Goal: Task Accomplishment & Management: Use online tool/utility

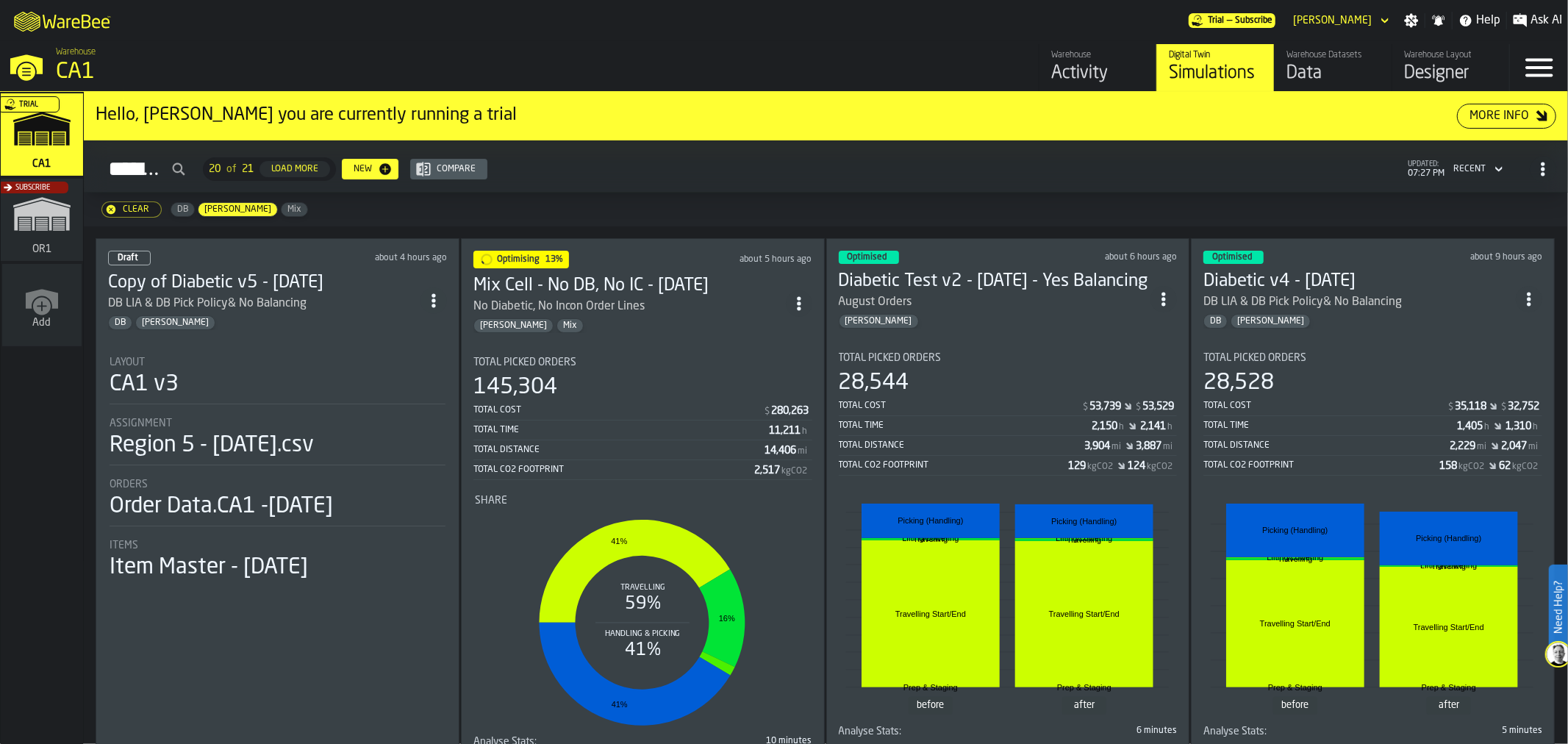
click at [672, 298] on div "No Diabetic, No Incon Order Lines" at bounding box center [630, 307] width 313 height 18
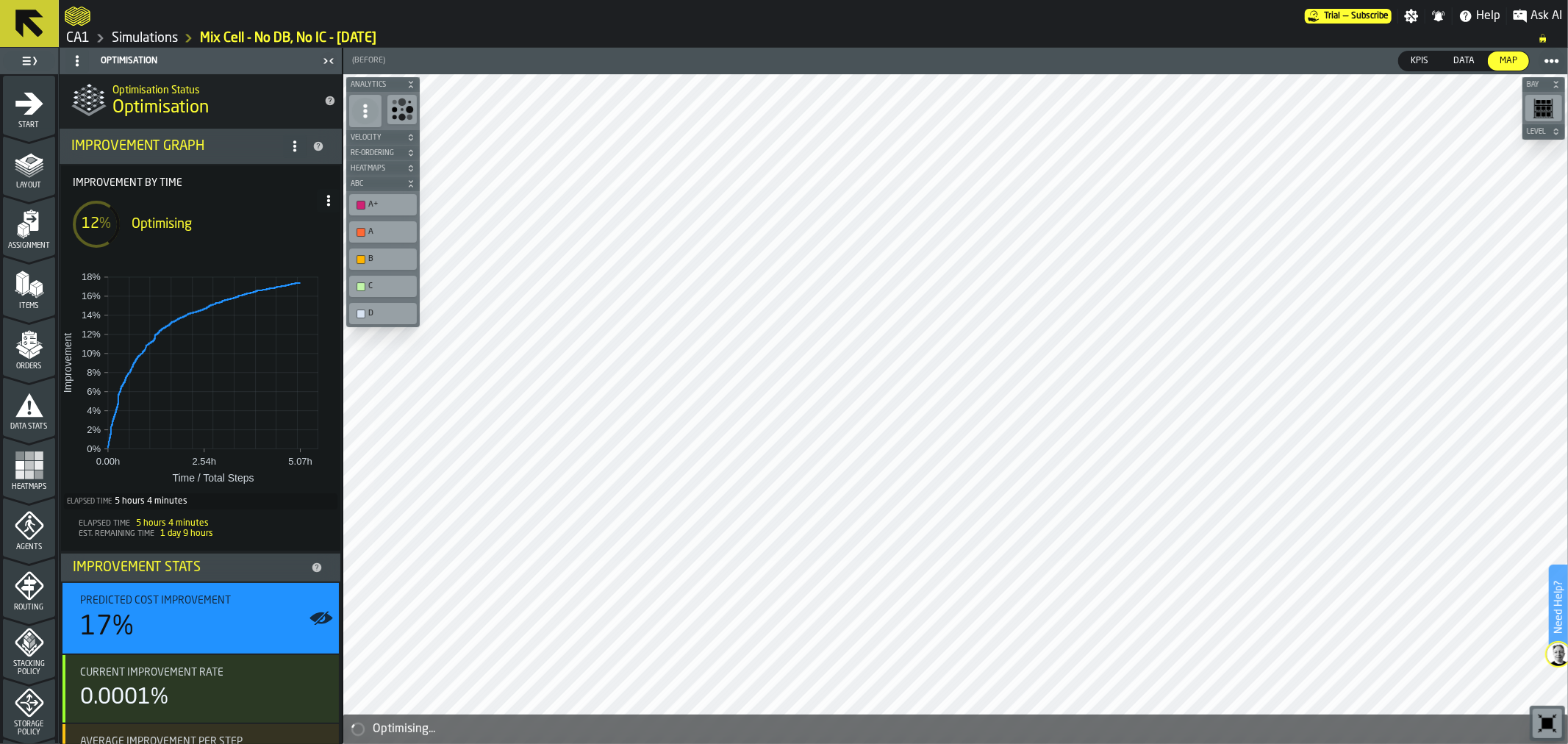
click at [330, 193] on span at bounding box center [329, 201] width 24 height 24
click at [250, 237] on div "Show Run Options" at bounding box center [279, 230] width 97 height 18
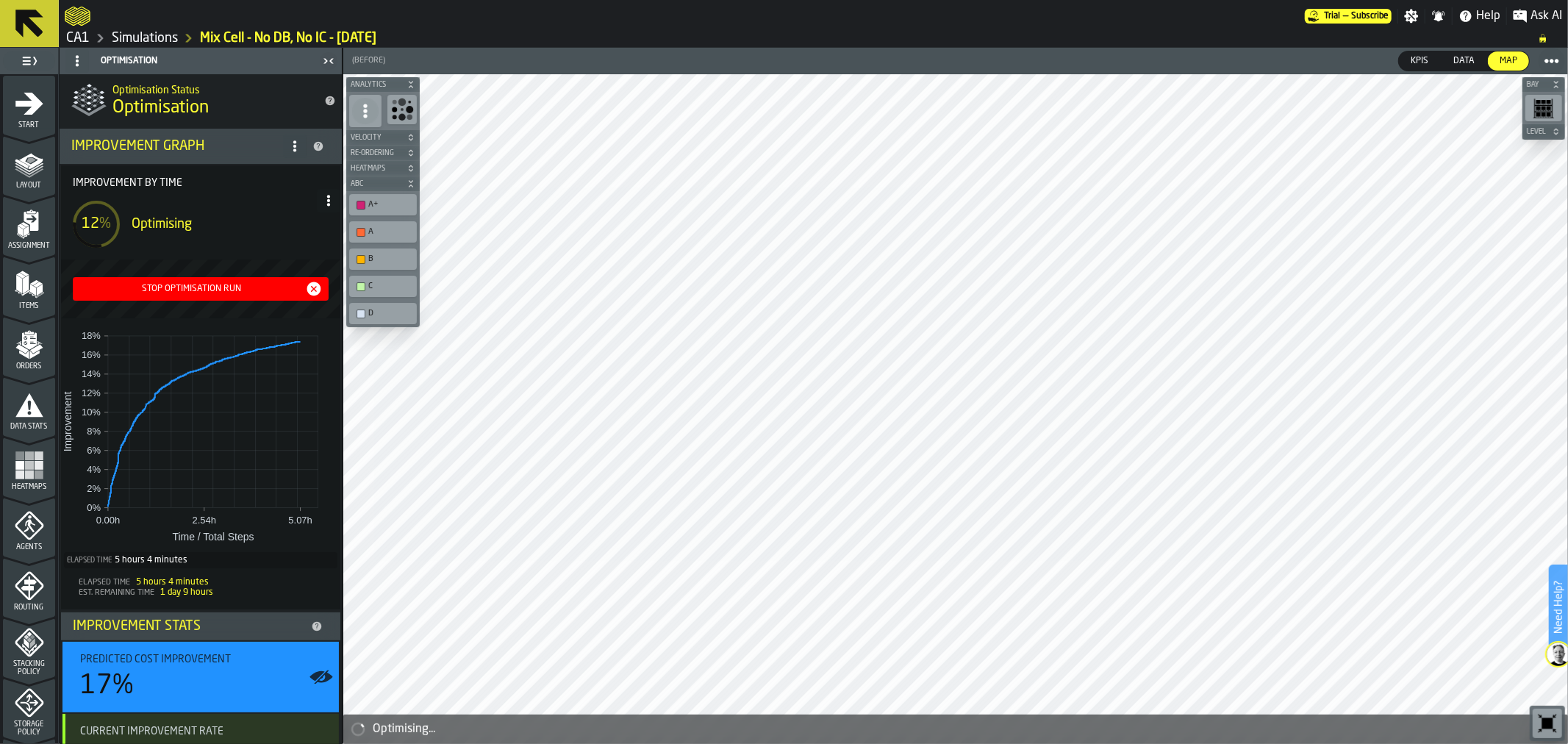
click at [184, 284] on div "Stop Optimisation Run" at bounding box center [192, 289] width 226 height 10
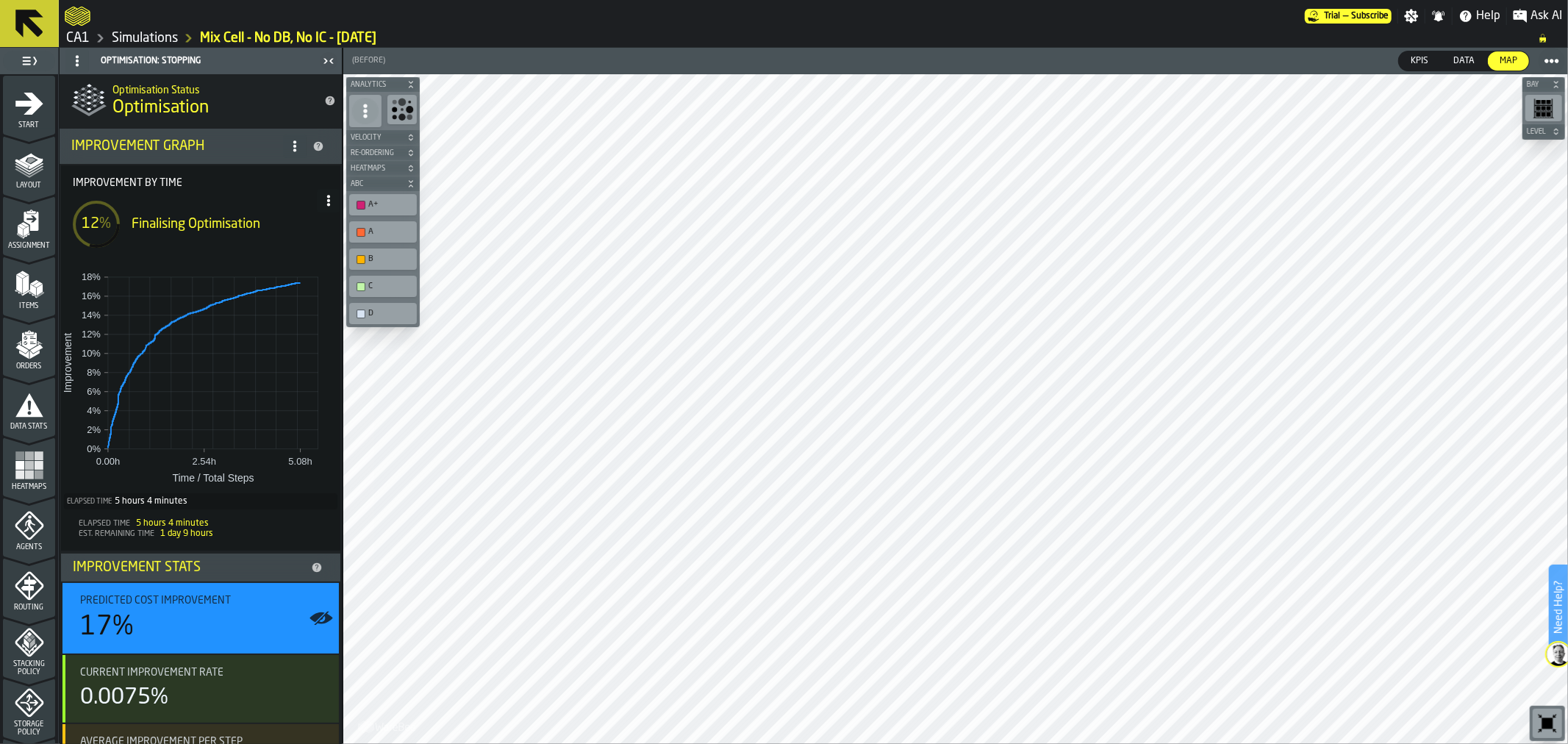
click at [328, 198] on icon at bounding box center [329, 201] width 12 height 12
click at [272, 238] on div "Hide Options..." at bounding box center [290, 230] width 77 height 18
click at [327, 201] on circle at bounding box center [329, 201] width 3 height 3
click at [297, 226] on div "Show Run Options" at bounding box center [279, 230] width 97 height 18
click at [35, 41] on button at bounding box center [29, 24] width 59 height 47
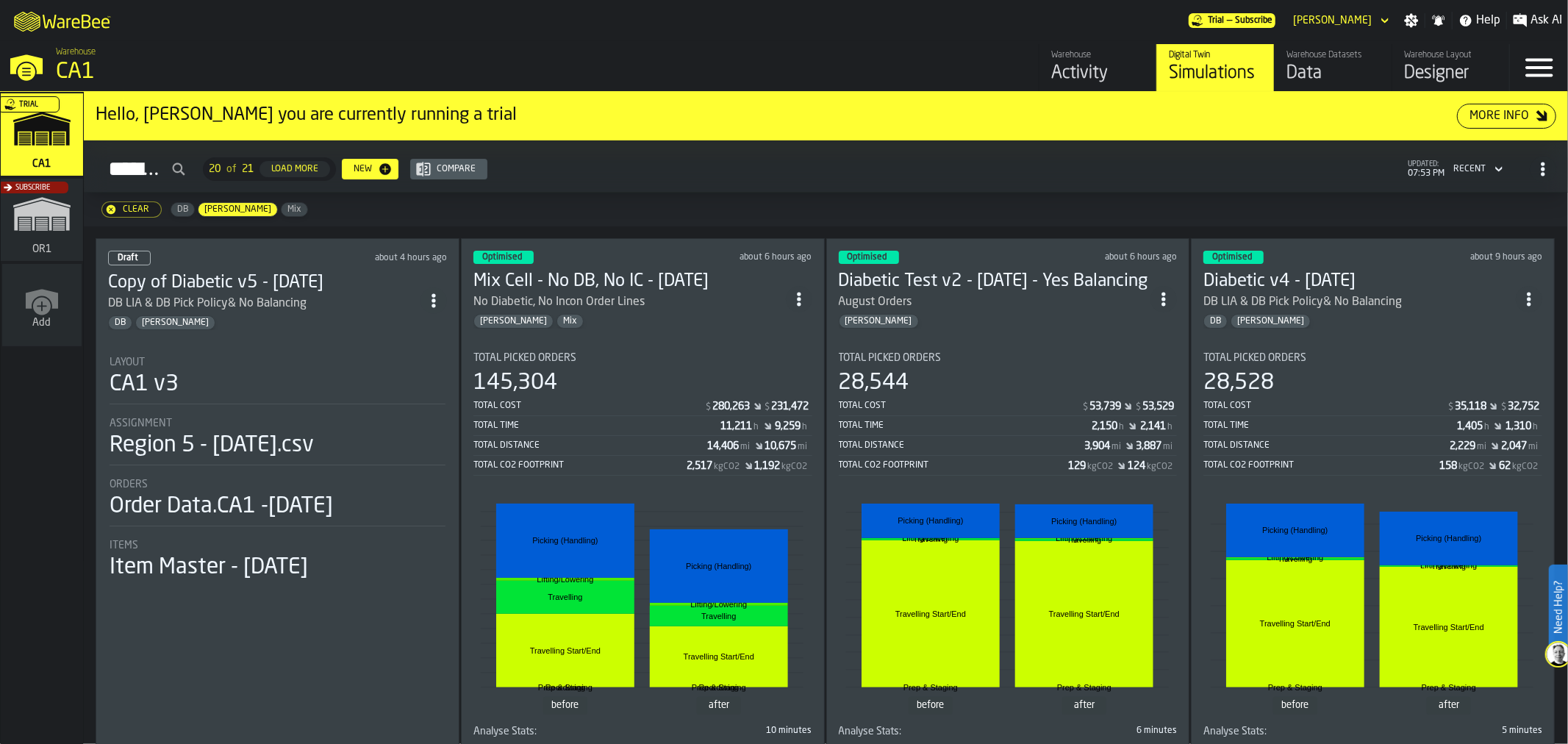
click at [686, 314] on div "Gregg Mix" at bounding box center [630, 321] width 313 height 15
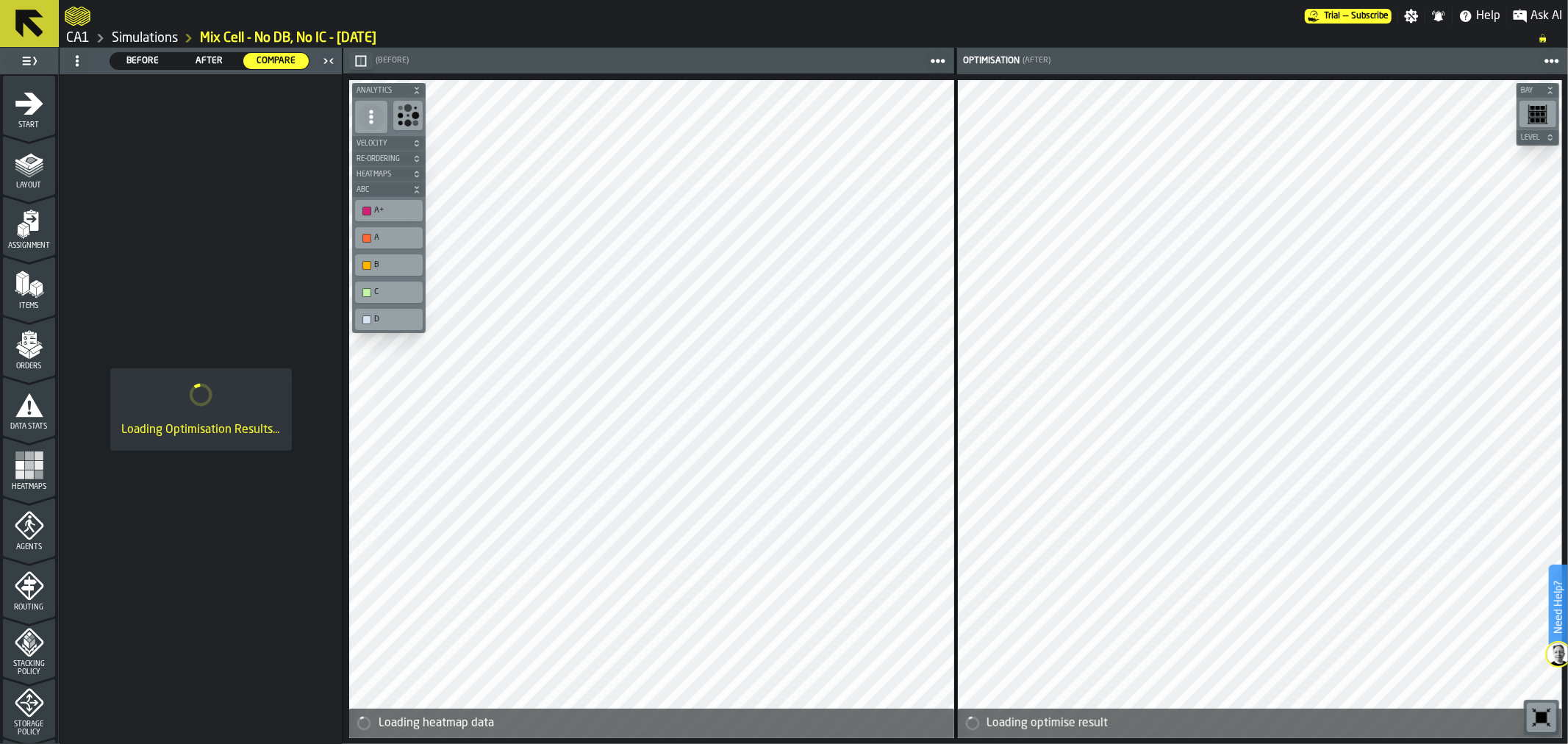
click at [362, 65] on icon "button-" at bounding box center [361, 60] width 11 height 11
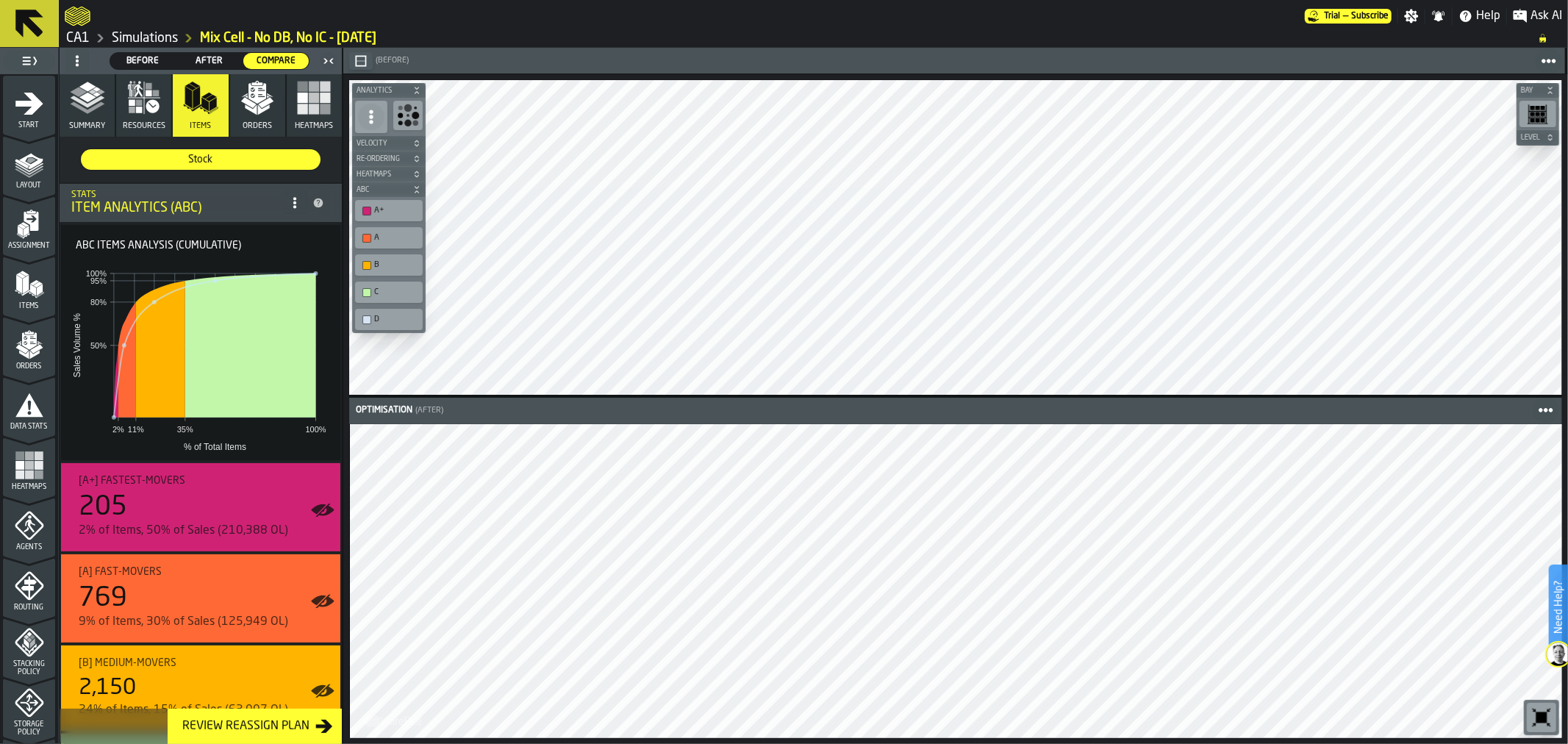
click at [885, 49] on div "(Before) Optimisation (After) Bay Level M A K I N G W A R E H O U S E S M O R E…" at bounding box center [955, 396] width 1225 height 696
click at [30, 33] on icon at bounding box center [29, 24] width 35 height 35
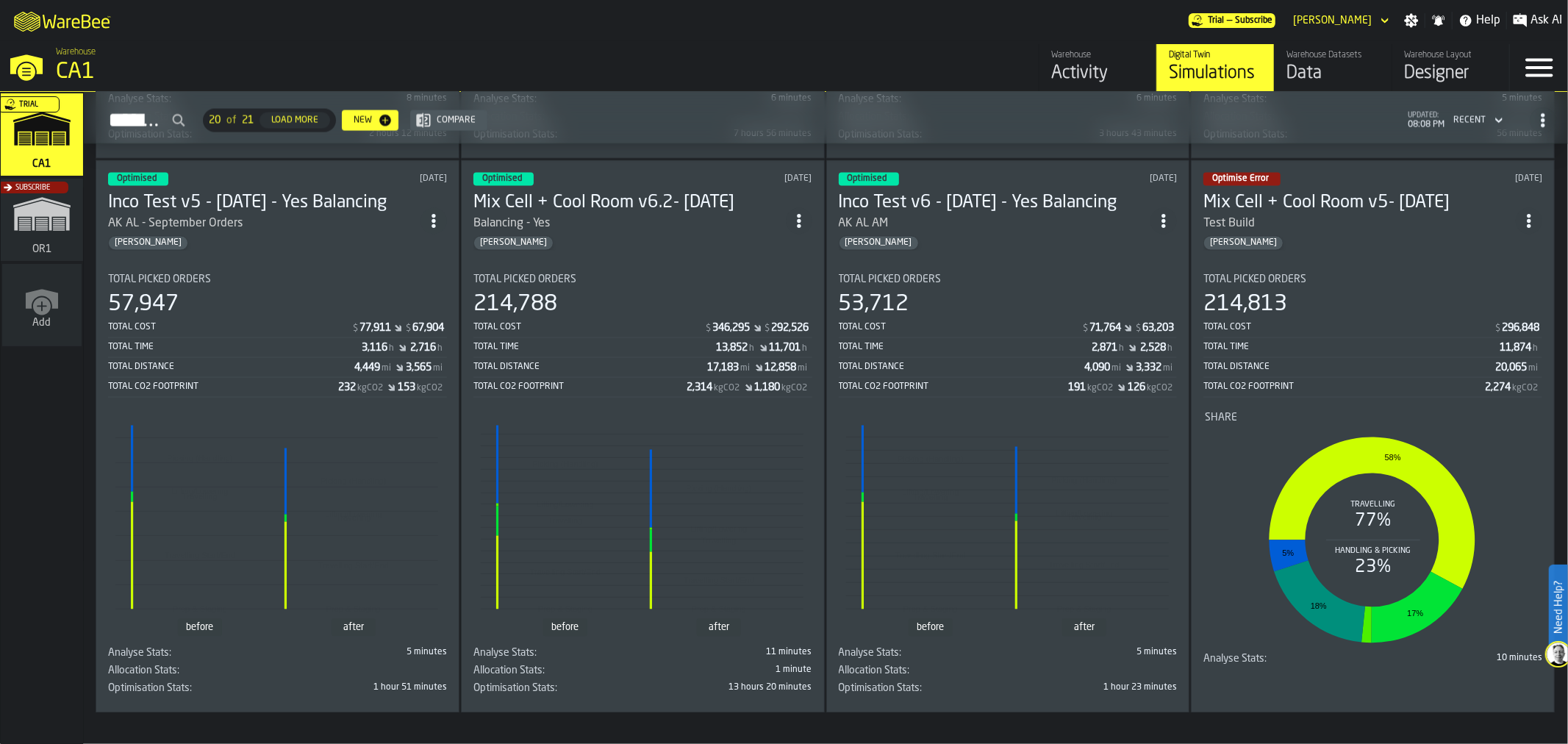
scroll to position [2076, 0]
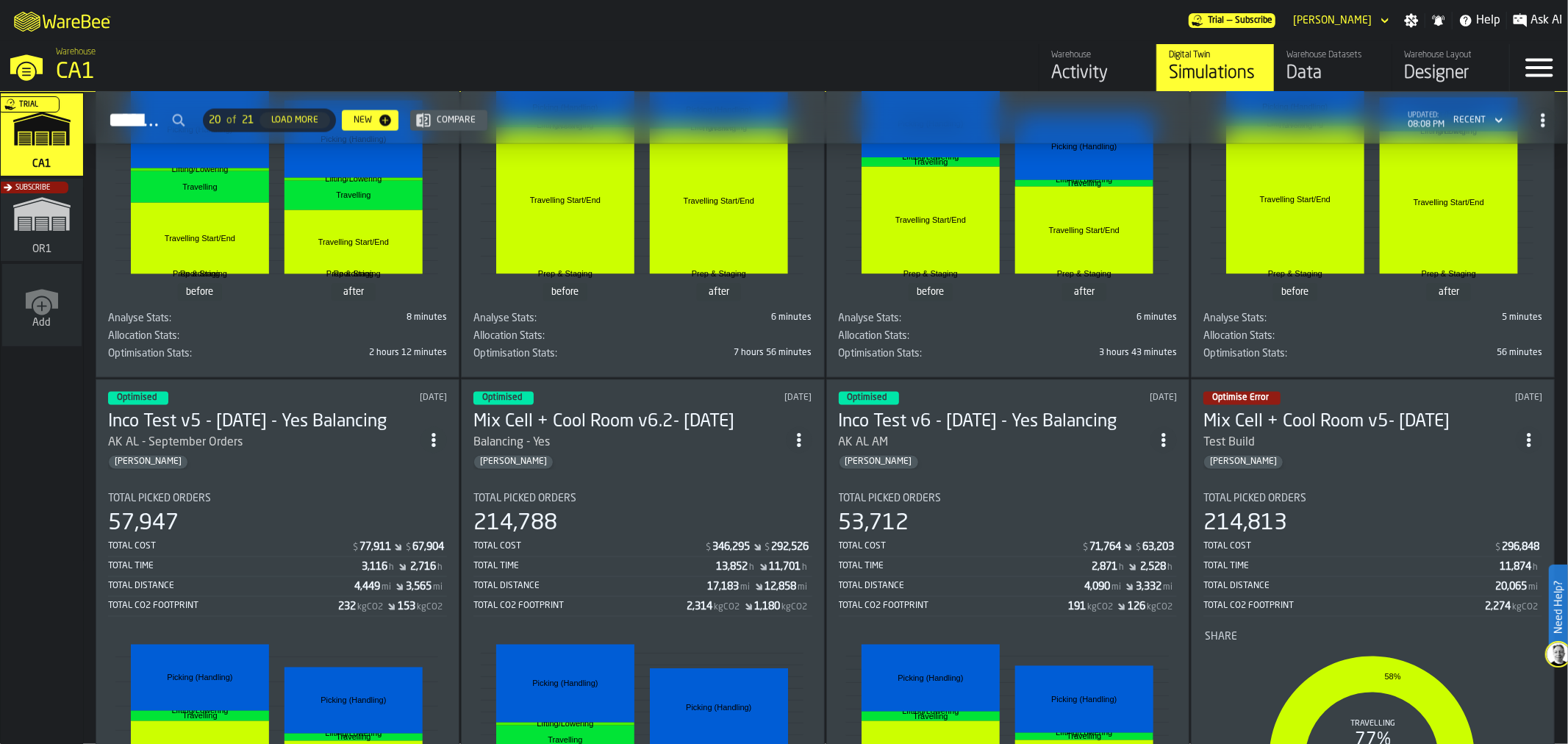
click at [392, 115] on icon "button-New" at bounding box center [385, 121] width 15 height 15
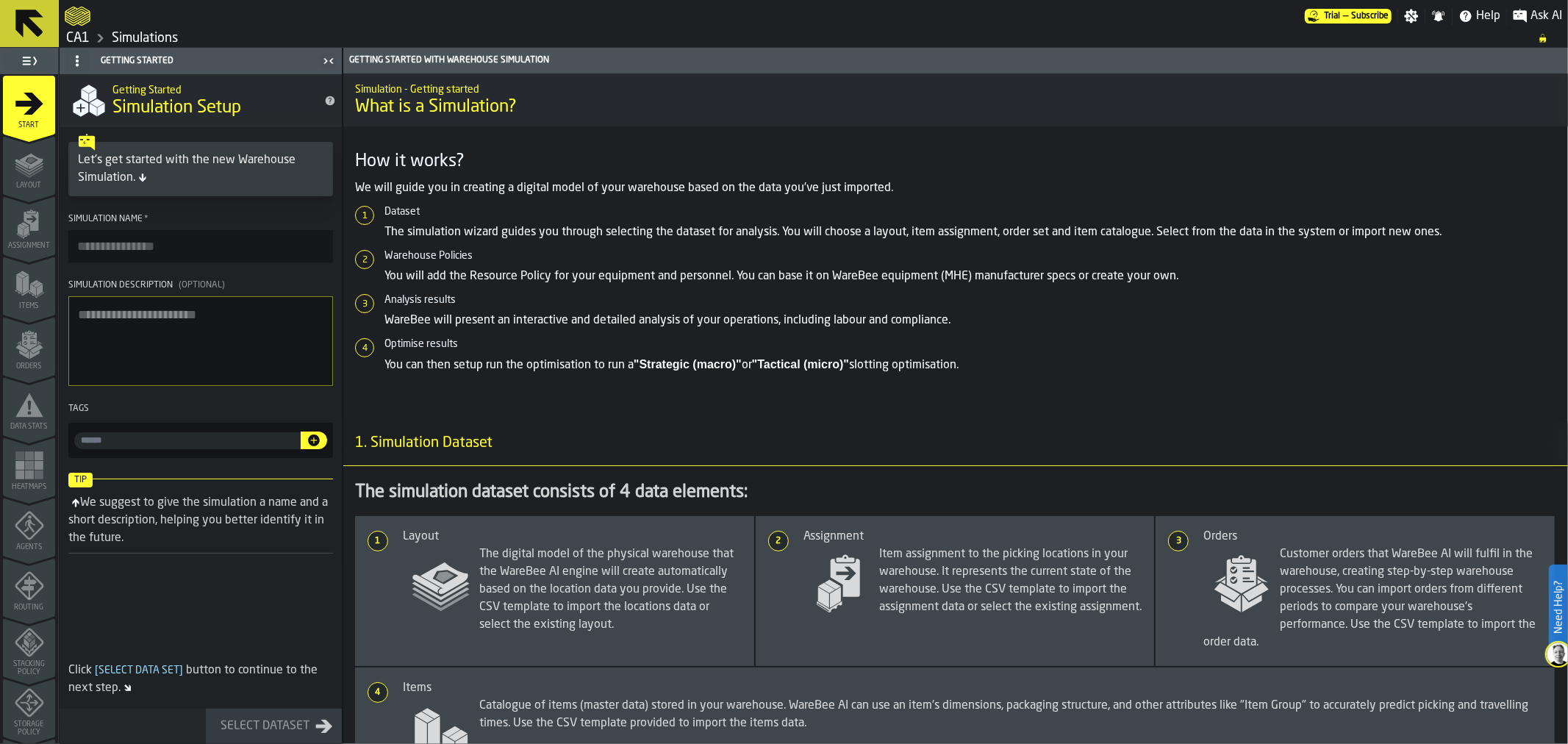
click at [261, 251] on input "Simulation Name *" at bounding box center [201, 246] width 265 height 32
type input "*"
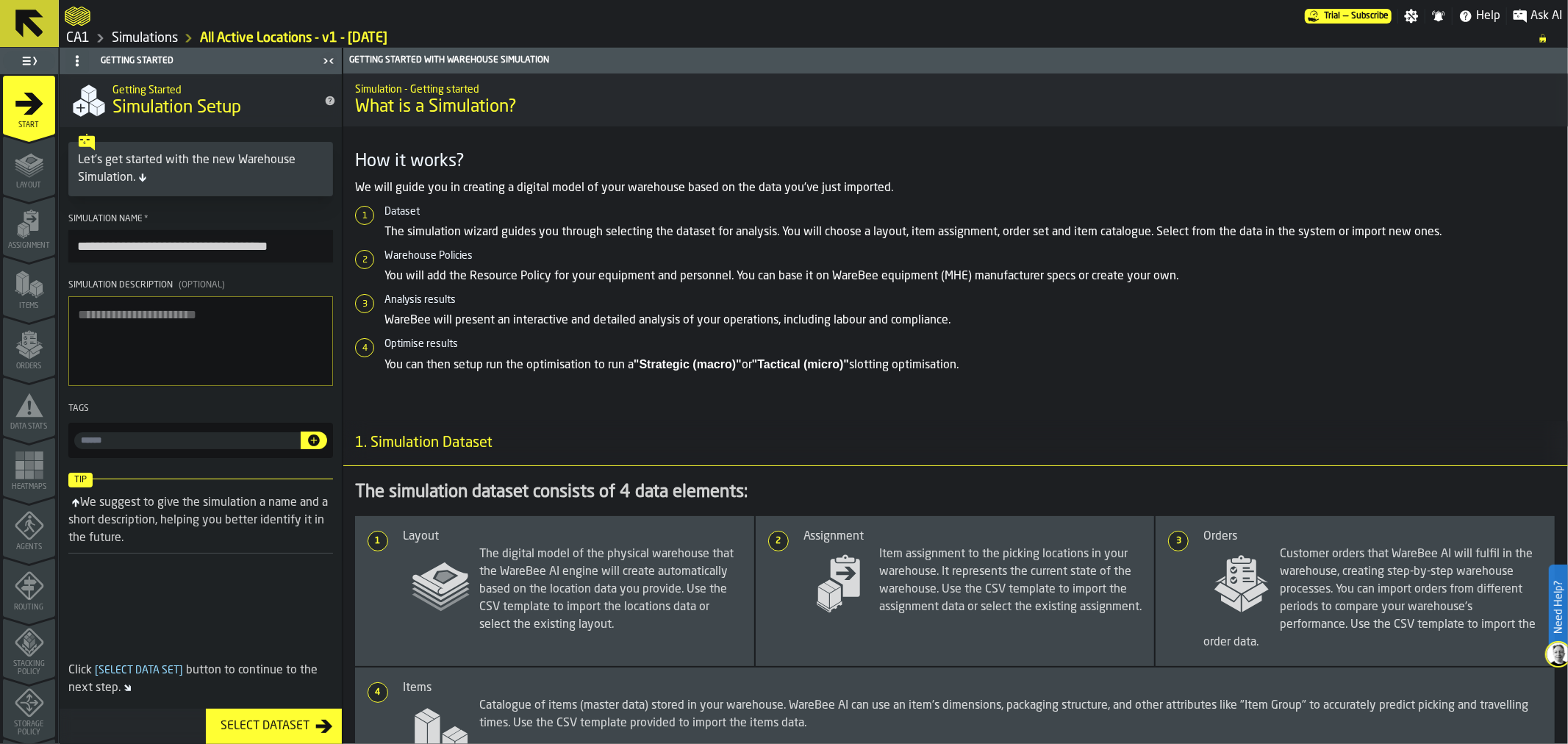
type input "**********"
click at [163, 439] on input "input-value-" at bounding box center [187, 440] width 226 height 17
type input "*****"
click at [309, 445] on icon "button-" at bounding box center [314, 440] width 15 height 15
click at [171, 445] on input "input-value-" at bounding box center [220, 440] width 102 height 17
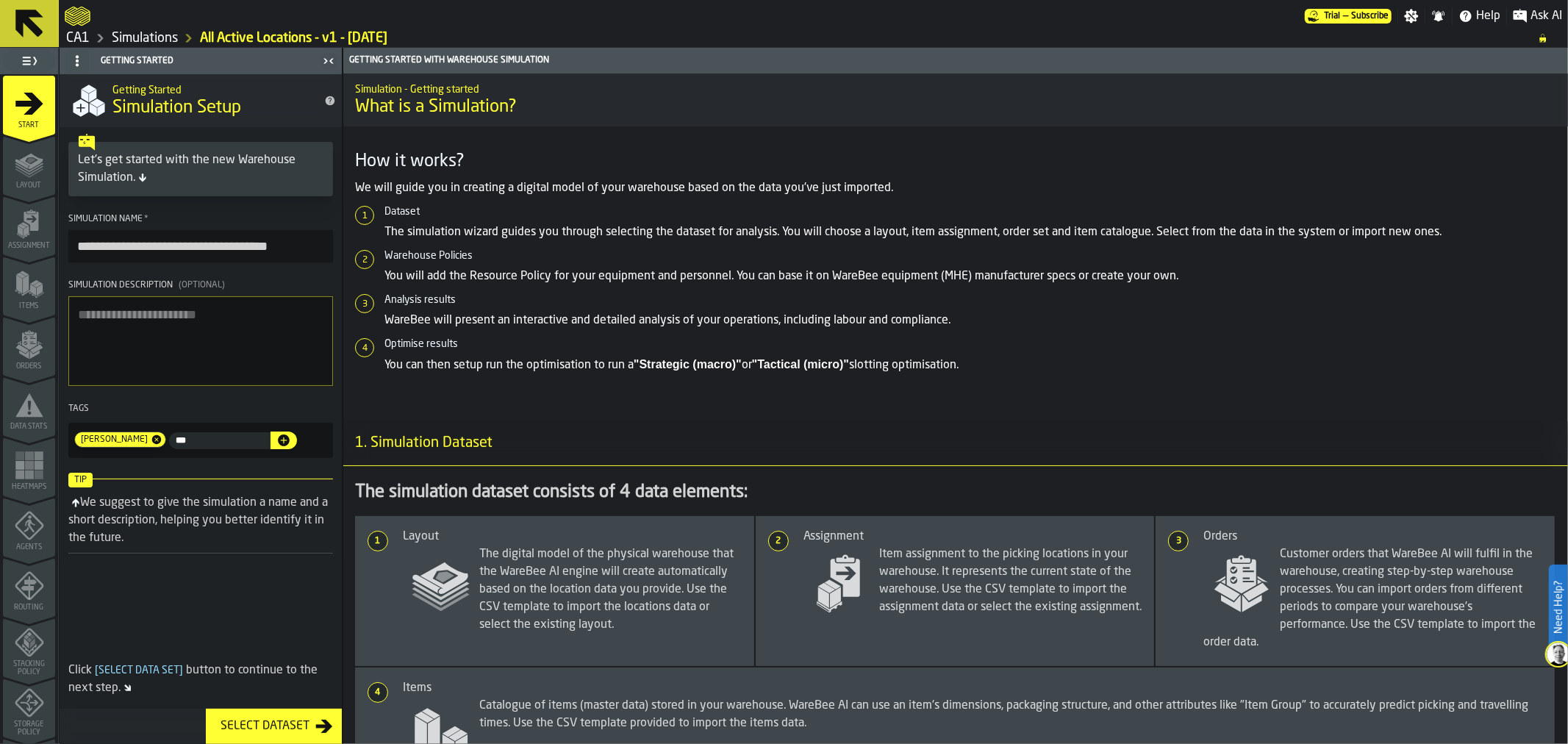
type input "***"
click at [278, 442] on icon "button-" at bounding box center [284, 440] width 12 height 12
click at [209, 355] on textarea "Simulation Description (Optional)" at bounding box center [201, 341] width 265 height 90
type textarea "*"
type textarea "**********"
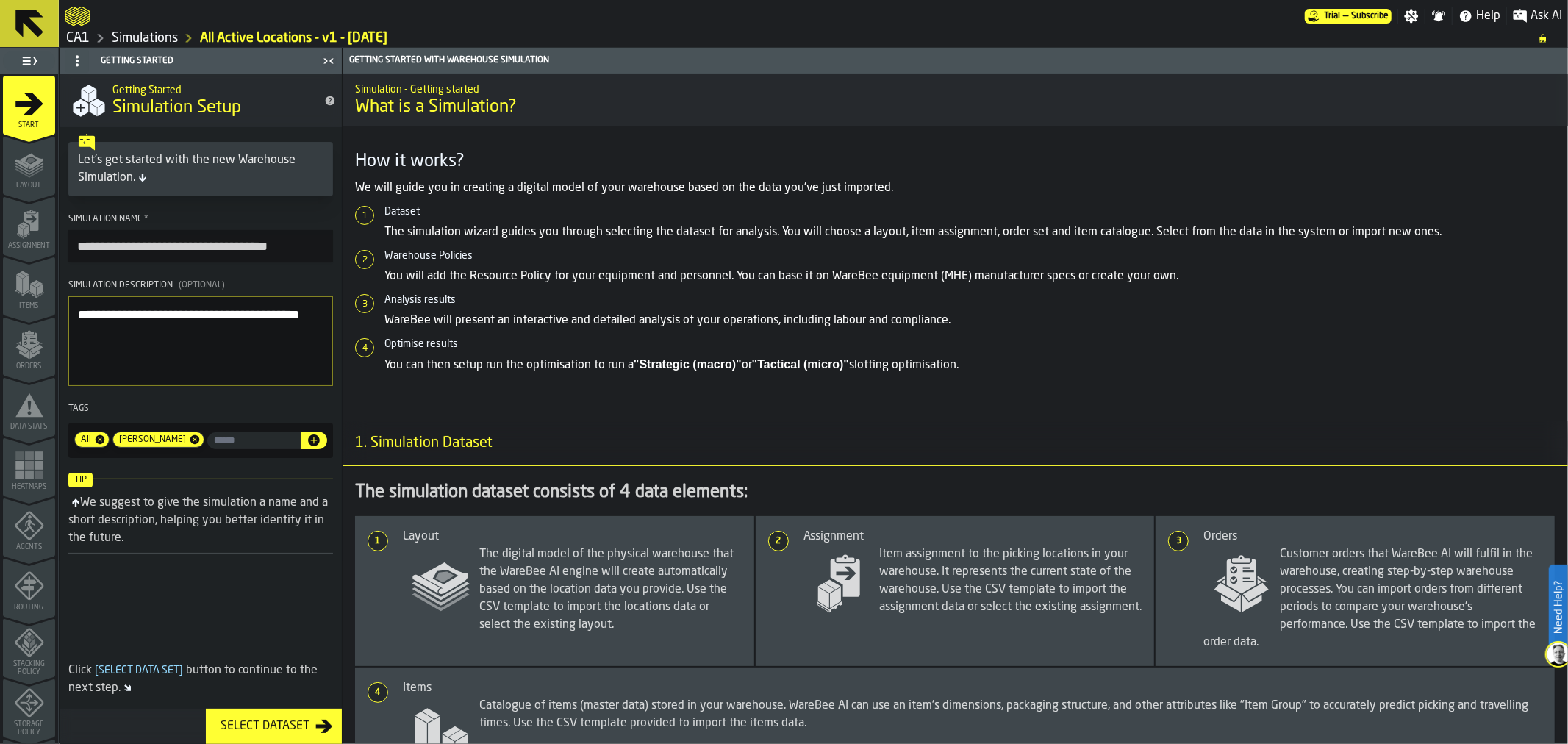
click at [18, 247] on span "Assignment" at bounding box center [29, 246] width 52 height 8
click at [319, 720] on icon "button-Select Dataset" at bounding box center [324, 726] width 18 height 18
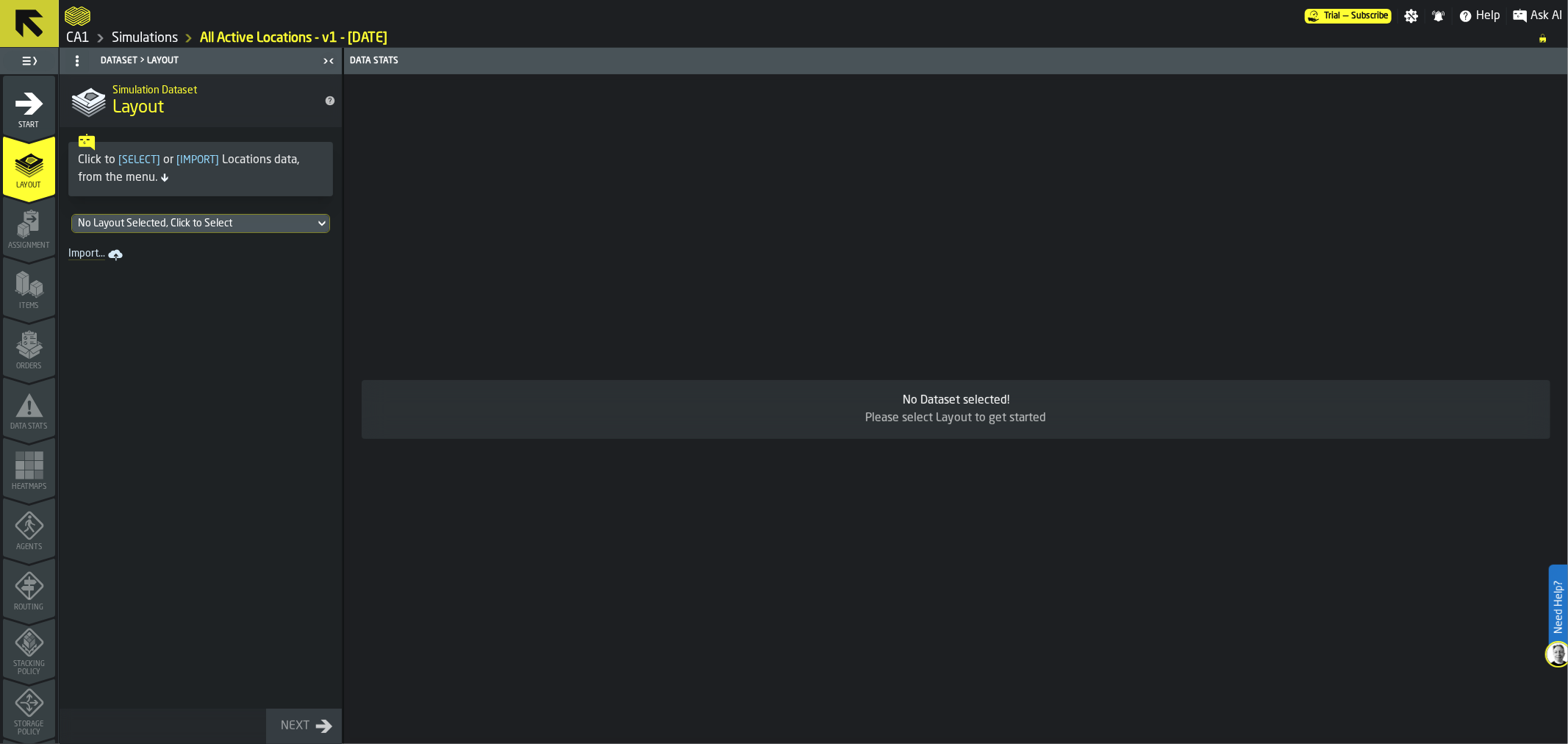
click at [289, 219] on div "No Layout Selected, Click to Select" at bounding box center [193, 223] width 231 height 12
click at [239, 282] on div "CA1 v3 06/10/2025, 16:52:36" at bounding box center [201, 291] width 241 height 35
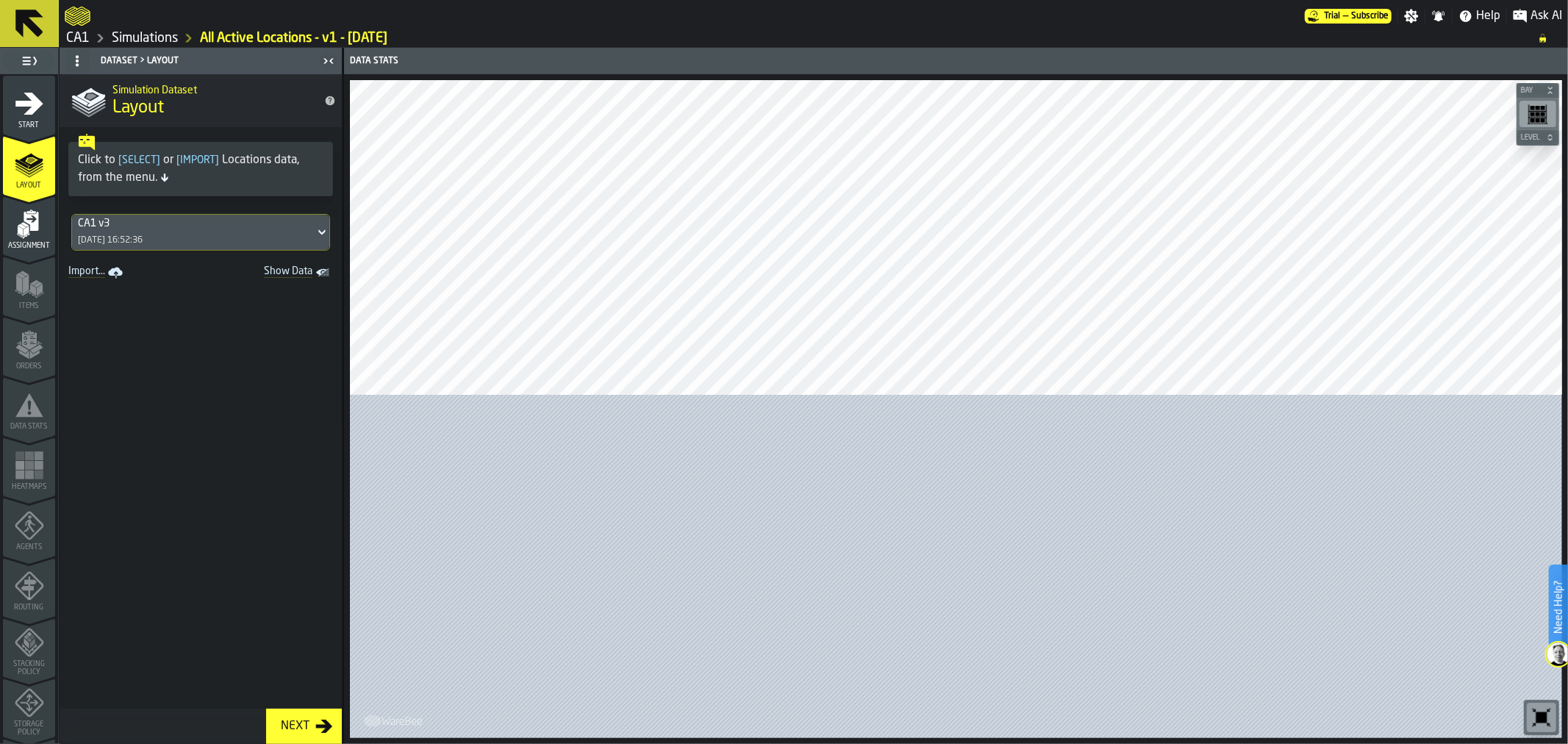
click at [284, 728] on div "Next" at bounding box center [295, 726] width 41 height 18
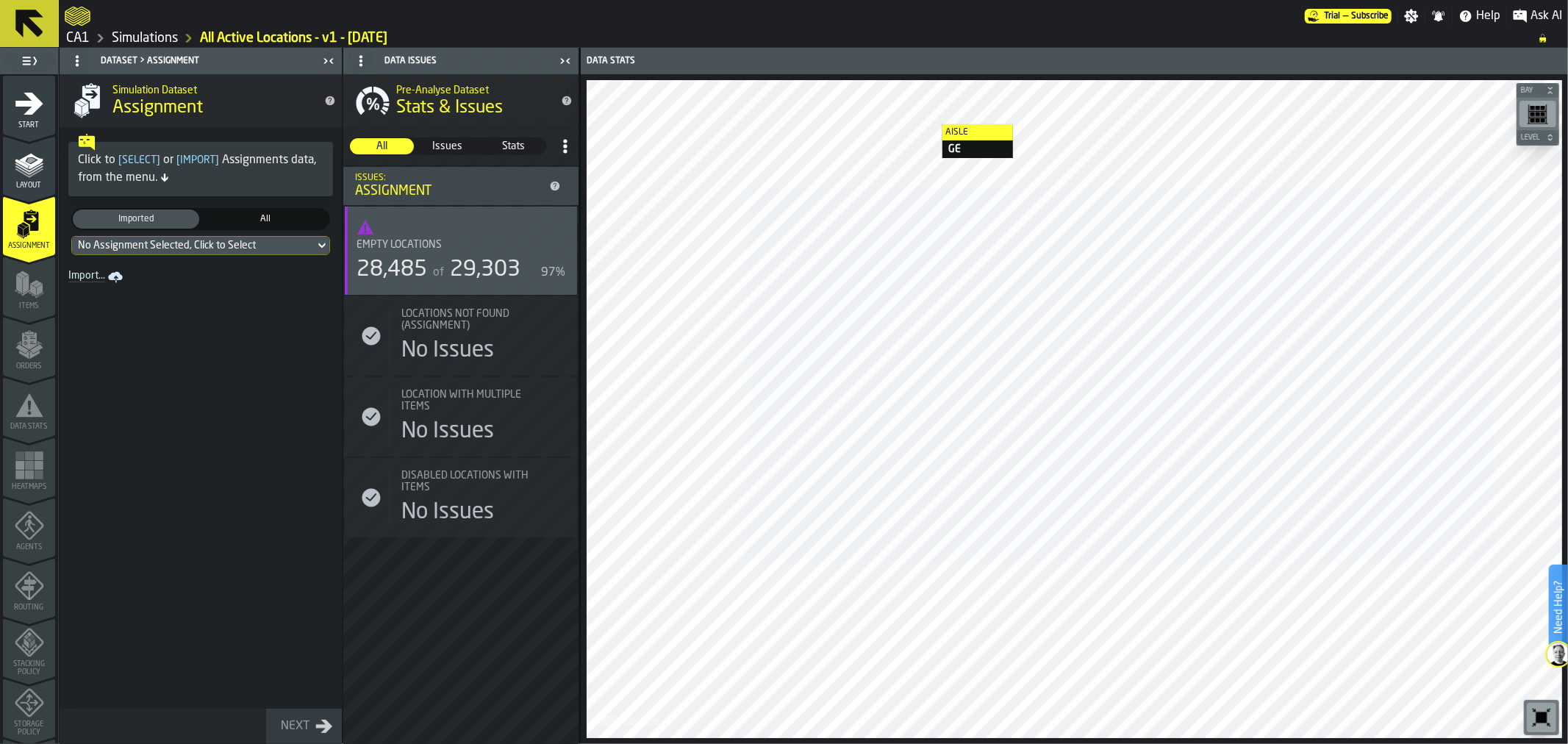
click at [292, 251] on div "No Assignment Selected, Click to Select" at bounding box center [193, 246] width 231 height 12
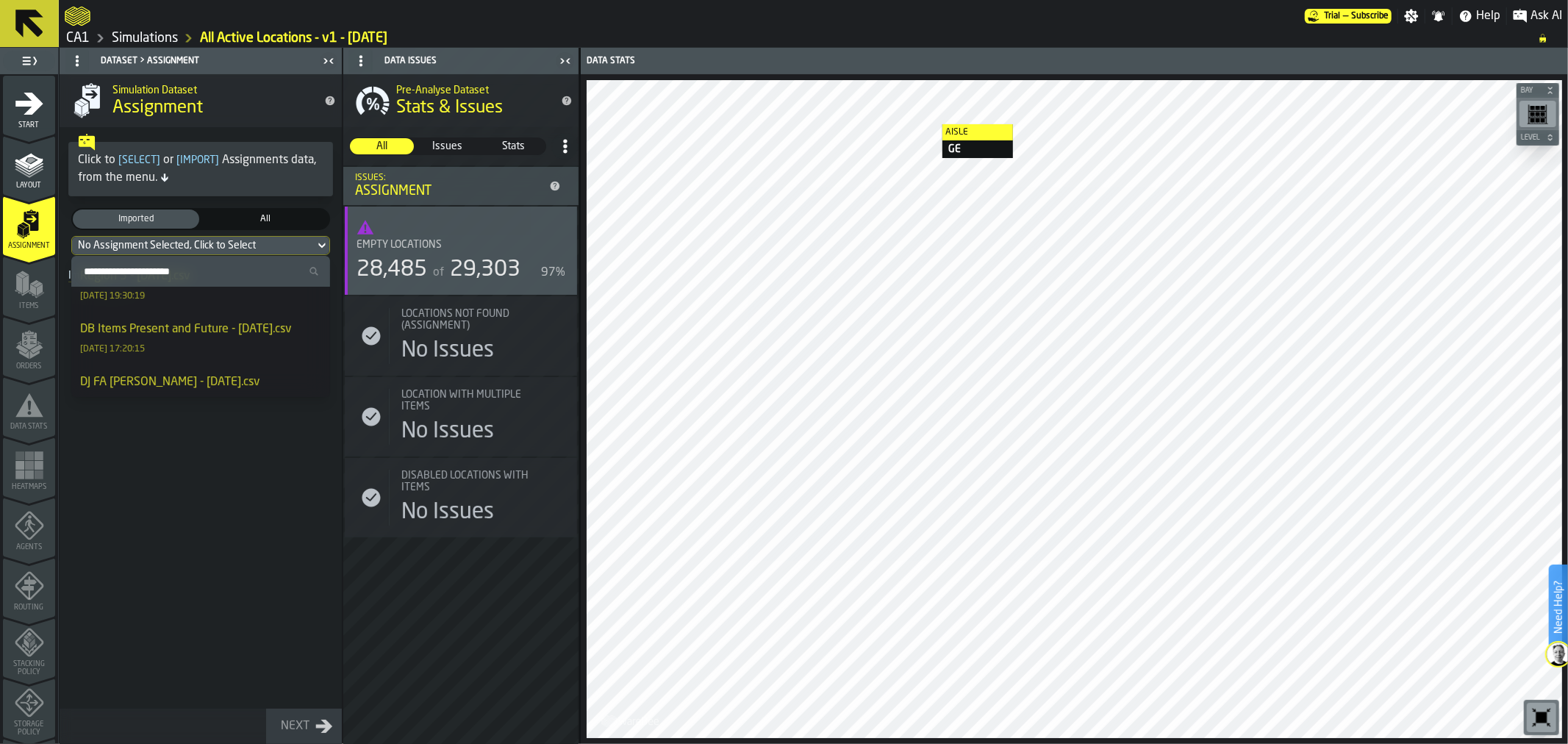
scroll to position [28, 0]
click at [240, 125] on div "Simulation Dataset Assignment" at bounding box center [212, 101] width 212 height 62
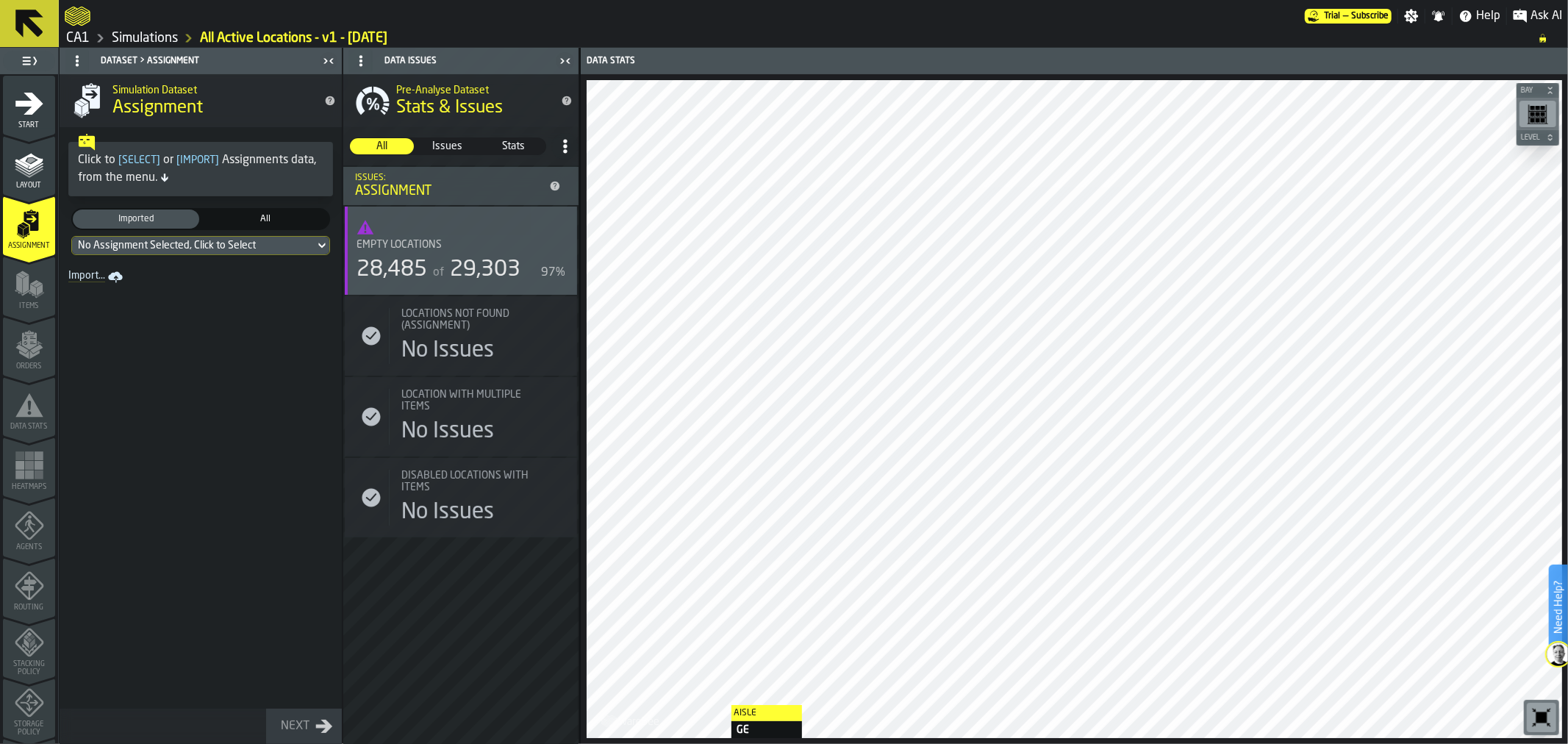
click at [116, 275] on icon "link-to-/wh/i/76e2a128-1b54-4d66-80d4-05ae4c277723/import/assignment/" at bounding box center [115, 276] width 14 height 9
click at [24, 167] on icon "menu Layout" at bounding box center [29, 164] width 29 height 29
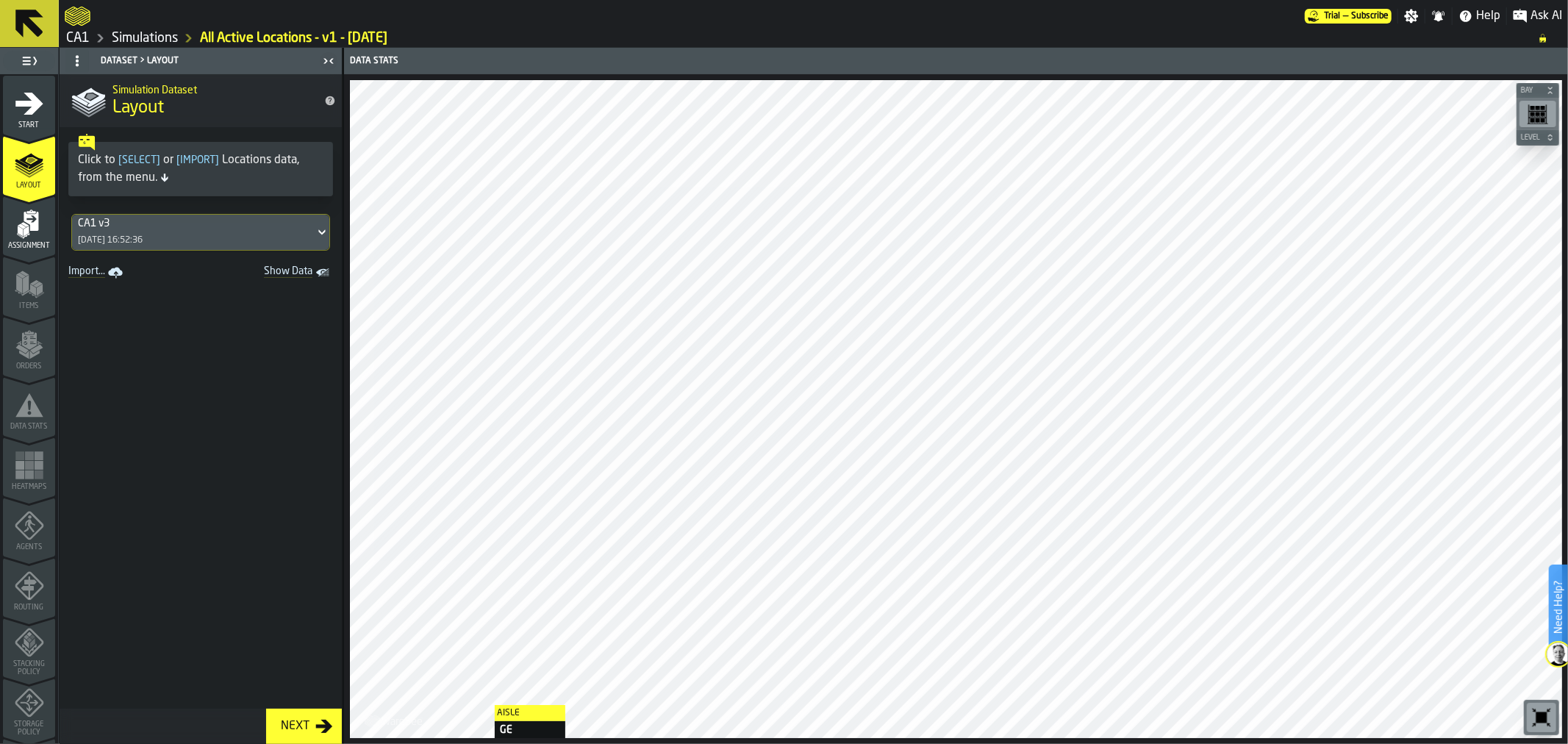
click at [26, 223] on icon "menu Assignment" at bounding box center [31, 221] width 15 height 19
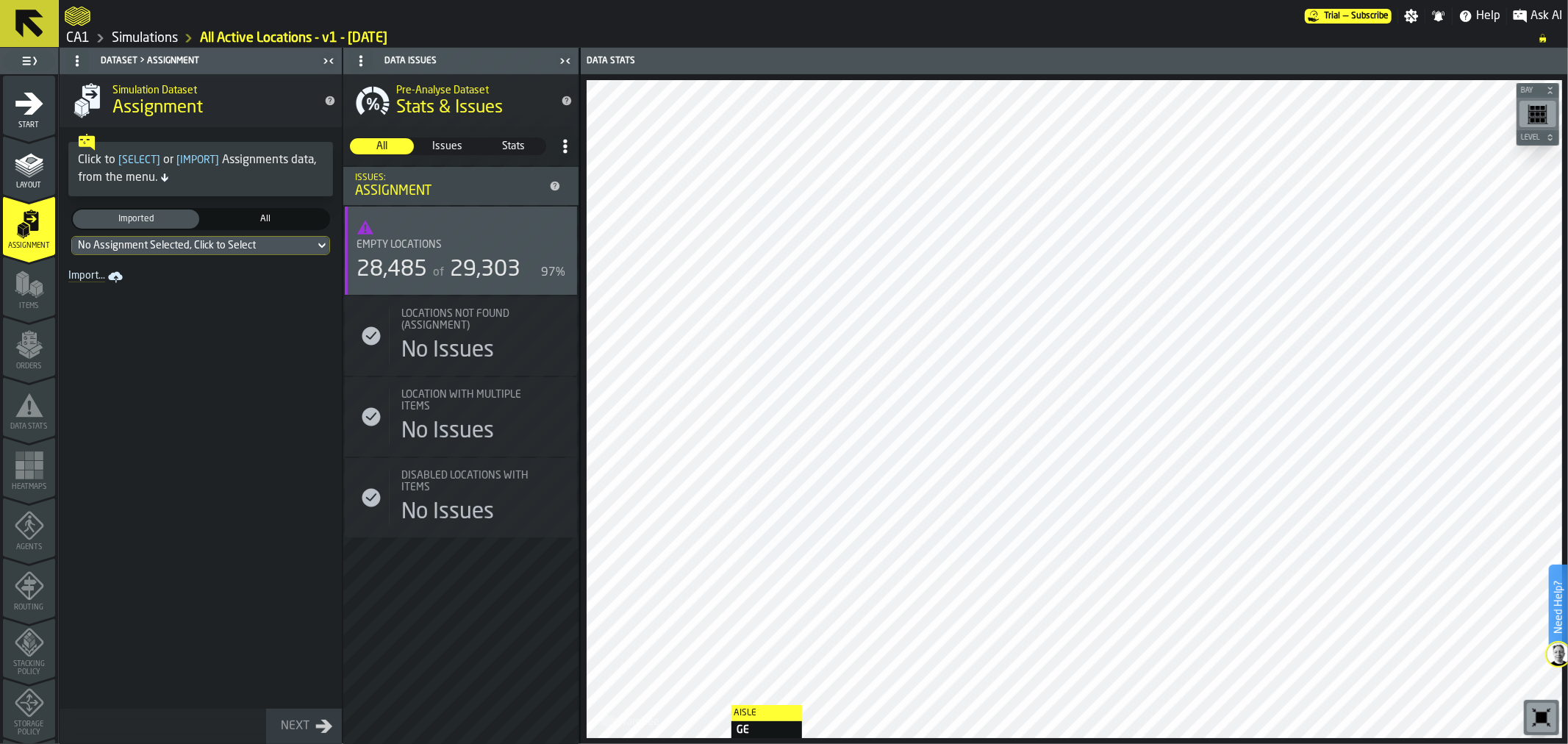
click at [310, 240] on div "No Assignment Selected, Click to Select" at bounding box center [193, 246] width 243 height 18
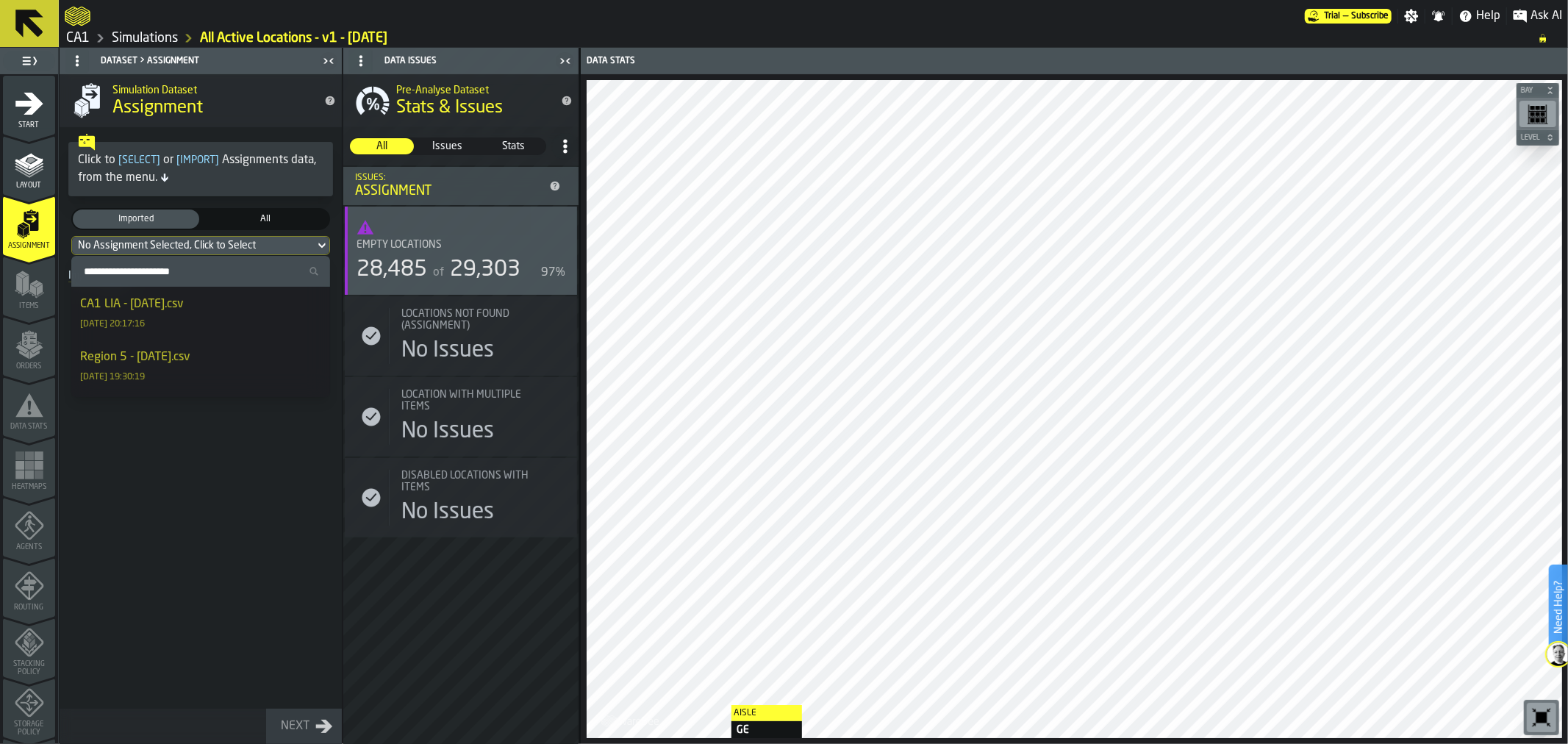
click at [172, 315] on div "CA1 LIA - 10.7.2025.csv 07/10/2025, 20:17:16" at bounding box center [201, 313] width 241 height 35
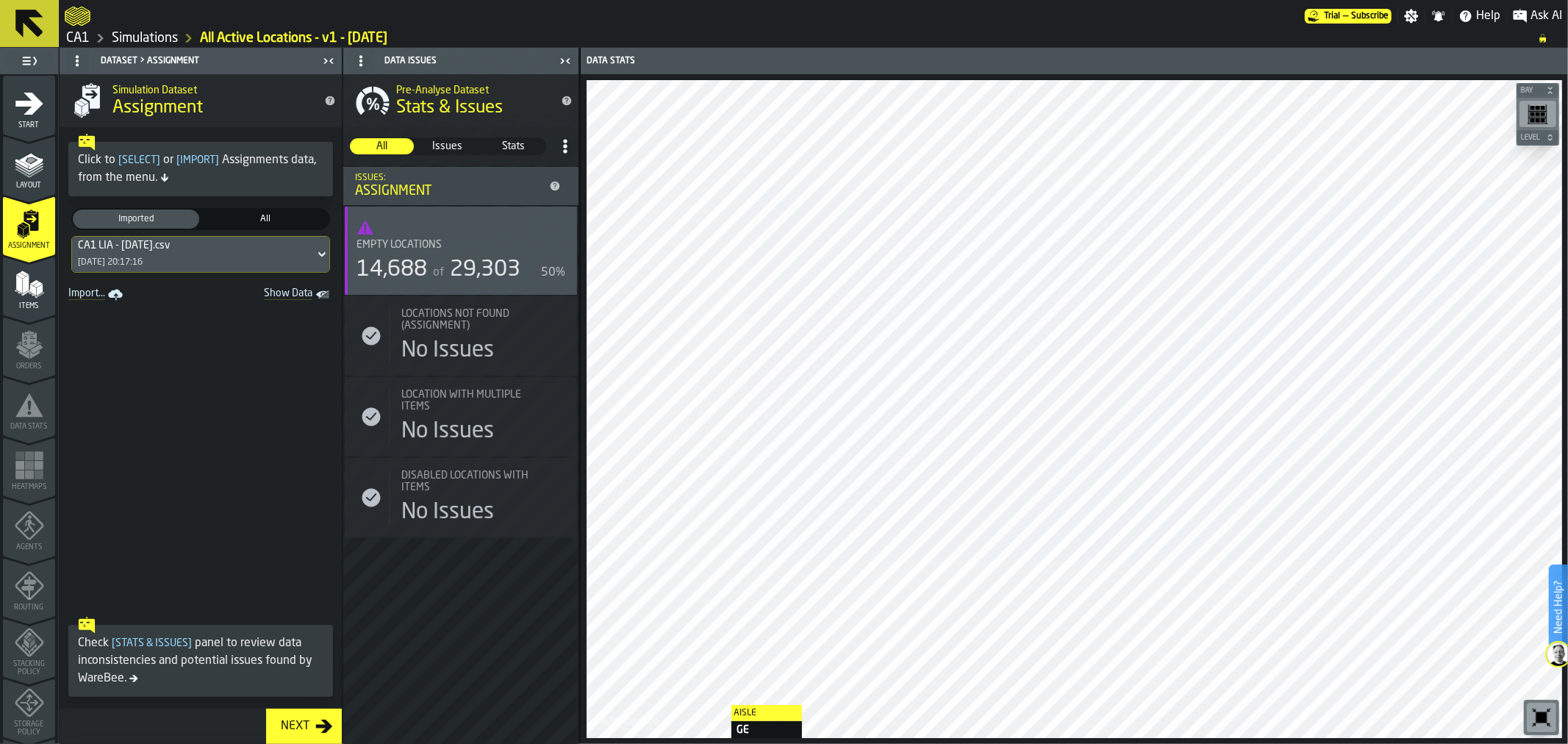
click at [299, 728] on div "Next" at bounding box center [295, 726] width 41 height 18
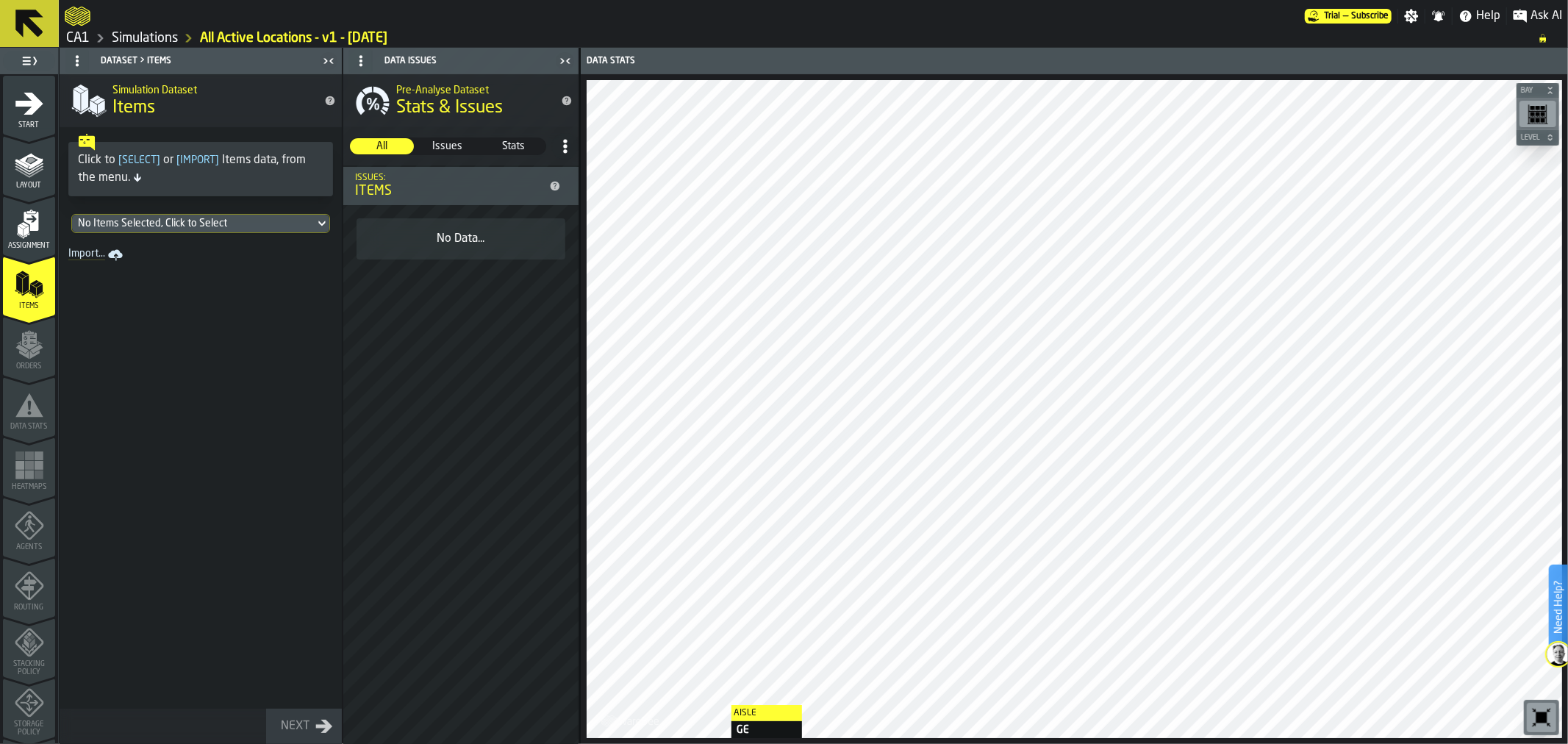
click at [201, 218] on div "No Items Selected, Click to Select" at bounding box center [193, 223] width 231 height 12
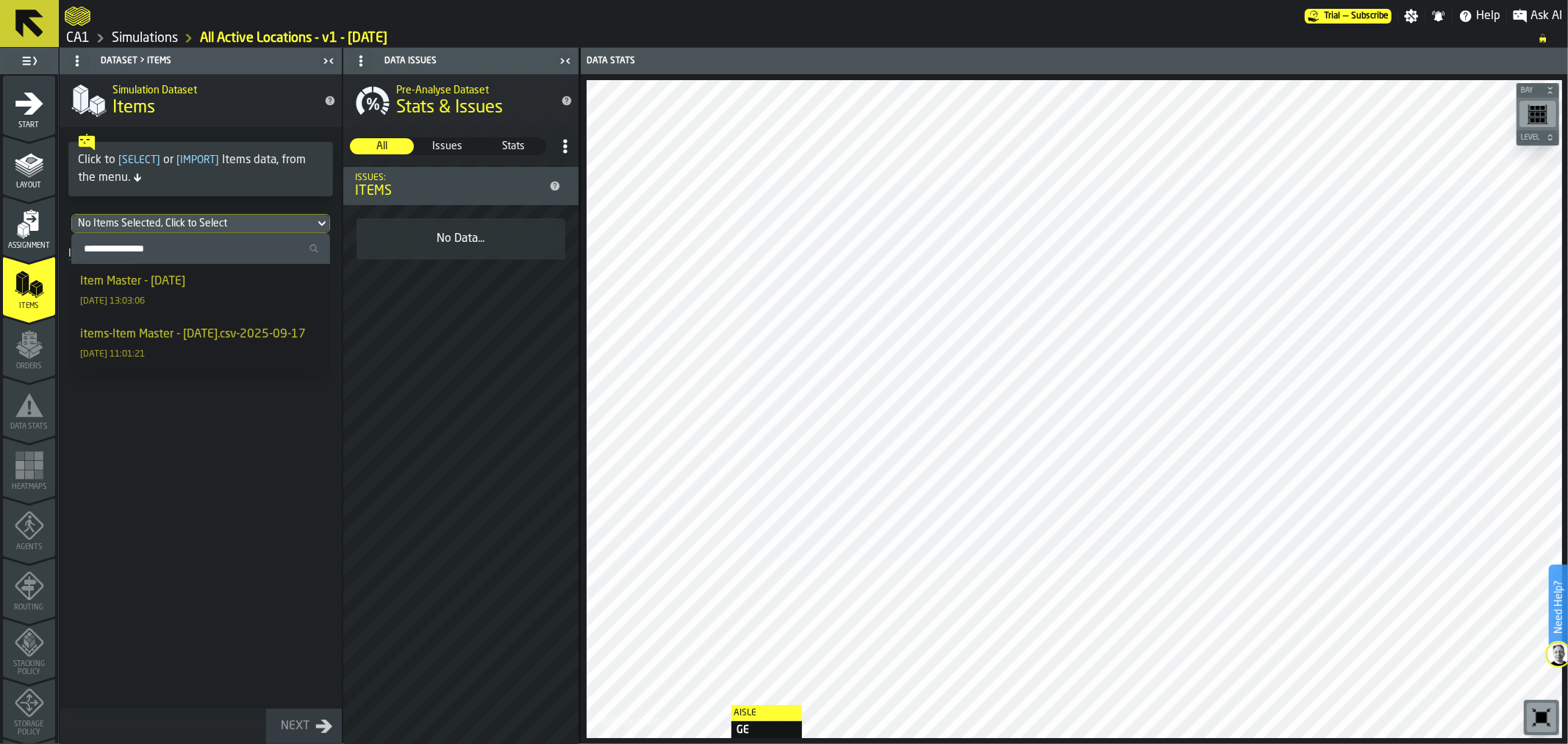
click at [209, 279] on div "Item Master - 09.25.25 25/09/2025, 13:03:06" at bounding box center [201, 291] width 241 height 35
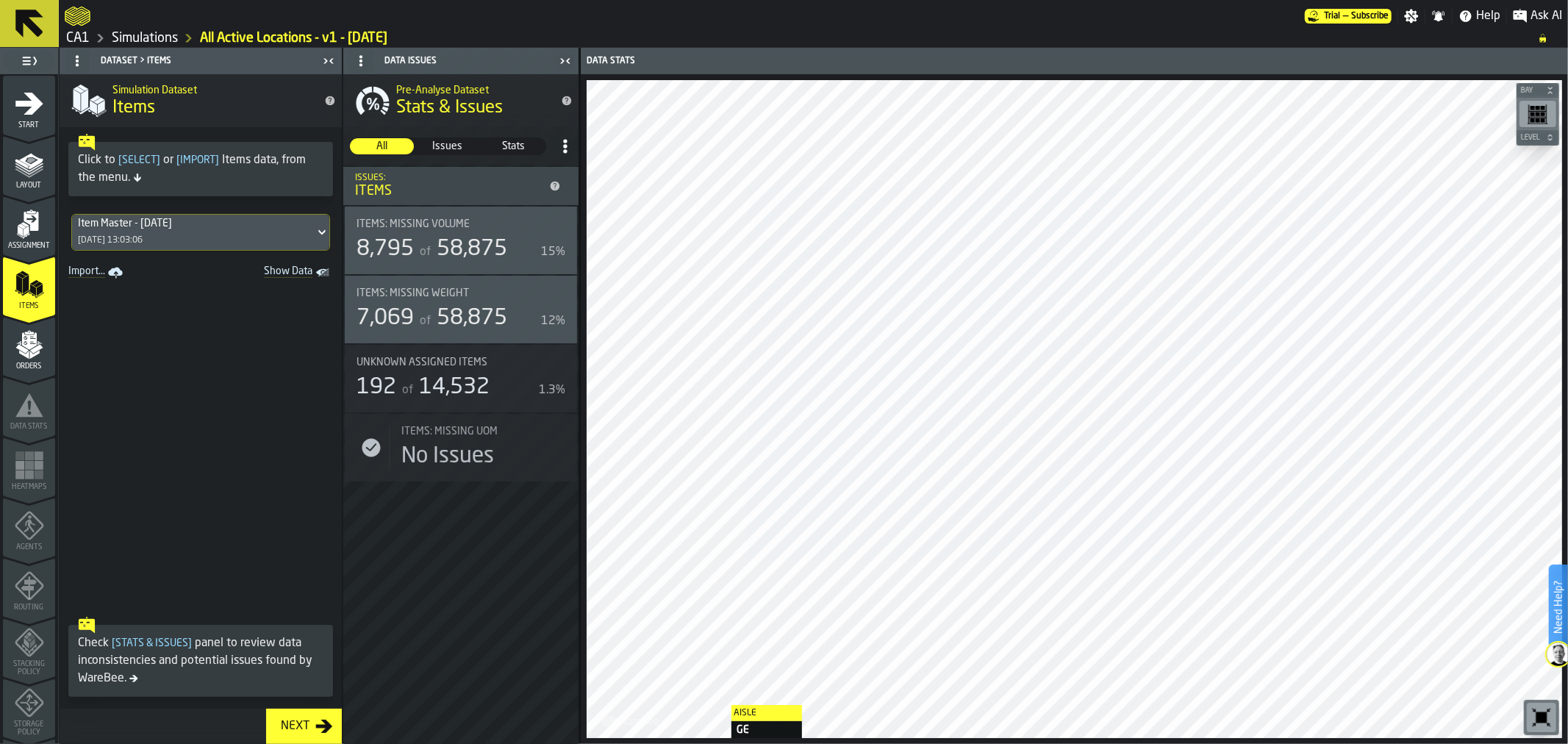
click at [29, 367] on span "Orders" at bounding box center [29, 366] width 52 height 8
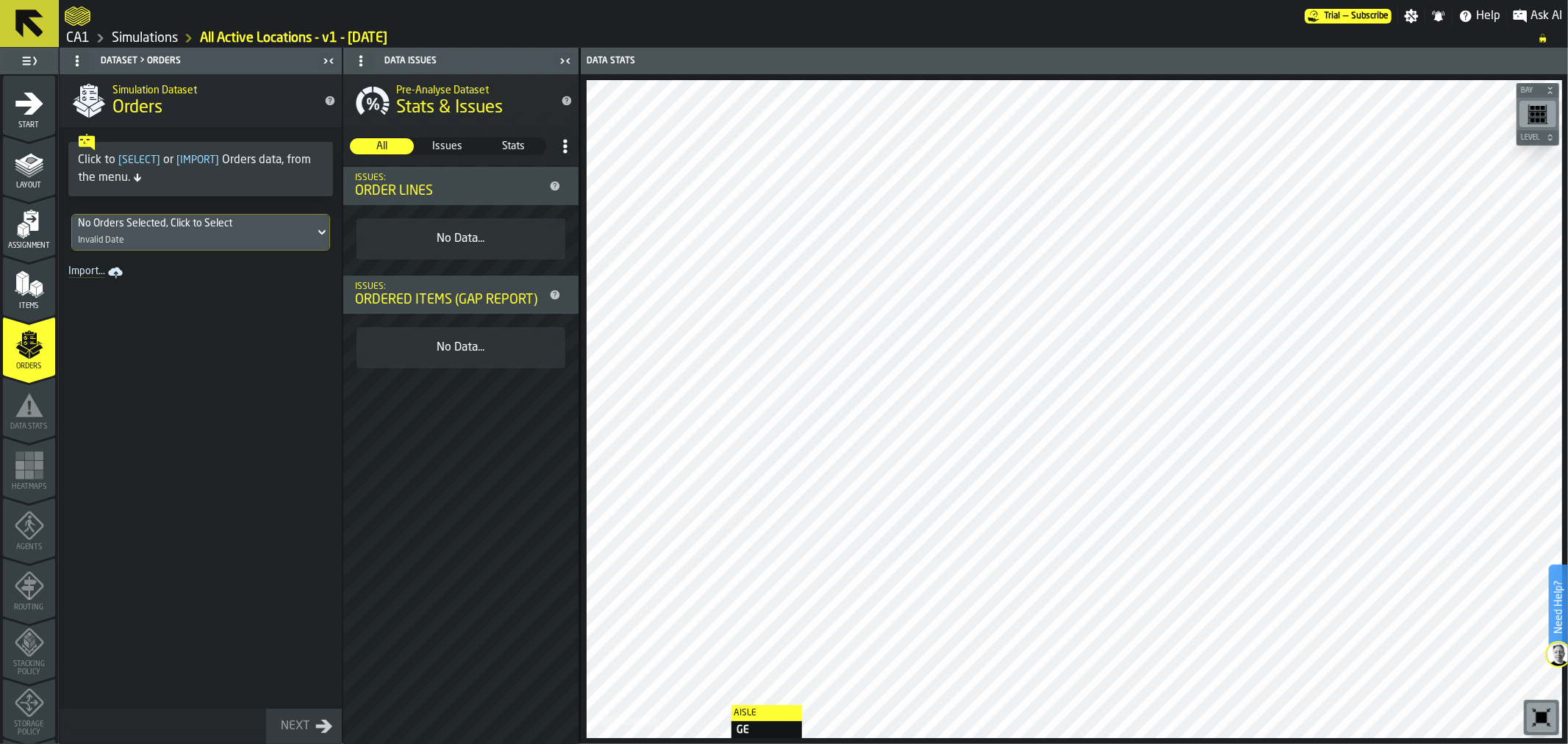
click at [322, 231] on icon at bounding box center [322, 232] width 15 height 18
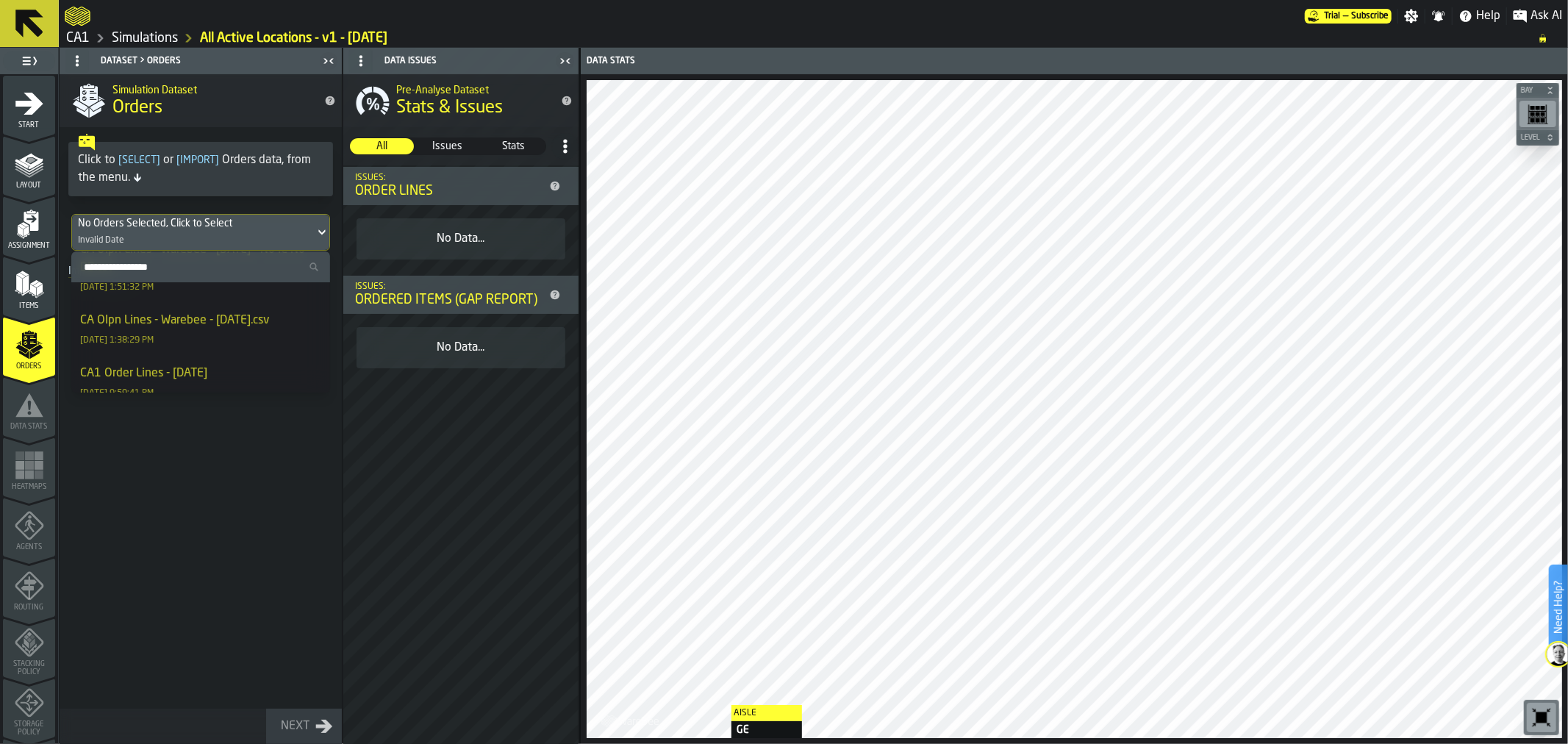
scroll to position [109, 0]
click at [233, 321] on div "CA Olpn Lines - Warebee - 10.2.2025.csv" at bounding box center [175, 315] width 189 height 18
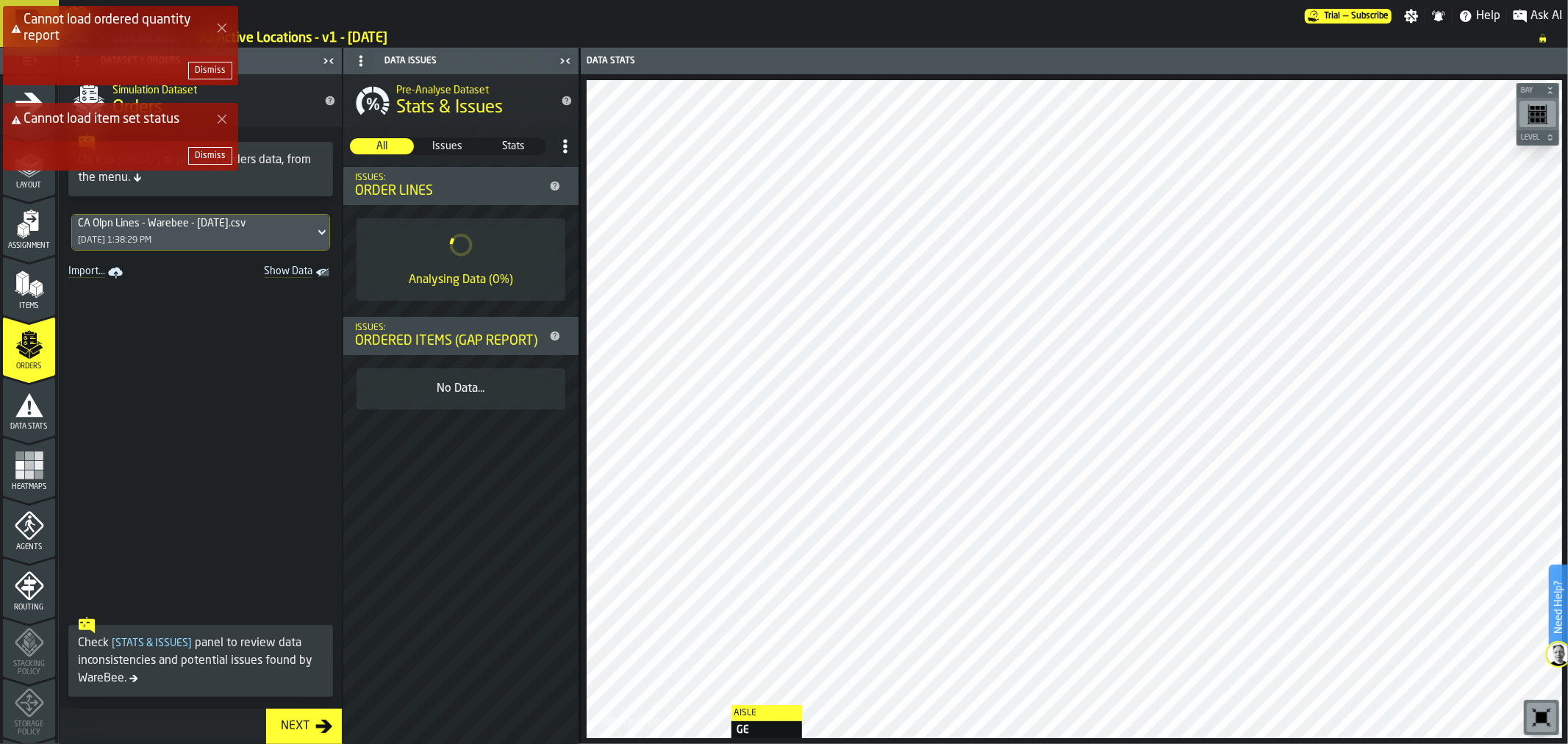
click at [210, 72] on div "Dismiss" at bounding box center [210, 71] width 31 height 10
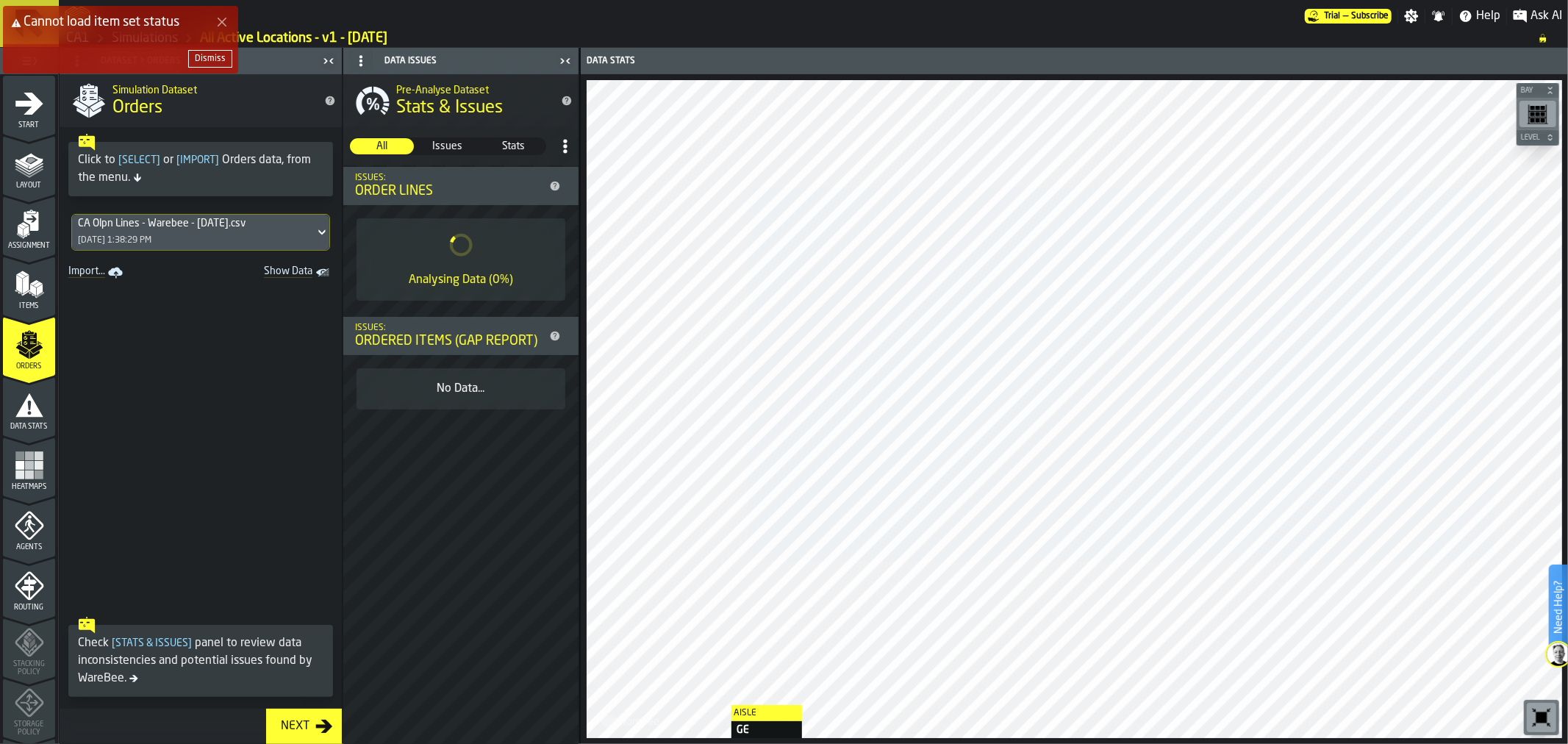
click at [211, 55] on div "Dismiss" at bounding box center [210, 59] width 31 height 10
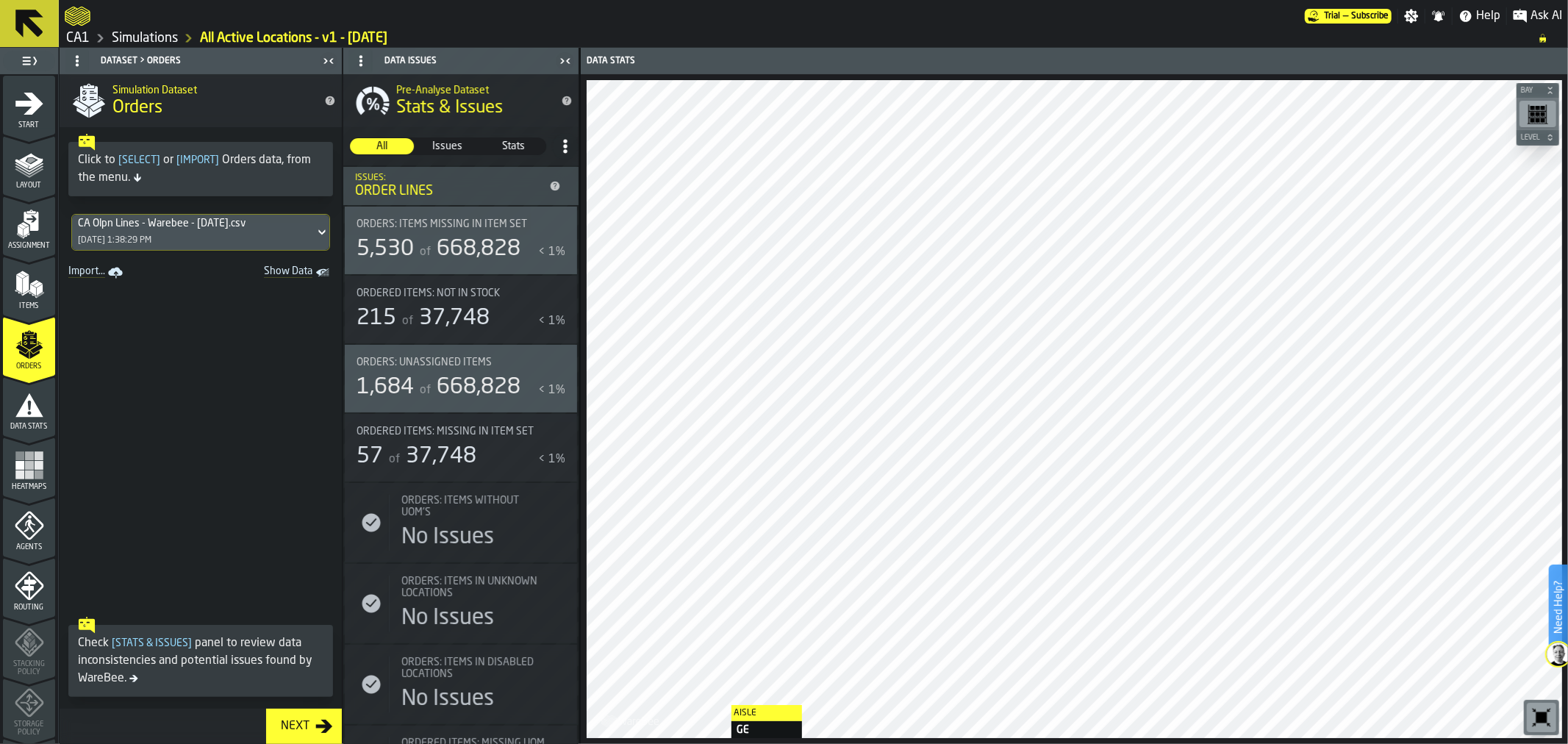
click at [35, 408] on icon "menu Data Stats" at bounding box center [29, 405] width 28 height 24
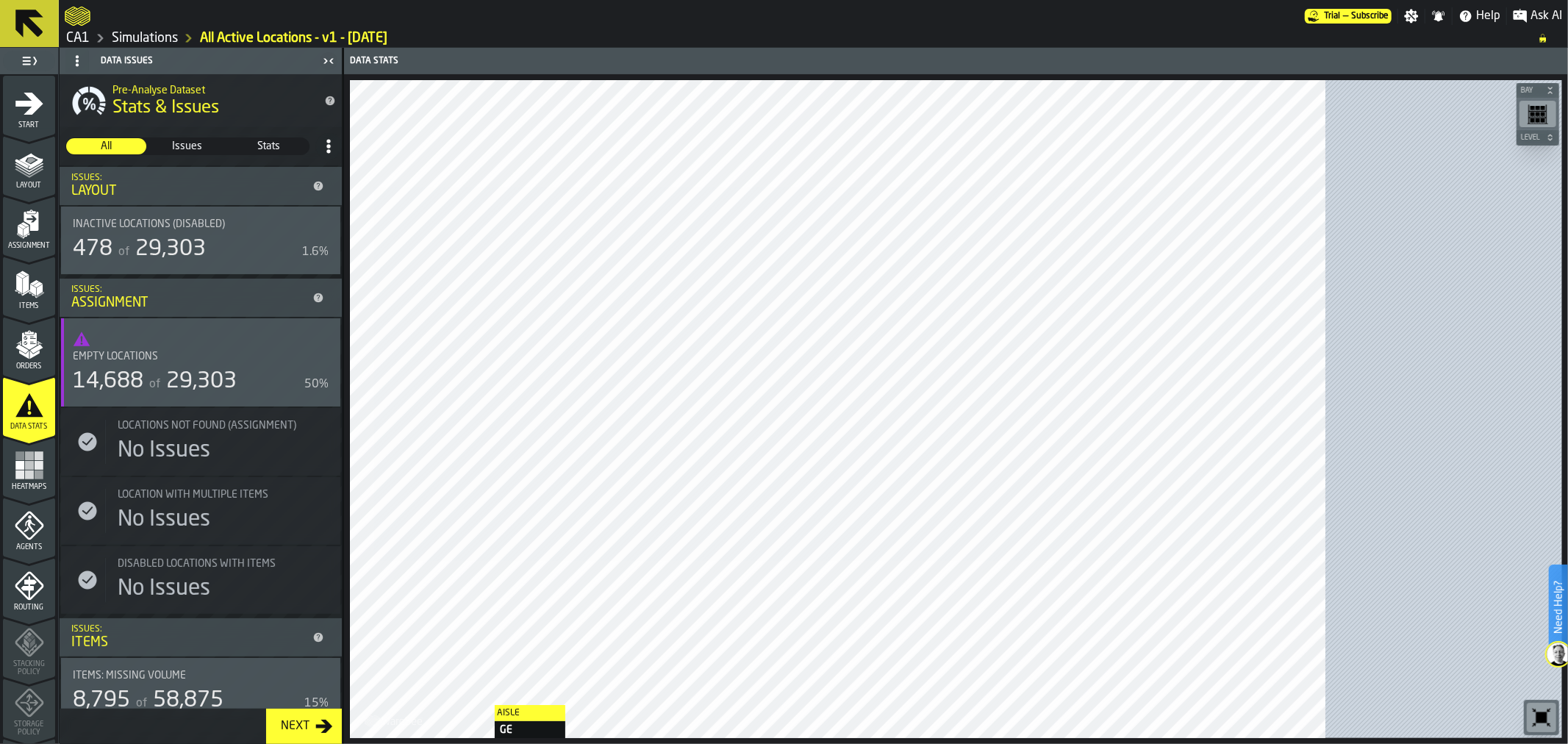
click at [28, 453] on rect "menu Heatmaps" at bounding box center [29, 456] width 9 height 9
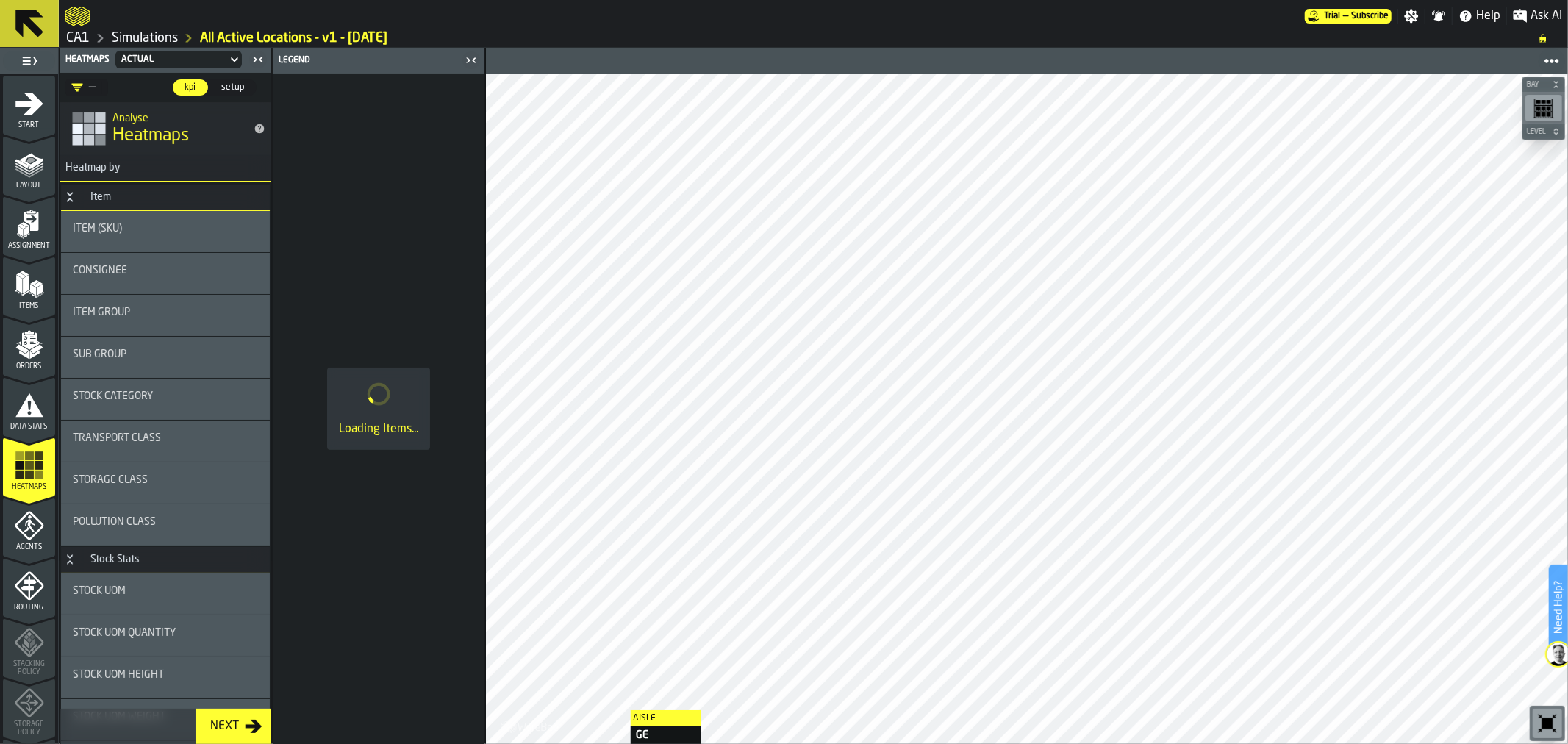
click at [35, 539] on icon "menu Agents" at bounding box center [29, 526] width 29 height 29
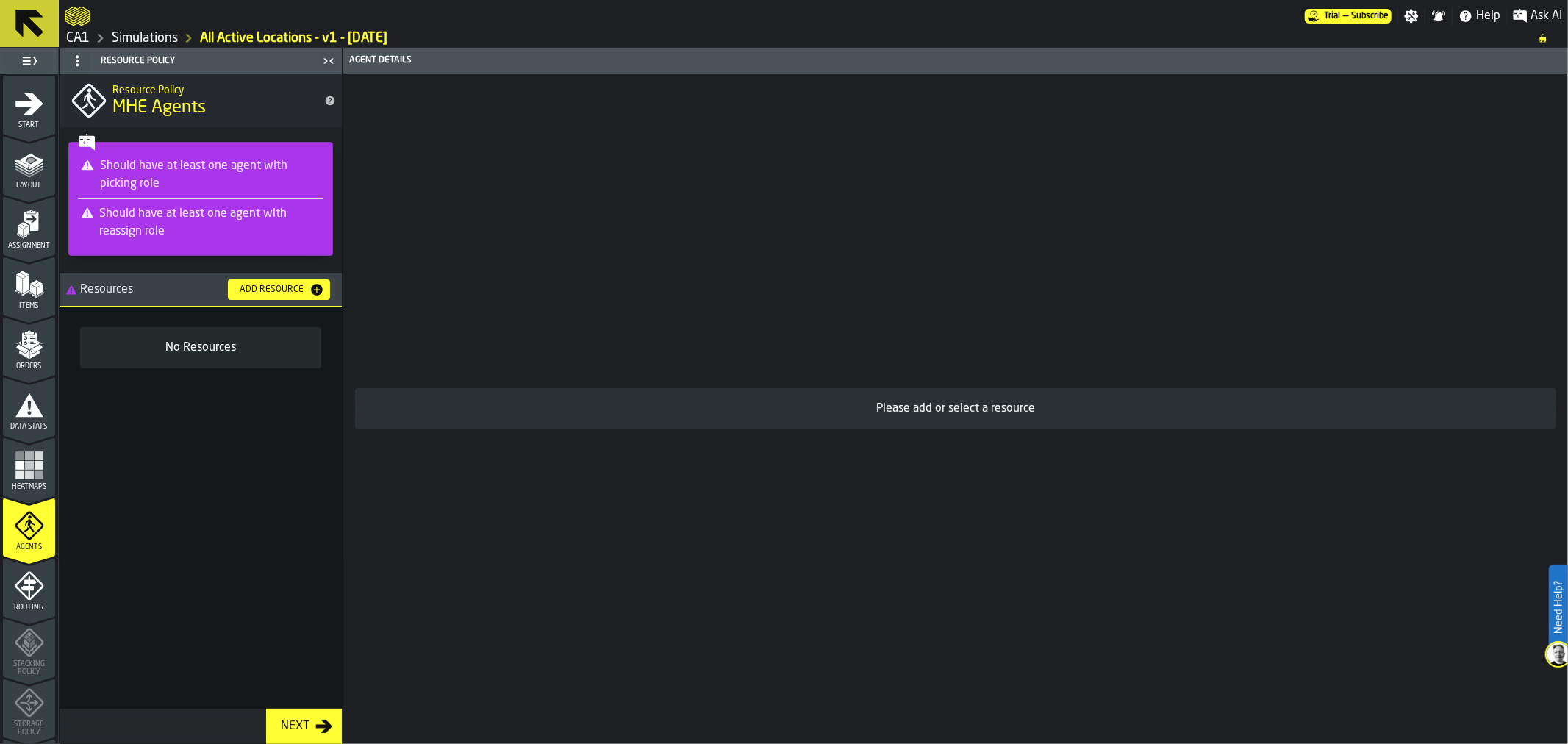
click at [7, 24] on button at bounding box center [29, 24] width 59 height 47
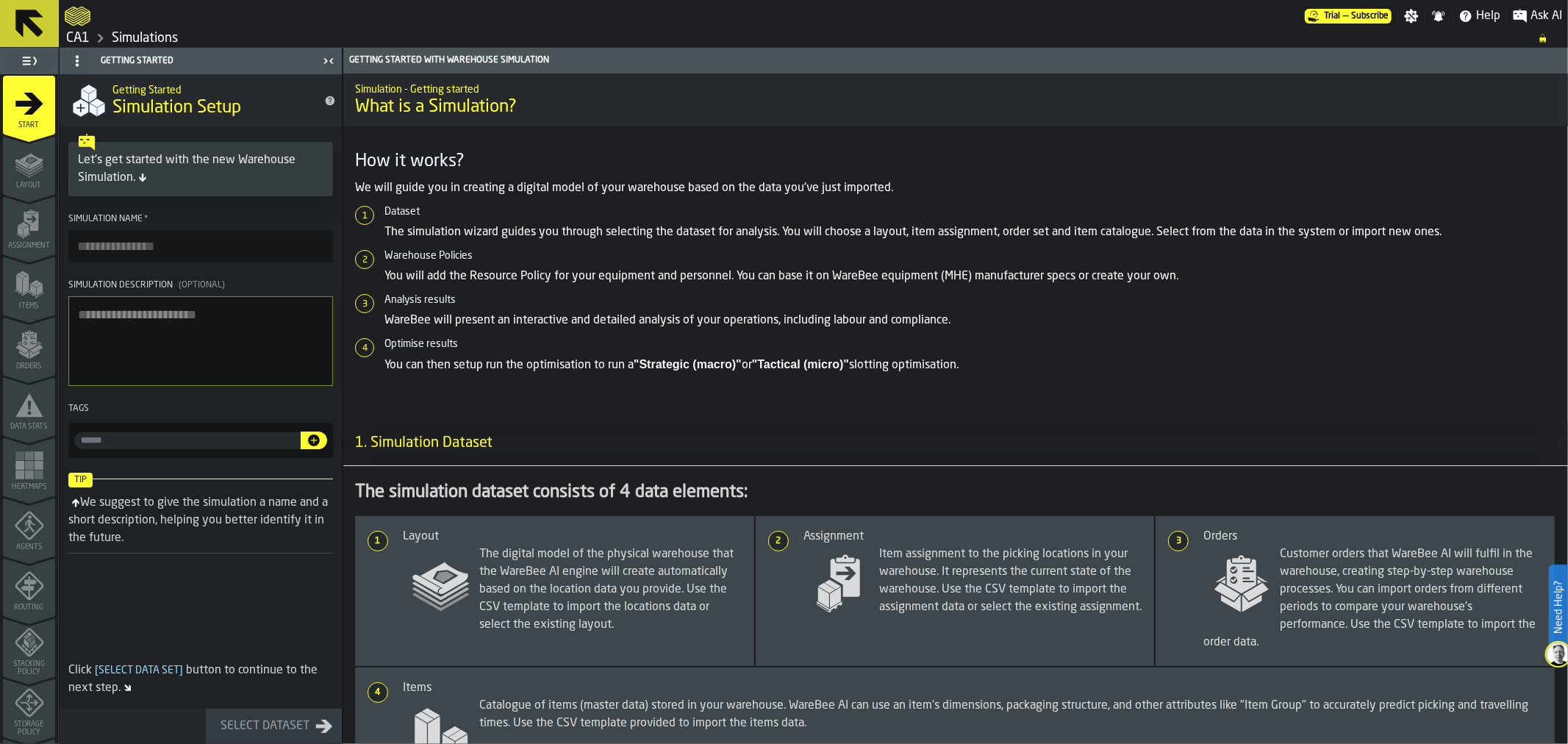
click at [81, 41] on link "CA1" at bounding box center [78, 38] width 24 height 16
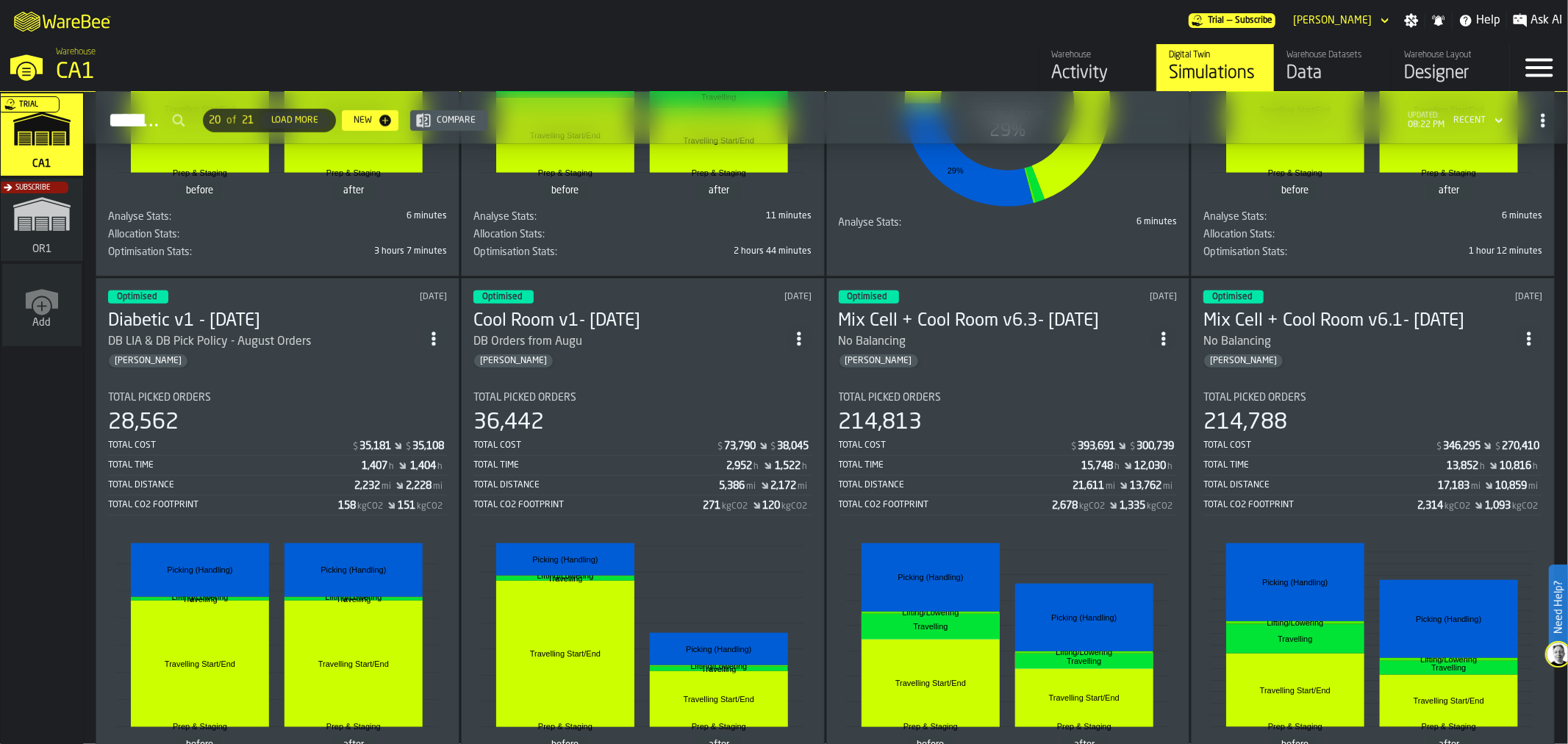
scroll to position [1085, 0]
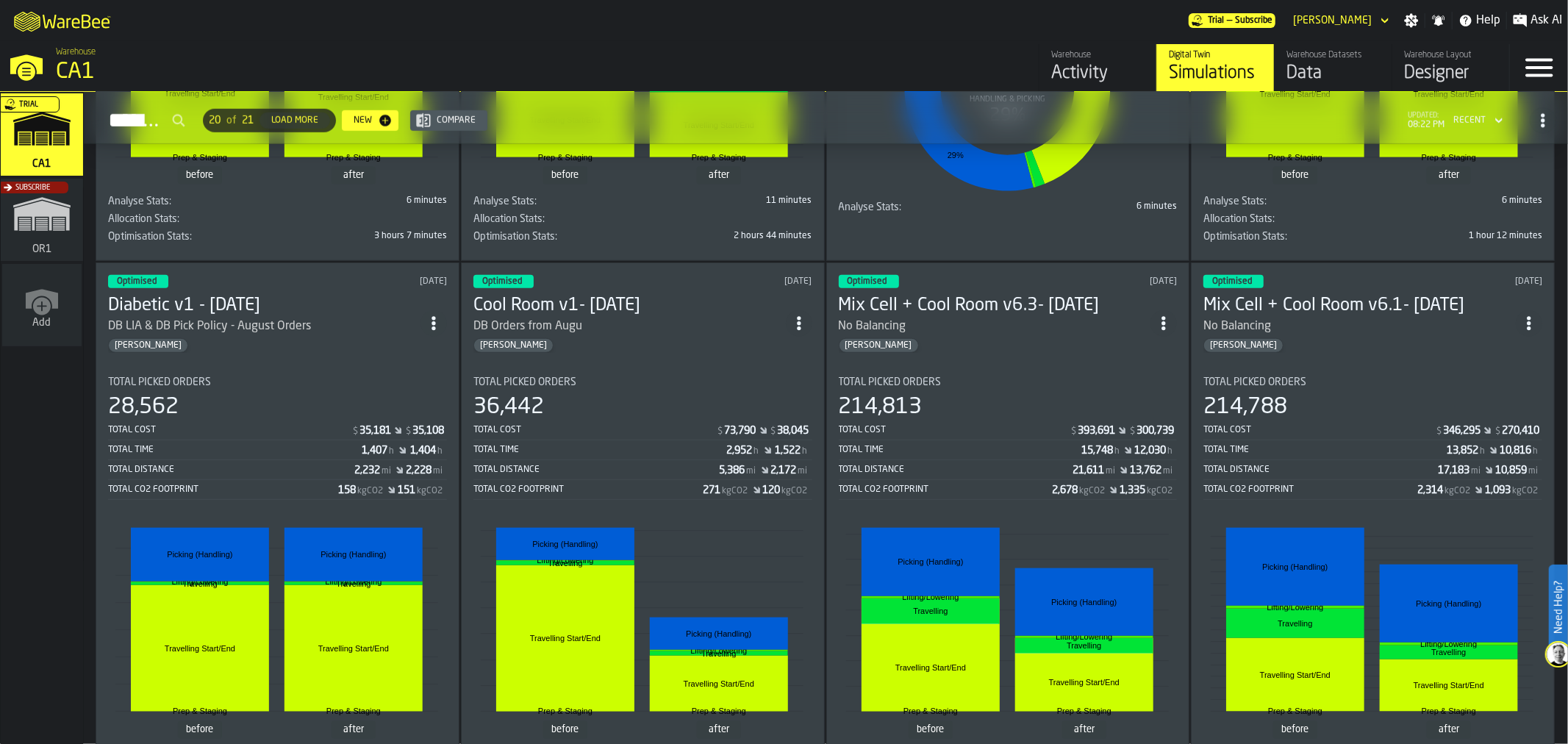
click at [1520, 313] on span "ItemListCard-DashboardItemContainer" at bounding box center [1529, 324] width 27 height 27
click at [1479, 421] on div "Duplicate" at bounding box center [1496, 422] width 77 height 18
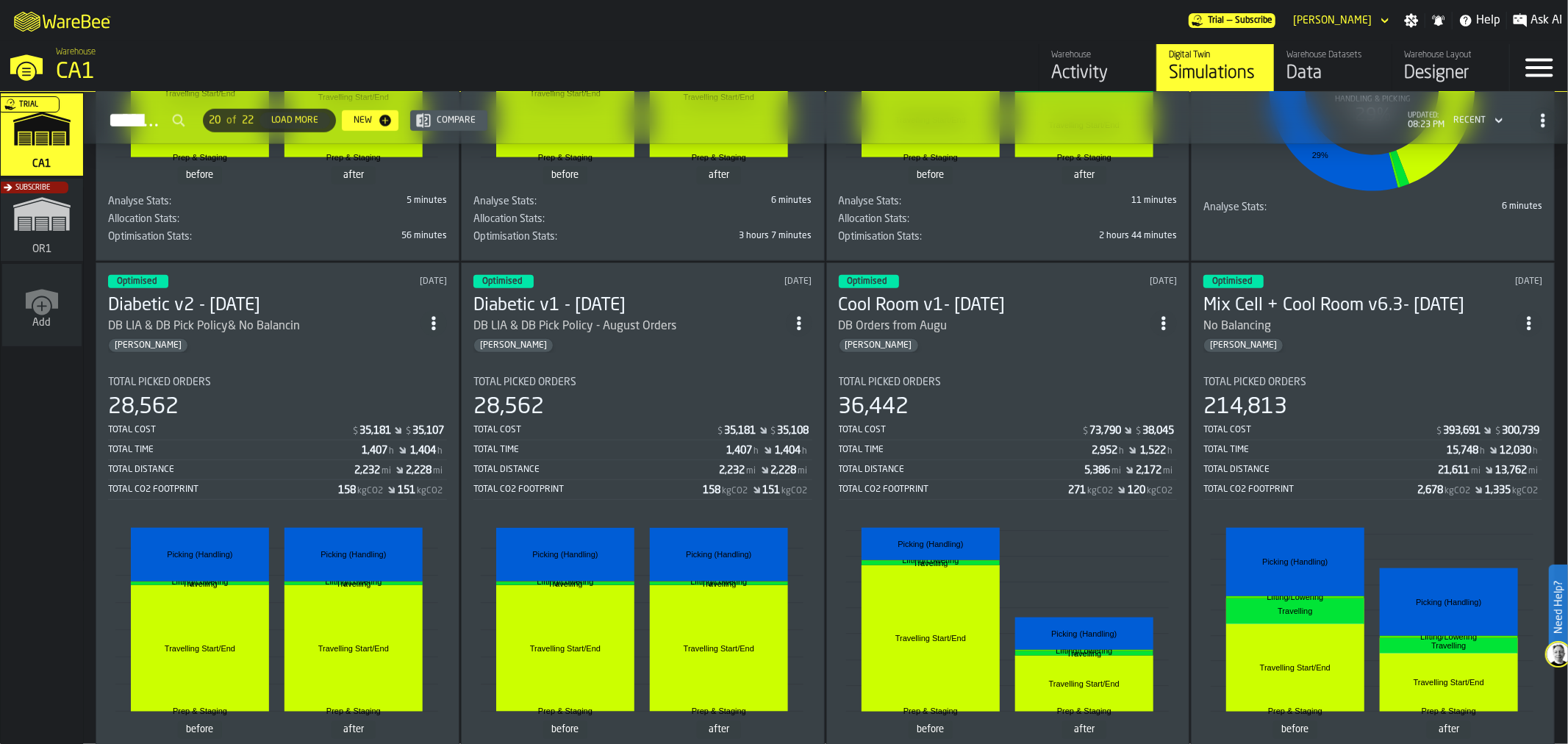
scroll to position [0, 0]
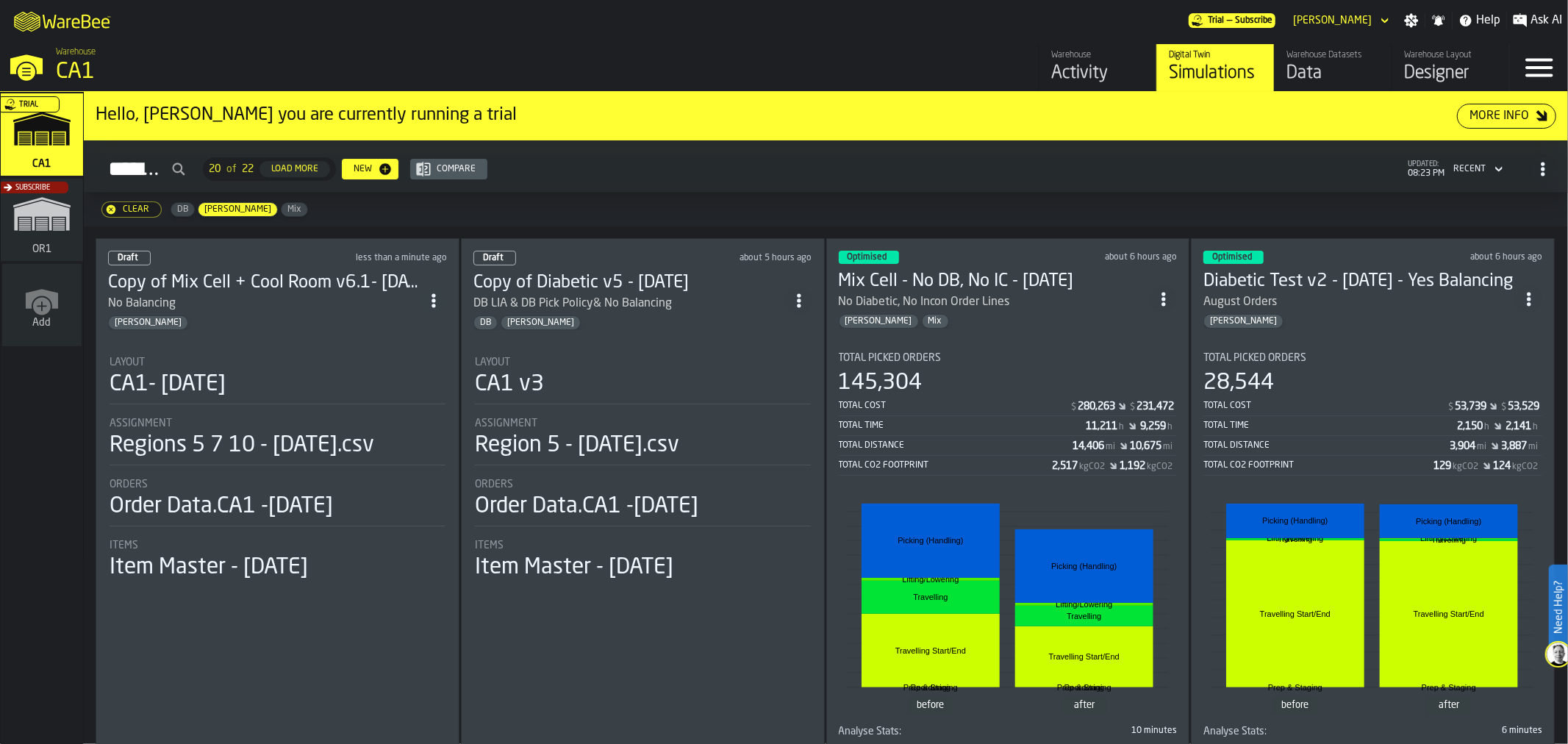
click at [804, 299] on icon "ItemListCard-DashboardItemContainer" at bounding box center [799, 301] width 15 height 15
click at [778, 359] on div "Delete" at bounding box center [768, 363] width 77 height 18
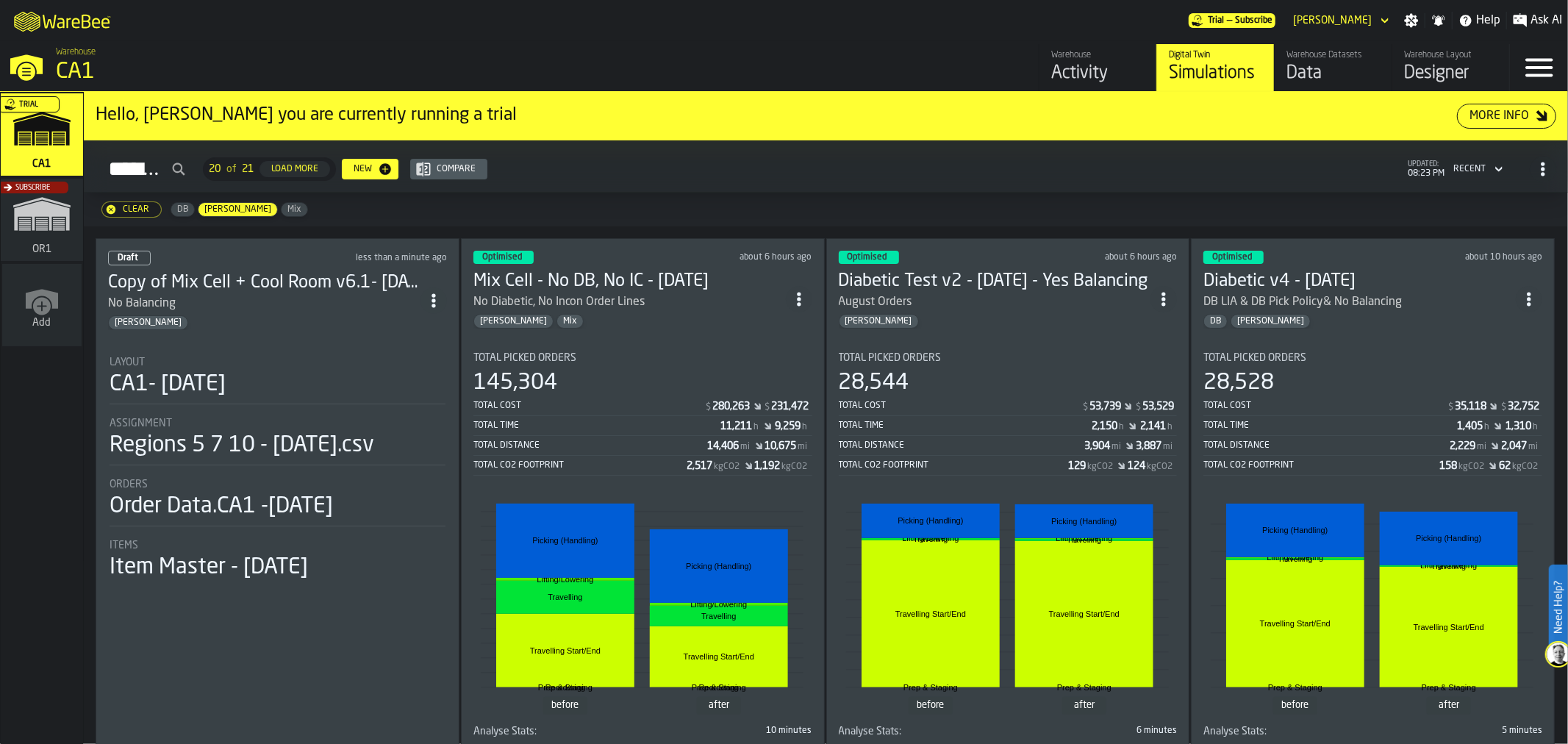
click at [266, 371] on div "CA1- 09-25-25" at bounding box center [278, 384] width 336 height 27
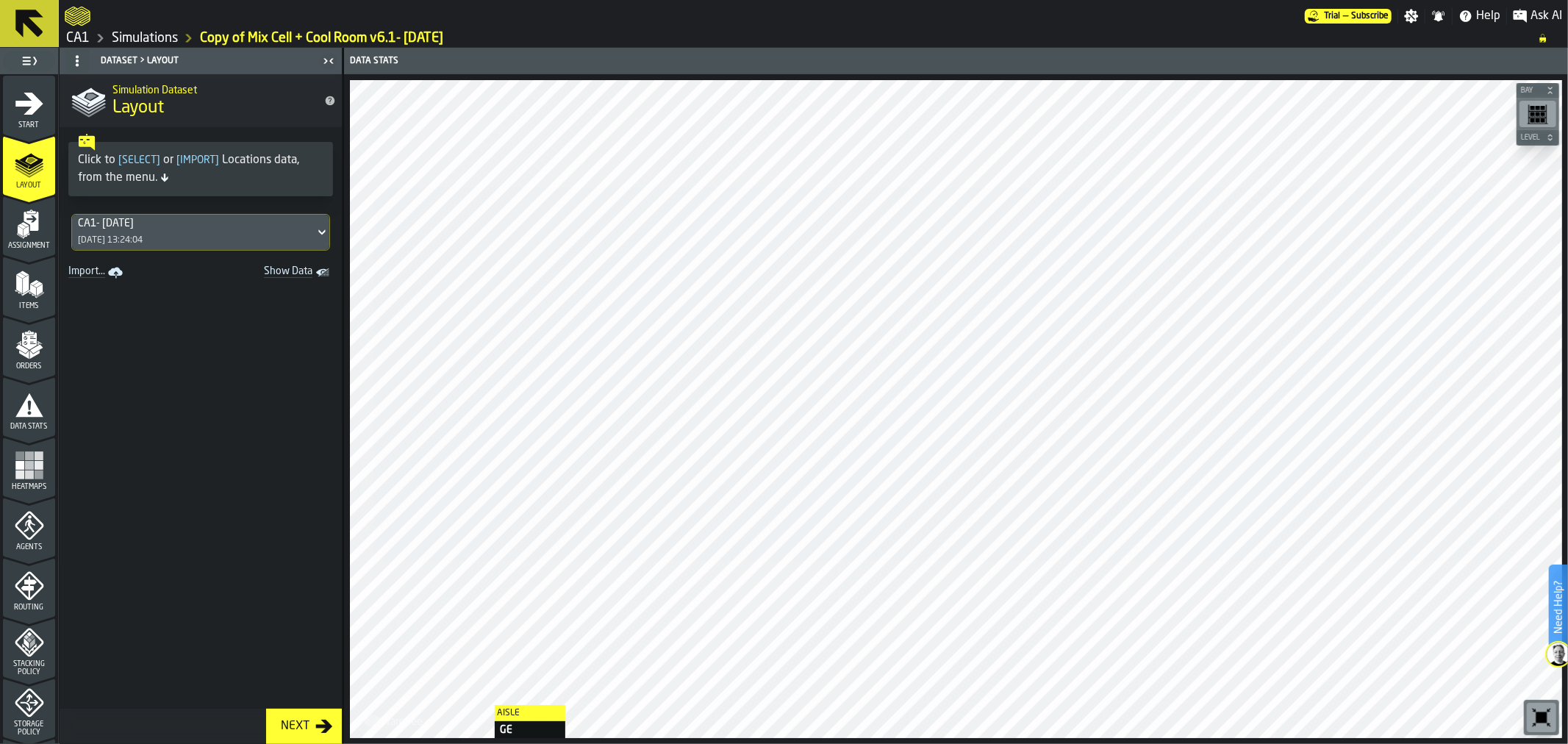
click at [25, 244] on span "Assignment" at bounding box center [29, 246] width 52 height 8
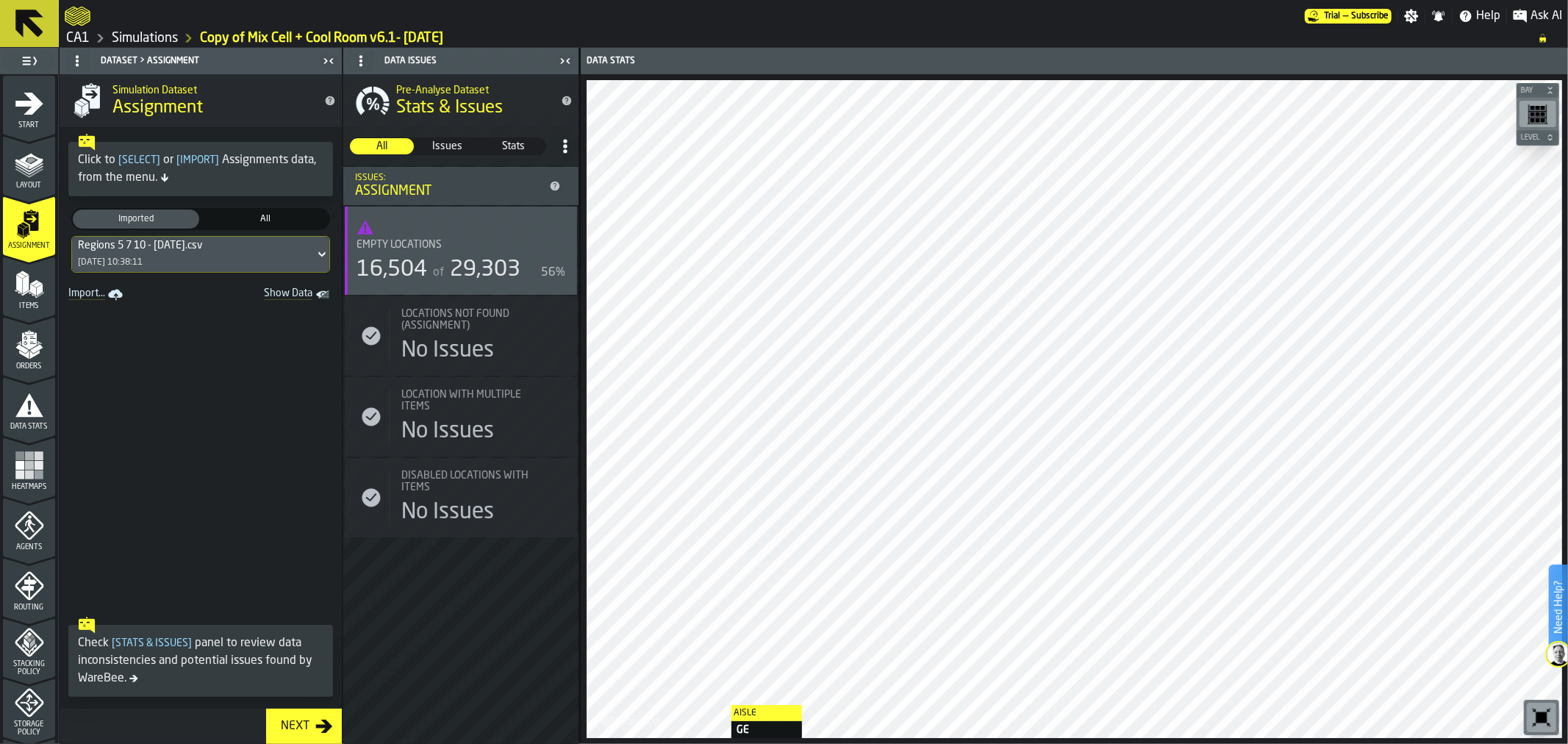
click at [315, 251] on icon at bounding box center [322, 254] width 15 height 18
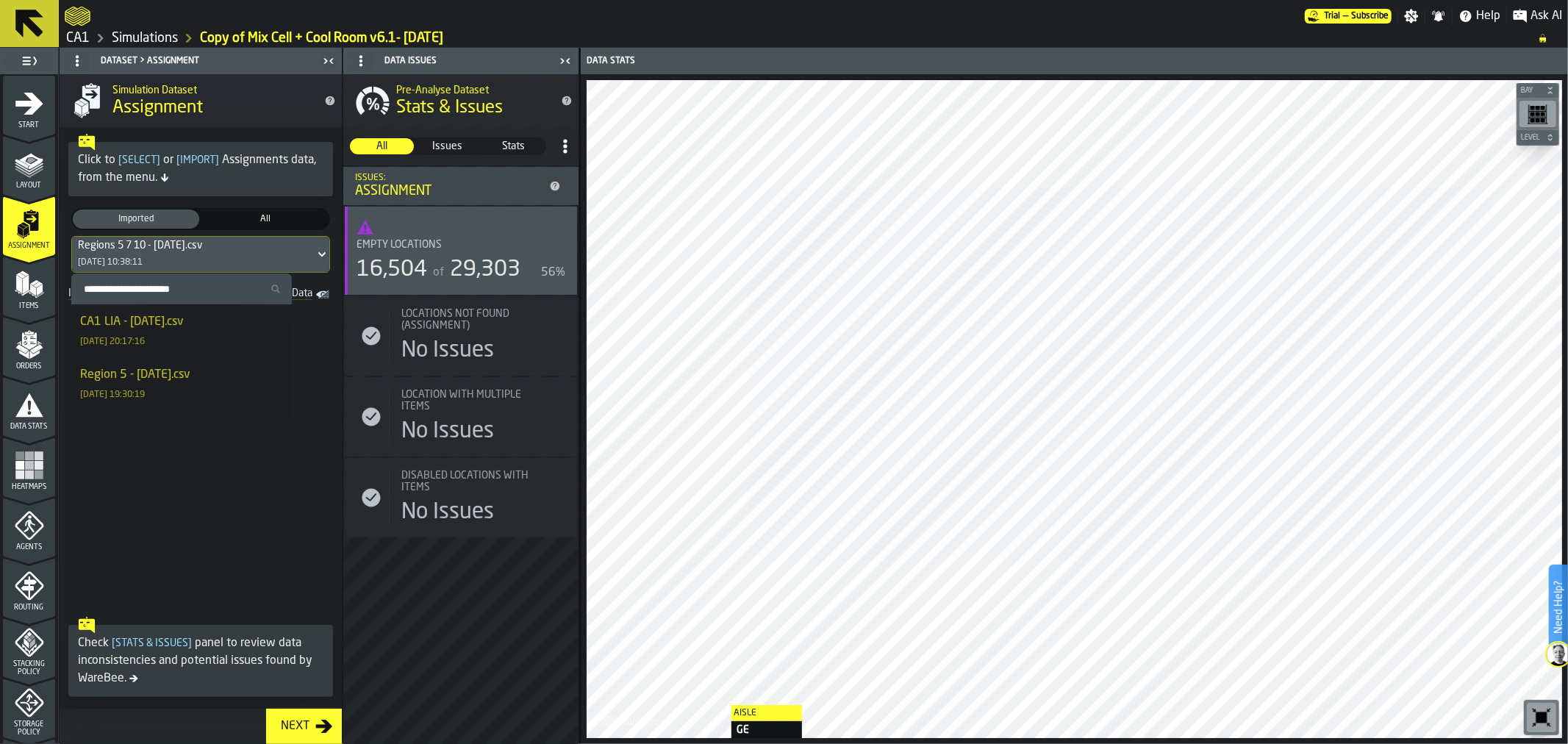
click at [222, 328] on div "CA1 LIA - 10.7.2025.csv 07/10/2025, 20:17:16" at bounding box center [181, 331] width 203 height 35
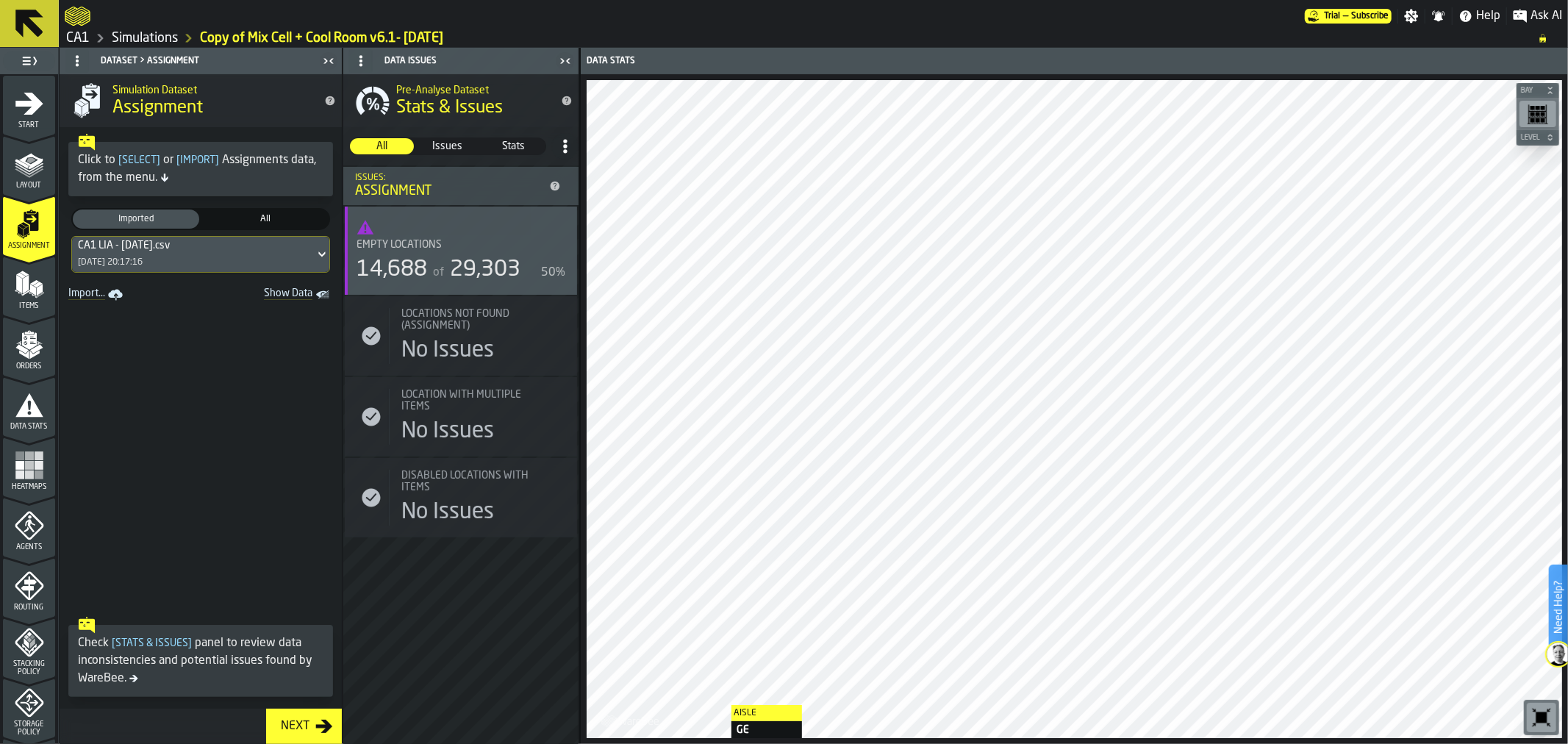
click at [38, 284] on polygon "menu Items" at bounding box center [38, 285] width 10 height 6
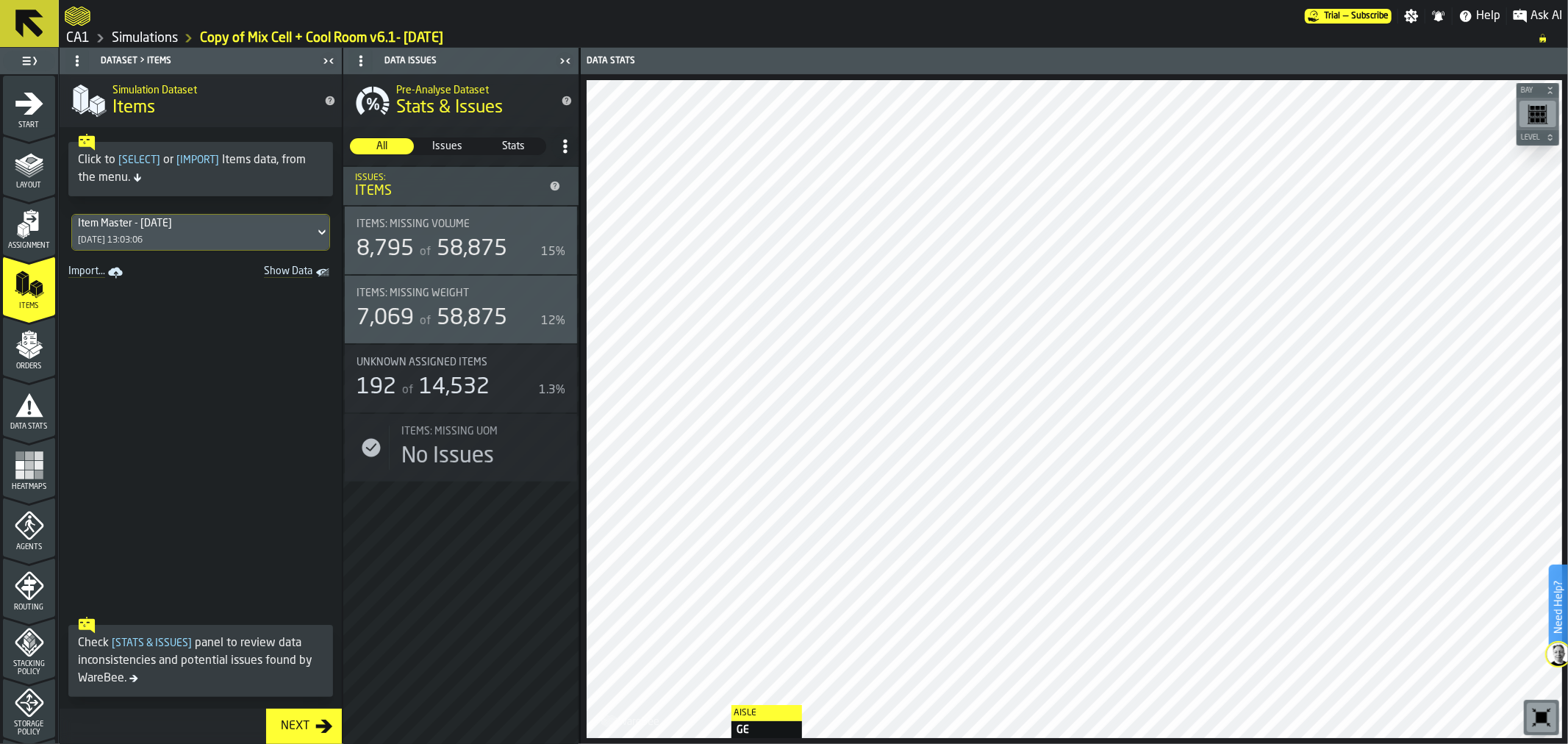
click at [35, 355] on icon "menu Orders" at bounding box center [29, 345] width 29 height 29
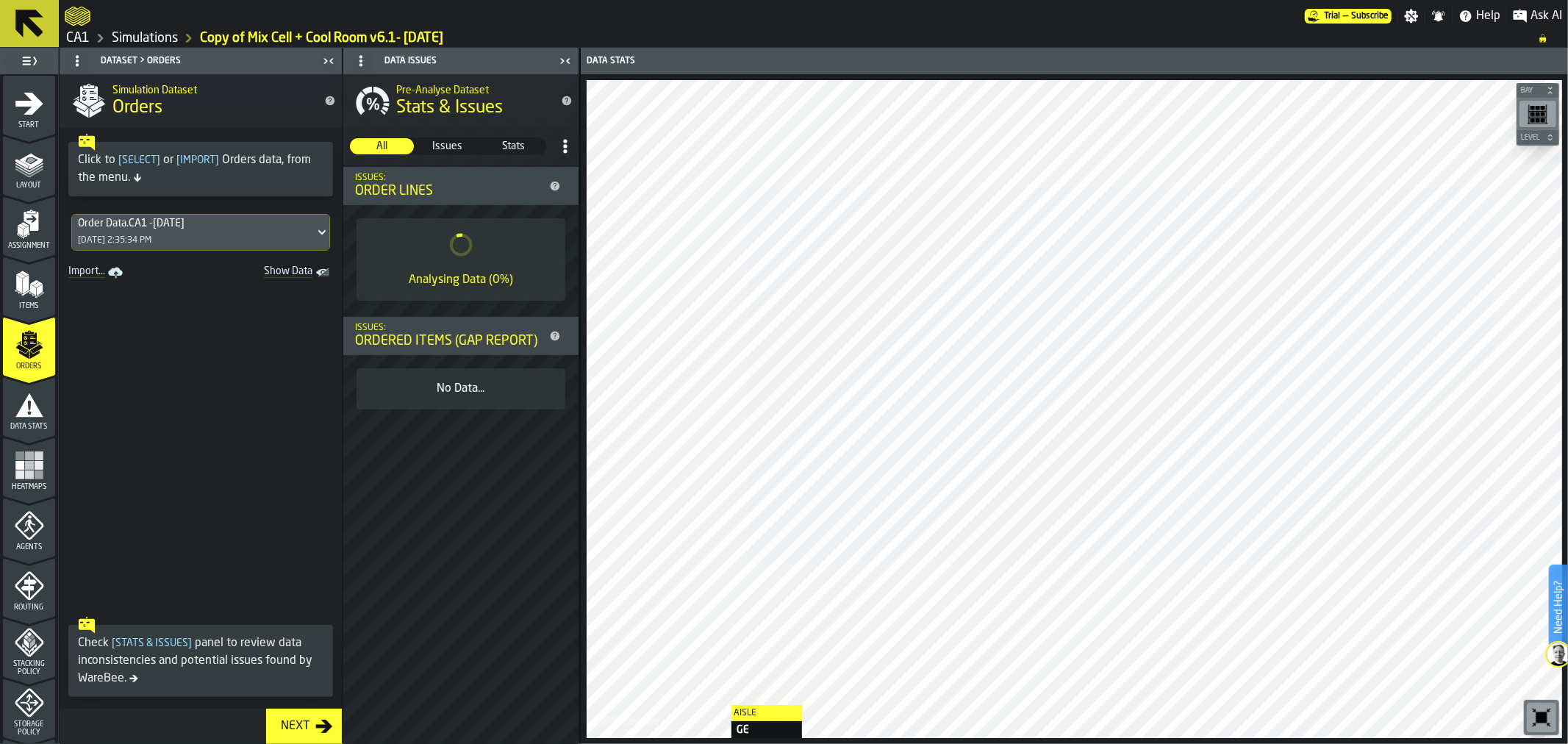
click at [315, 235] on icon at bounding box center [322, 232] width 15 height 18
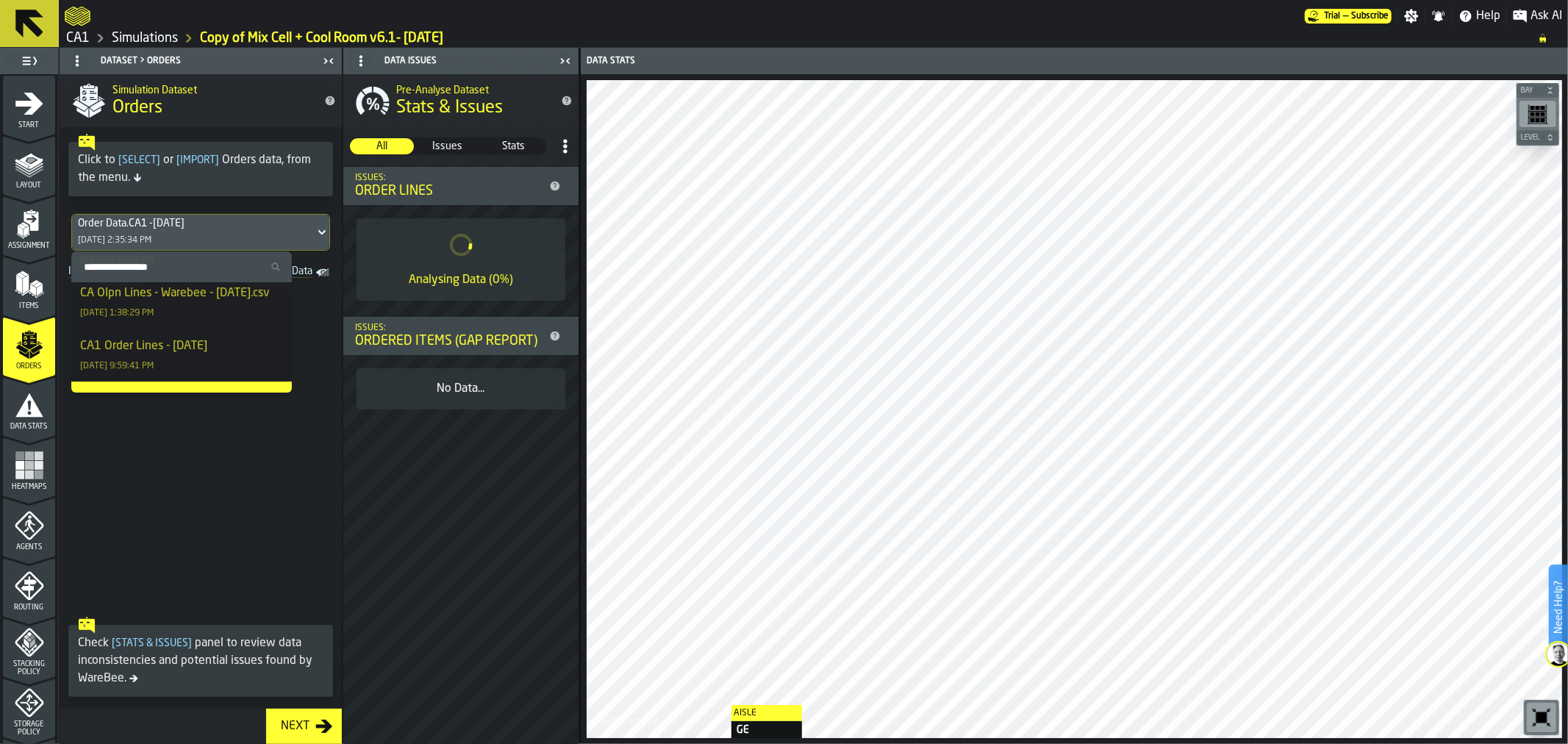
scroll to position [137, 0]
click at [181, 295] on div "CA Olpn Lines - Warebee - 10.2.2025.csv" at bounding box center [175, 286] width 189 height 18
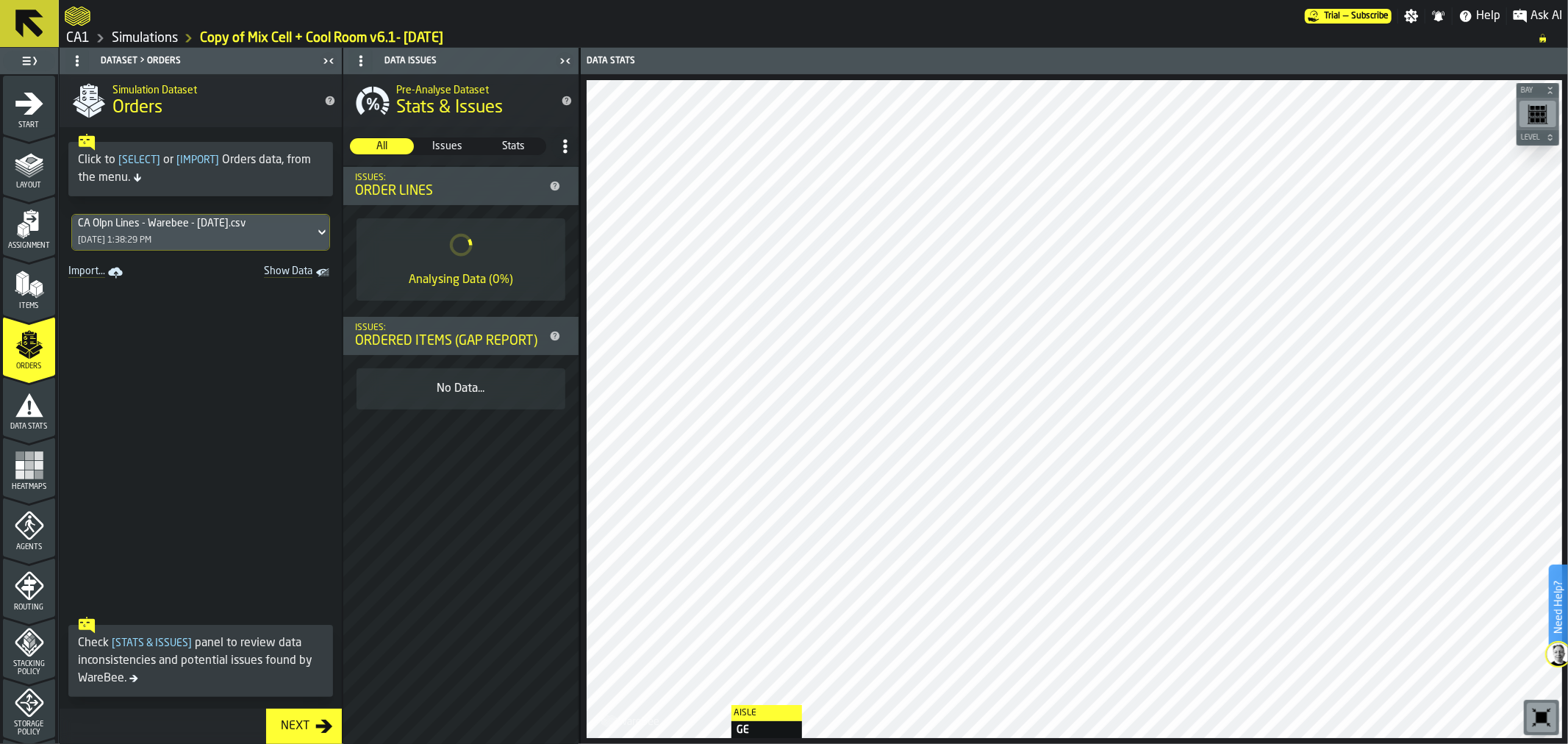
click at [25, 302] on span "Items" at bounding box center [29, 306] width 52 height 8
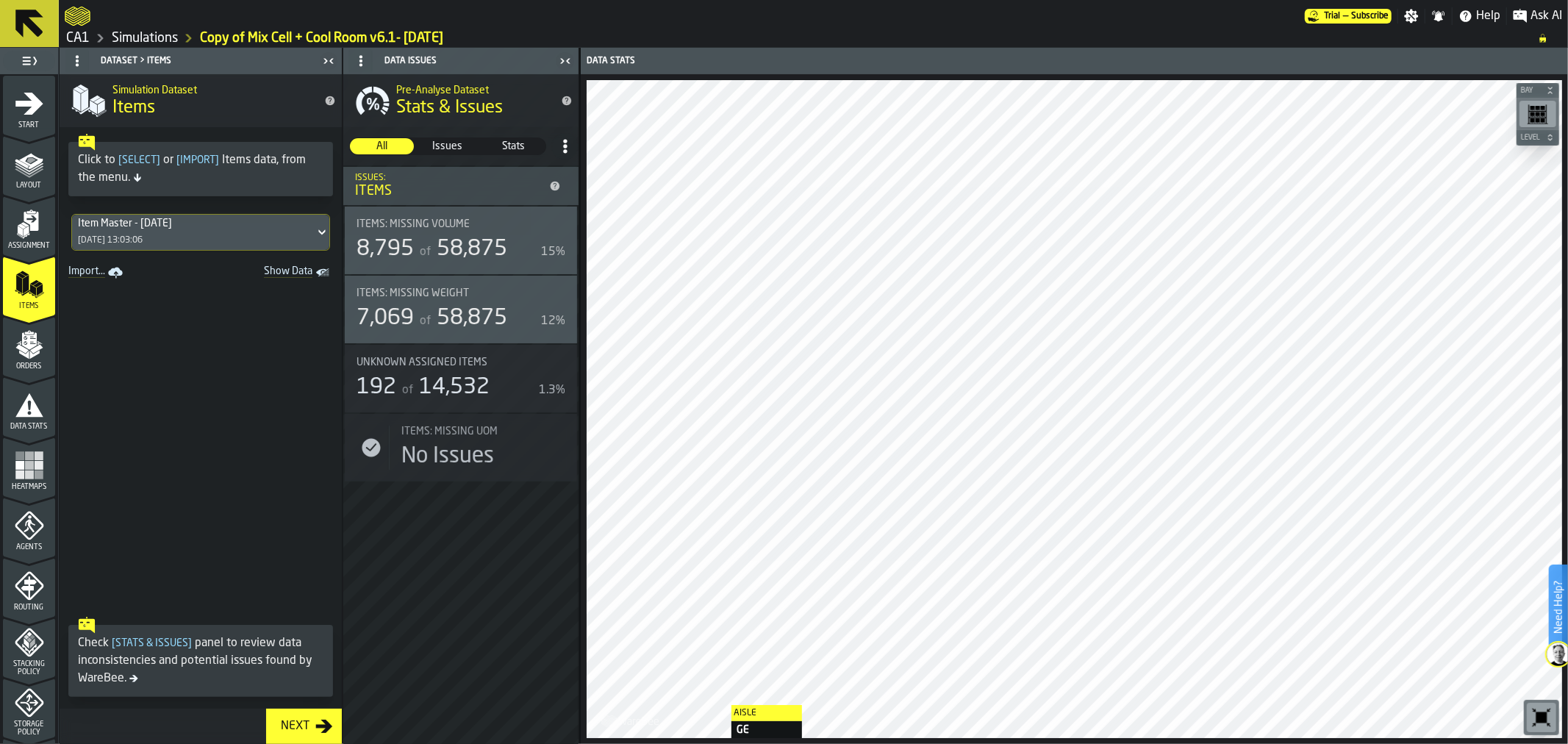
click at [27, 237] on icon "menu Assignment" at bounding box center [29, 224] width 29 height 29
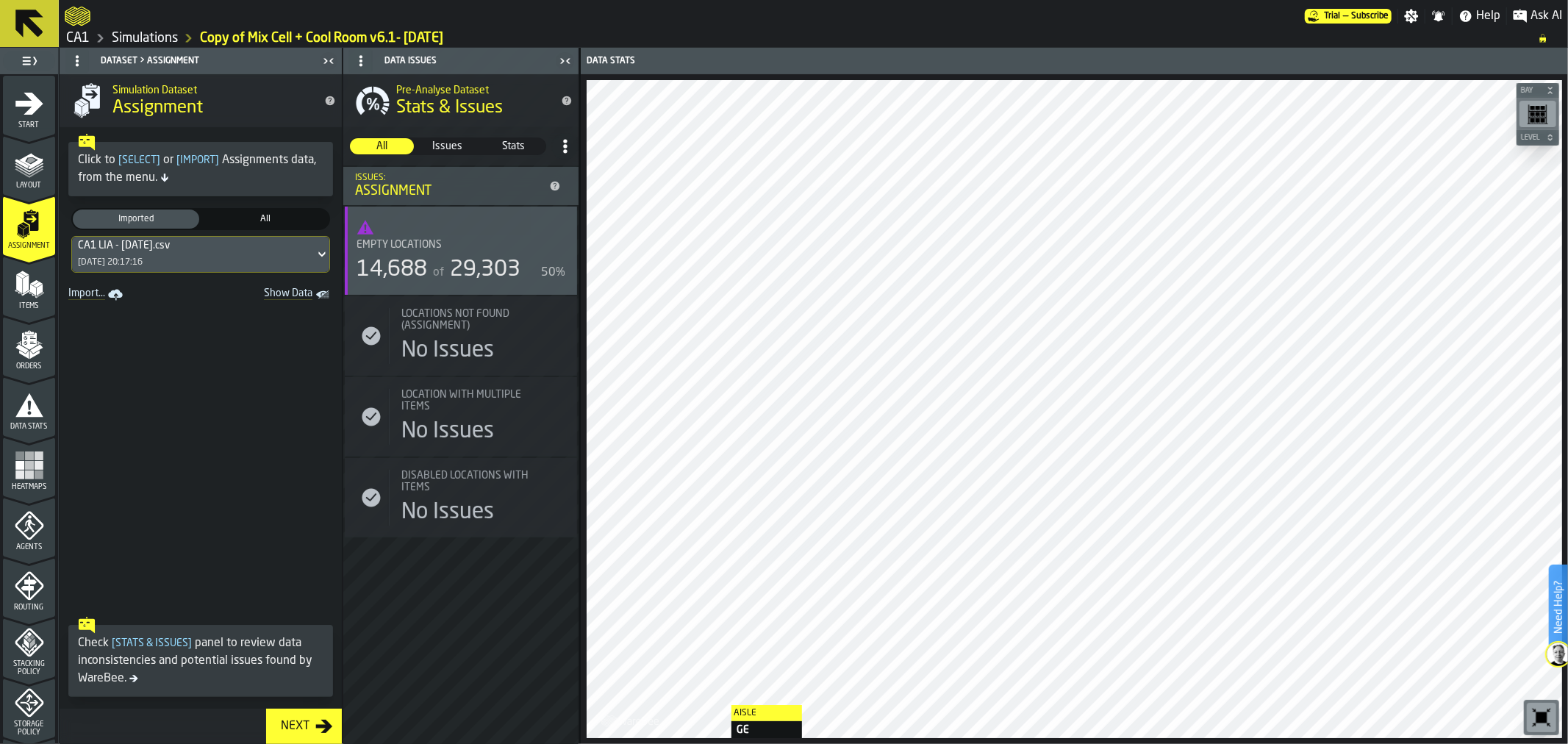
click at [24, 357] on polygon "menu Orders" at bounding box center [24, 355] width 10 height 9
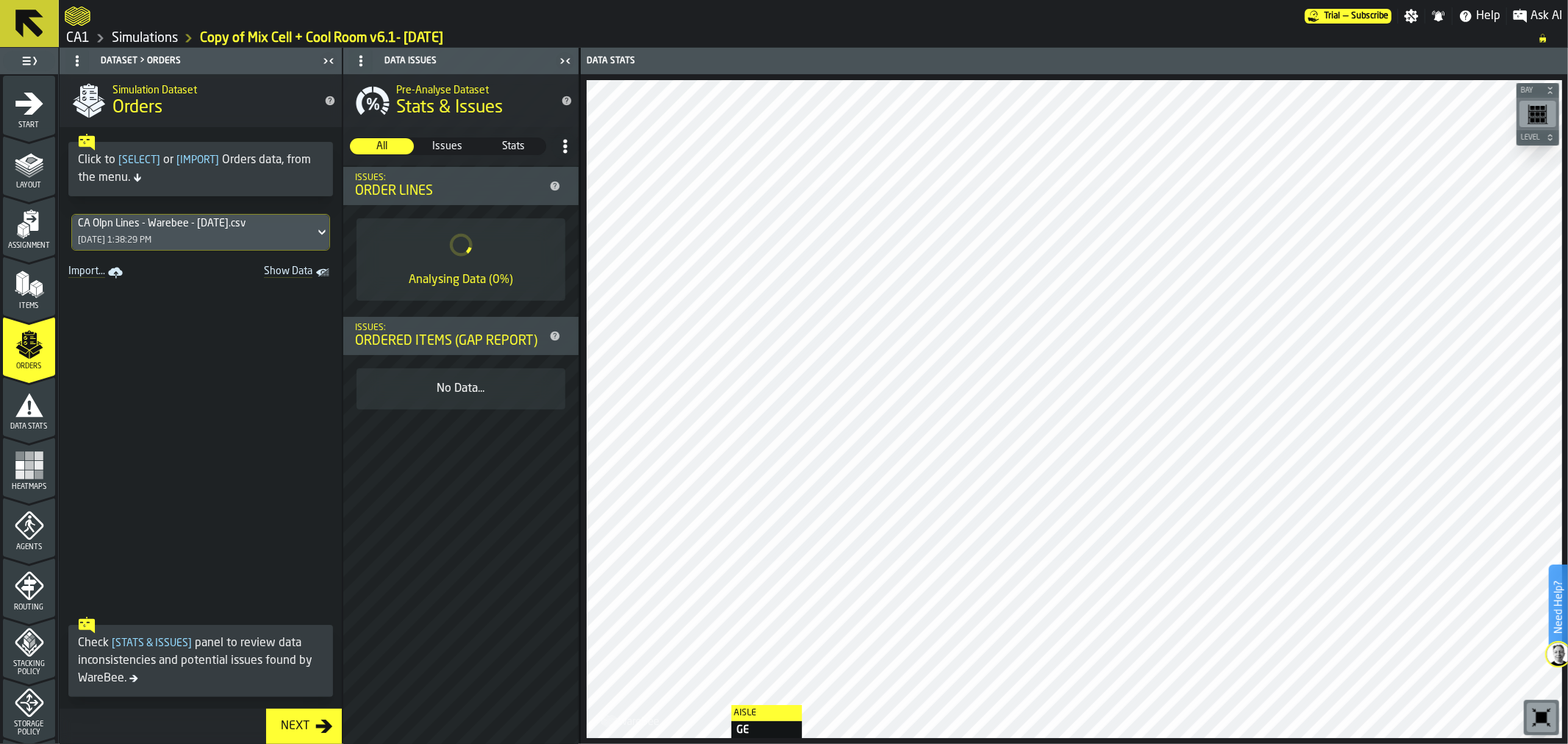
click at [23, 521] on icon "menu Agents" at bounding box center [29, 526] width 29 height 29
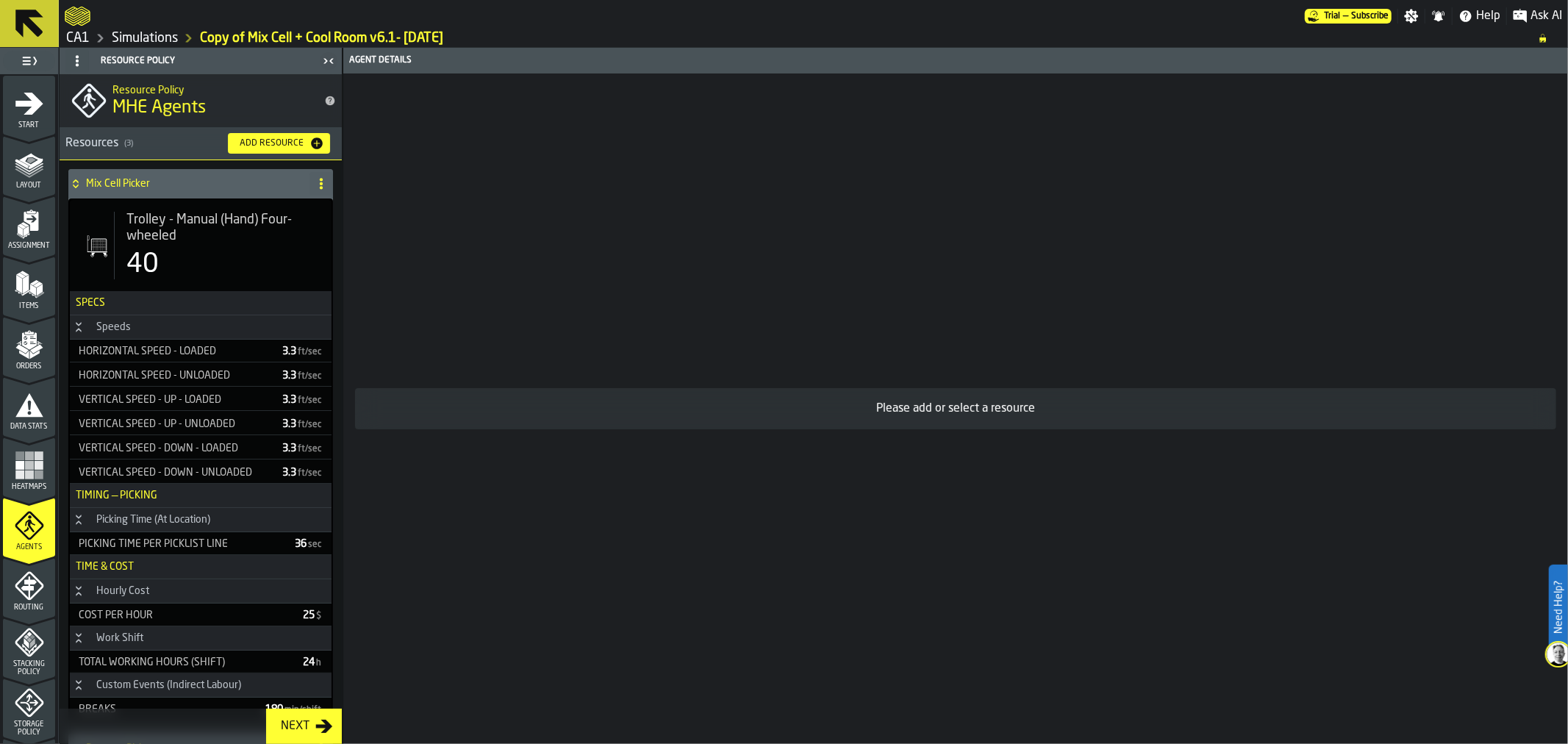
click at [19, 597] on icon "menu Routing" at bounding box center [29, 586] width 29 height 29
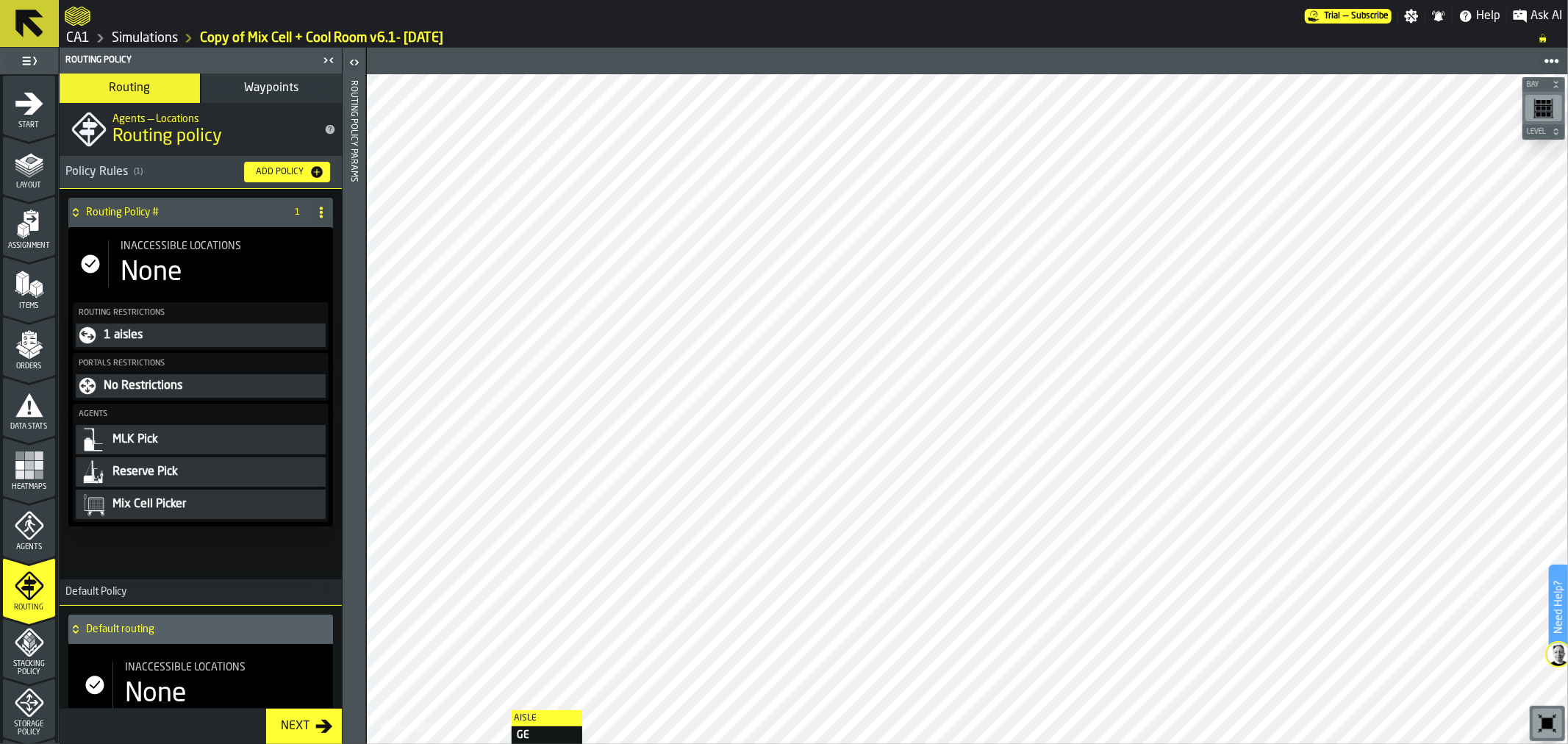
click at [30, 660] on span "Stacking Policy" at bounding box center [29, 668] width 52 height 16
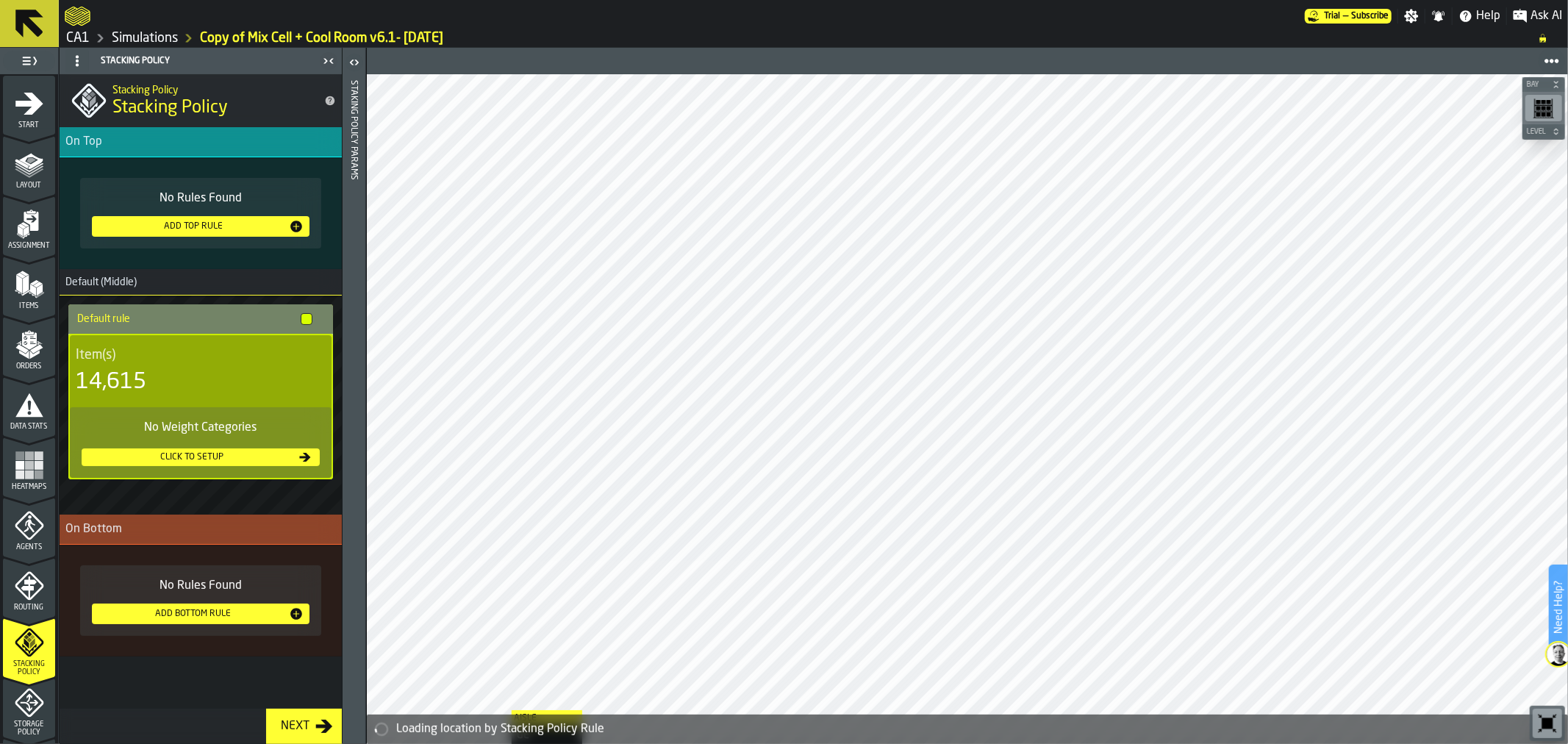
click at [164, 456] on div "Click to setup" at bounding box center [192, 457] width 209 height 10
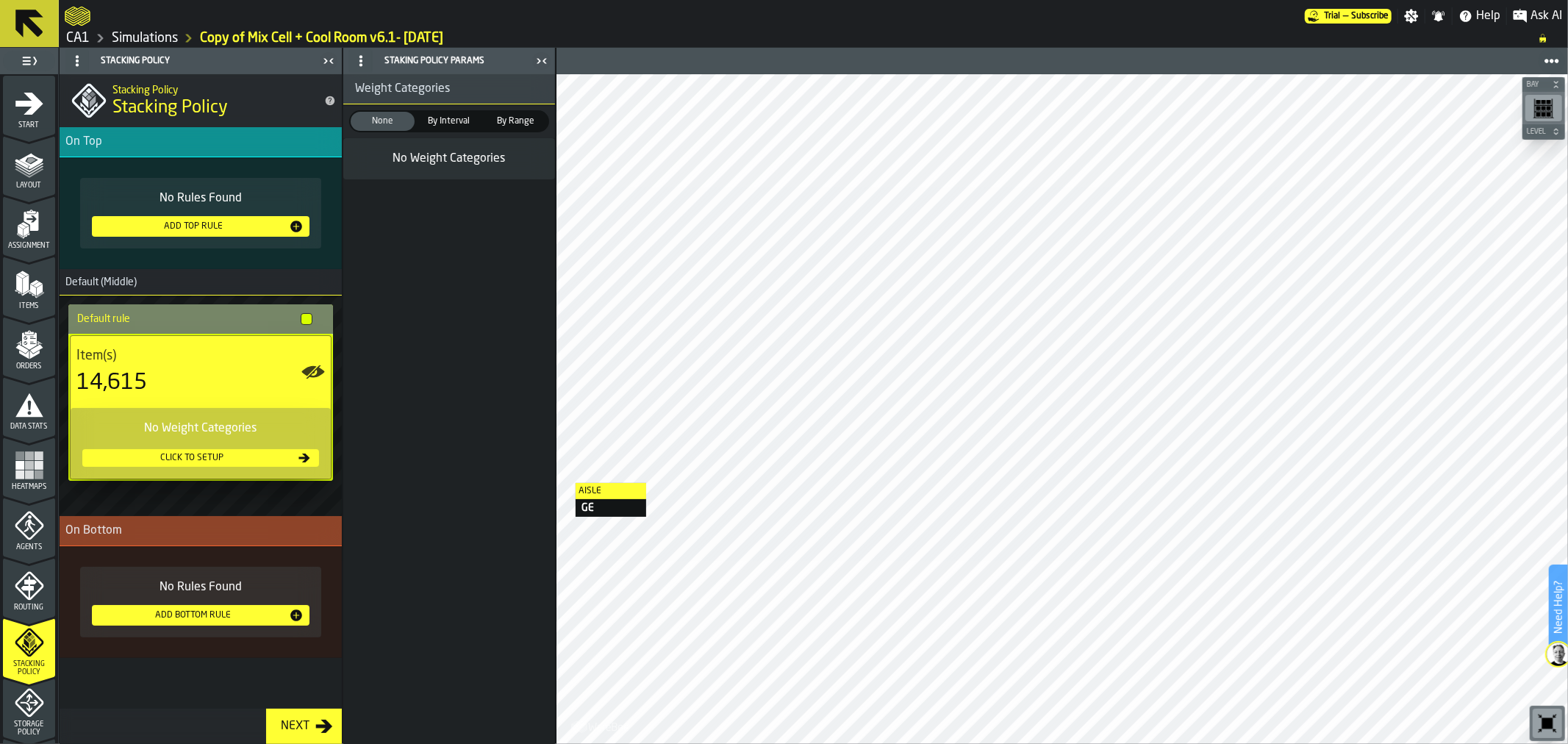
click at [446, 121] on span "By Interval" at bounding box center [449, 122] width 58 height 13
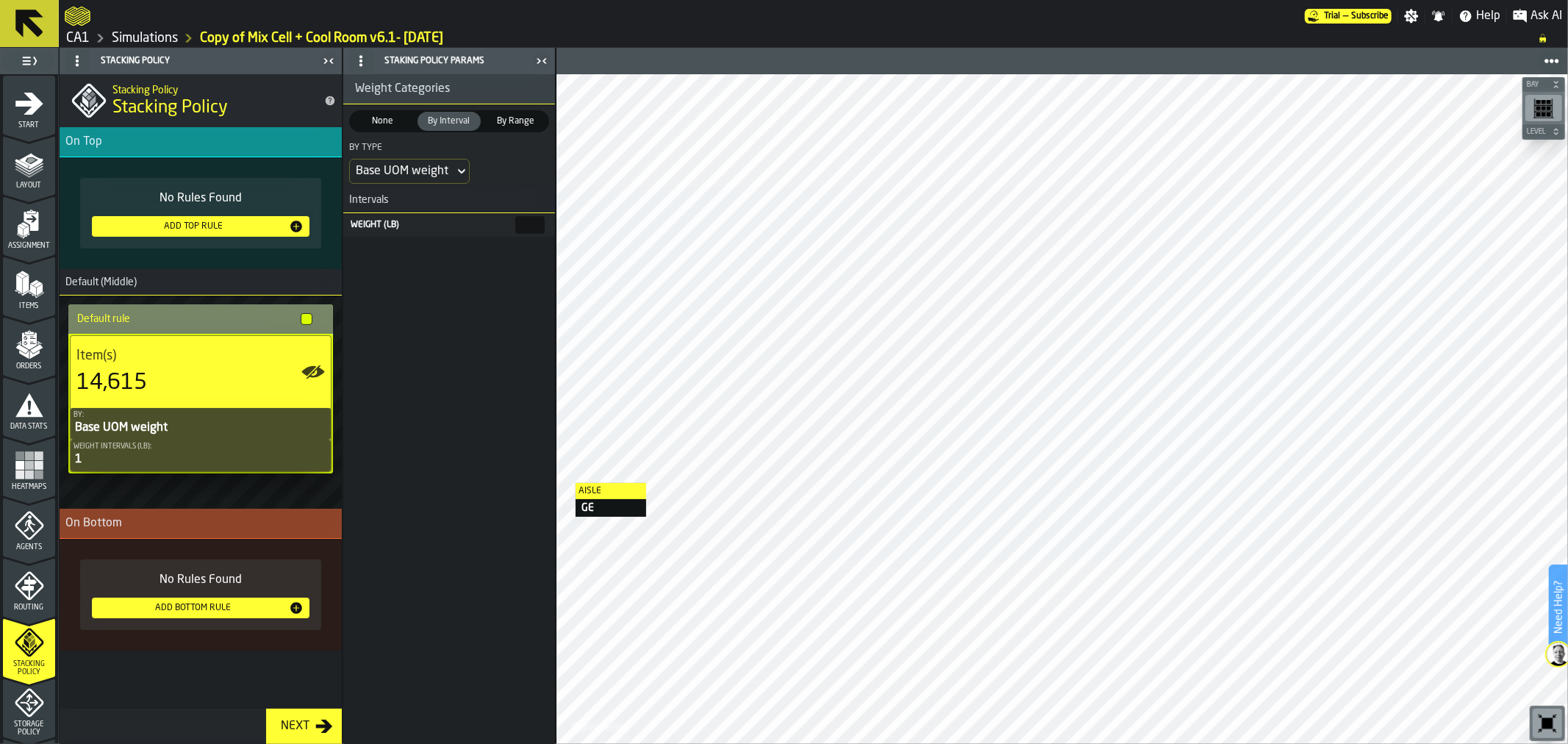
click at [560, 222] on main "1 Start 2 Layout 3 Assignment 4 Items 5 Orders 6 Data Stats 7 Heatmaps 8 Agents…" at bounding box center [784, 396] width 1568 height 696
type input "**"
click at [431, 324] on div "Weight Categories None None By Interval By Interval By Range By Range By Type B…" at bounding box center [449, 409] width 212 height 670
click at [237, 254] on div "No Rules Found Add Top Rule" at bounding box center [201, 213] width 265 height 94
click at [15, 716] on icon "menu Storage Policy" at bounding box center [29, 703] width 29 height 29
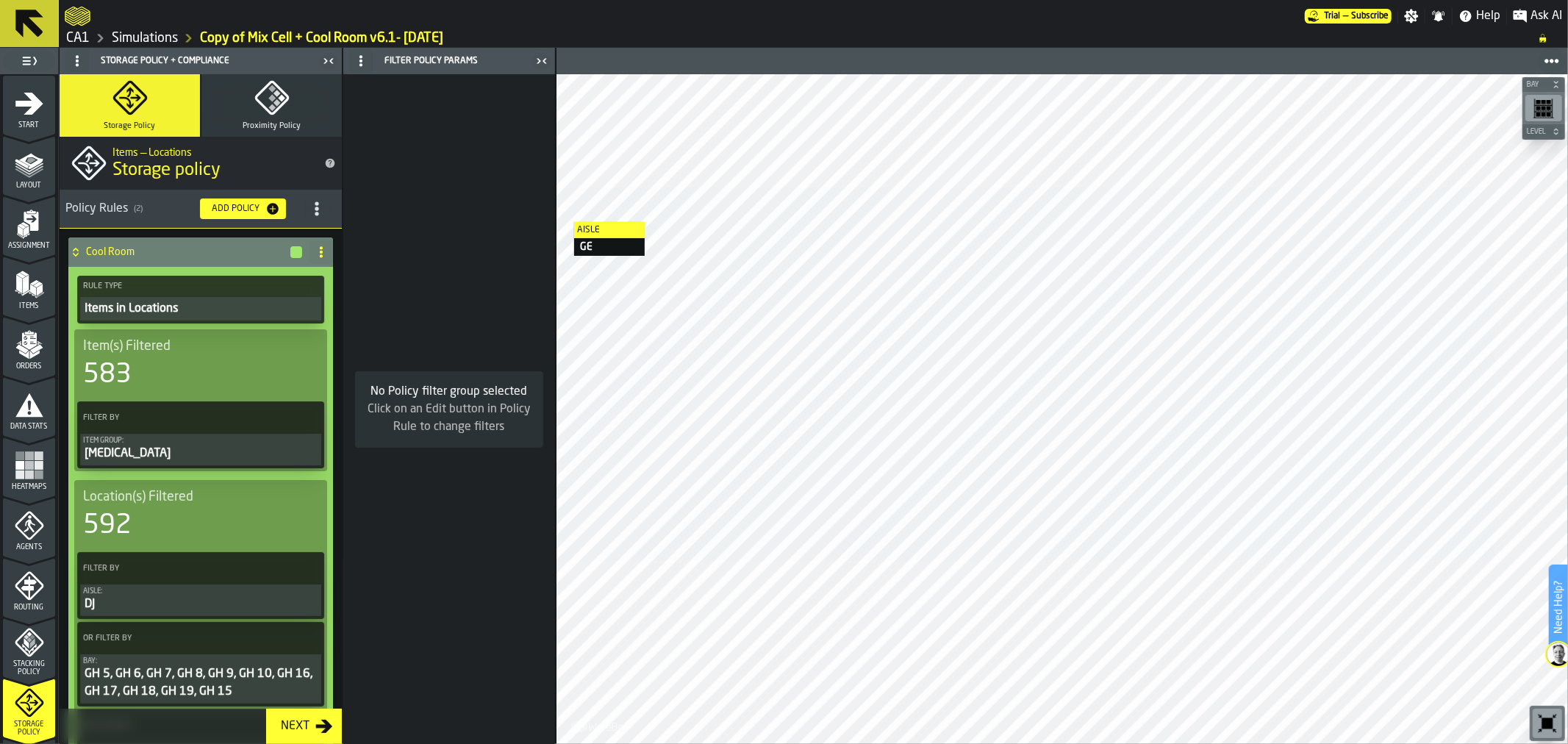
click at [225, 306] on div "Items in Locations" at bounding box center [201, 309] width 235 height 18
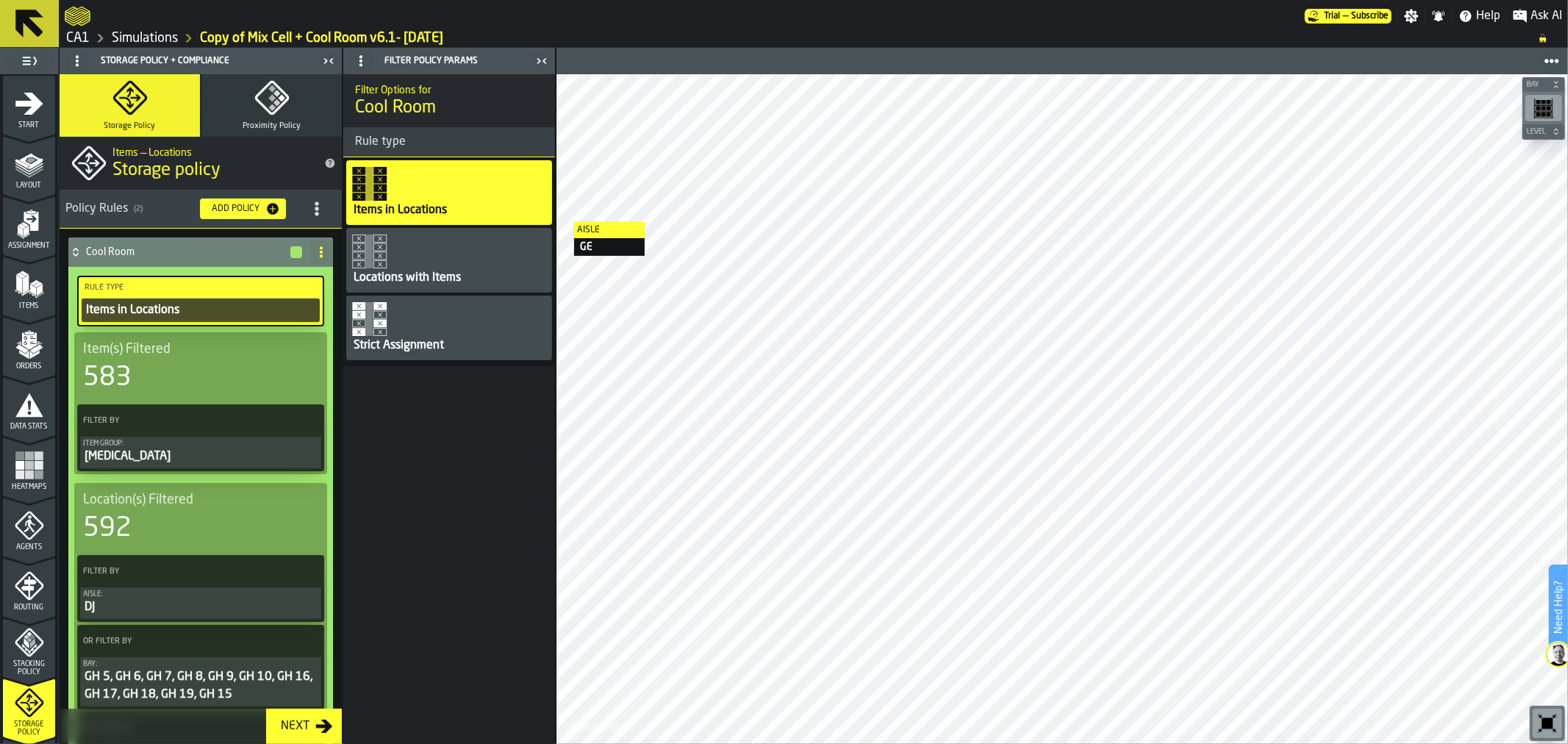
click at [399, 309] on div "Strict Assignment" at bounding box center [449, 328] width 206 height 65
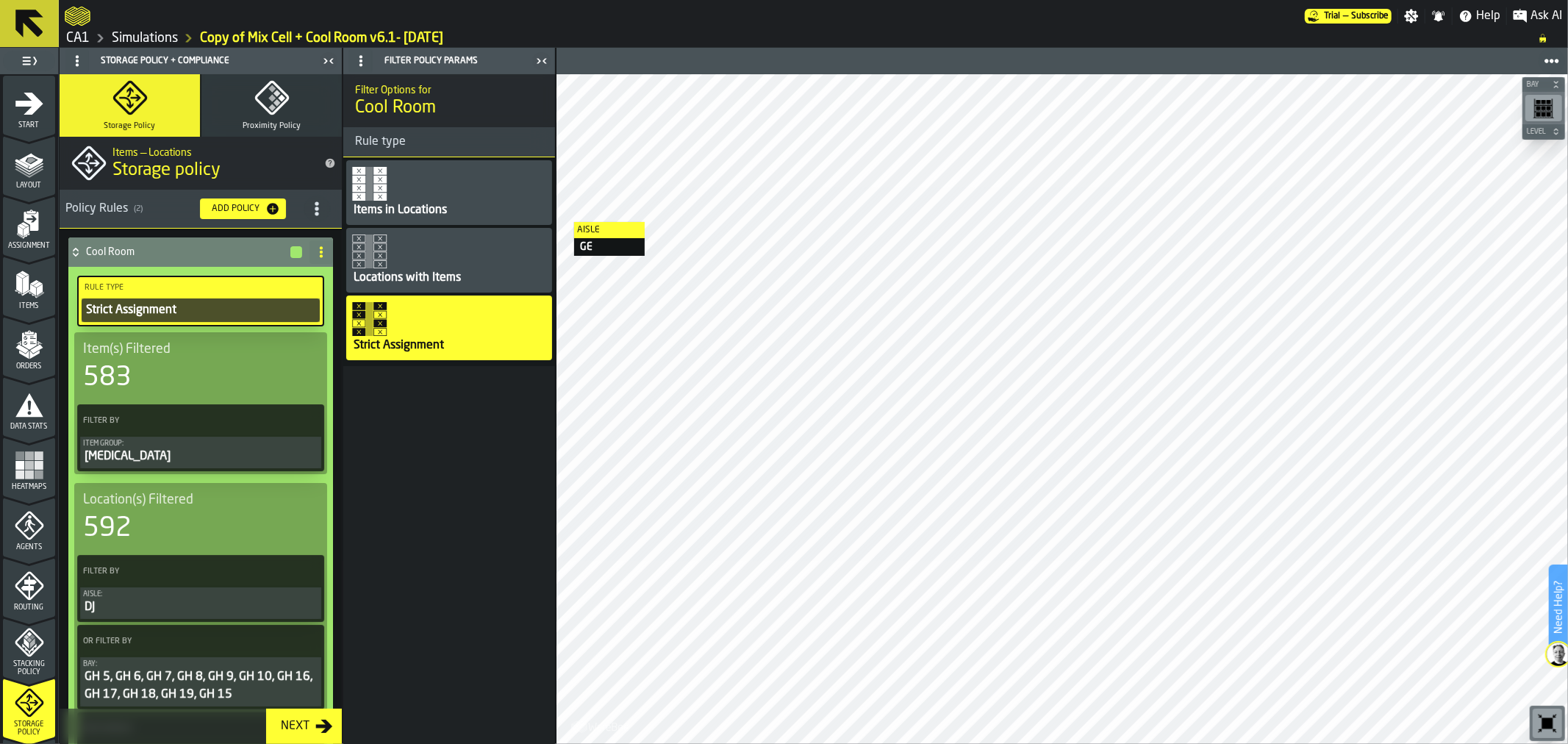
click at [217, 443] on div "Item Group:" at bounding box center [201, 443] width 235 height 8
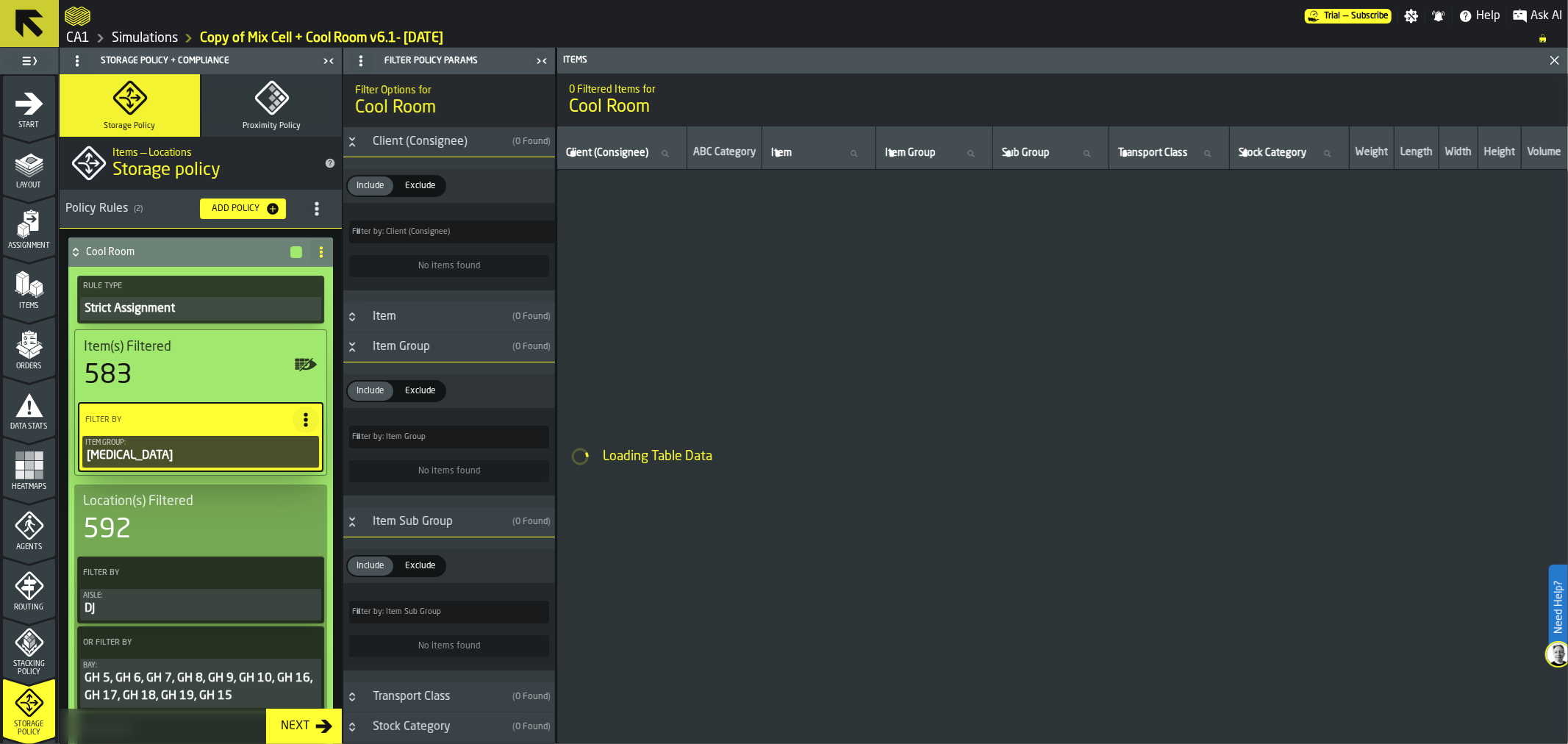
type input "*"
type input "***"
type input "*"
type input "***"
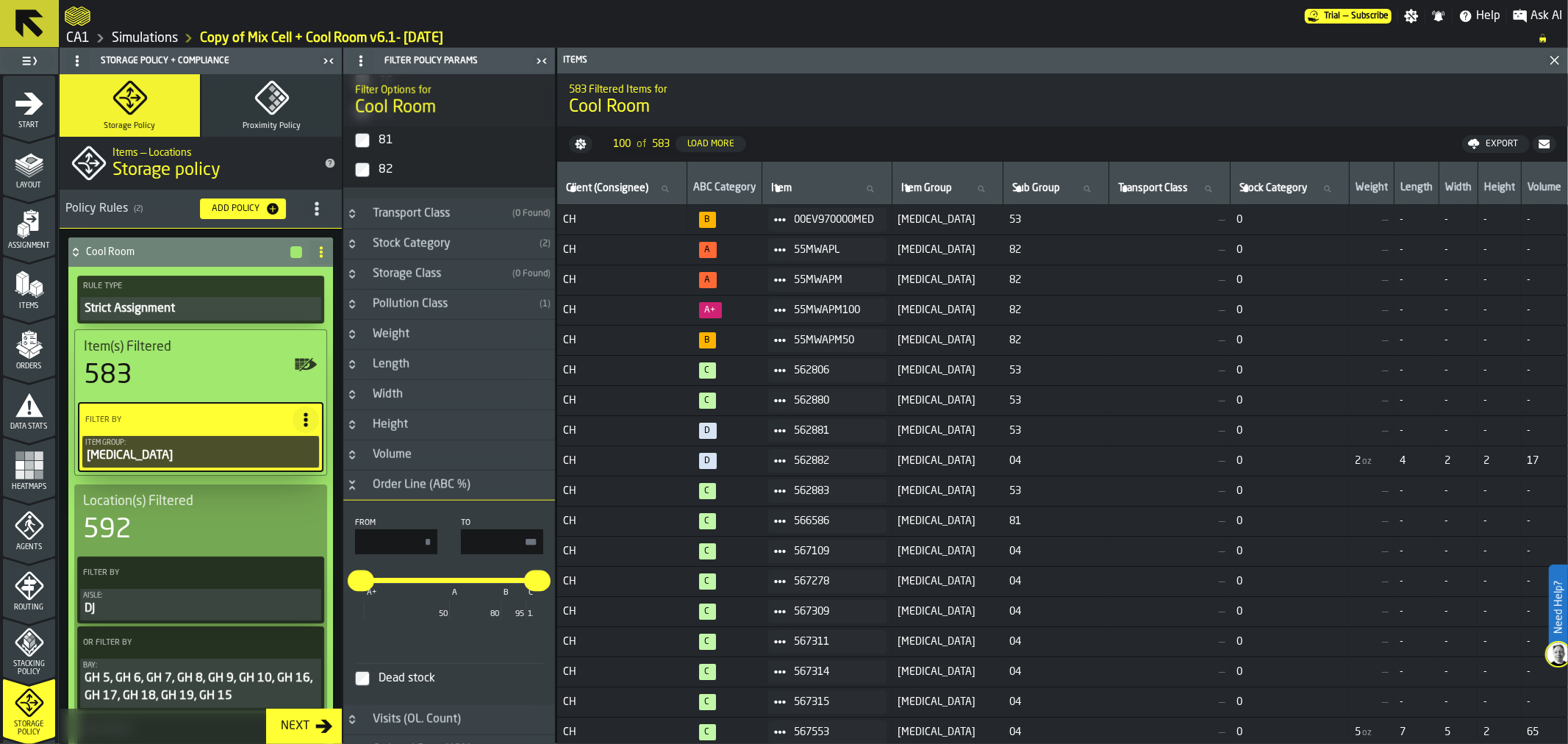
scroll to position [1520, 0]
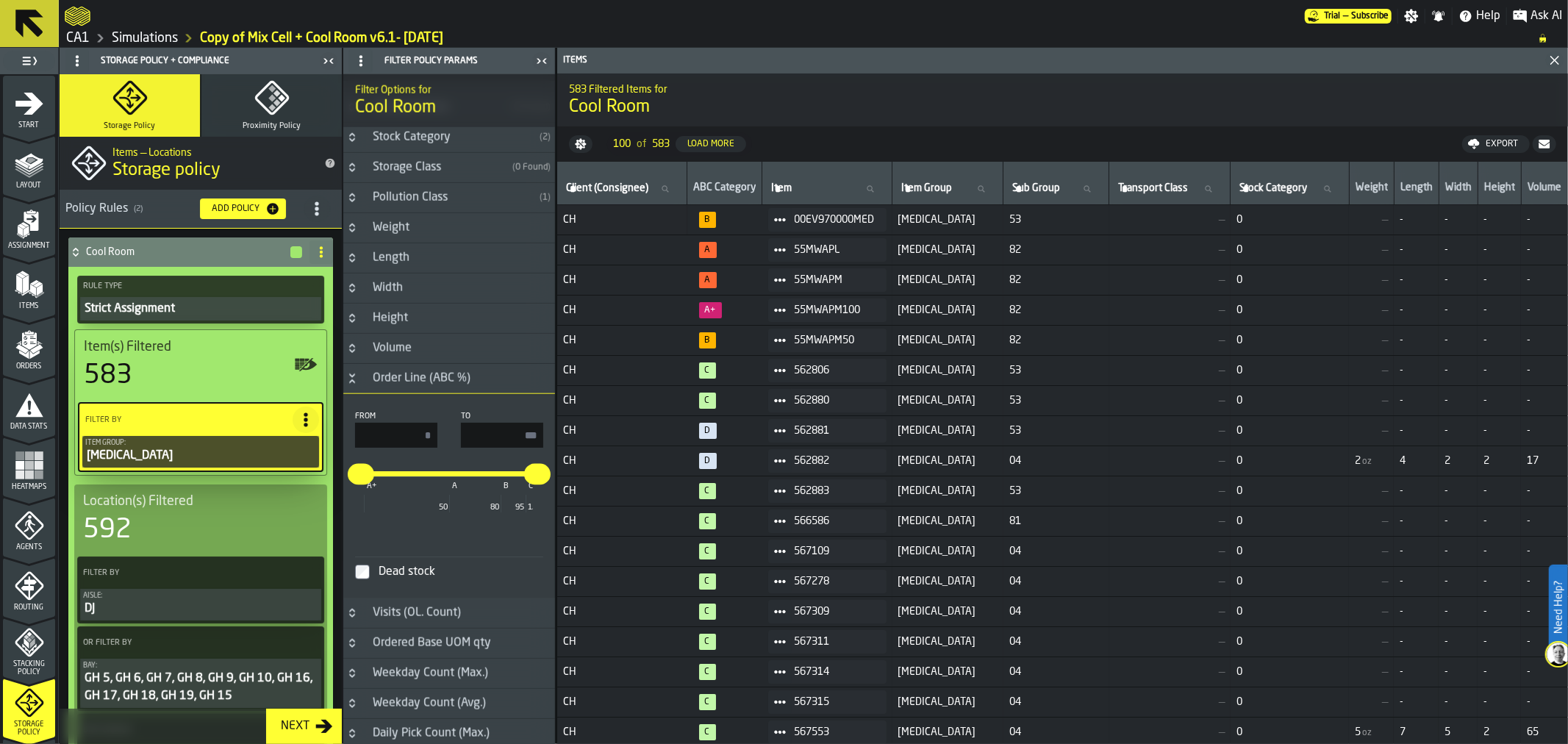
drag, startPoint x: 517, startPoint y: 435, endPoint x: 562, endPoint y: 432, distance: 45.1
click at [562, 432] on main "1 Start 2 Layout 3 Assignment 4 Items 5 Orders 6 Data Stats 7 Heatmaps 8 Agents…" at bounding box center [784, 396] width 1568 height 696
type input "**"
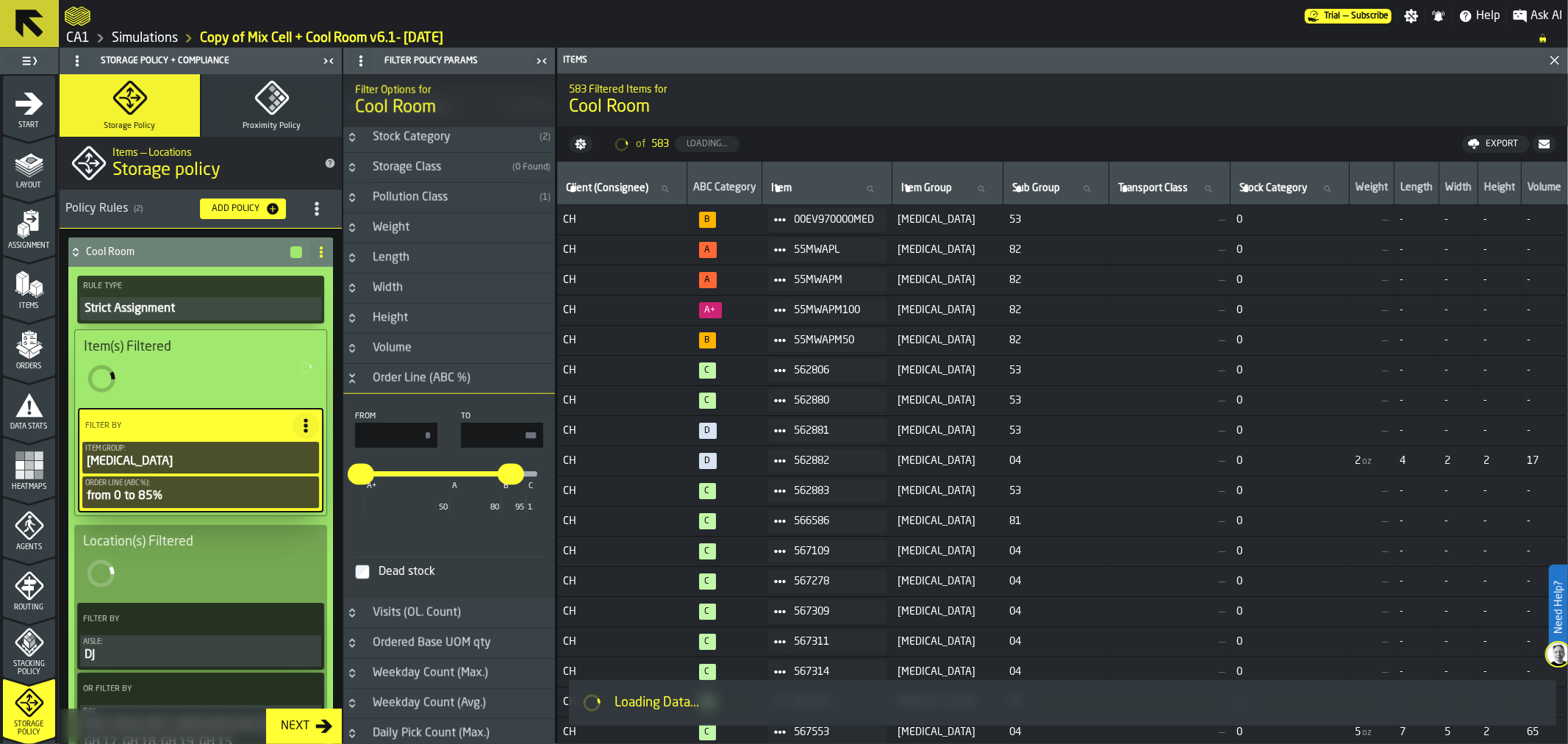
type input "**"
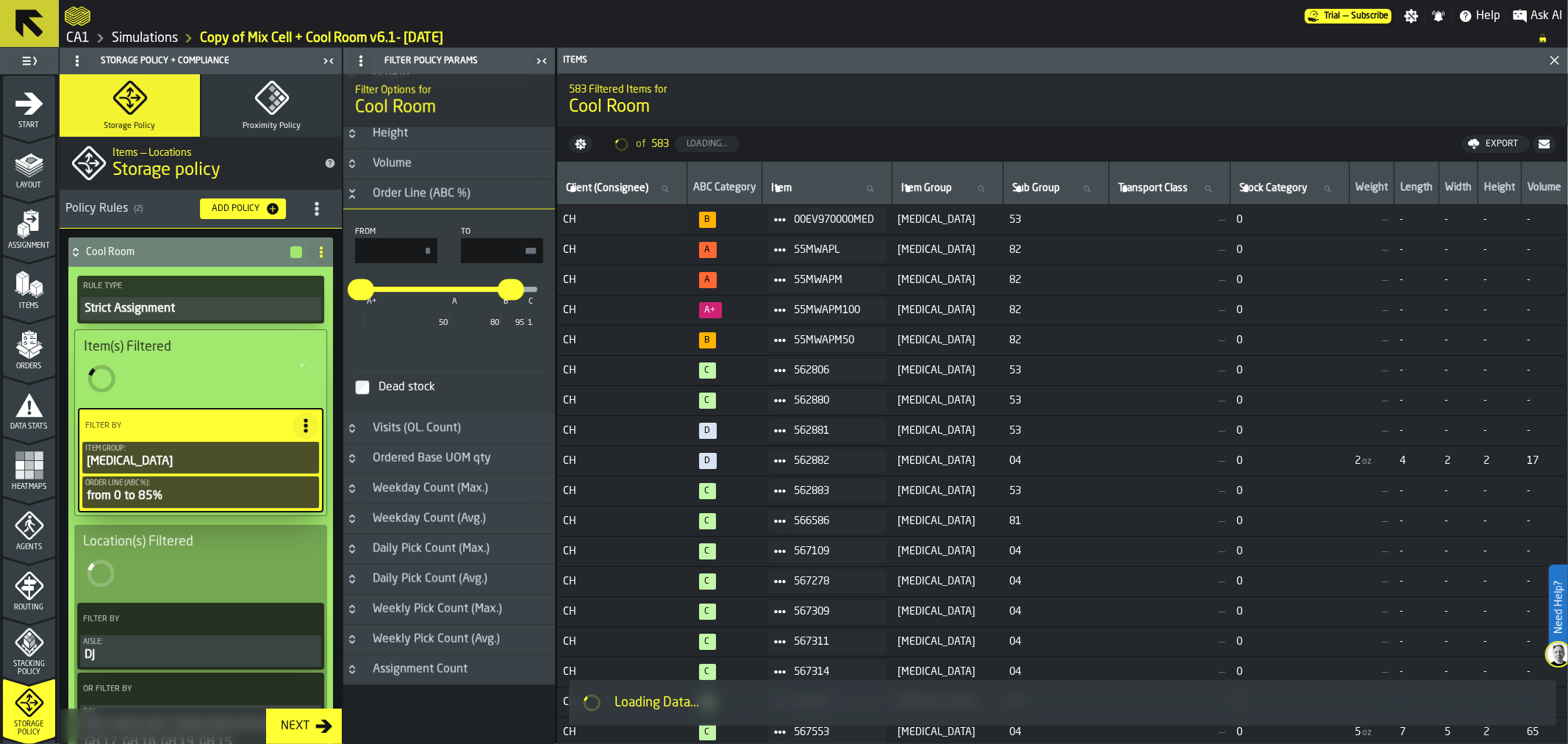
scroll to position [1259, 0]
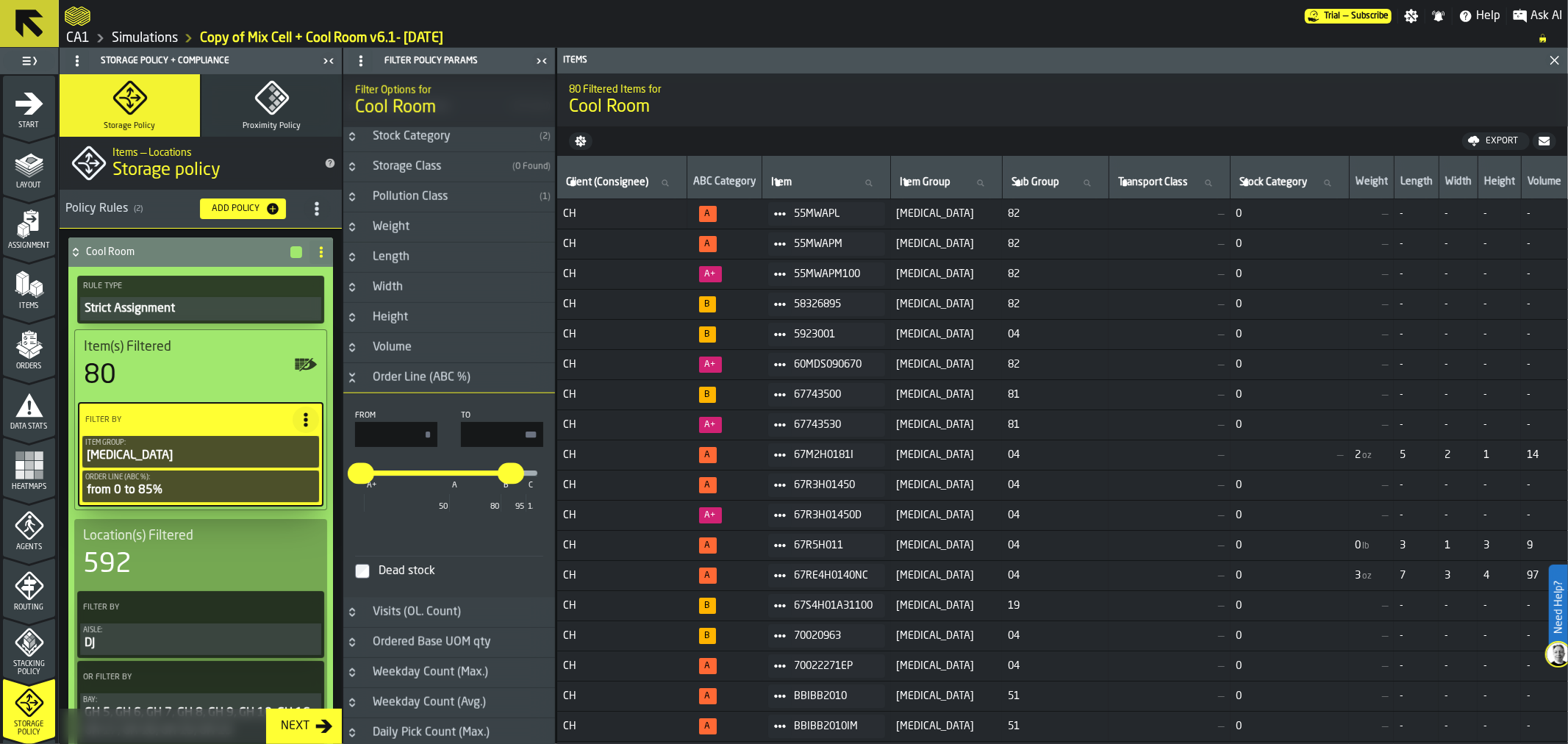
type input "*"
click at [417, 436] on input "*" at bounding box center [397, 434] width 83 height 25
drag, startPoint x: 469, startPoint y: 434, endPoint x: 656, endPoint y: 434, distance: 187.0
click at [656, 434] on main "1 Start 2 Layout 3 Assignment 4 Items 5 Orders 6 Data Stats 7 Heatmaps 8 Agents…" at bounding box center [784, 396] width 1568 height 696
type input "**"
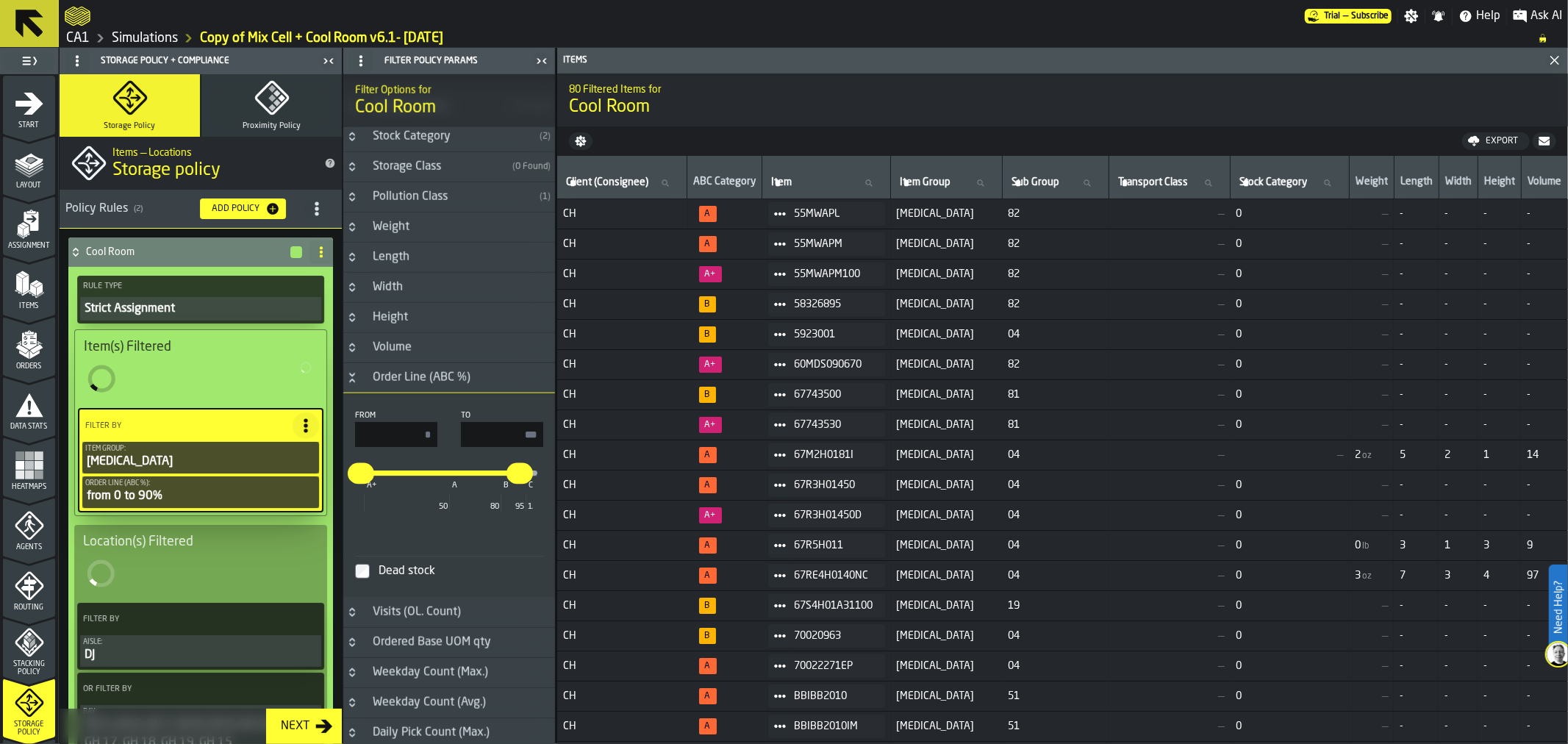
type input "**"
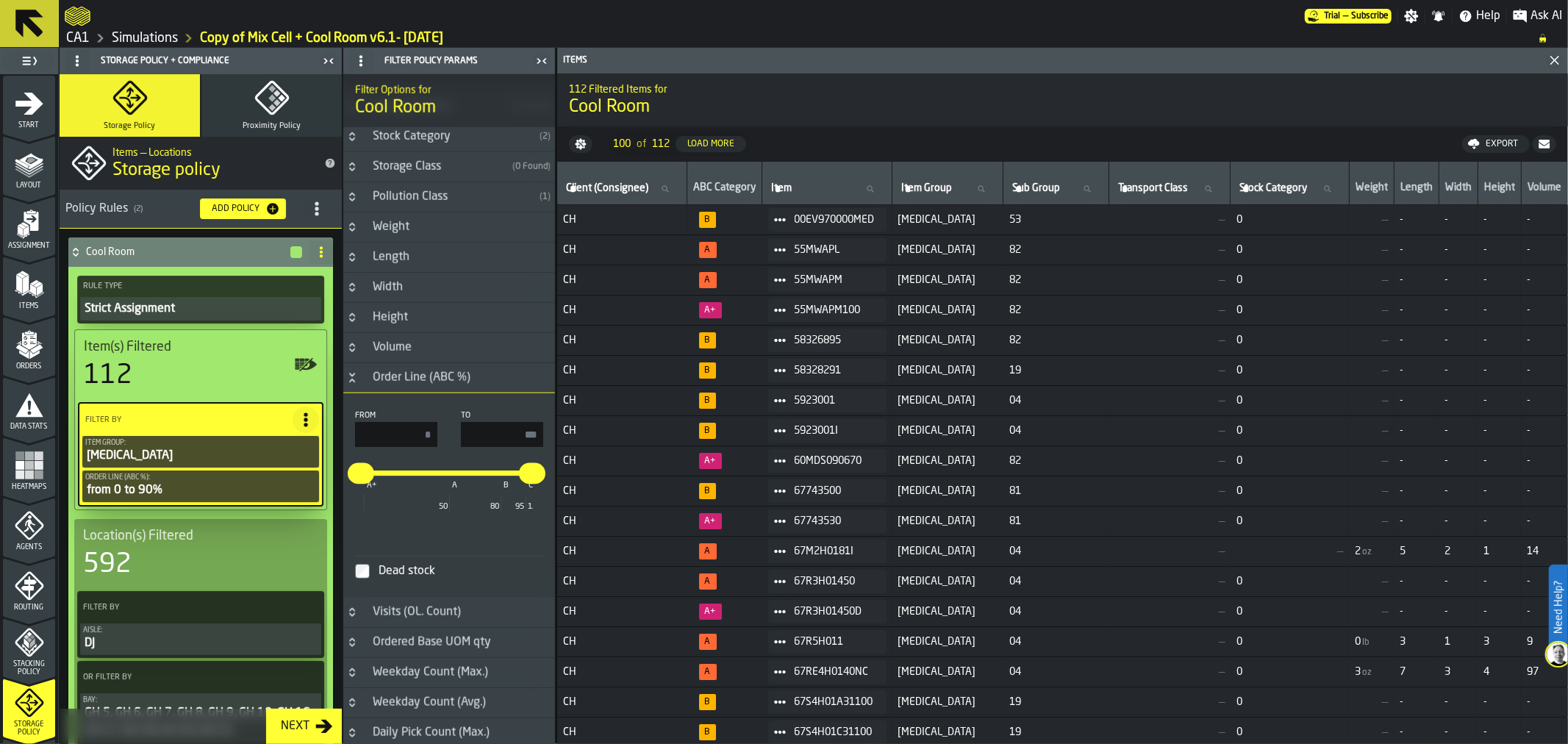
type input "**"
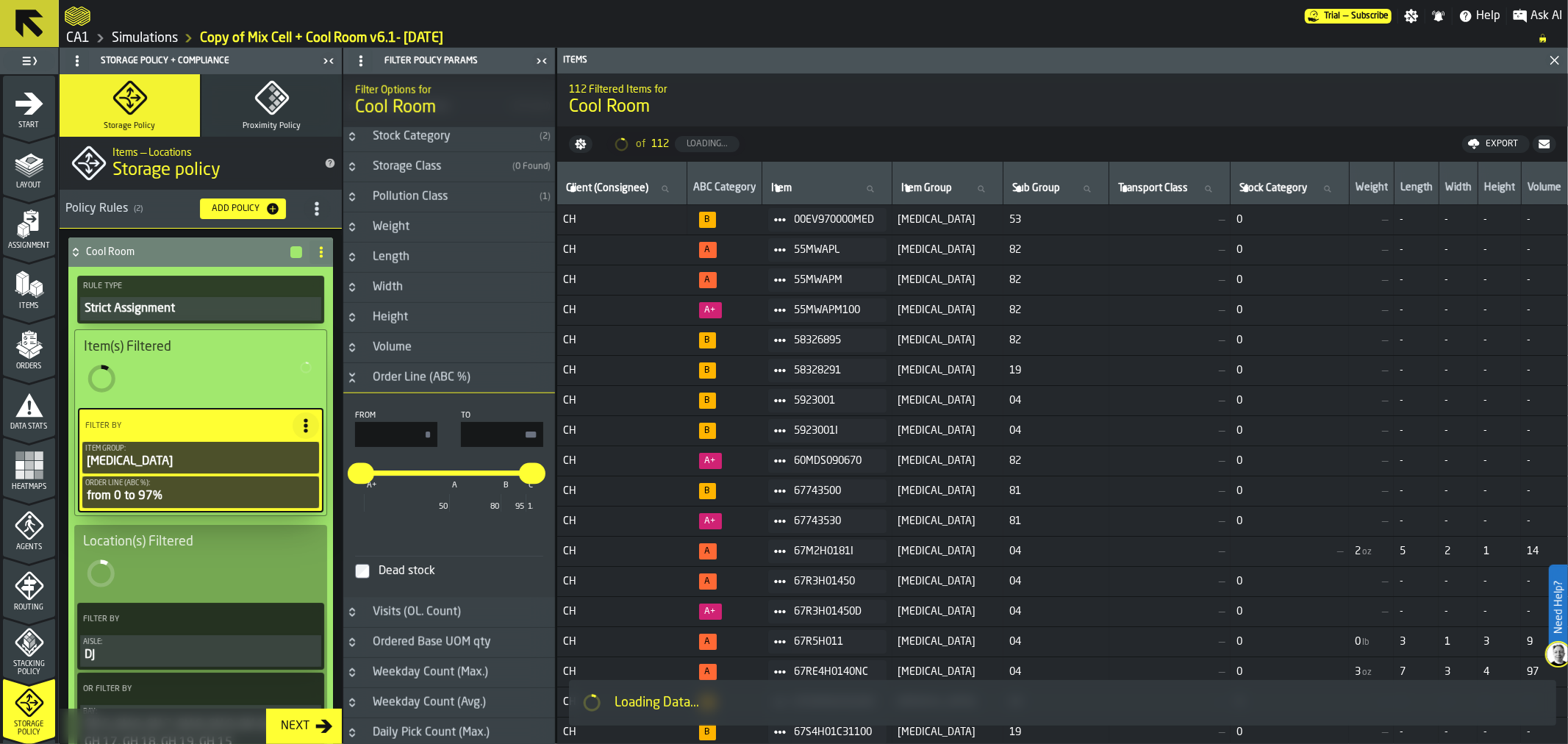
type input "**"
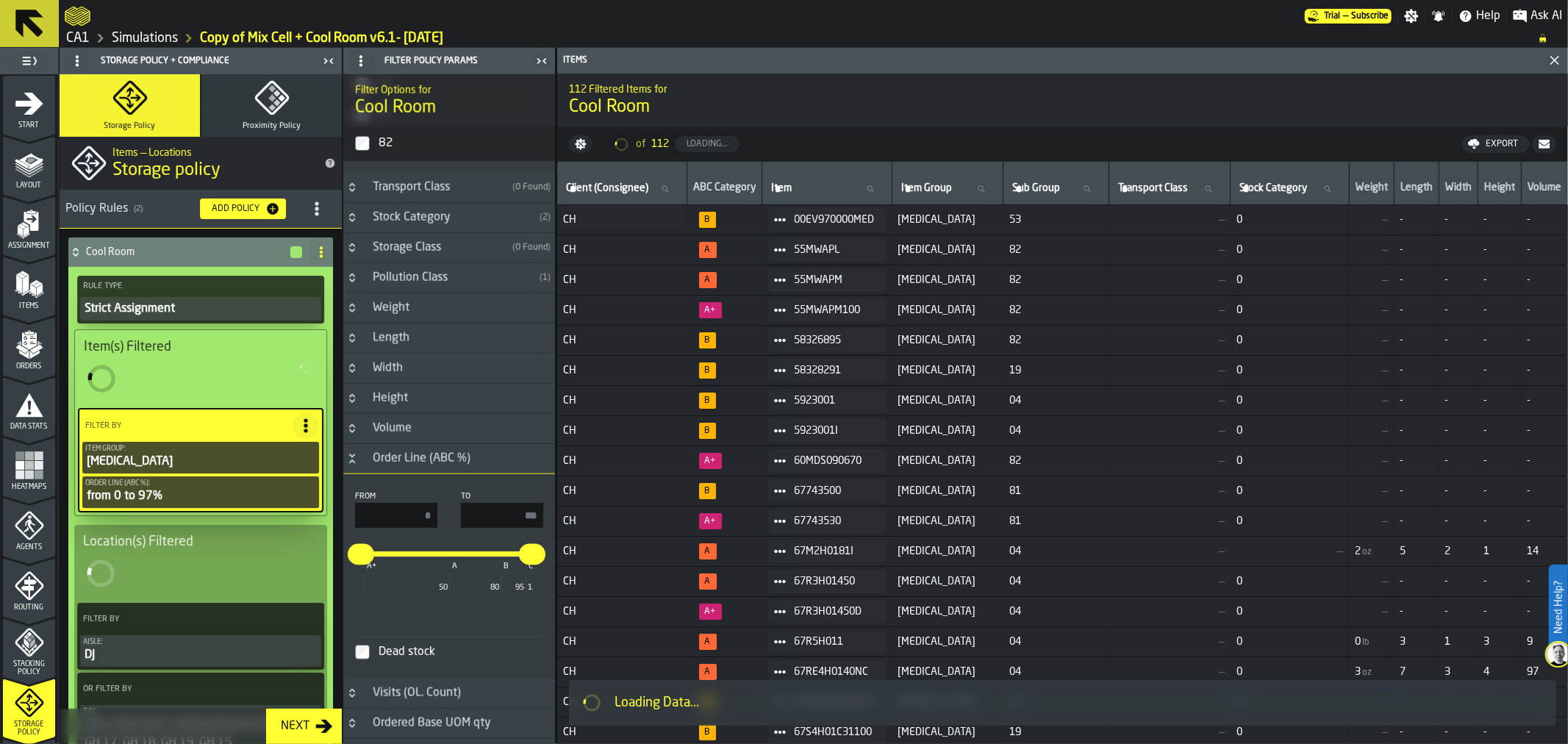
scroll to position [1399, 0]
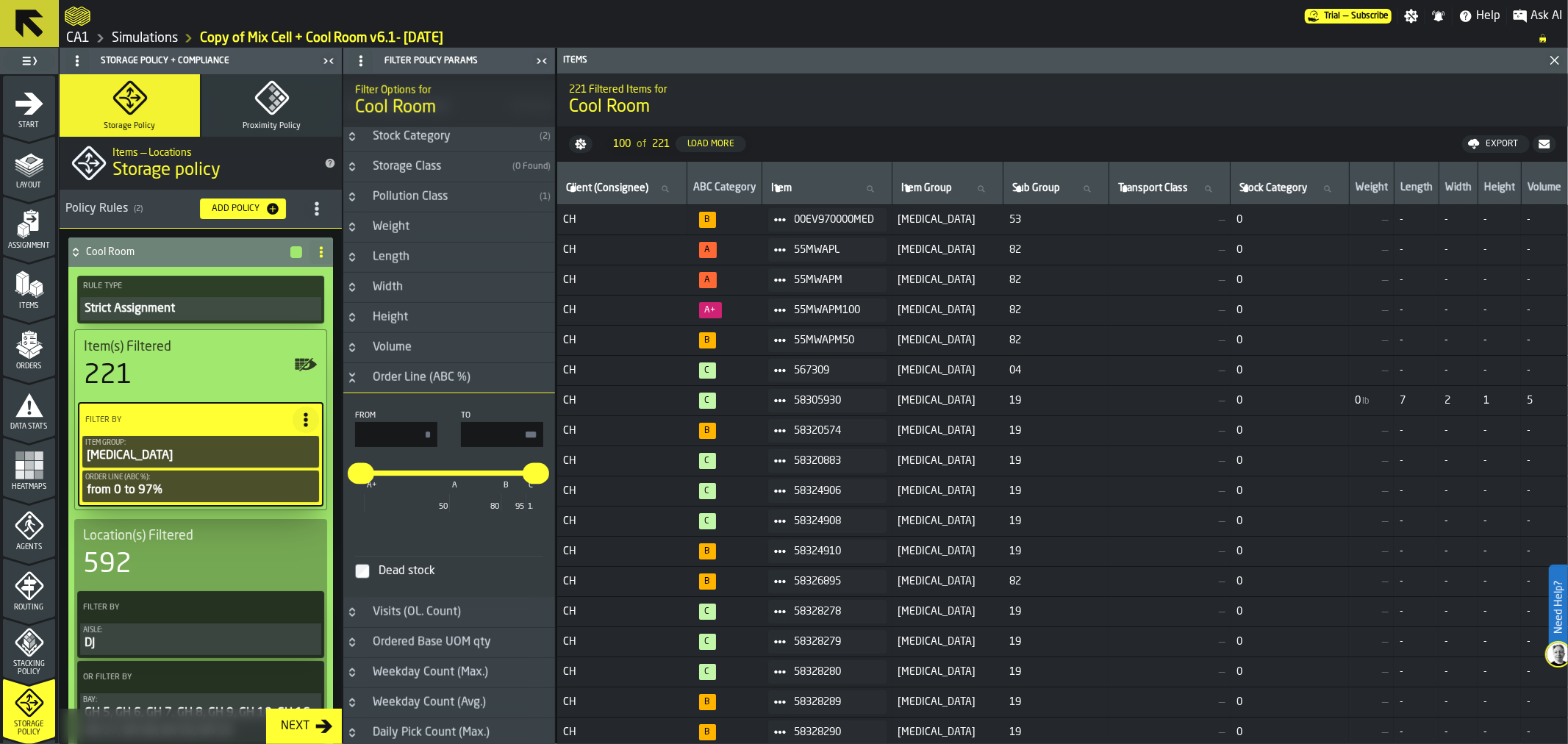
type input "**"
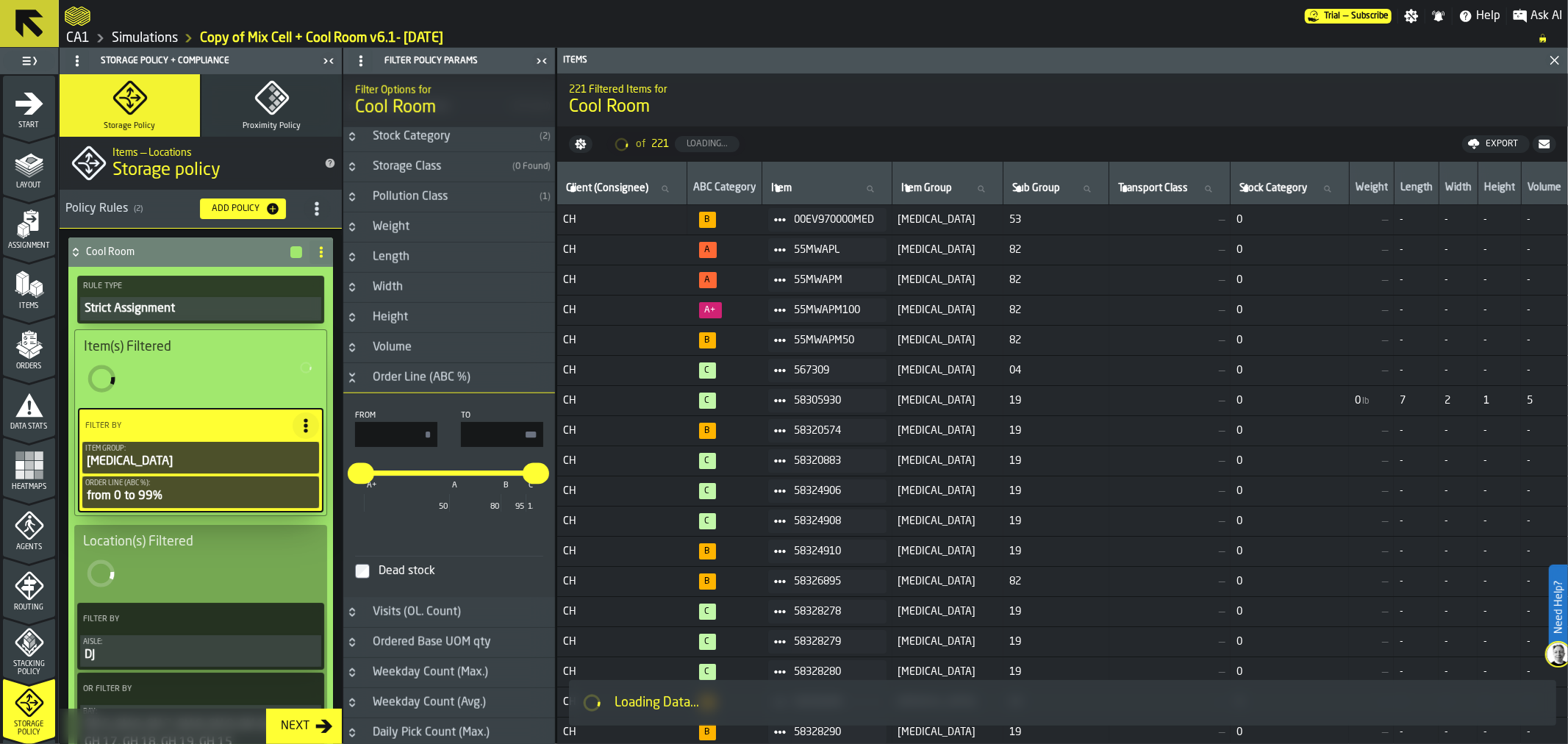
type input "**"
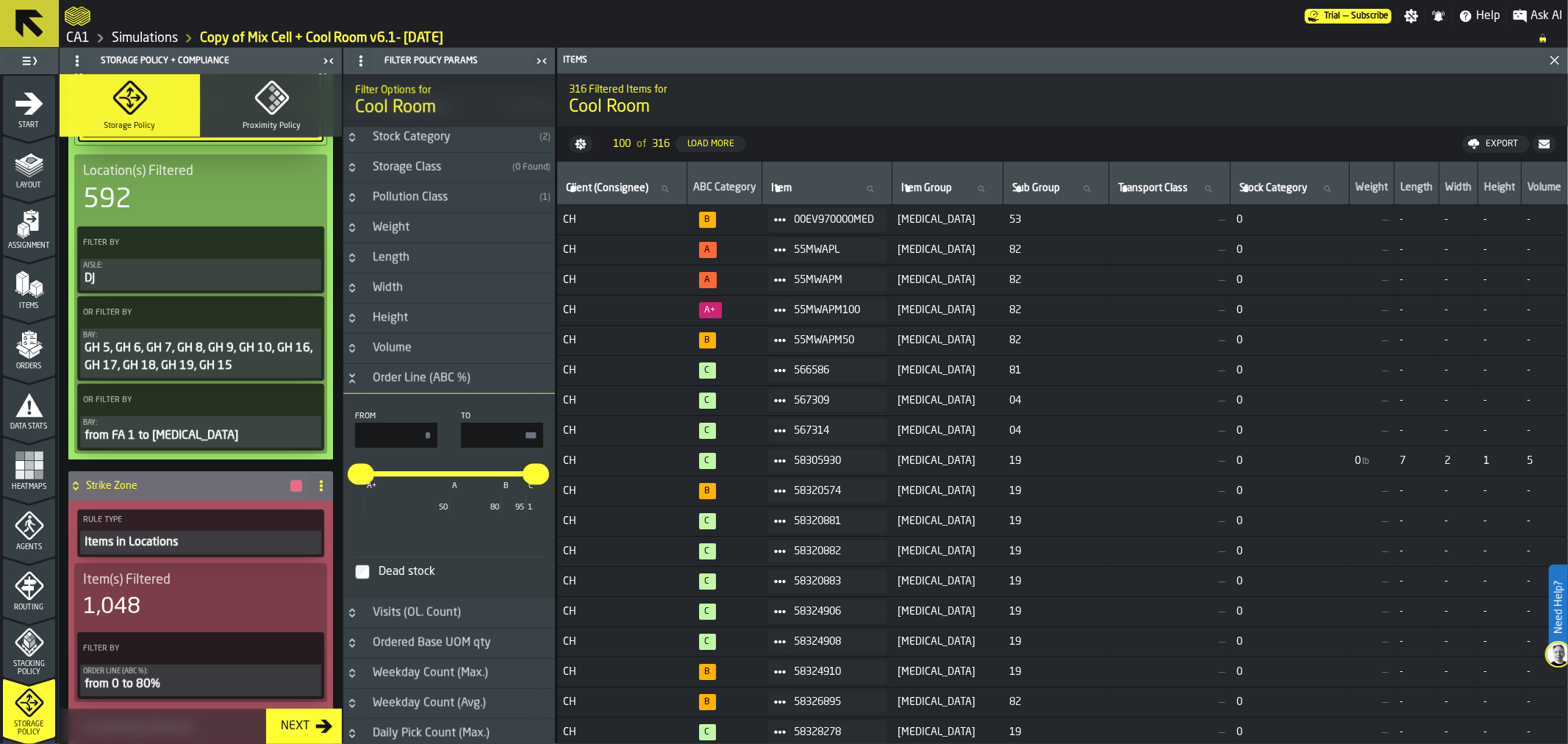
scroll to position [378, 0]
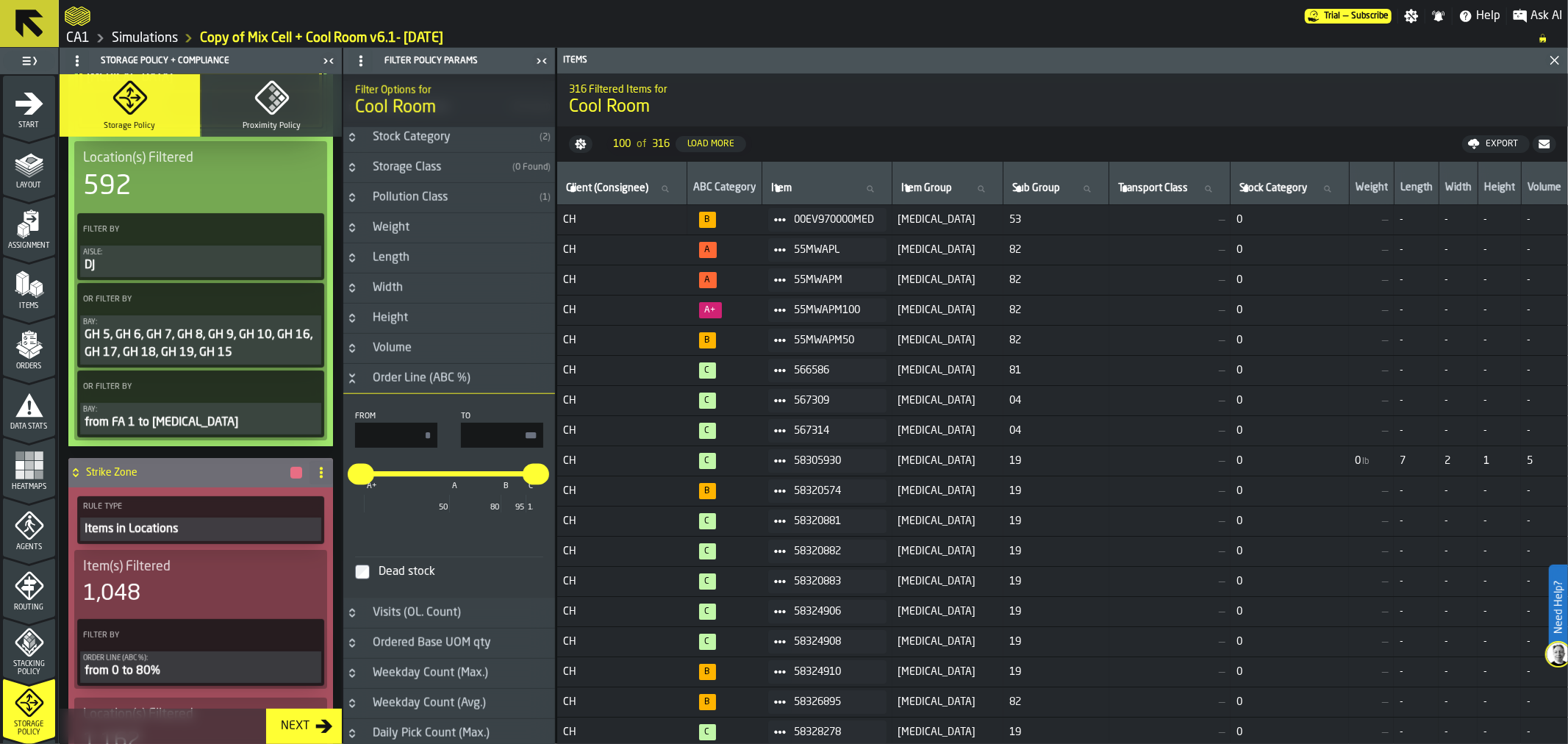
click at [306, 302] on icon at bounding box center [308, 299] width 15 height 15
click at [243, 333] on div "Clear Filter" at bounding box center [271, 327] width 77 height 18
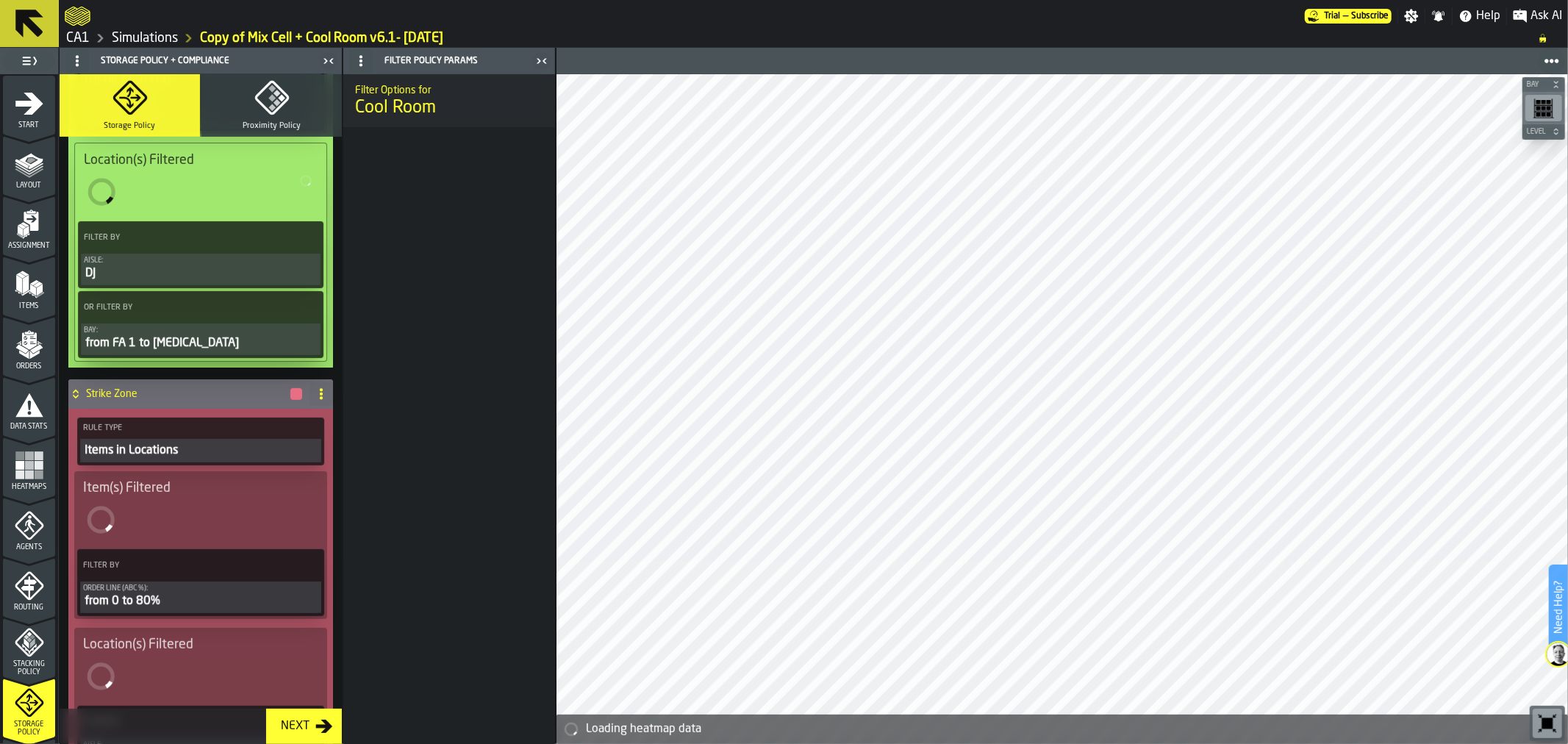
scroll to position [382, 0]
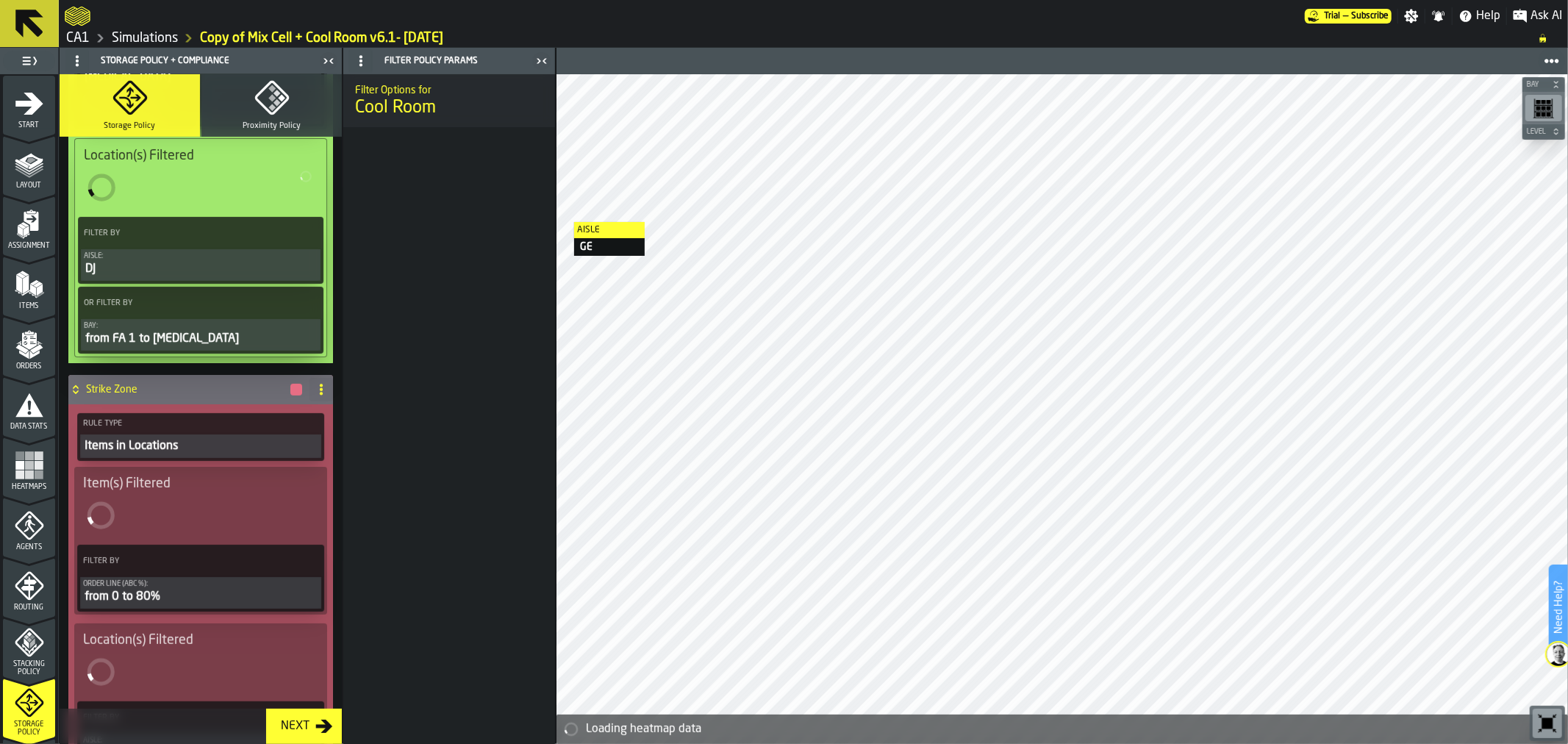
click at [300, 300] on icon at bounding box center [307, 303] width 15 height 15
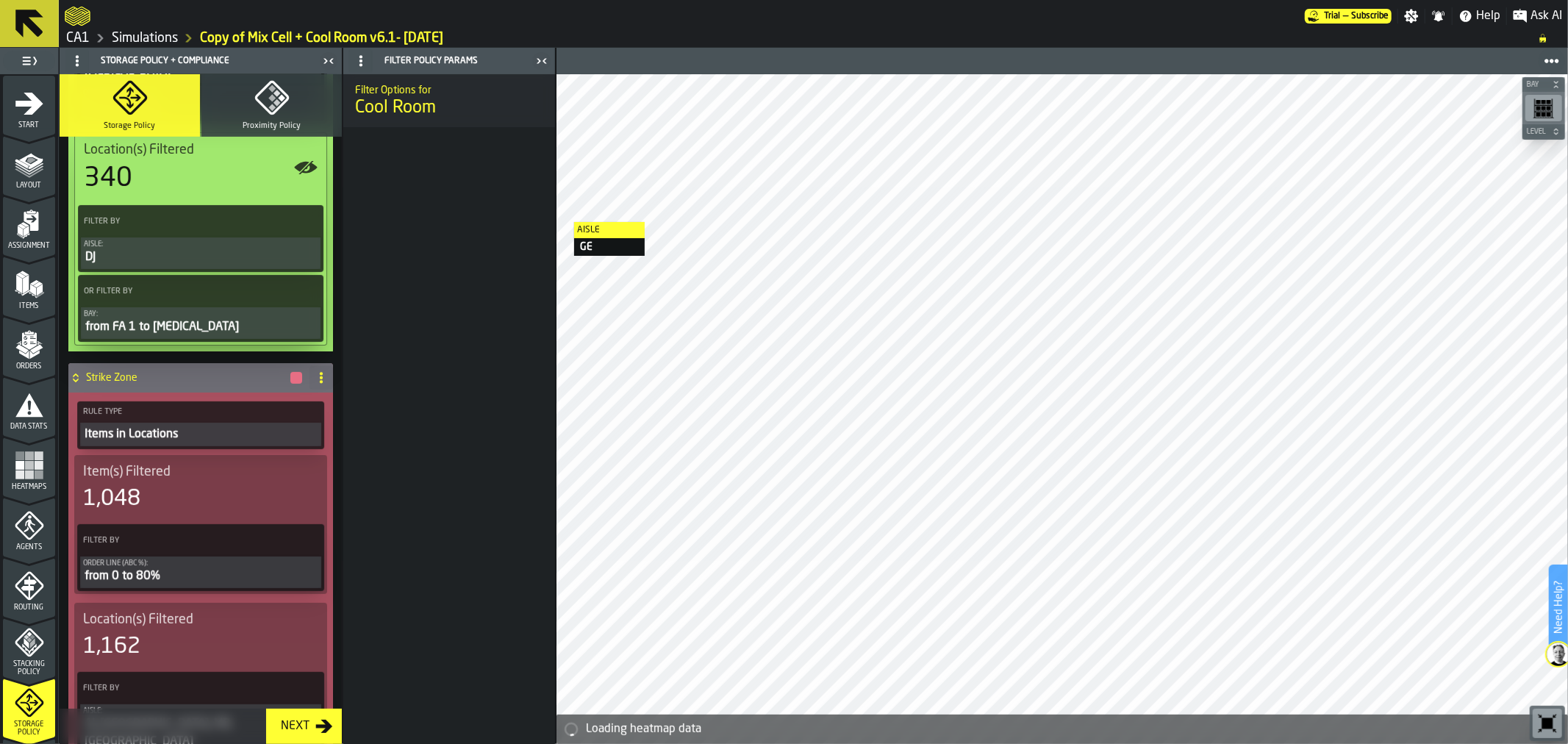
scroll to position [376, 0]
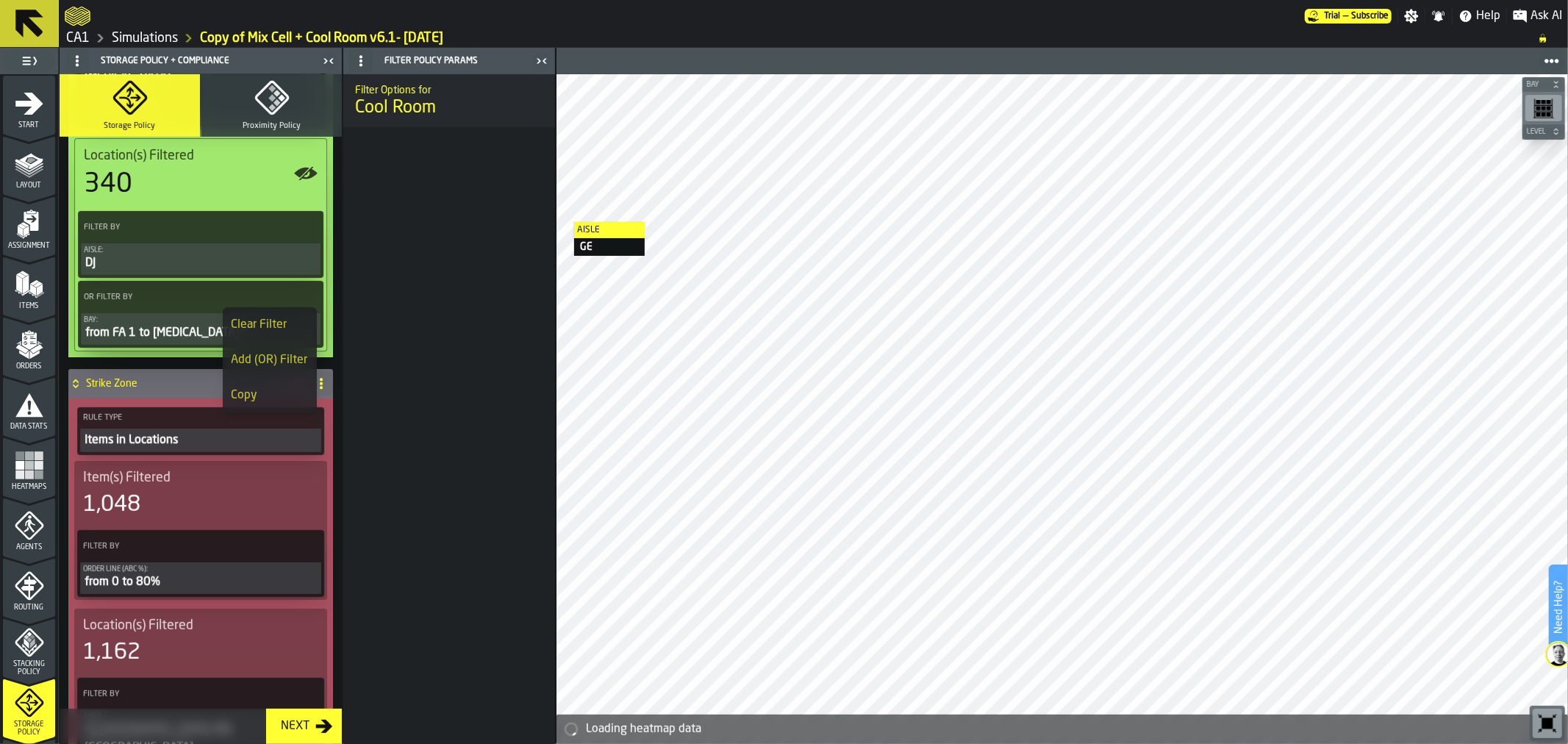
click at [276, 327] on div "Clear Filter" at bounding box center [270, 325] width 77 height 18
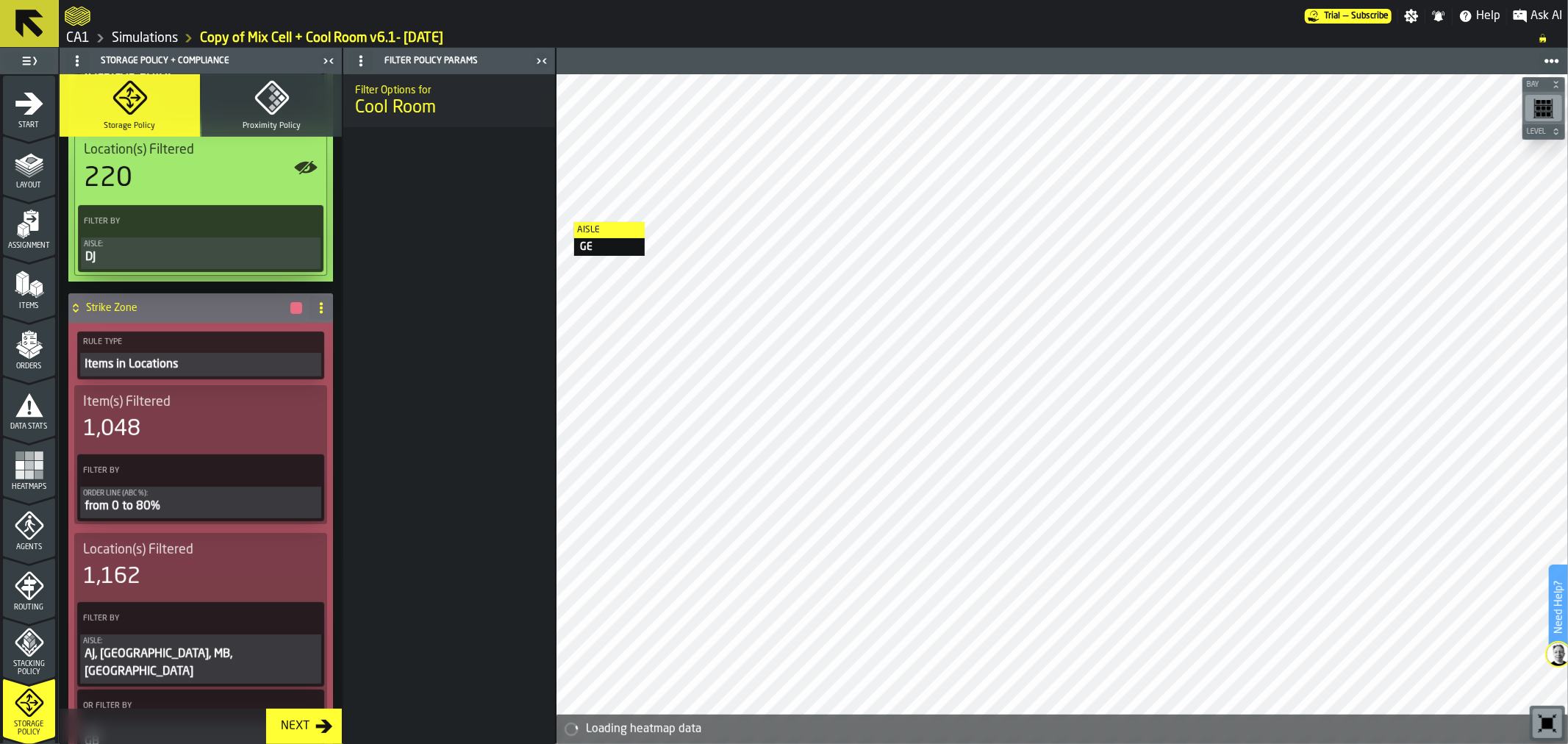
scroll to position [0, 0]
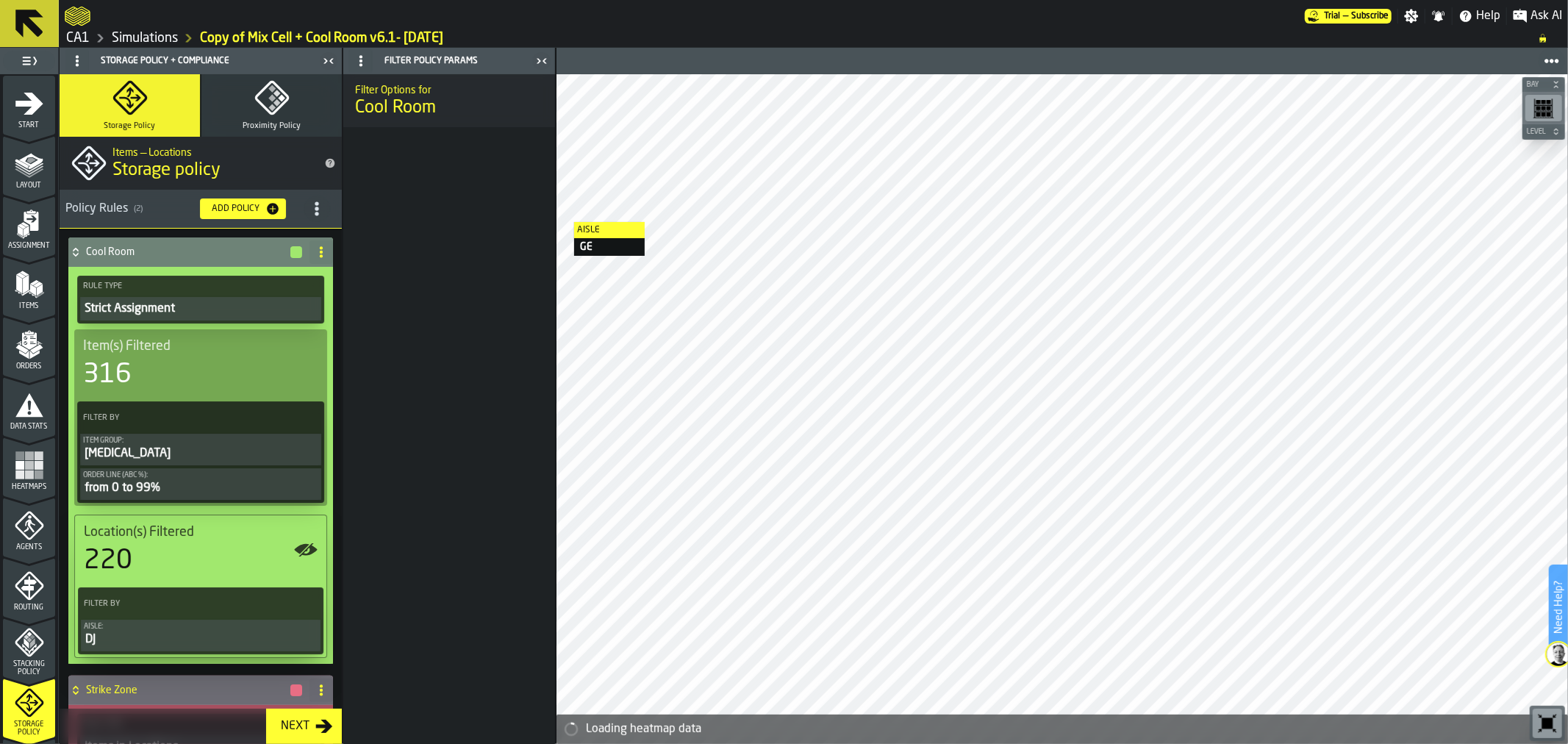
drag, startPoint x: 342, startPoint y: 194, endPoint x: 346, endPoint y: 88, distance: 106.1
click at [346, 88] on div "Filter Policy Params Filter Options for Cool Room" at bounding box center [449, 396] width 213 height 696
click at [231, 364] on div "316" at bounding box center [201, 375] width 235 height 29
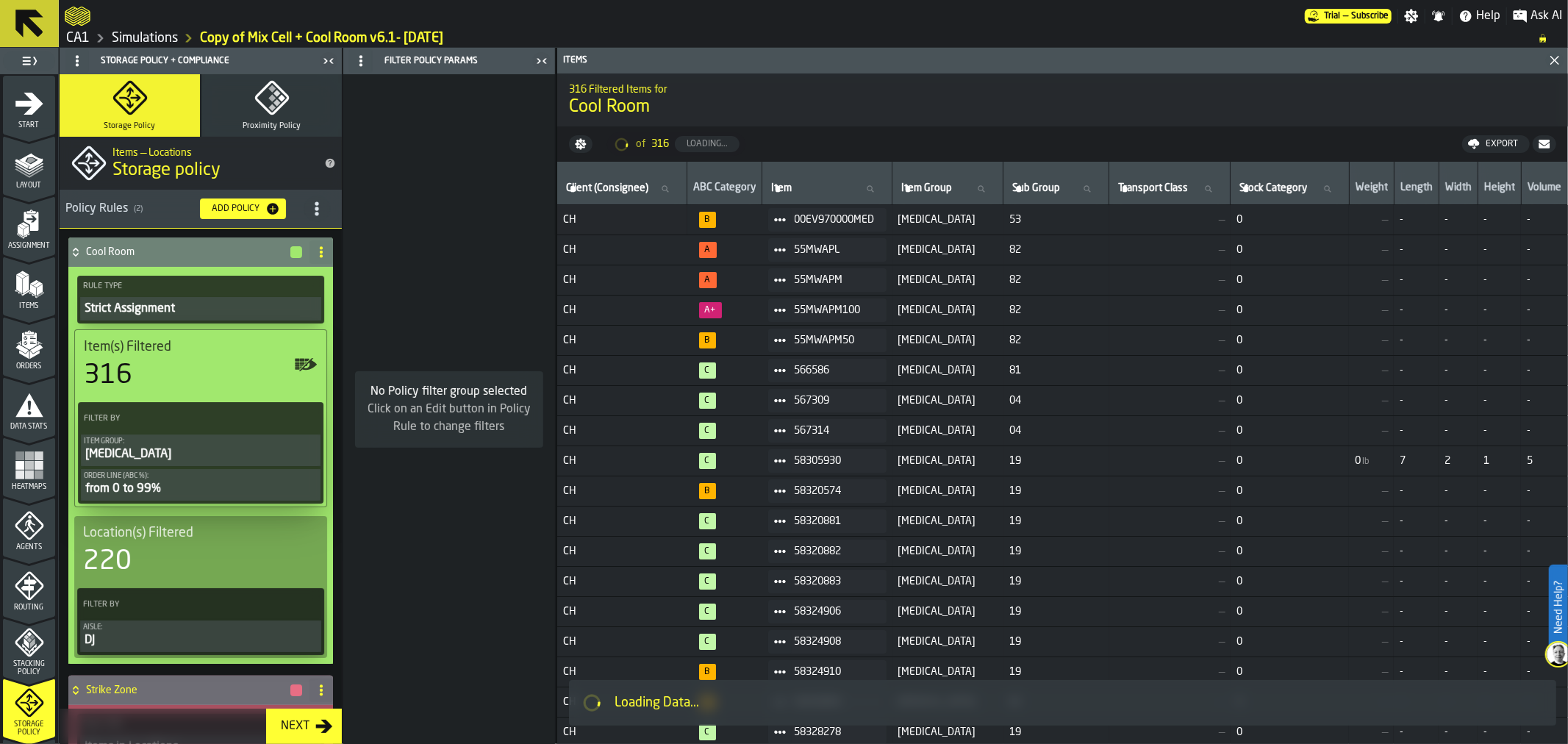
click at [178, 482] on div "from 0 to 99%" at bounding box center [201, 489] width 234 height 18
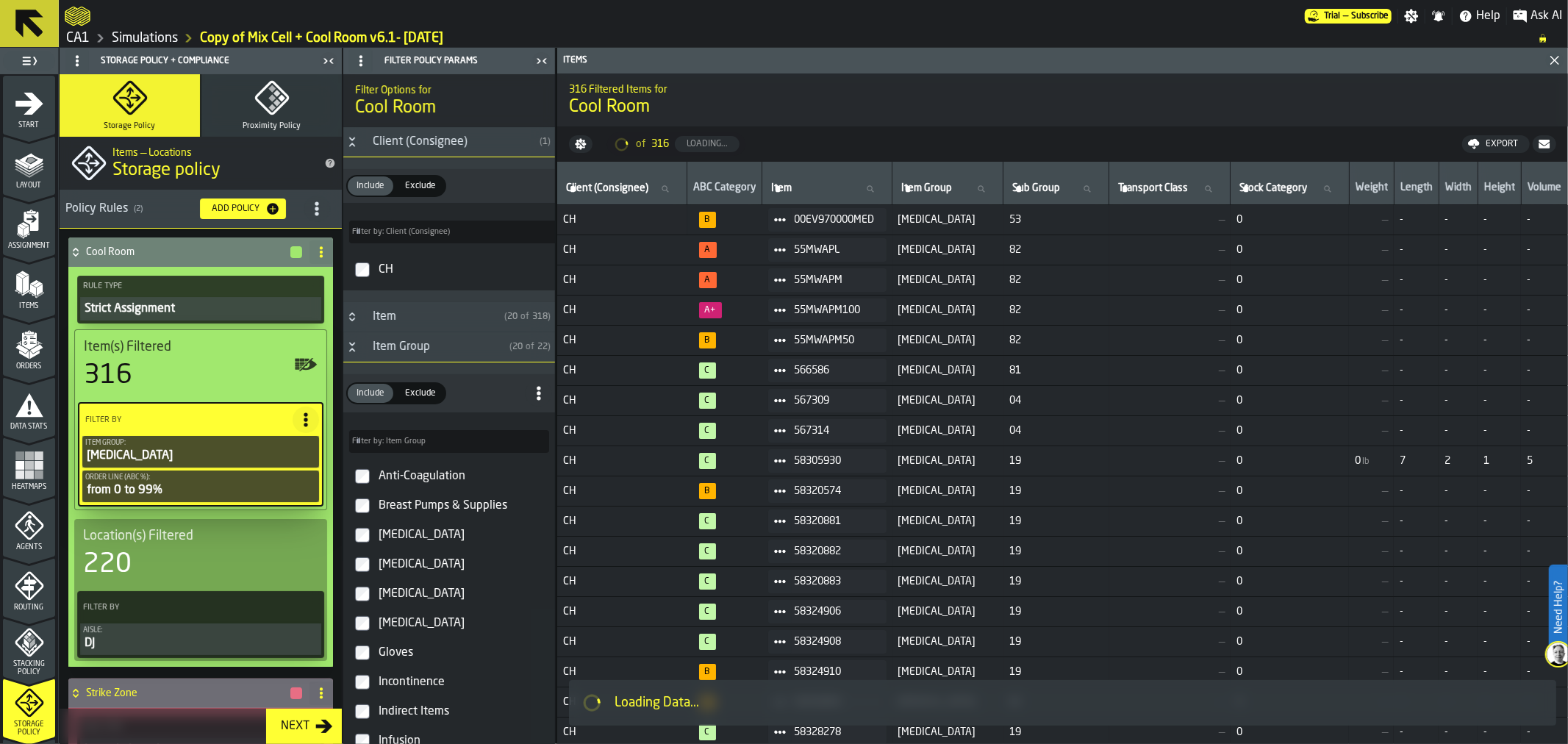
type input "*"
type input "**"
type input "*"
type input "**"
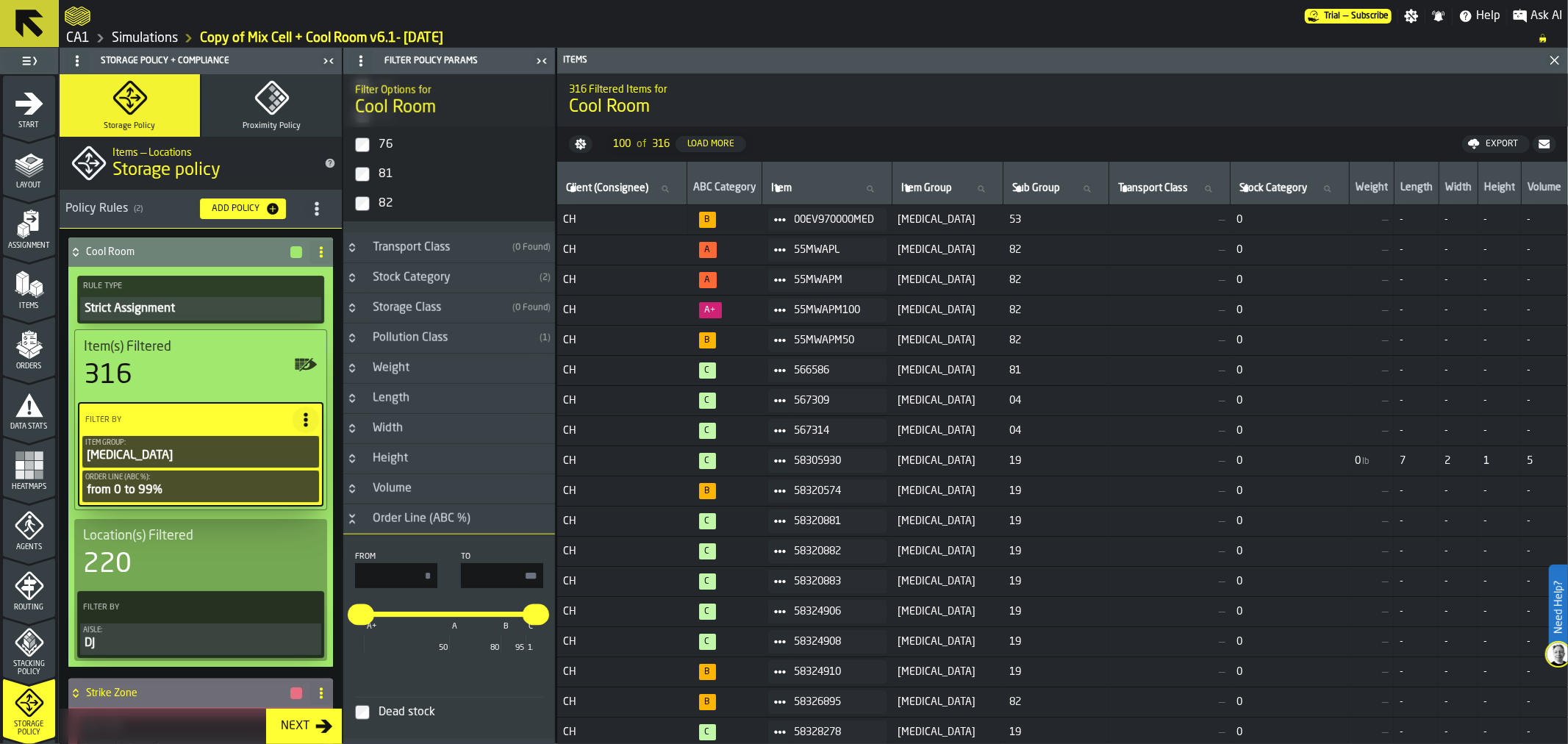
scroll to position [1302, 0]
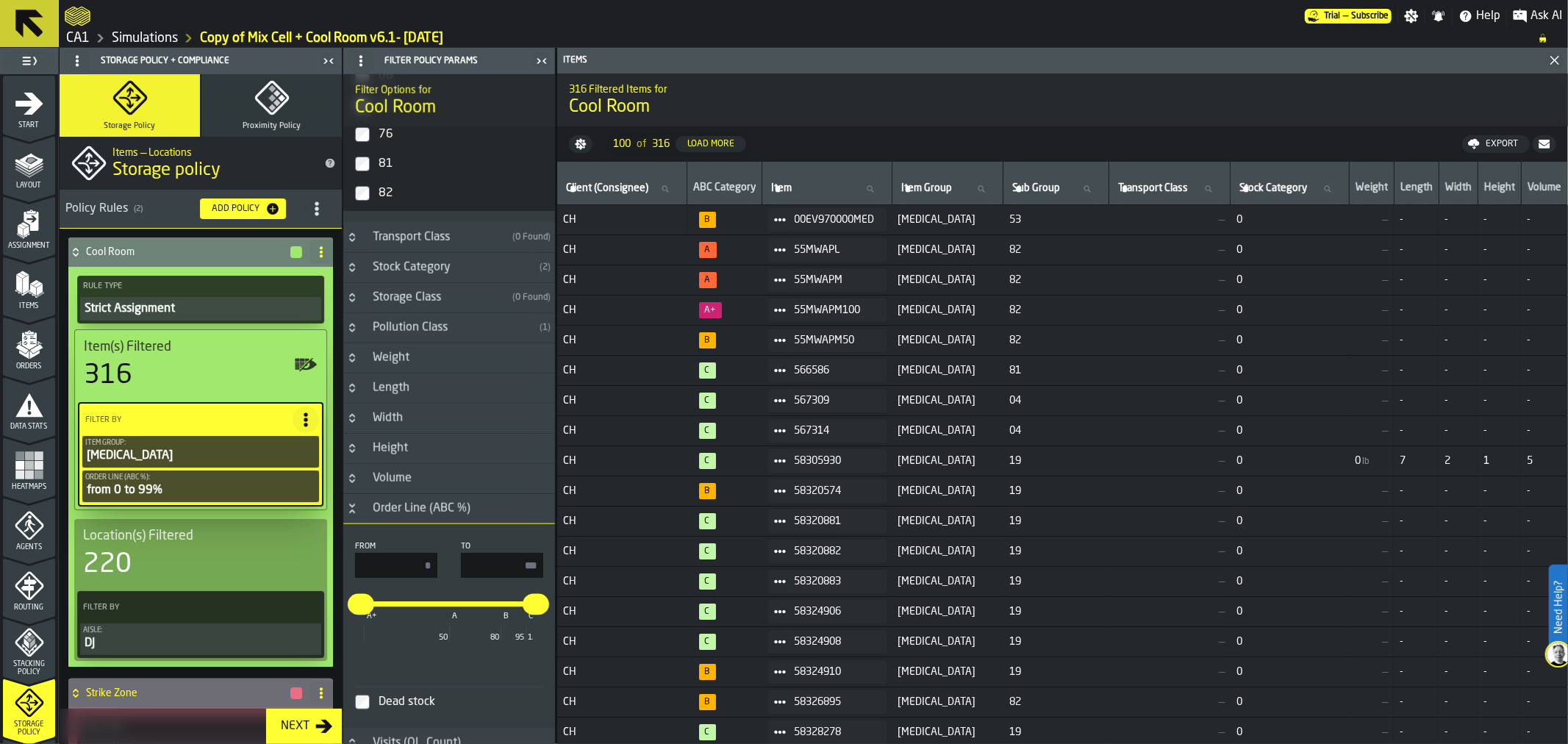
click at [520, 569] on input "**" at bounding box center [502, 566] width 83 height 25
type input "**"
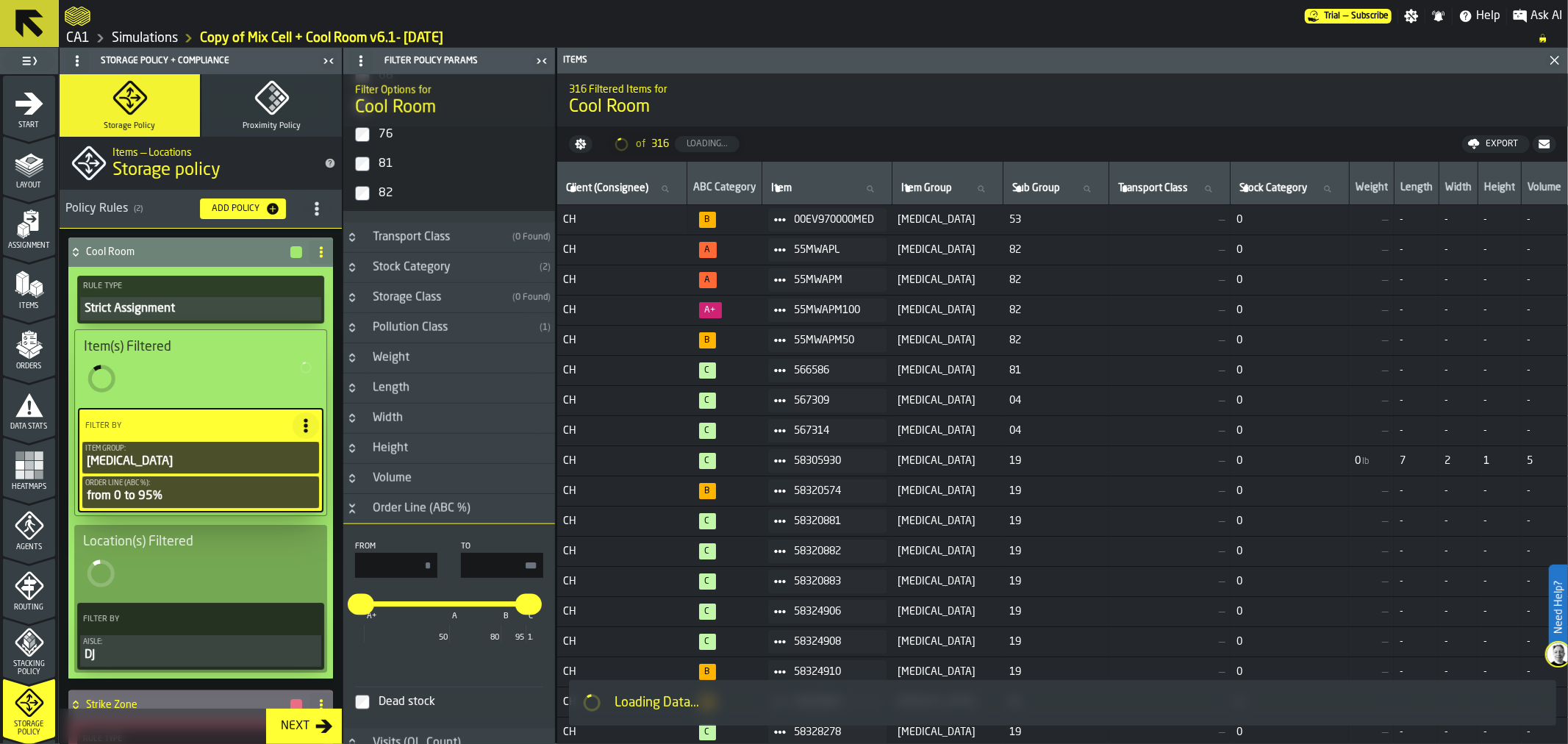
type input "**"
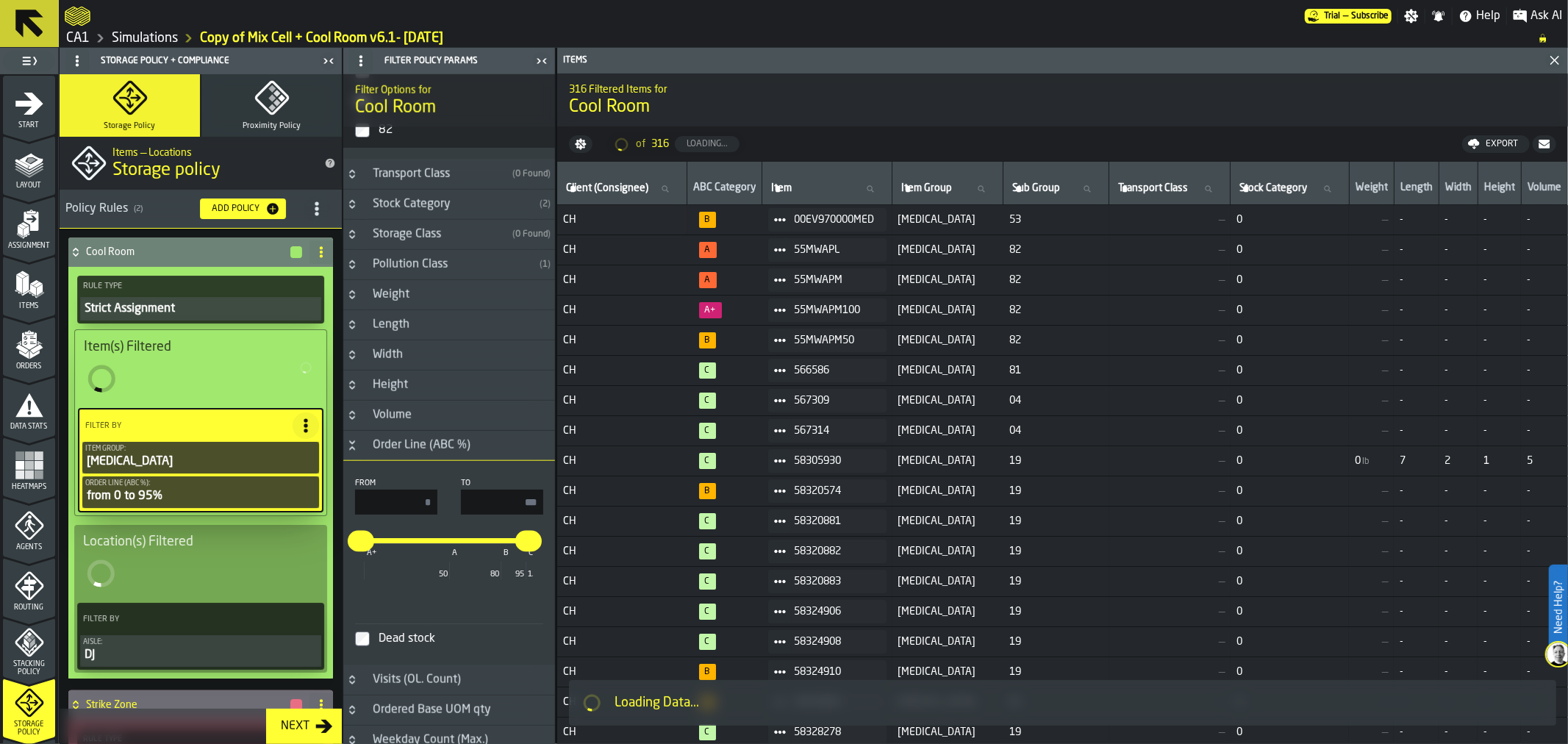
scroll to position [1269, 0]
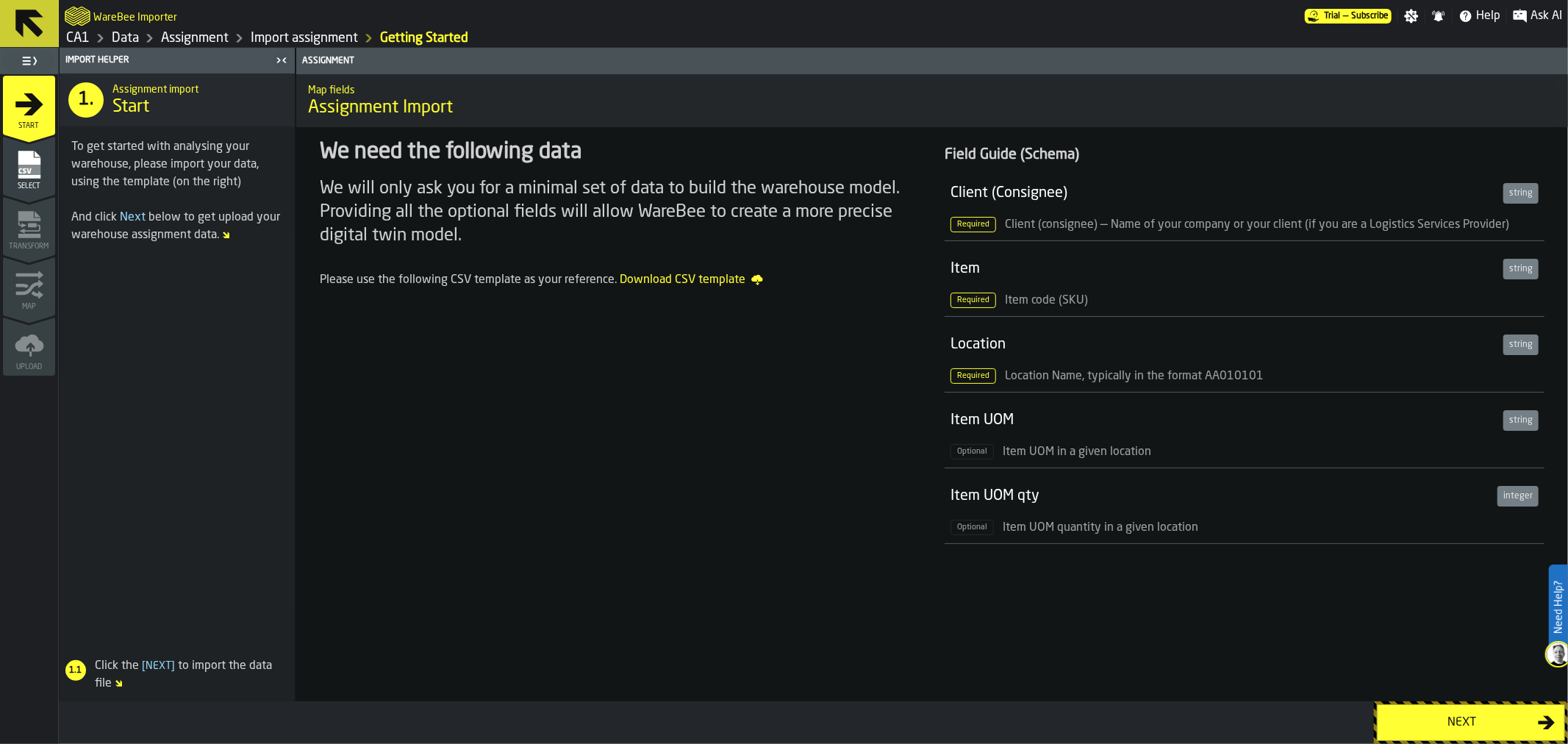
click at [1480, 714] on div "Next" at bounding box center [1461, 723] width 151 height 18
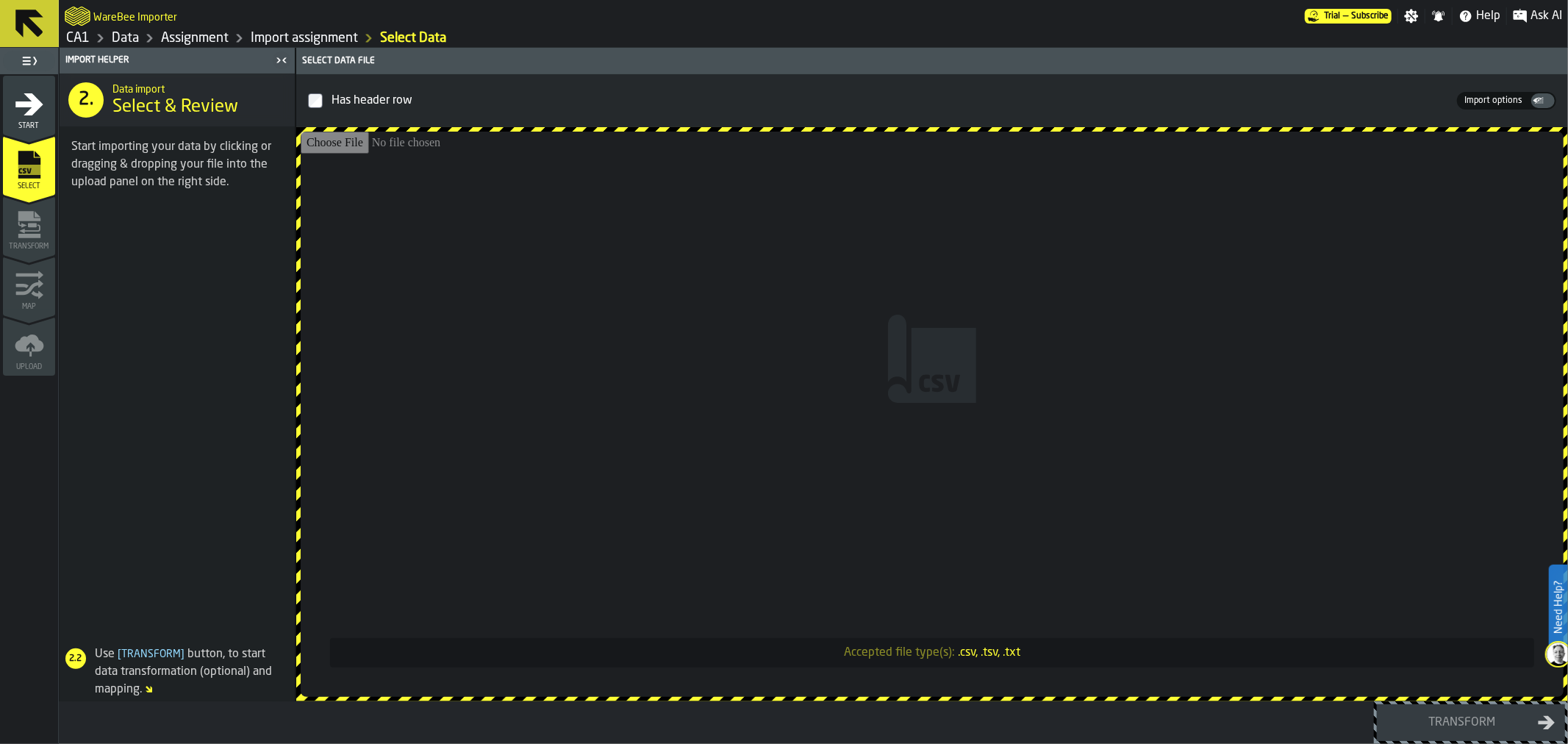
click at [671, 384] on input "Accepted file type(s): .csv, .tsv, .txt" at bounding box center [932, 414] width 1263 height 566
type input "**********"
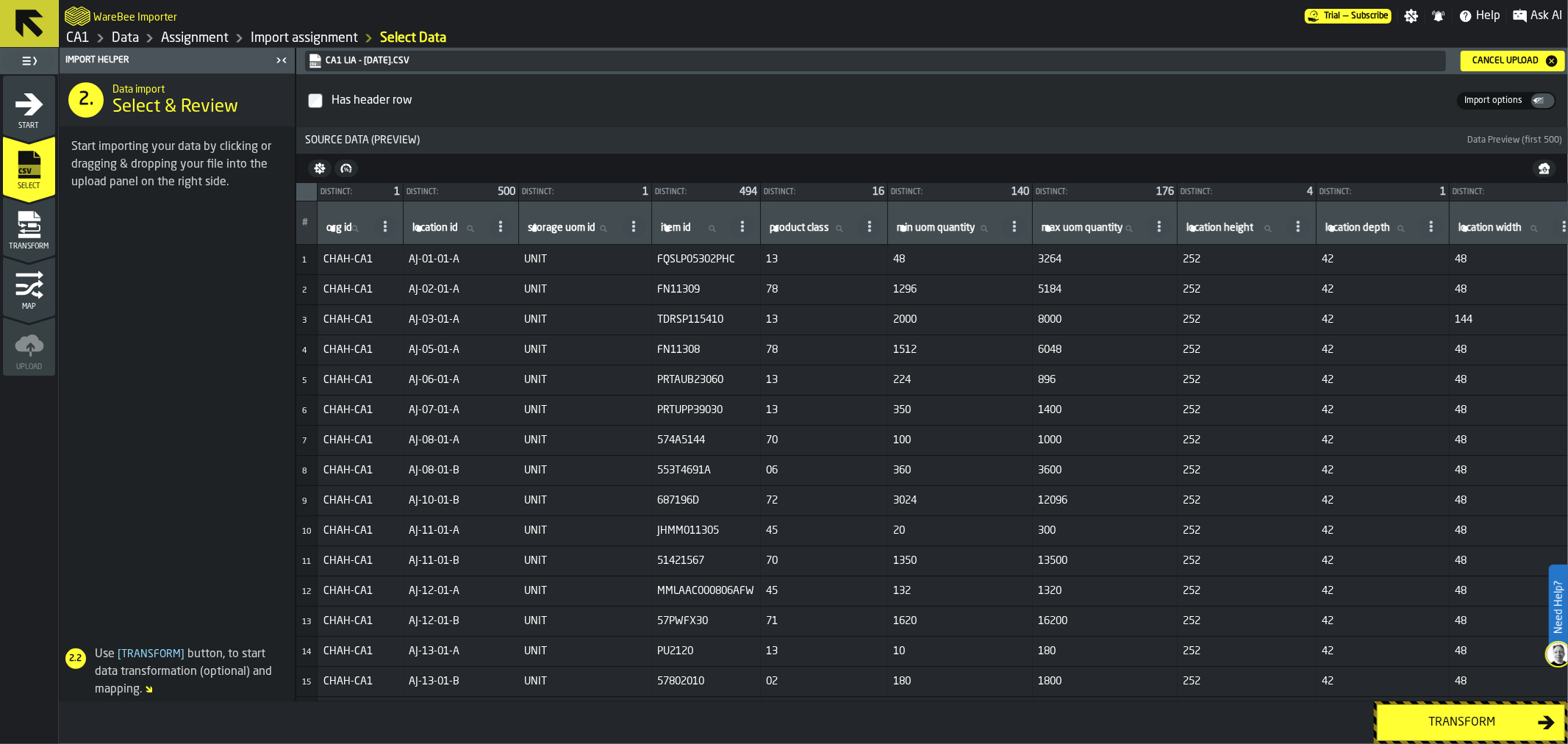
click at [1510, 726] on div "Transform" at bounding box center [1461, 723] width 151 height 18
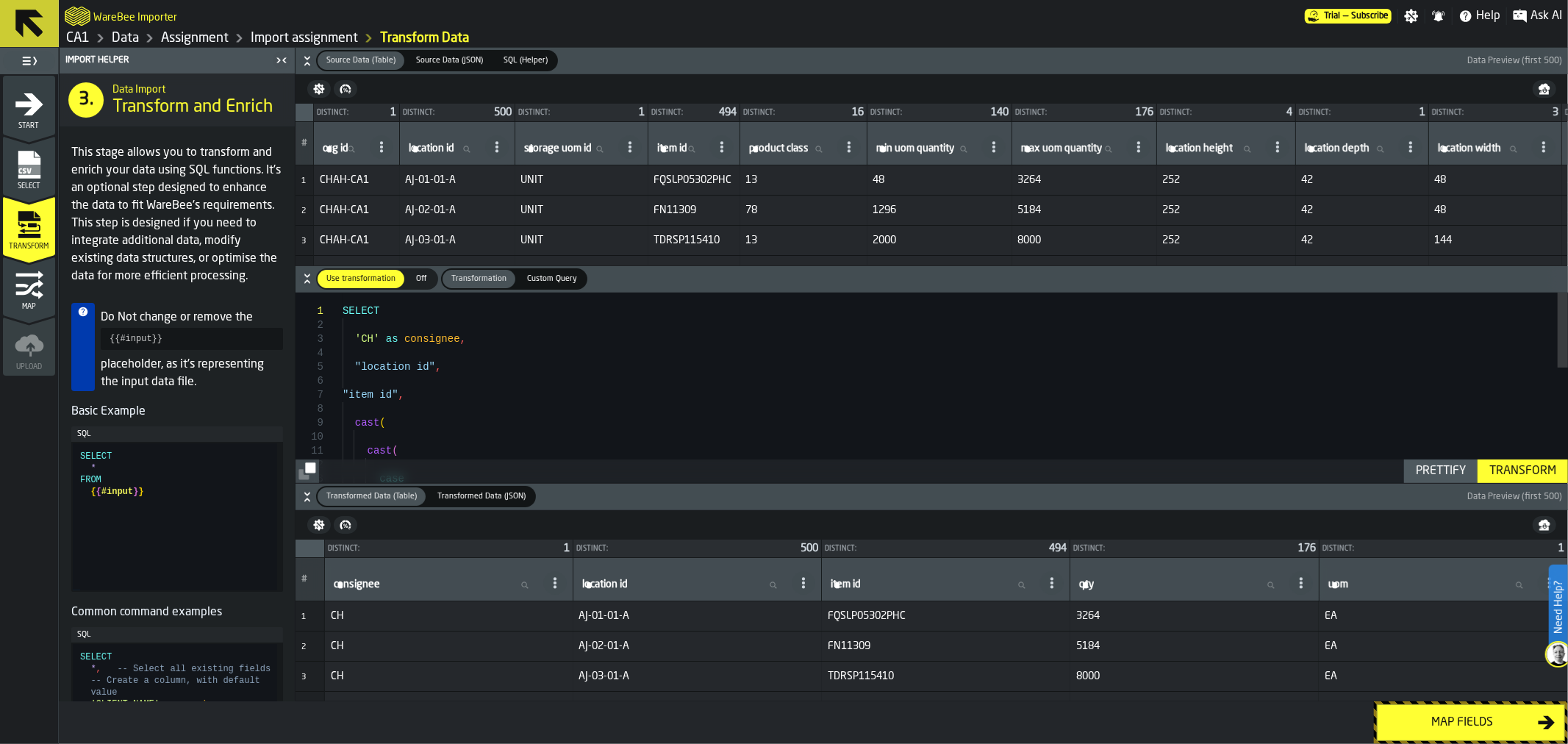
click at [1541, 476] on div "Transform" at bounding box center [1522, 471] width 79 height 18
click at [1494, 718] on div "Map fields" at bounding box center [1461, 723] width 151 height 18
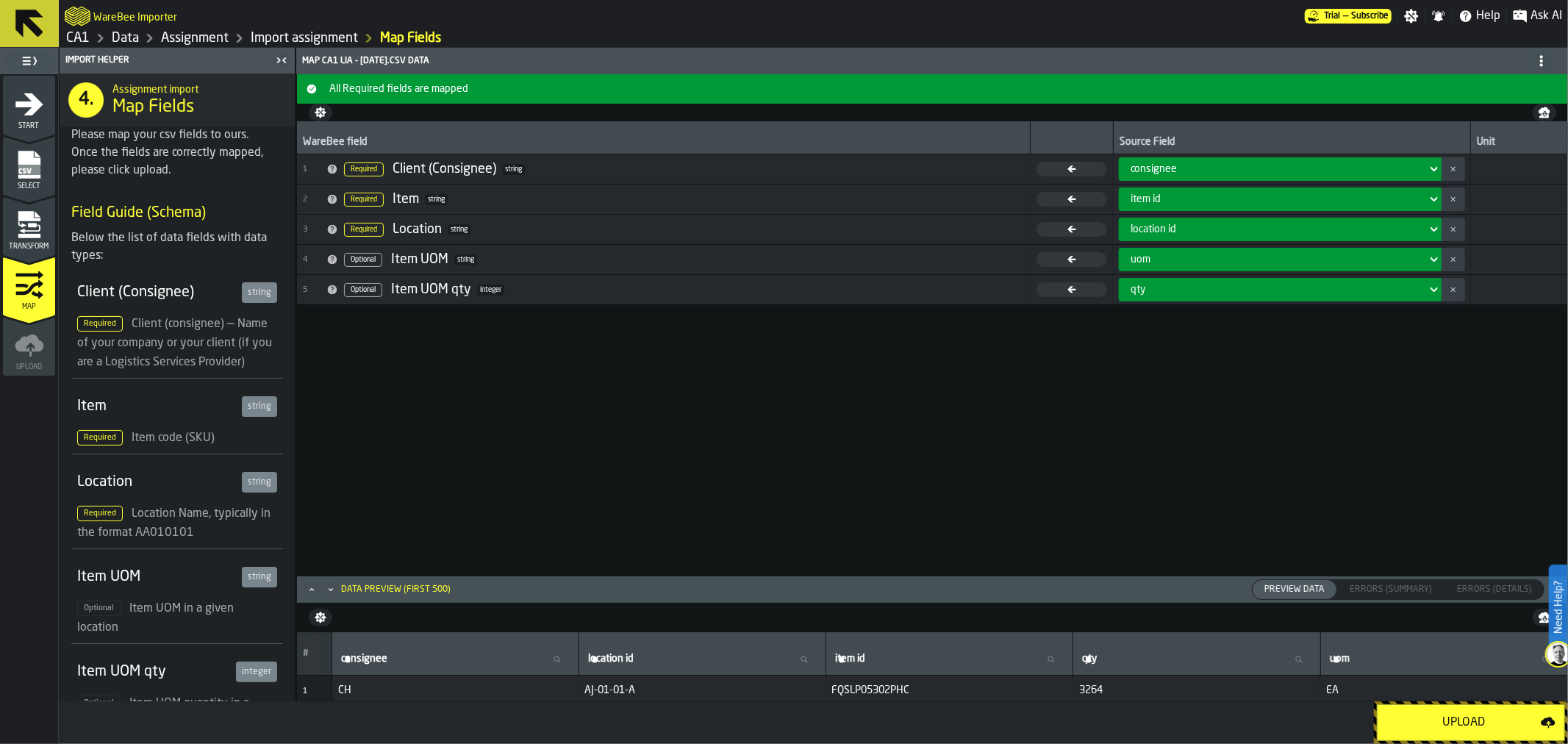
click at [30, 164] on rect "menu Select" at bounding box center [29, 170] width 22 height 10
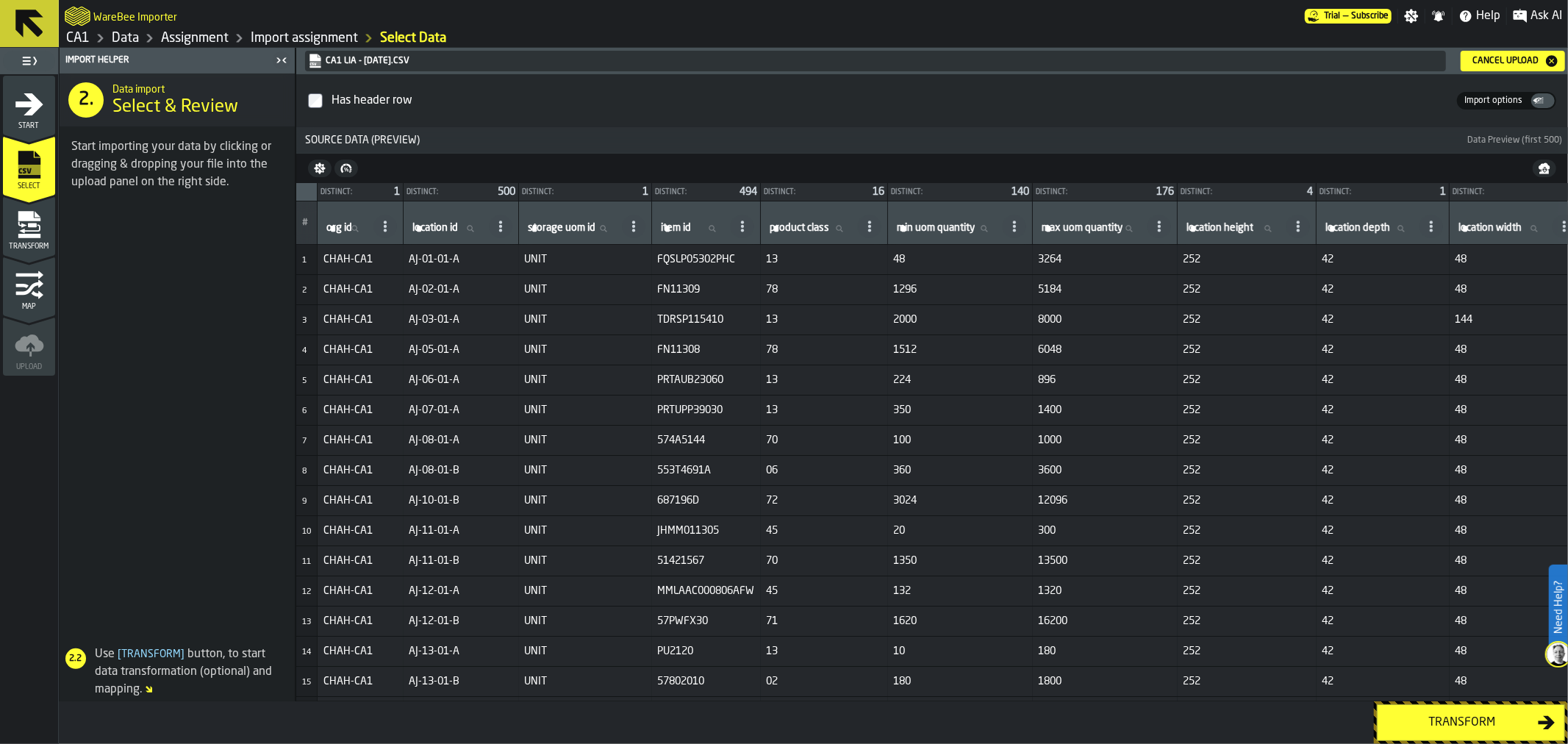
click at [1505, 60] on div "Cancel Upload" at bounding box center [1505, 61] width 78 height 10
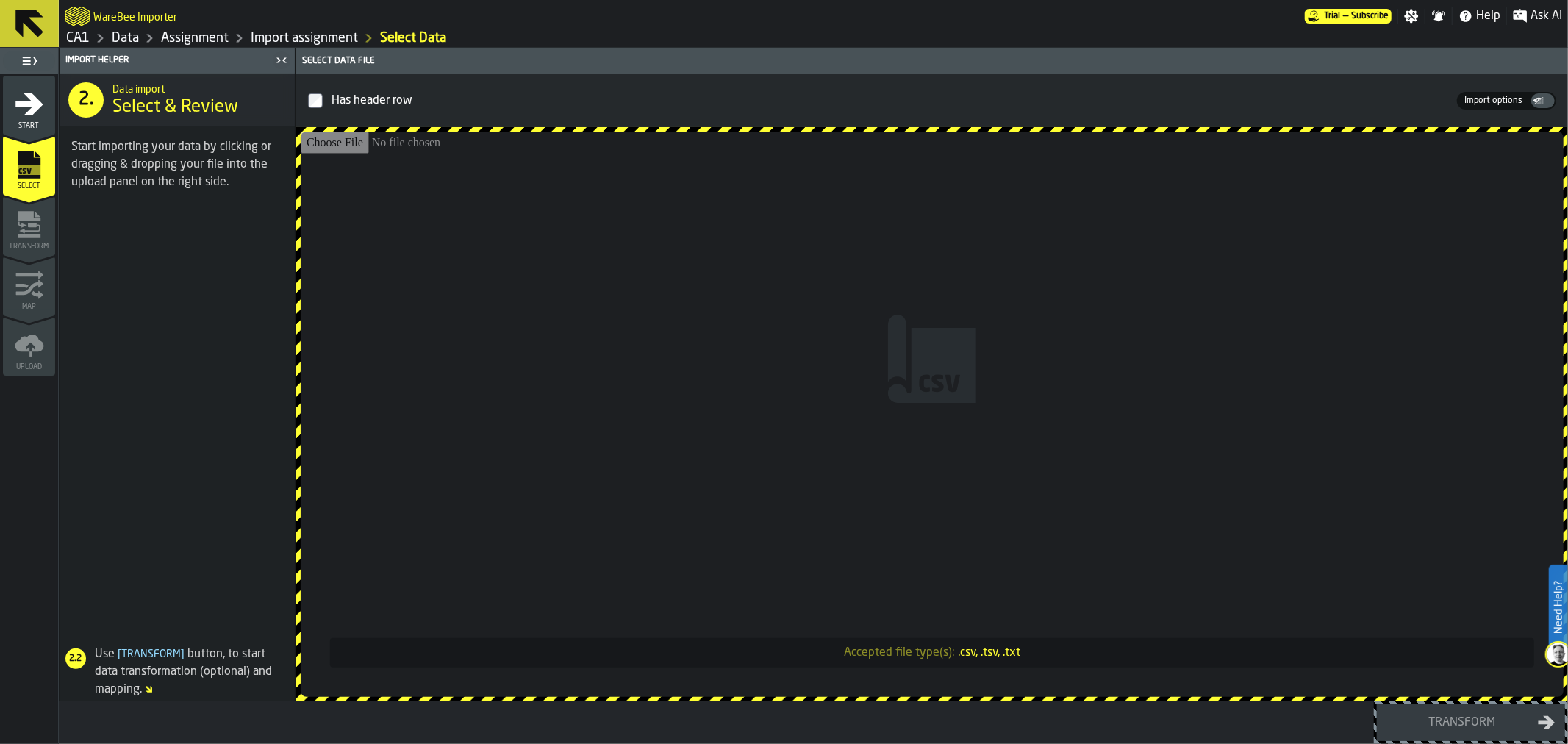
drag, startPoint x: 1064, startPoint y: 274, endPoint x: 1079, endPoint y: 275, distance: 15.0
click at [1079, 275] on input "Accepted file type(s): .csv, .tsv, .txt" at bounding box center [932, 414] width 1263 height 566
type input "**********"
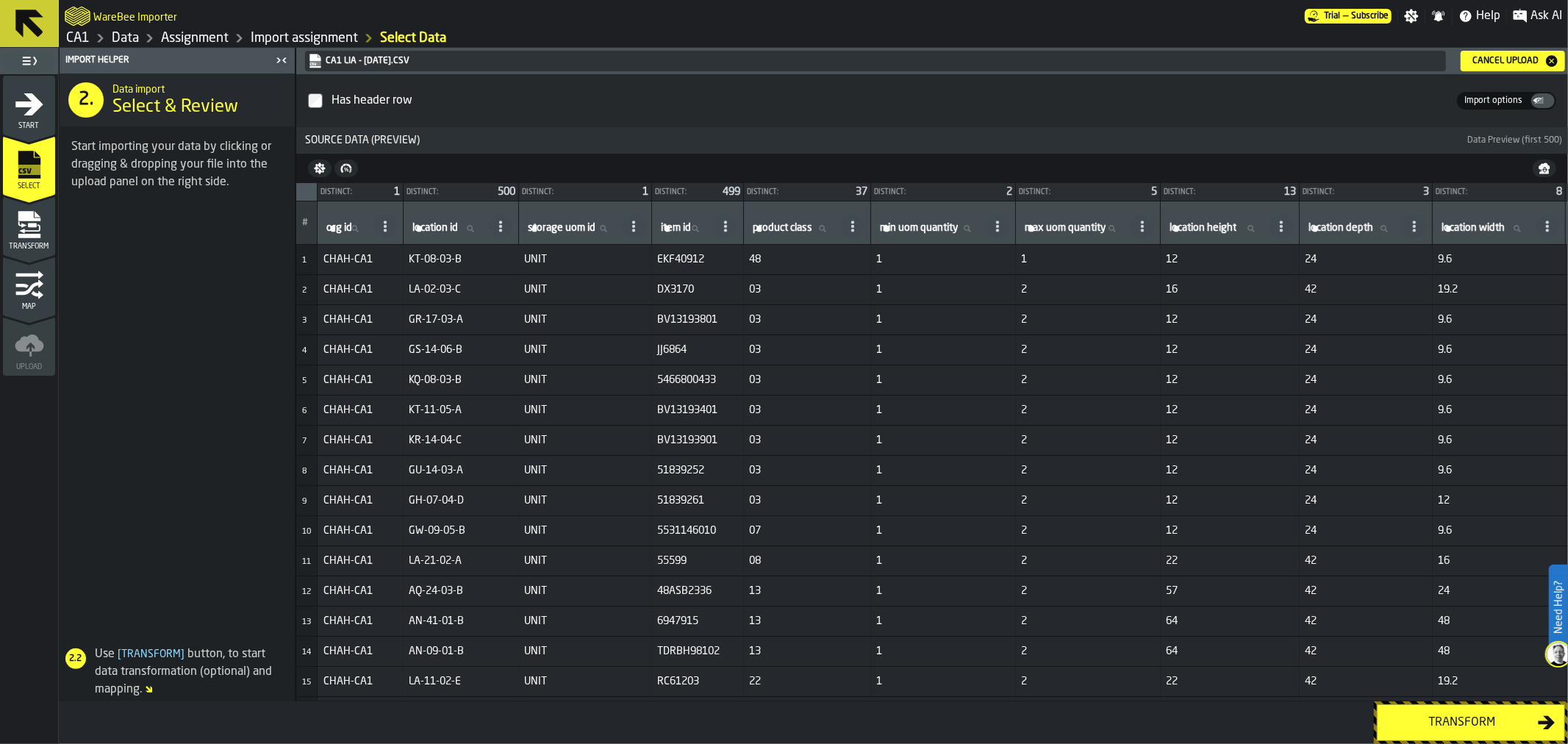
click at [1465, 717] on div "Transform" at bounding box center [1461, 723] width 151 height 18
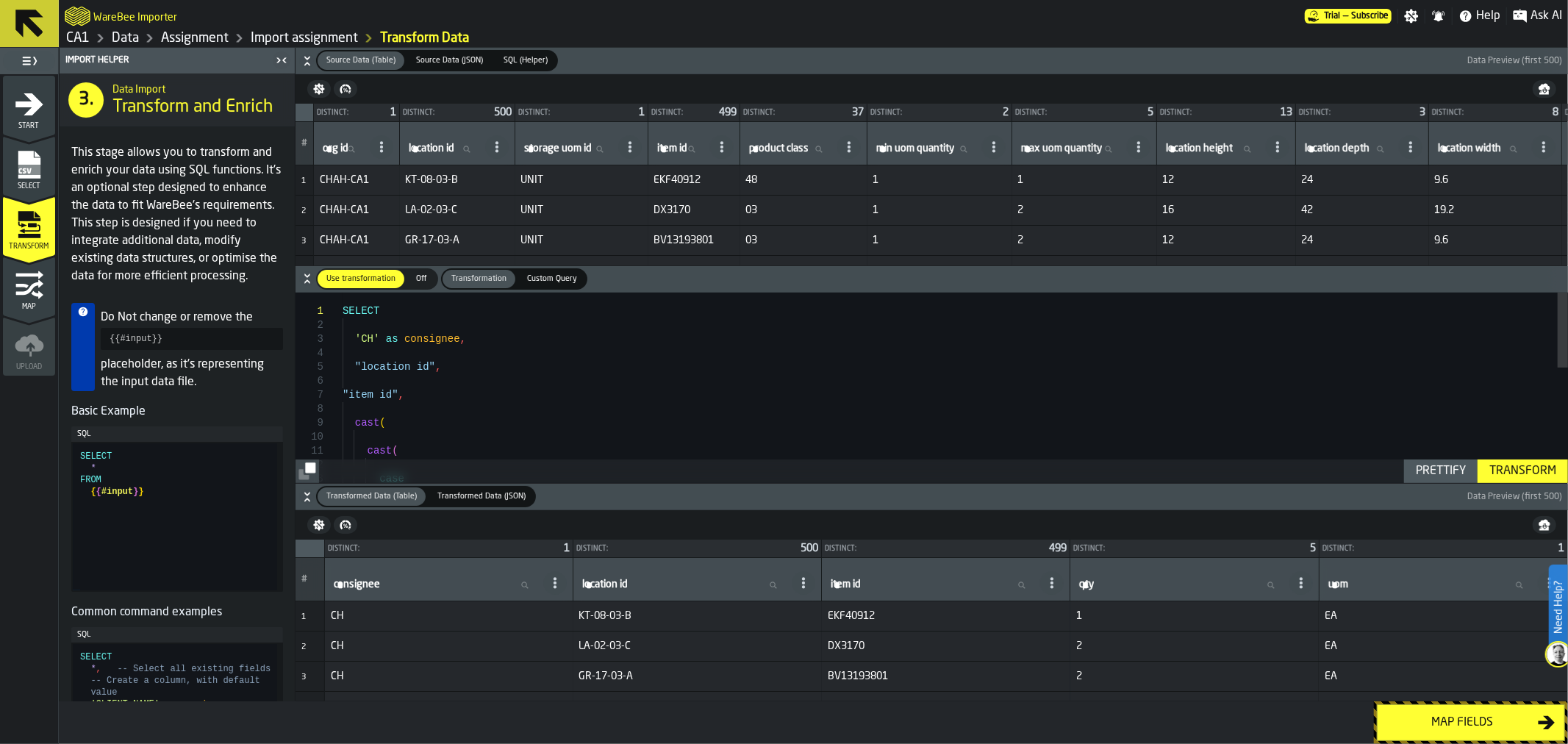
click at [1529, 480] on div "Transform" at bounding box center [1522, 471] width 79 height 18
click at [1418, 712] on button "Map fields" at bounding box center [1470, 723] width 188 height 37
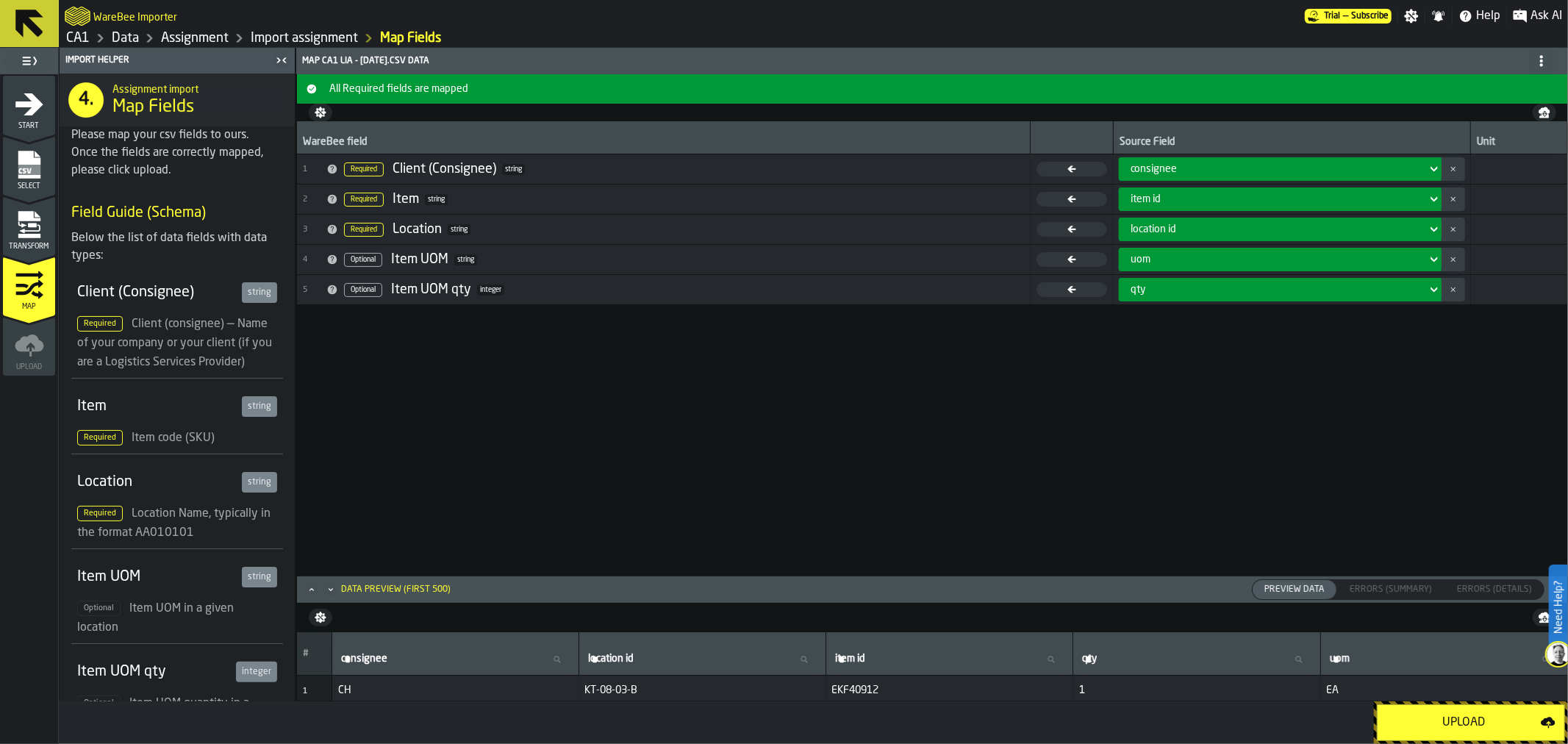
click at [1418, 712] on button "Upload" at bounding box center [1470, 723] width 188 height 37
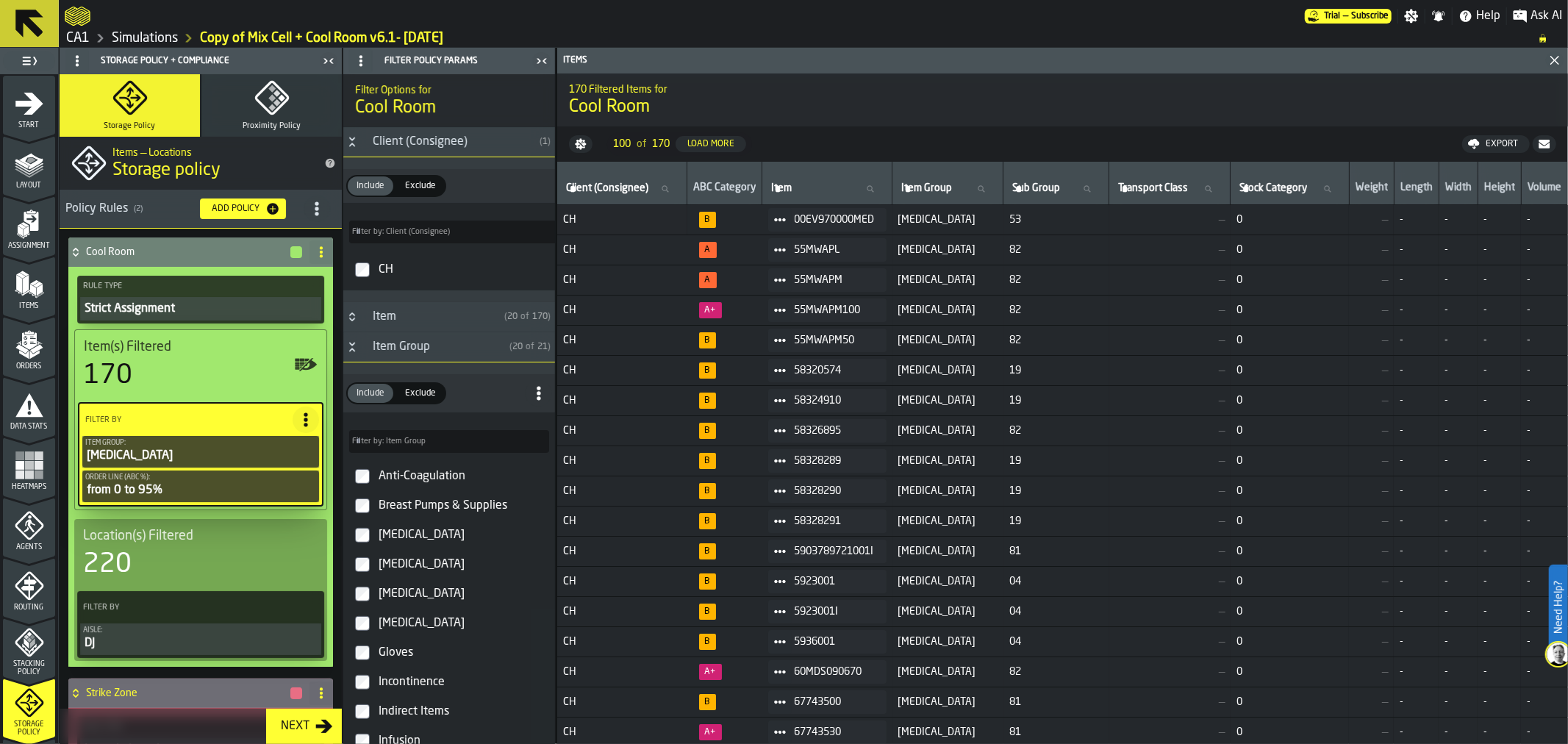
scroll to position [1269, 0]
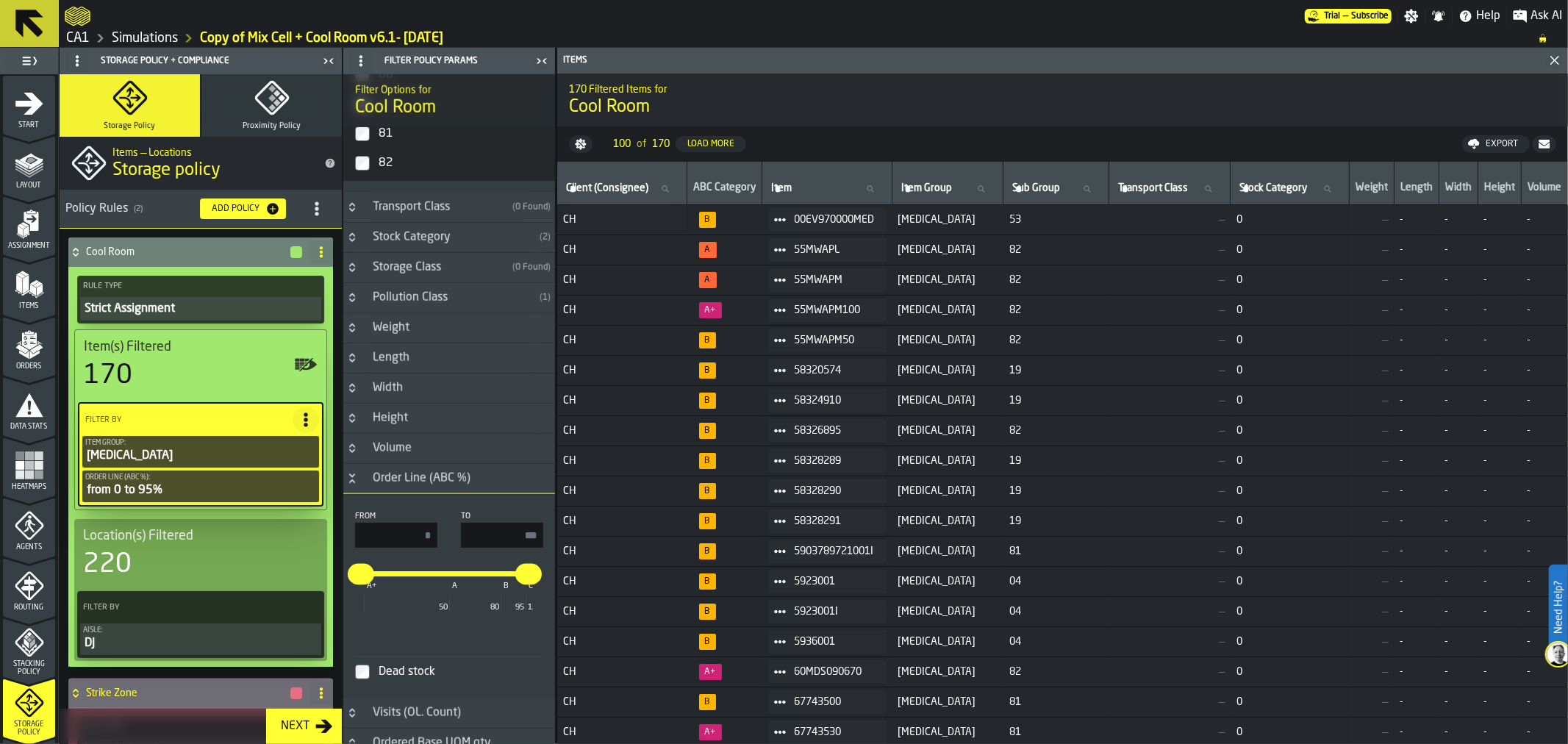
click at [267, 207] on icon "button-Add Policy" at bounding box center [273, 209] width 12 height 12
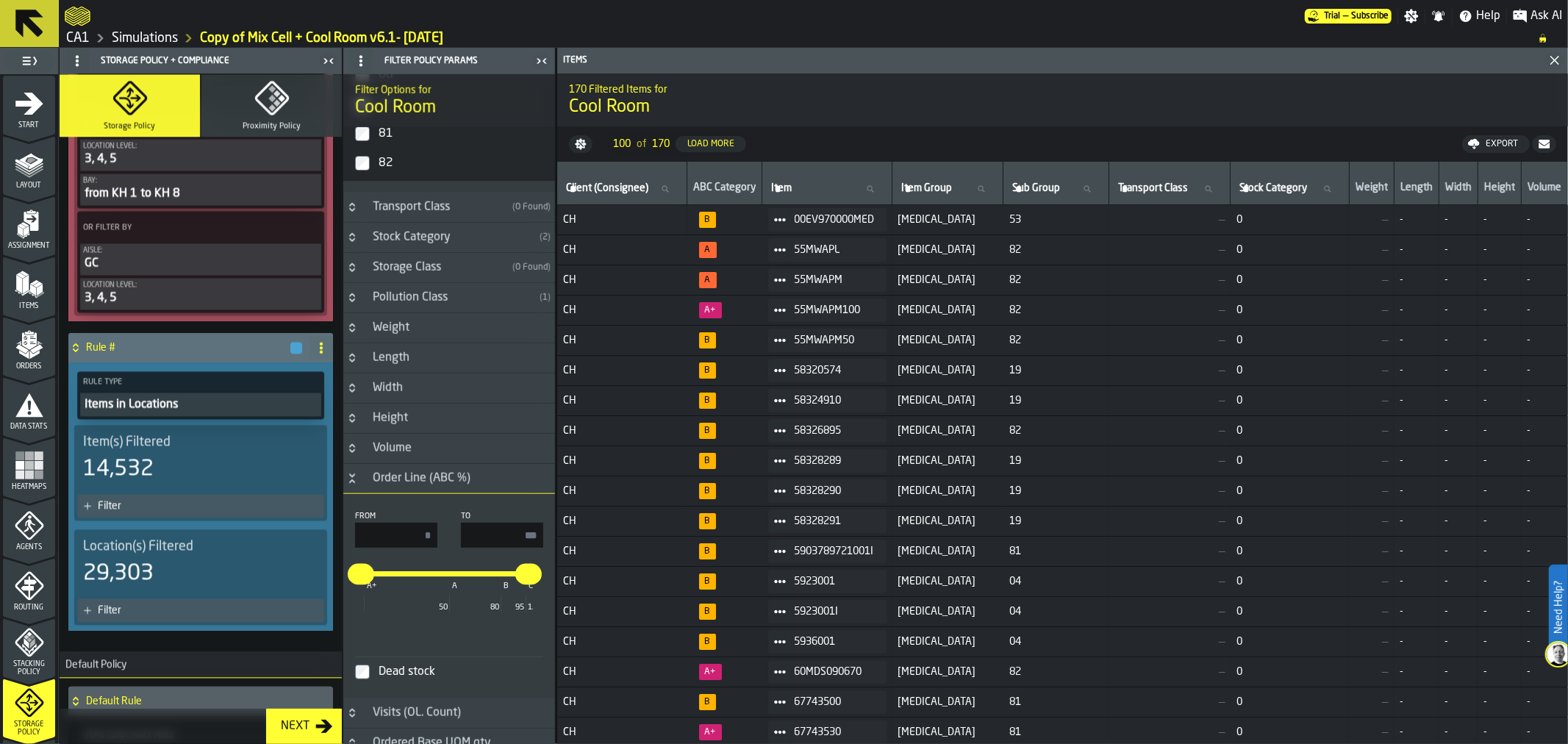
scroll to position [2570, 0]
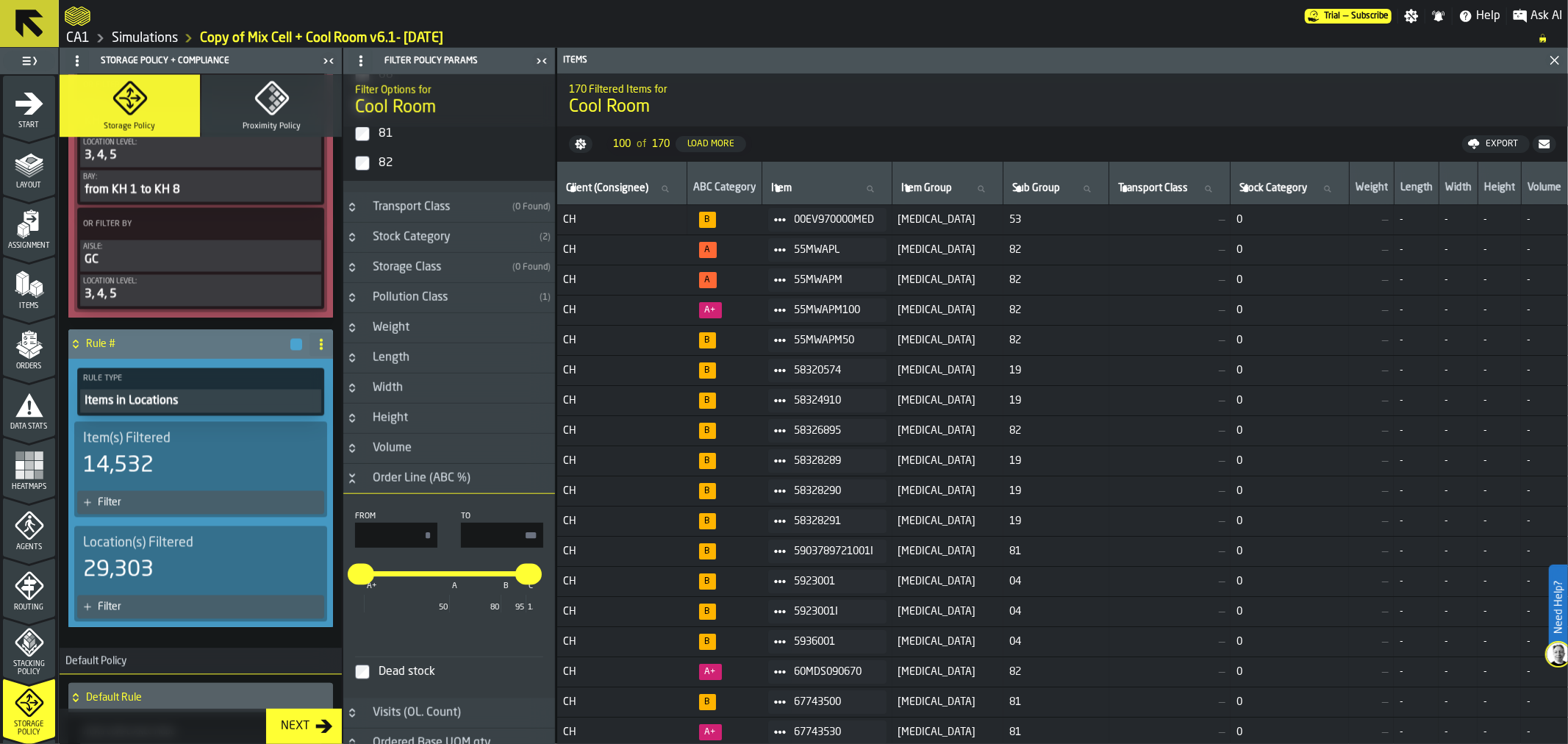
click at [316, 338] on icon at bounding box center [321, 344] width 12 height 12
click at [272, 346] on div "Rename" at bounding box center [258, 352] width 123 height 18
click at [178, 332] on input "******" at bounding box center [175, 344] width 178 height 25
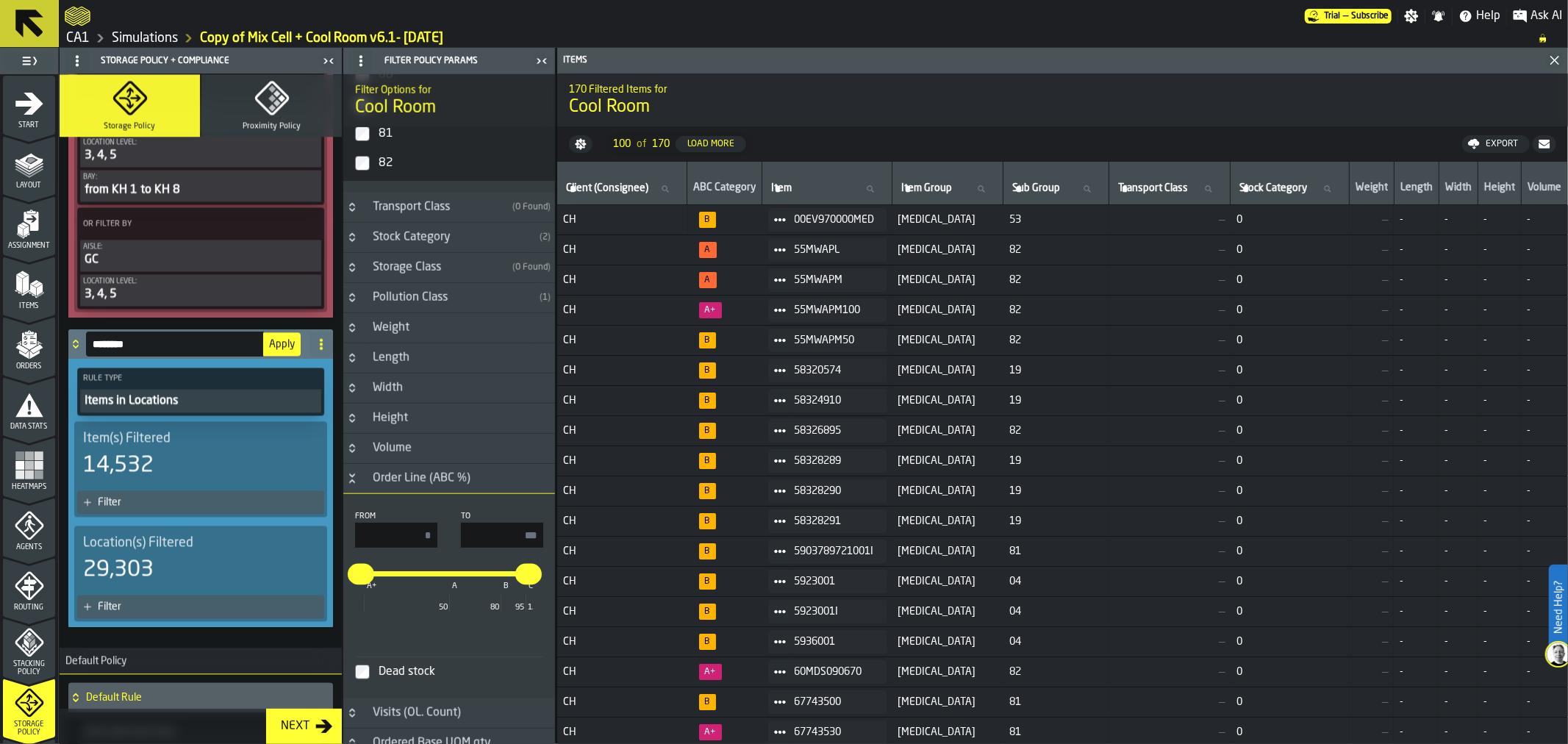
type input "********"
click at [174, 392] on div "Items in Locations" at bounding box center [201, 400] width 235 height 18
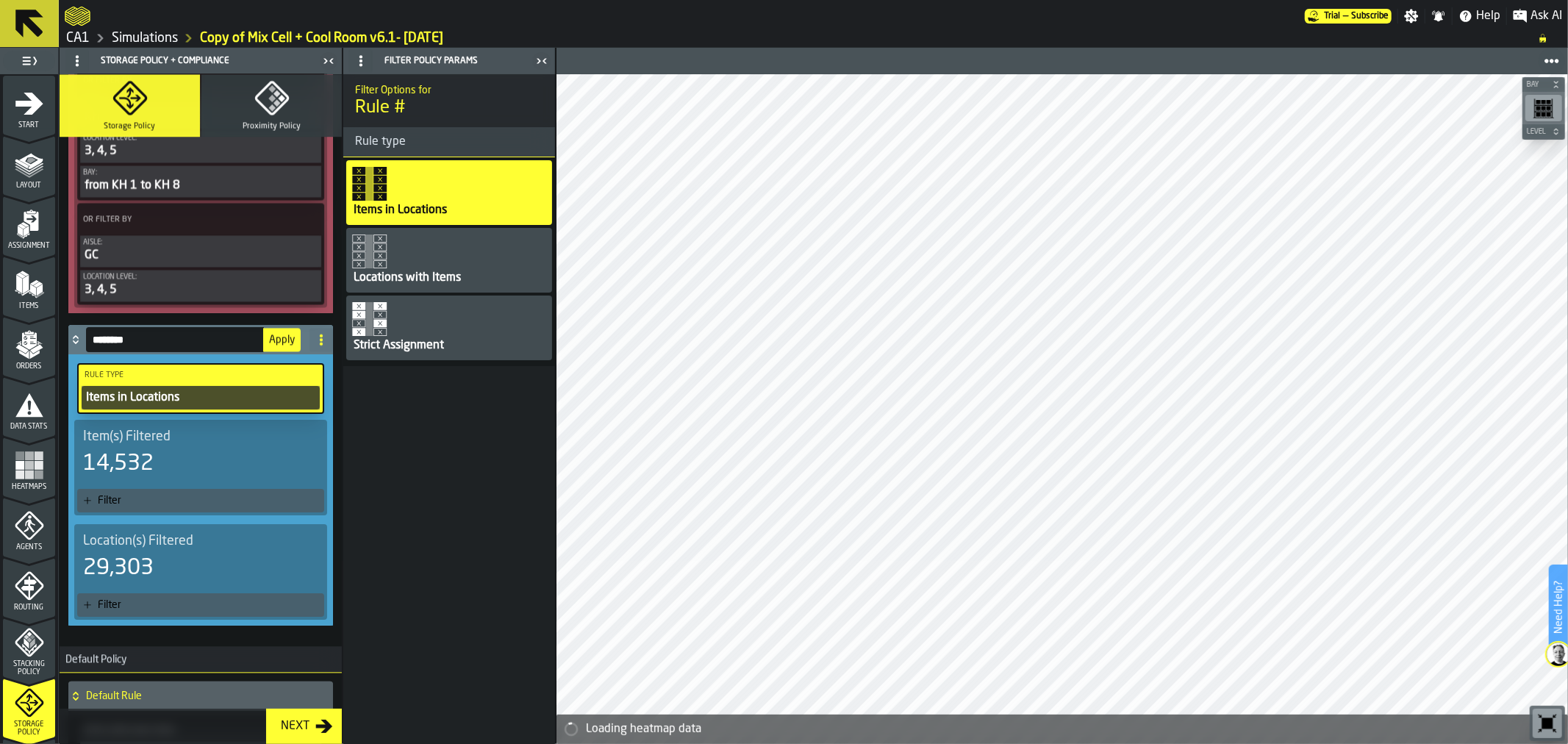
scroll to position [0, 0]
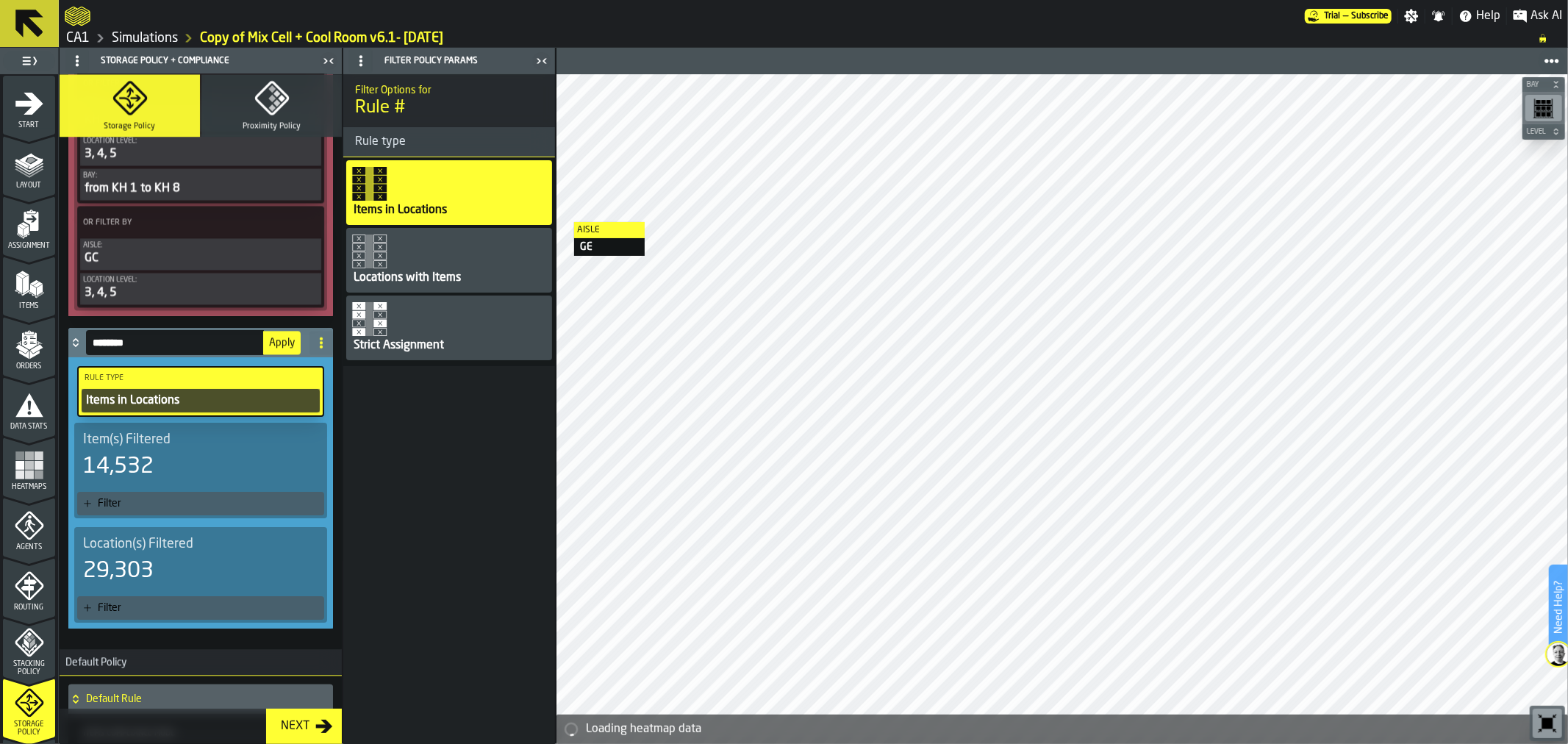
click at [387, 339] on div "Strict Assignment" at bounding box center [399, 346] width 94 height 18
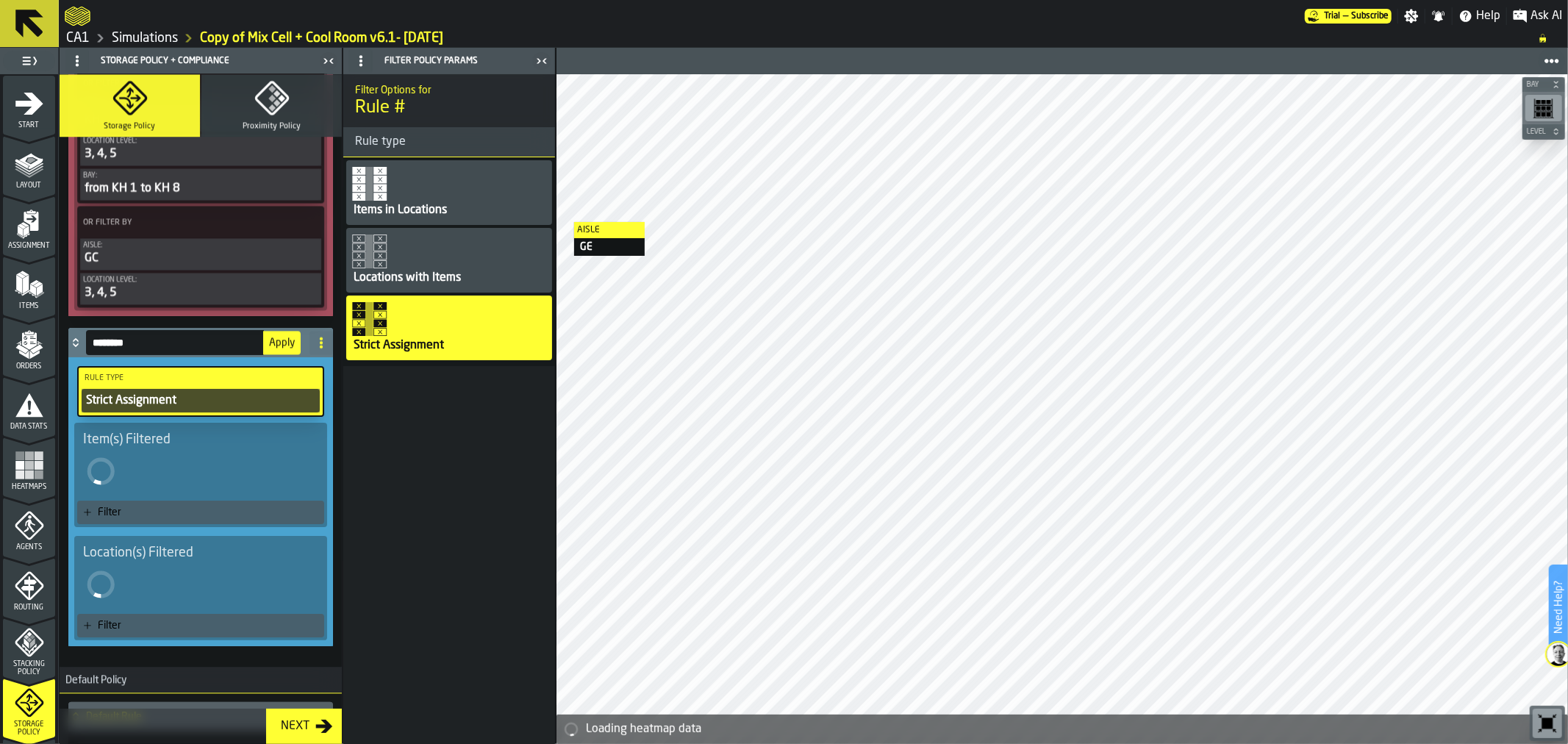
scroll to position [2567, 0]
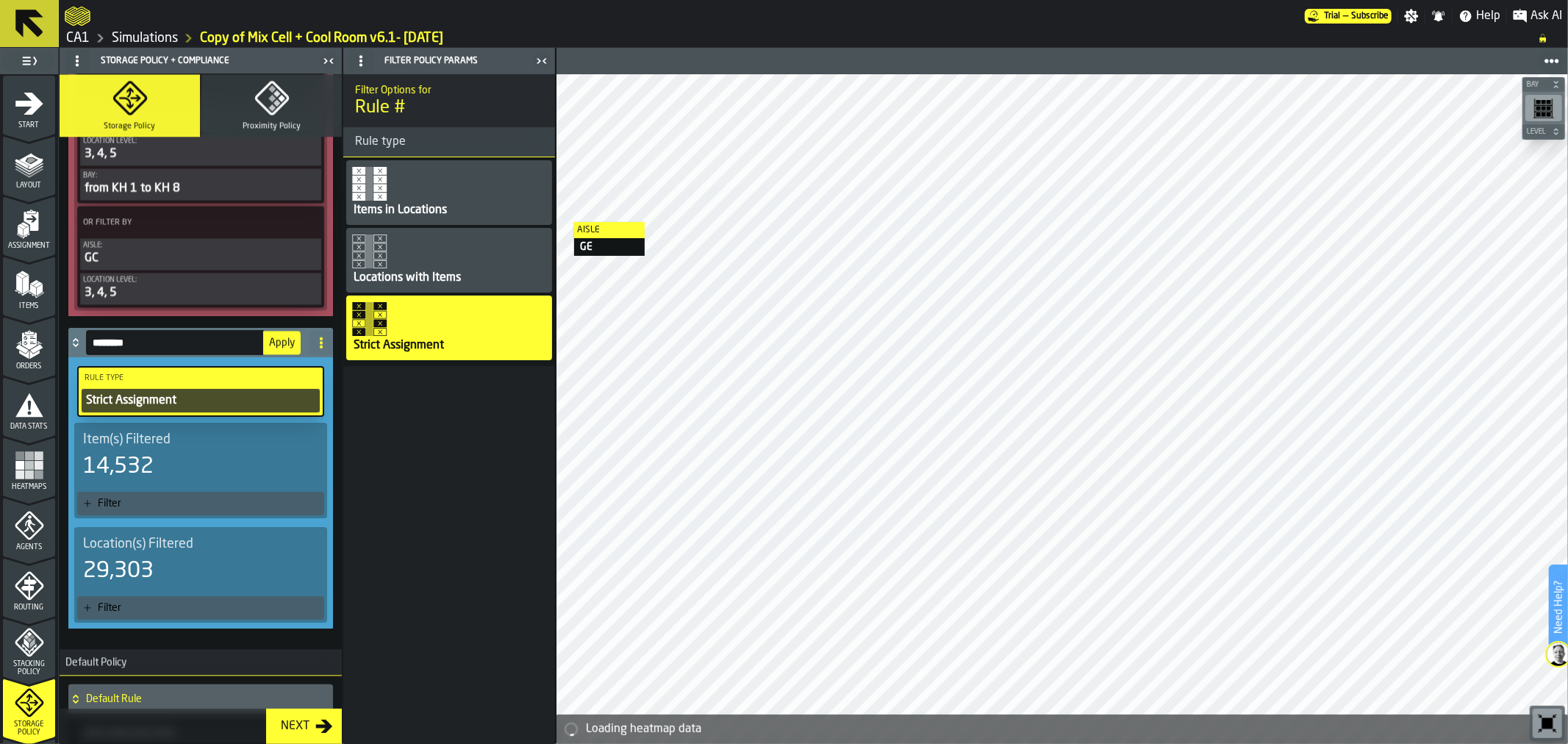
click at [194, 453] on div "14,532" at bounding box center [201, 467] width 235 height 27
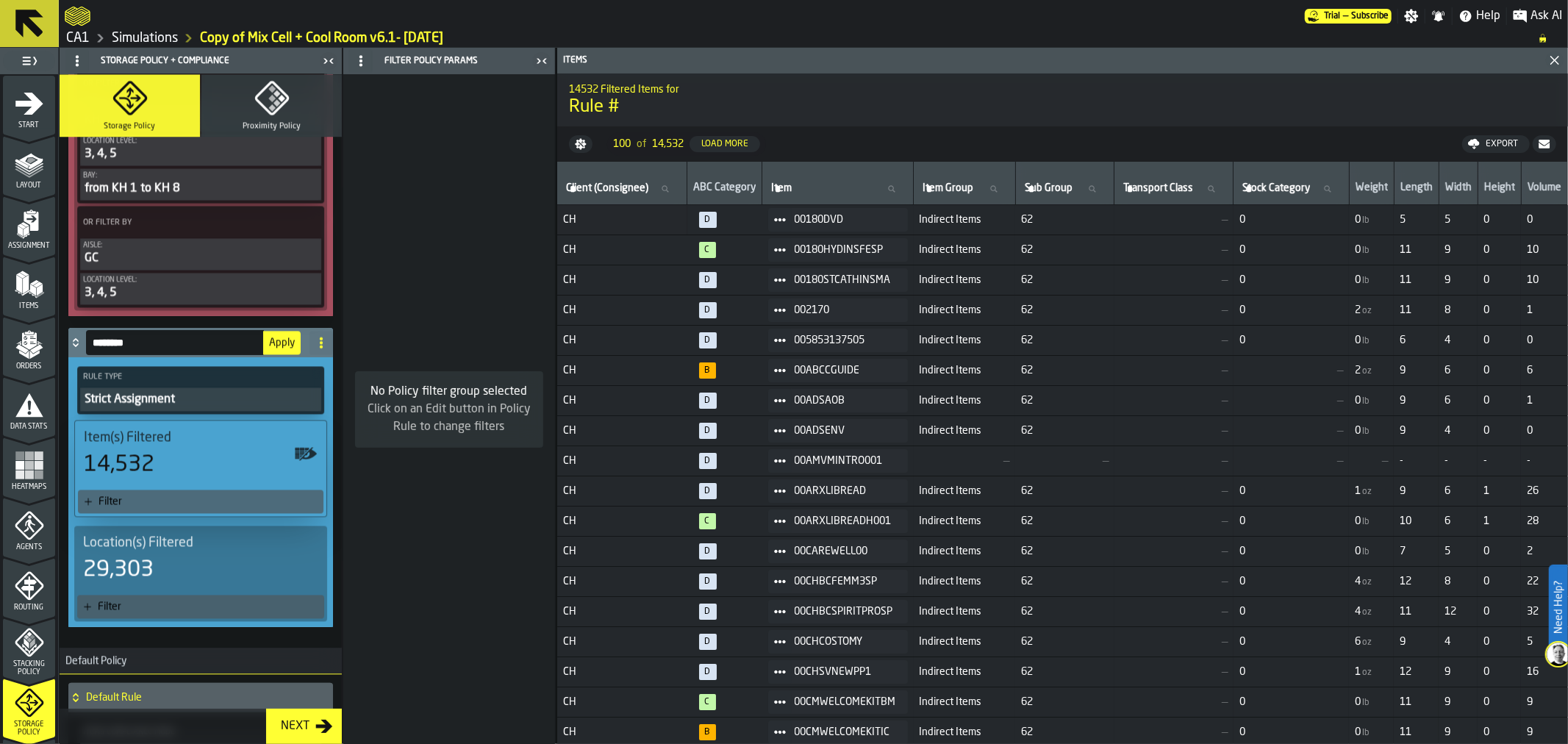
click at [116, 496] on div "Filter" at bounding box center [208, 501] width 219 height 12
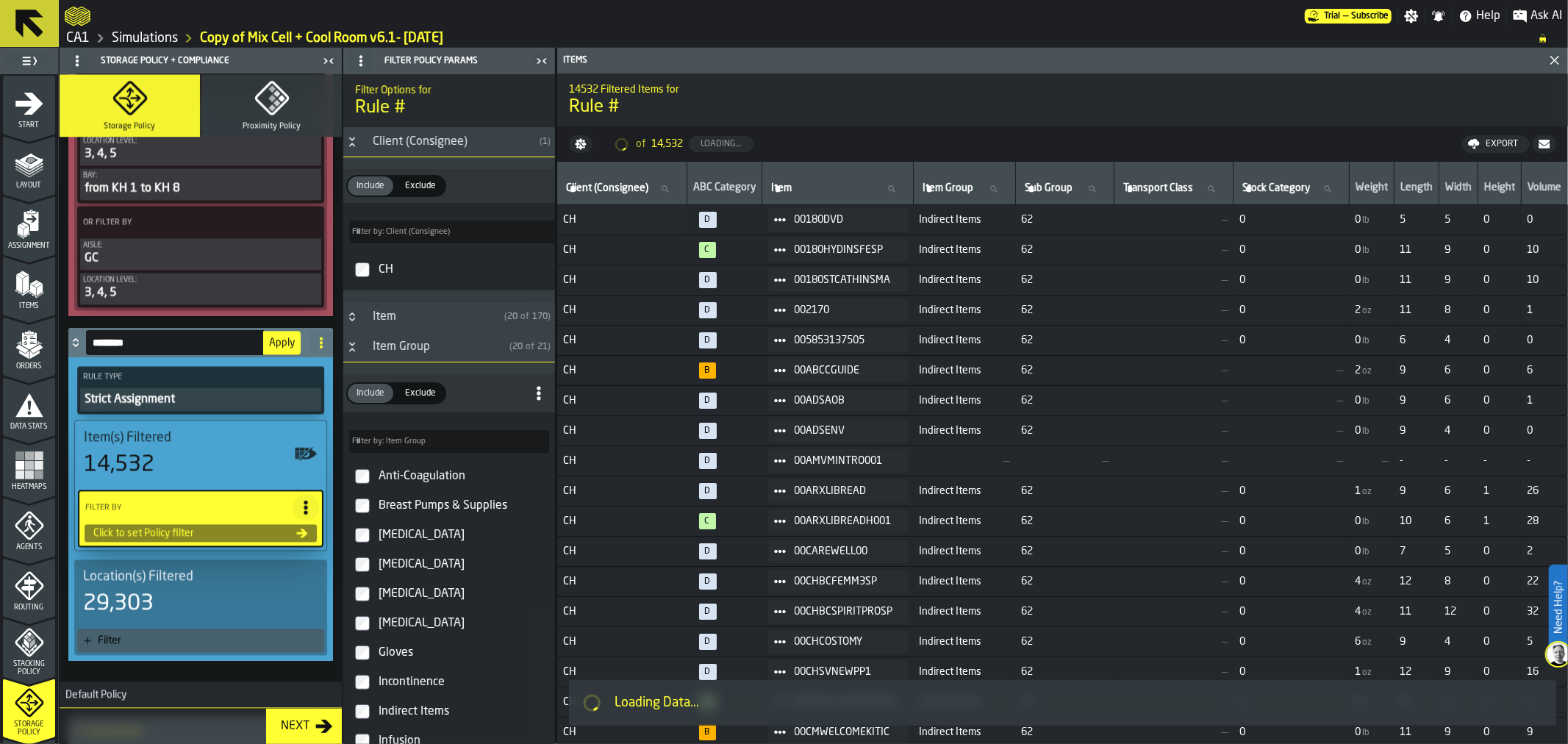
type input "*"
type input "***"
type input "*"
type input "***"
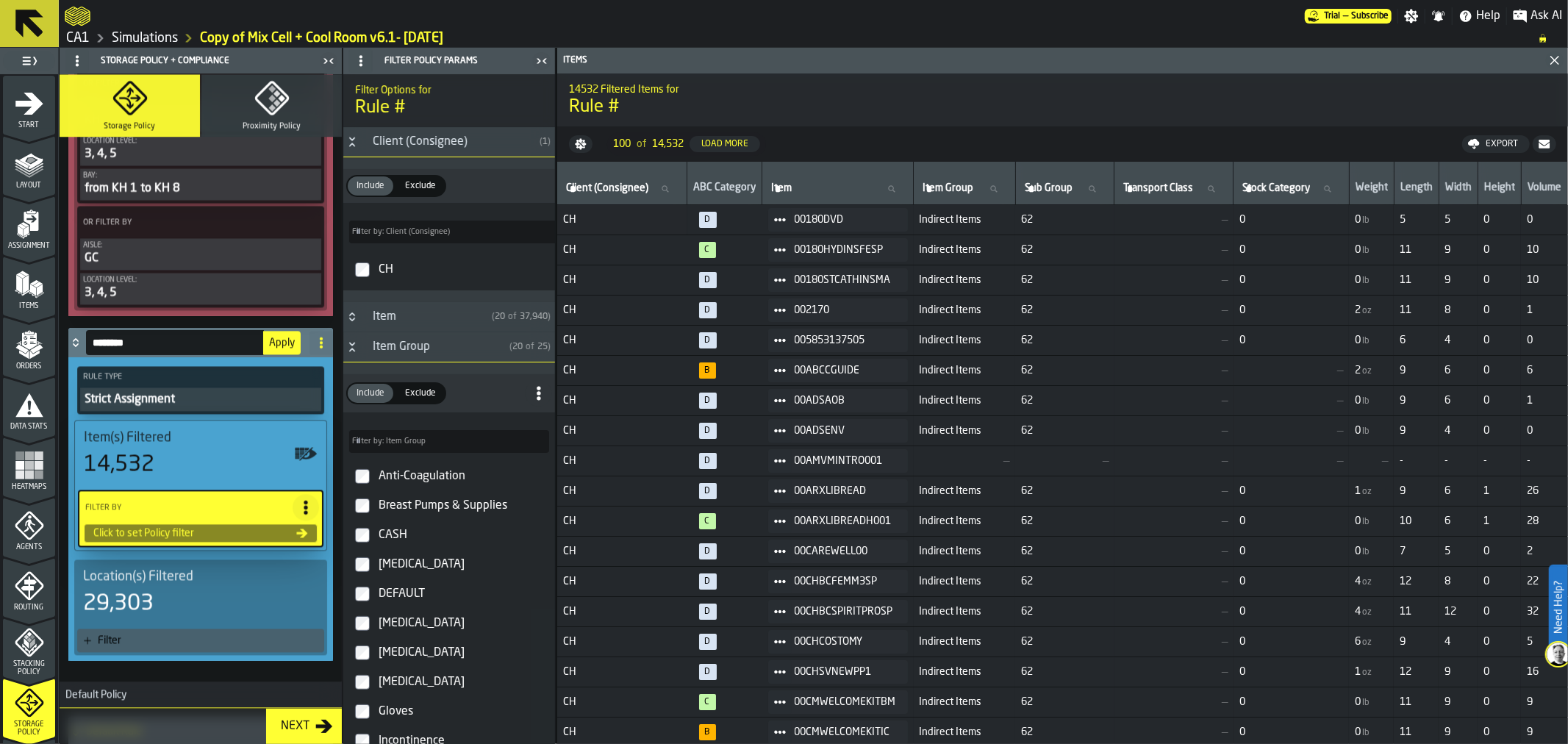
click at [382, 626] on div "[MEDICAL_DATA]" at bounding box center [461, 623] width 173 height 24
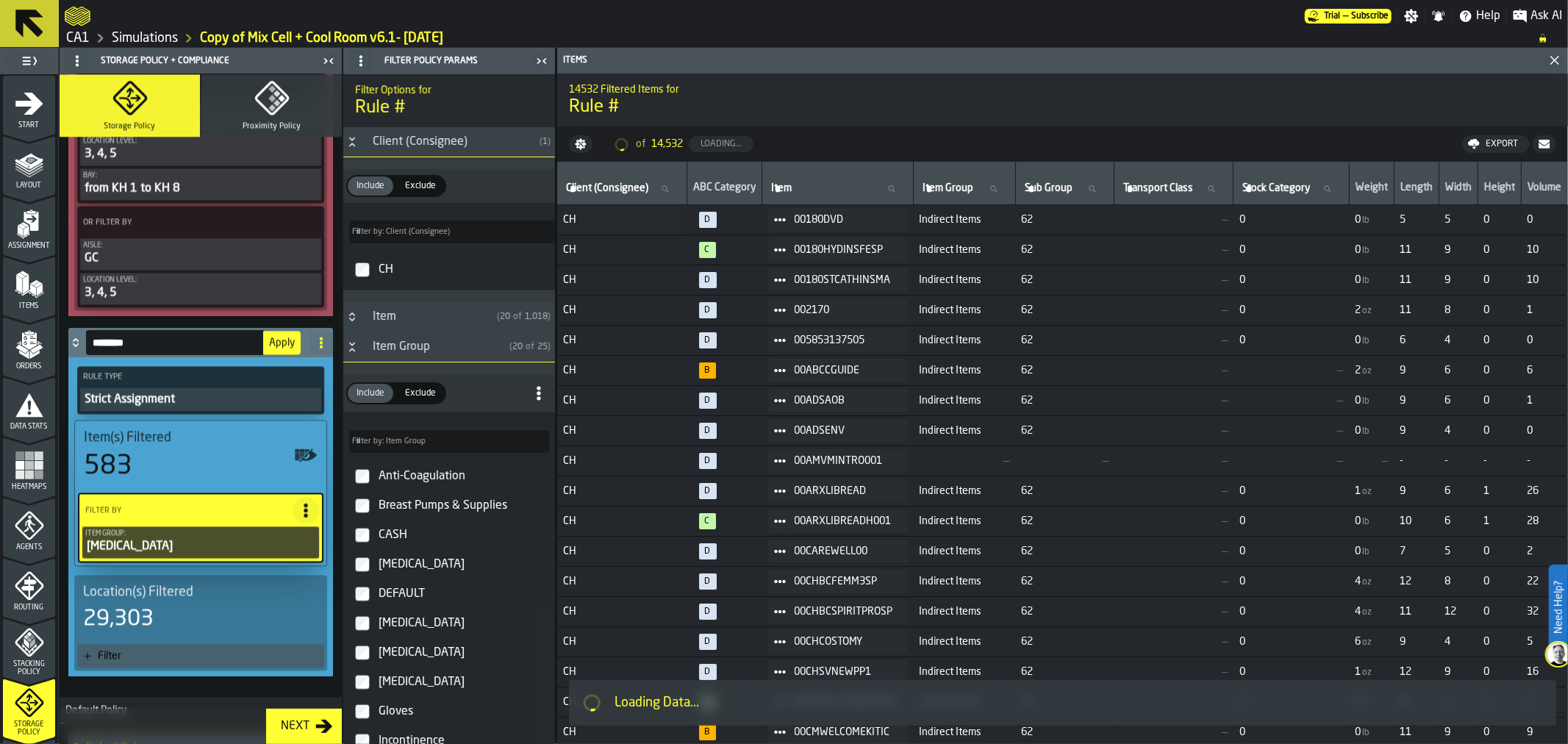
click at [201, 584] on div "Location(s) Filtered 29,303" at bounding box center [201, 608] width 235 height 49
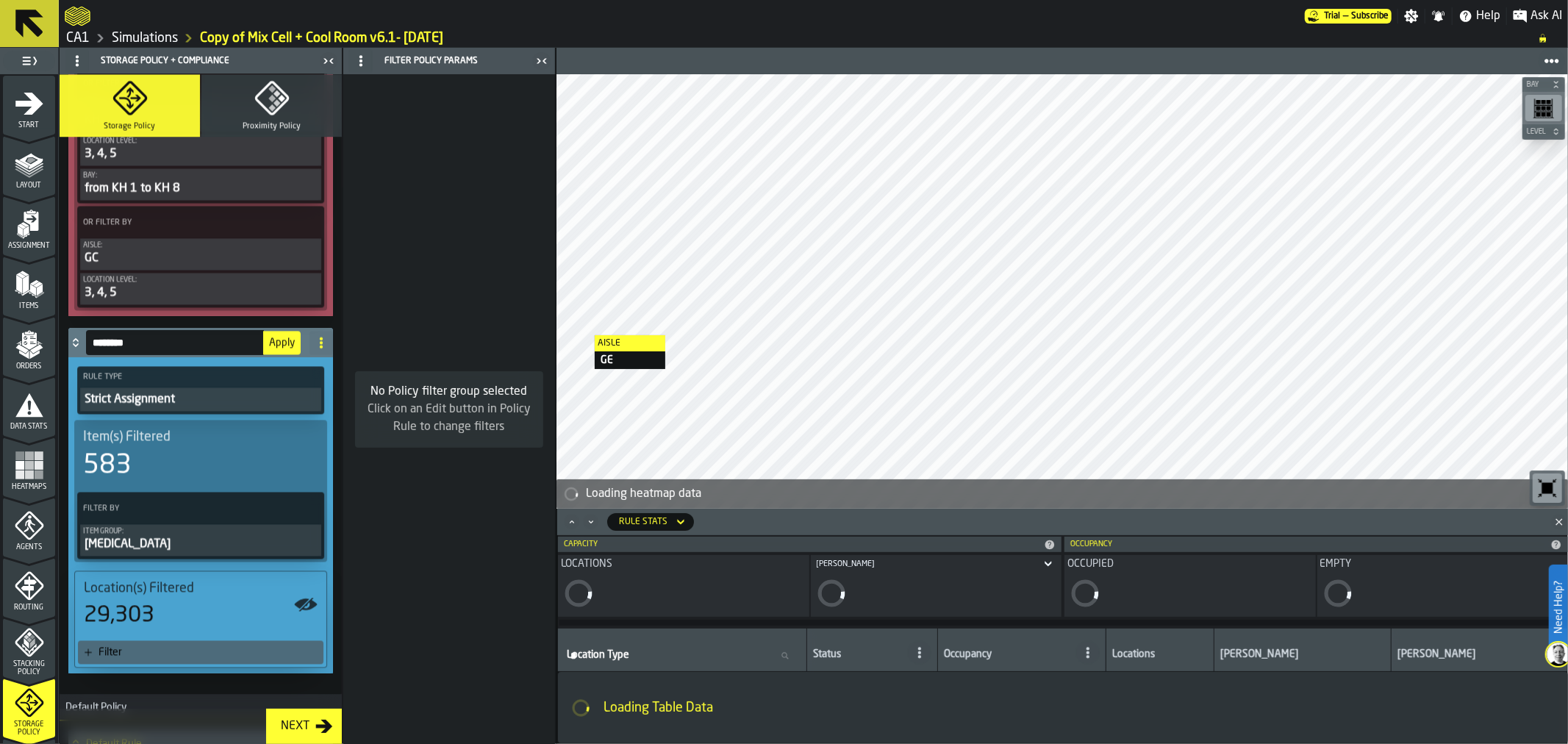
click at [184, 646] on div "Filter" at bounding box center [208, 652] width 219 height 12
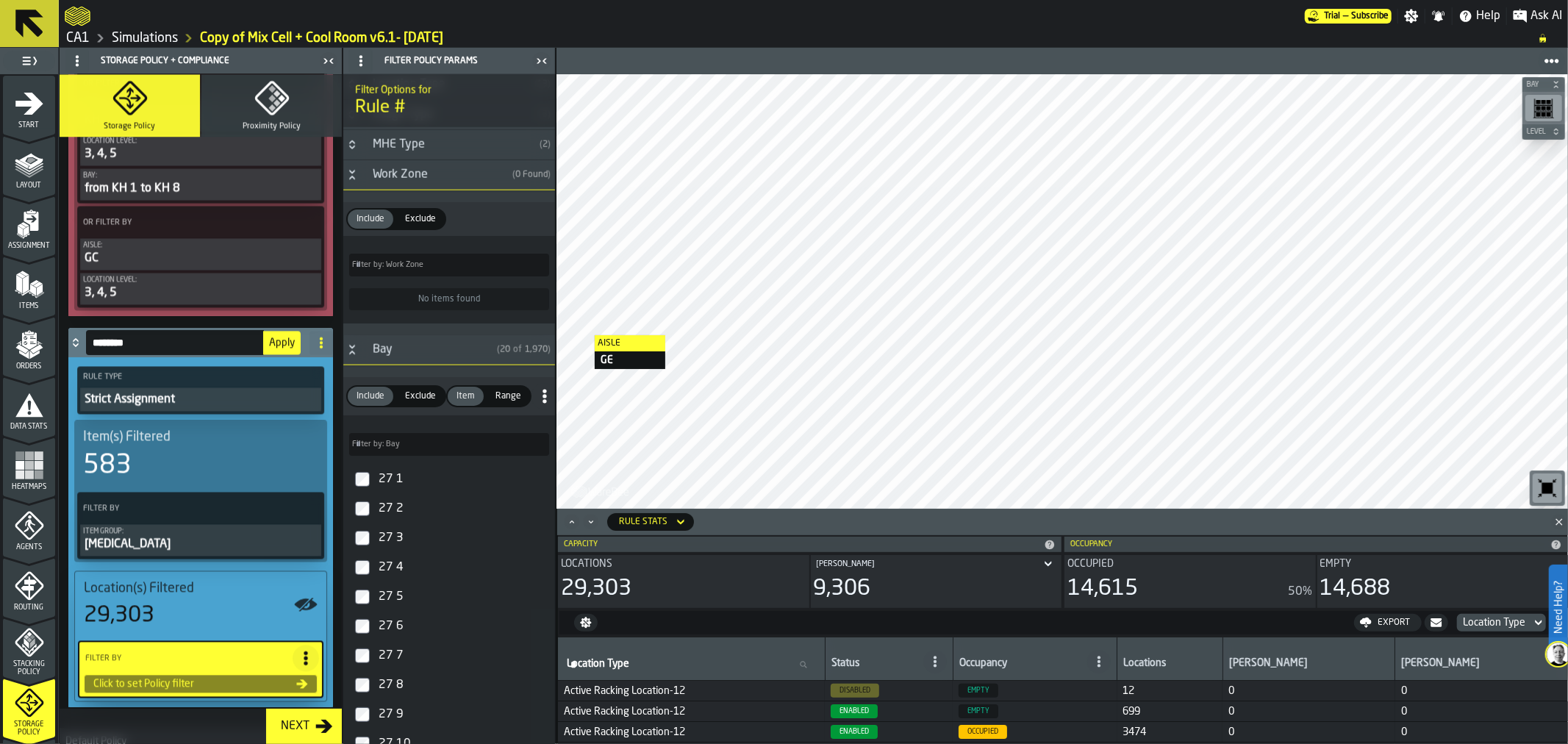
scroll to position [1542, 0]
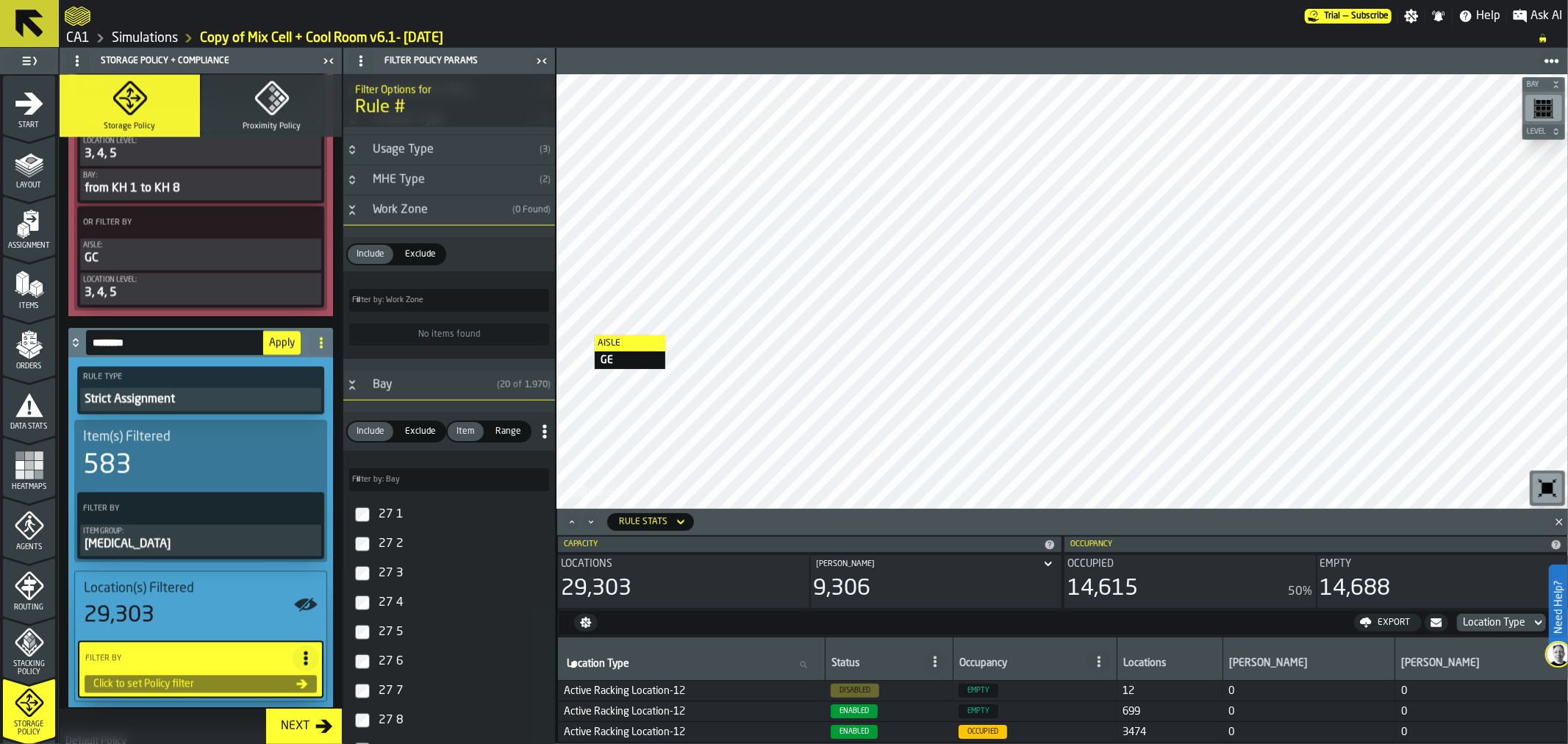
click at [412, 479] on input "Filter by: Bay Filter by: Bay" at bounding box center [449, 479] width 200 height 23
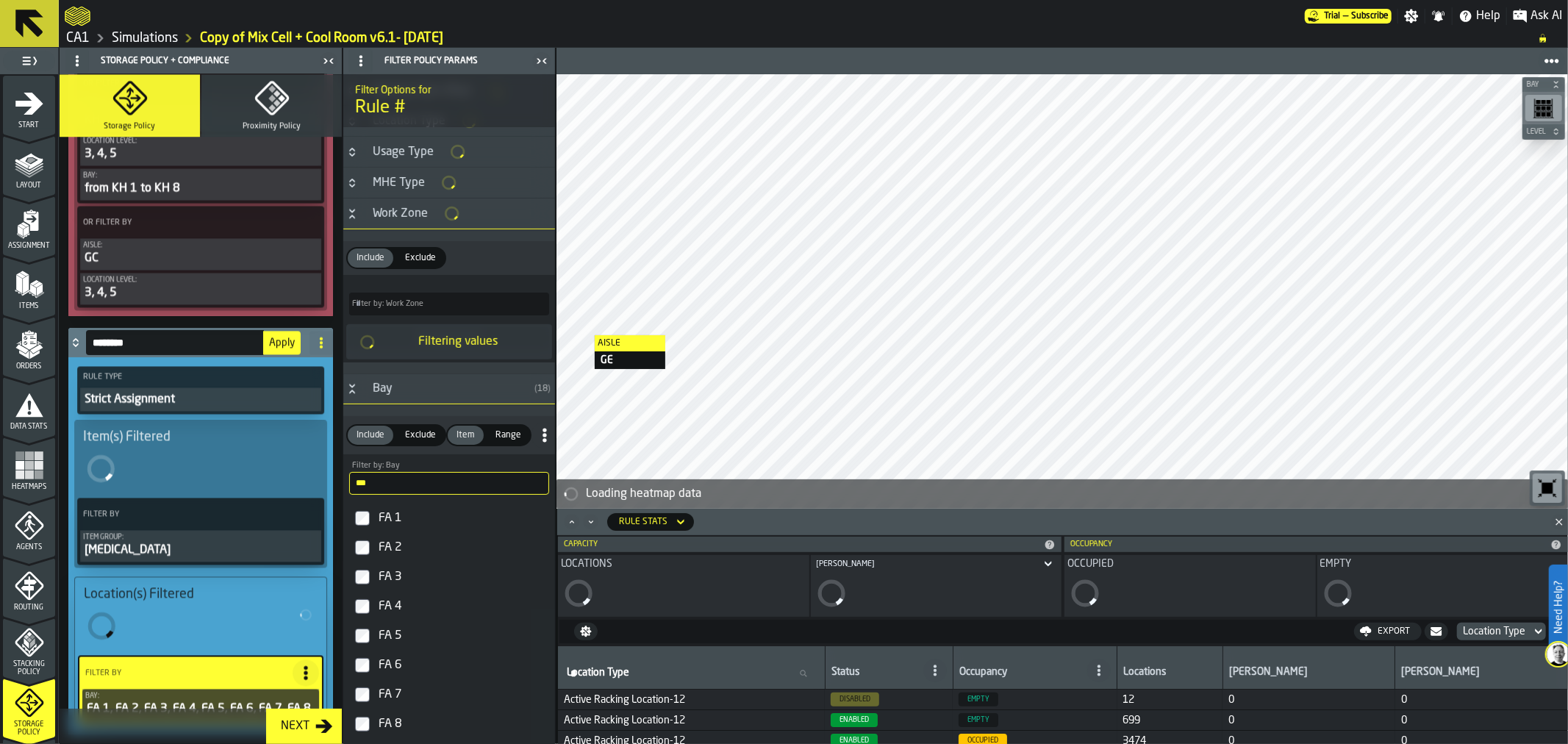
scroll to position [524, 0]
click at [435, 476] on input "**" at bounding box center [449, 478] width 200 height 23
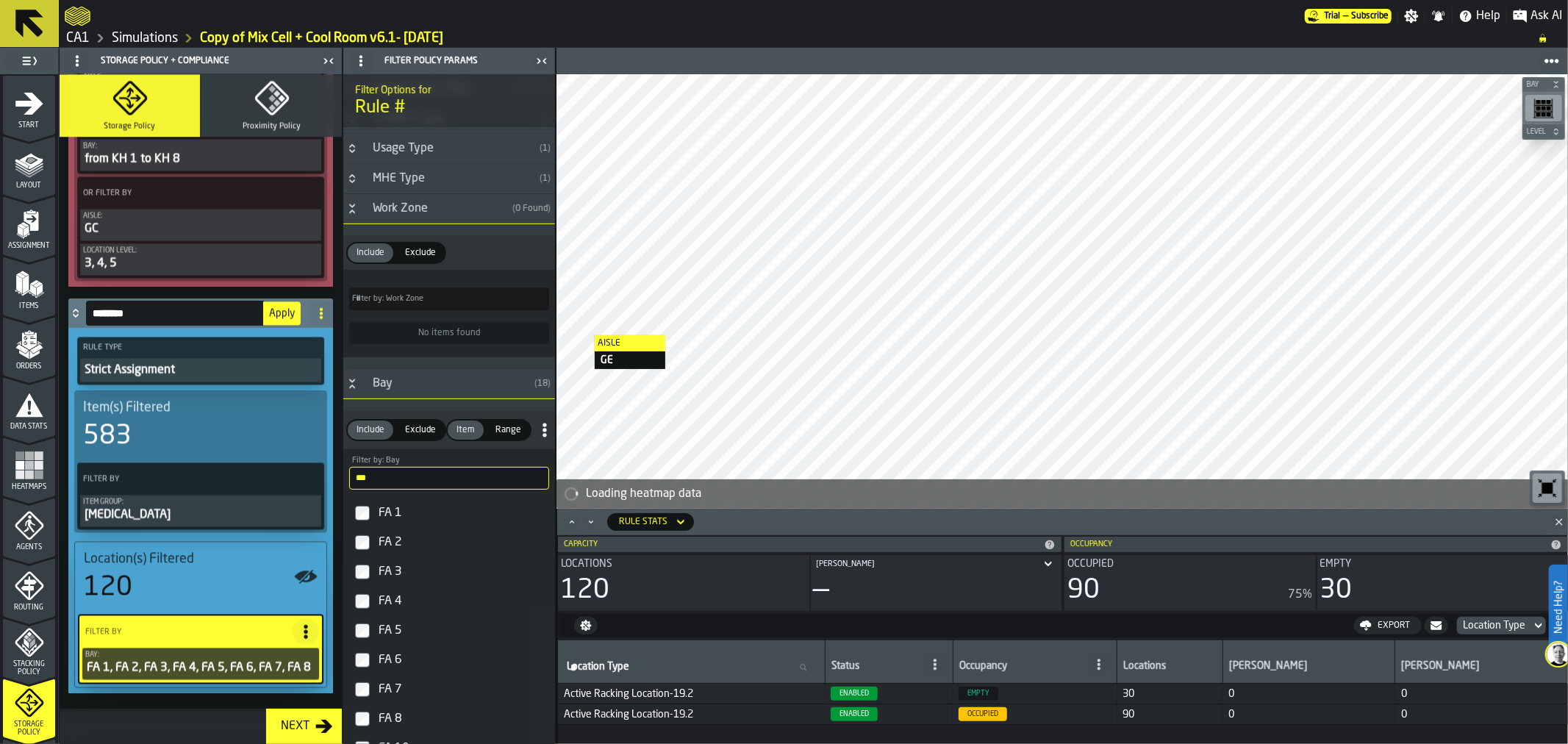
scroll to position [2567, 0]
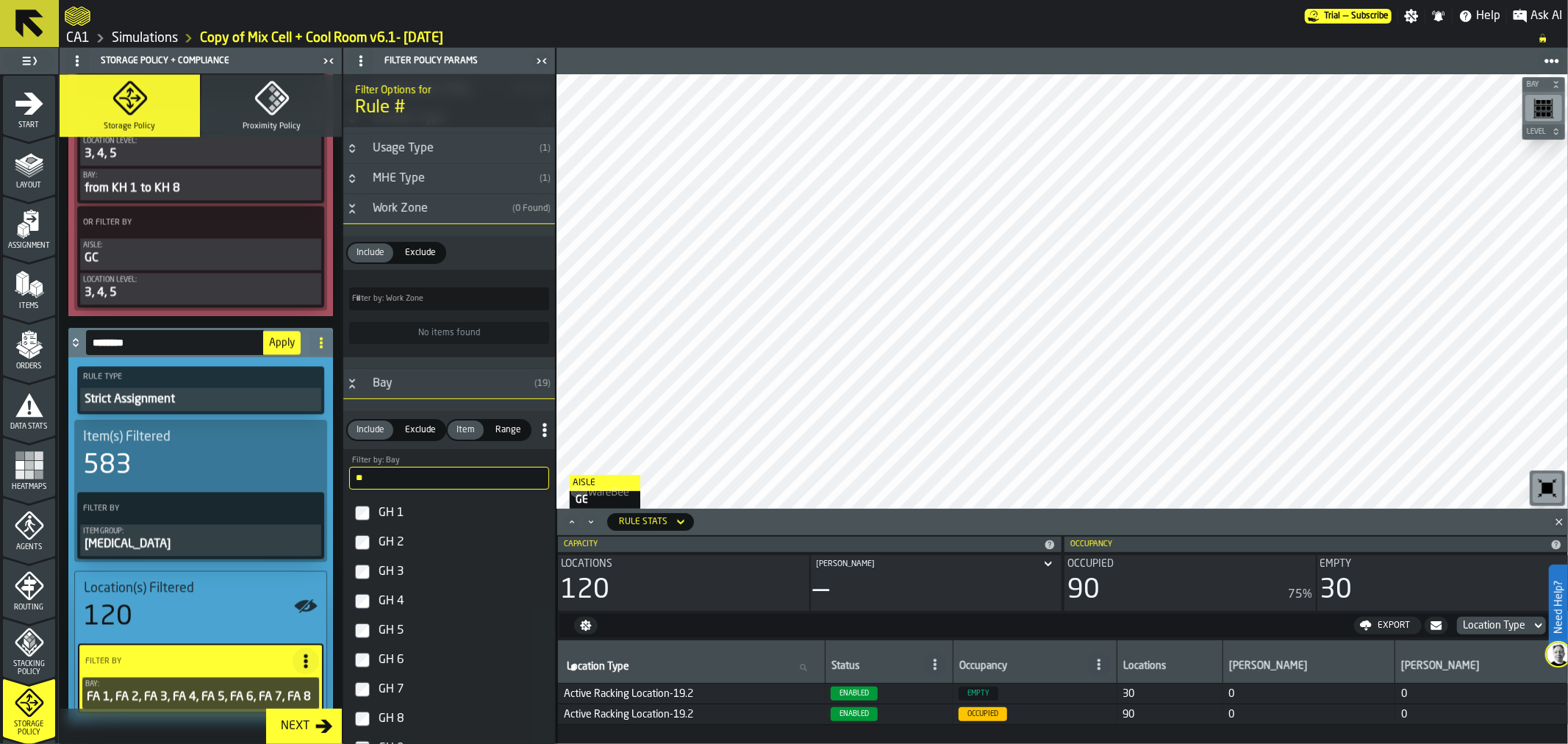
type input "**"
click at [550, 490] on div "** Filter by: Bay gh" at bounding box center [449, 472] width 212 height 46
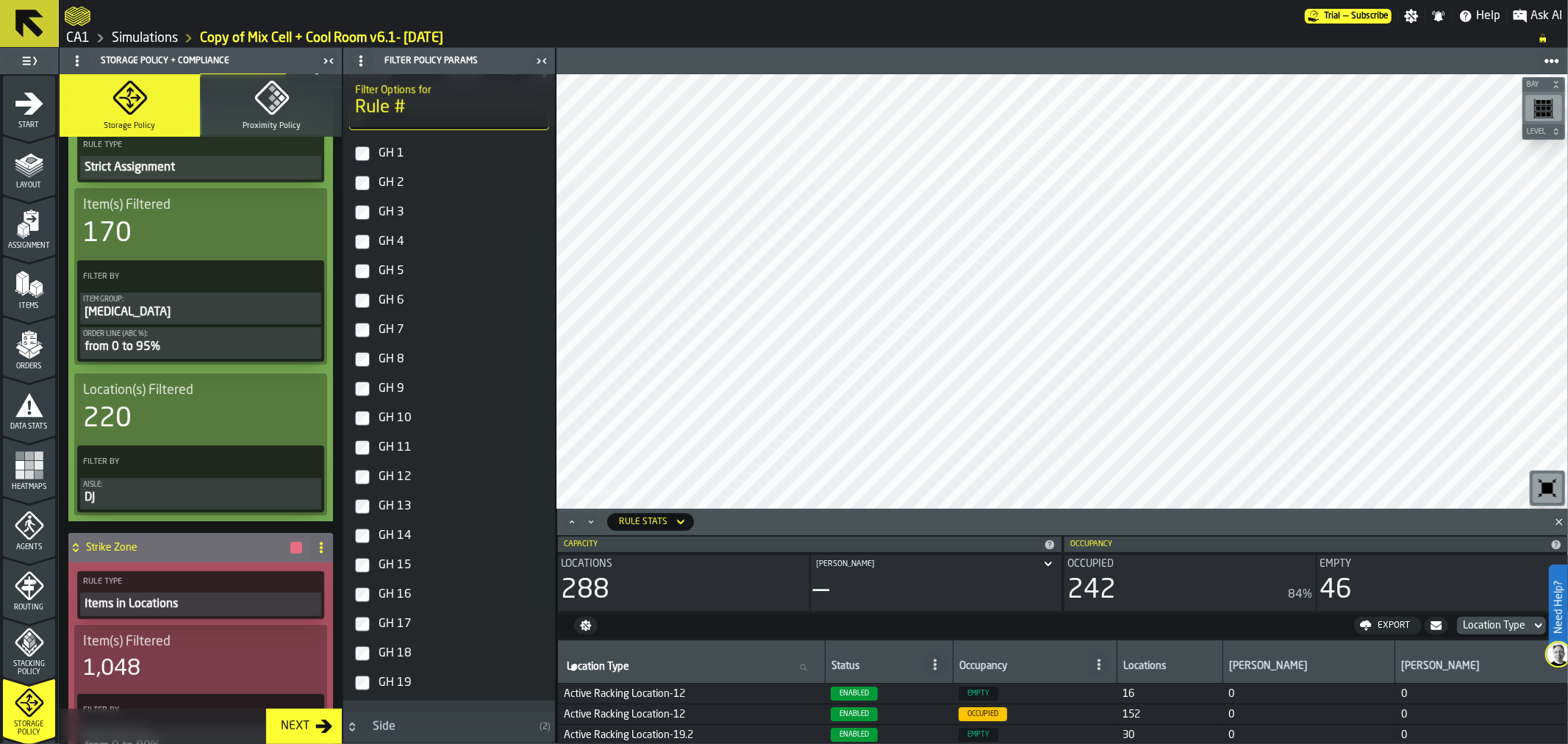
scroll to position [0, 0]
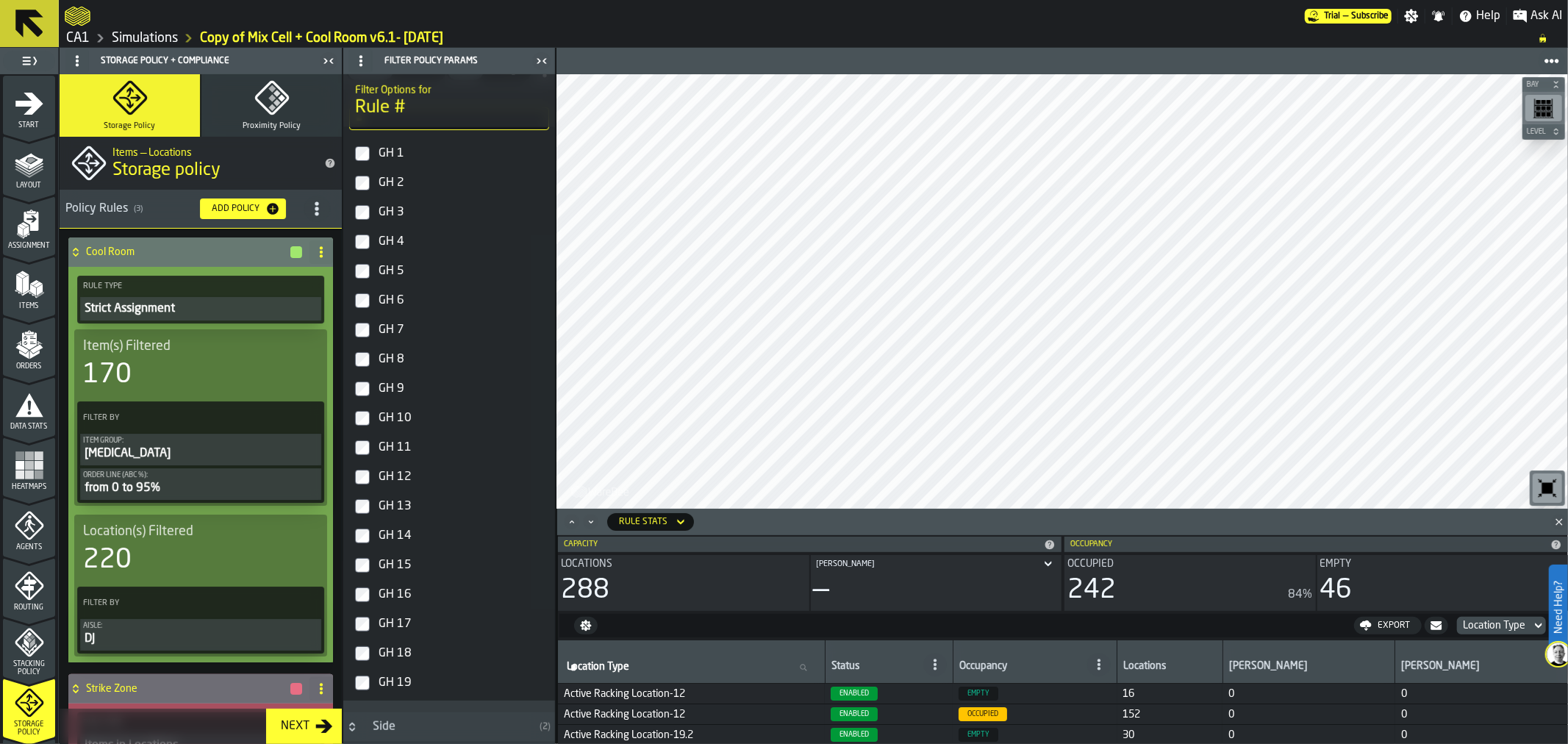
click at [317, 204] on icon "title-section-[object Object]" at bounding box center [317, 209] width 15 height 15
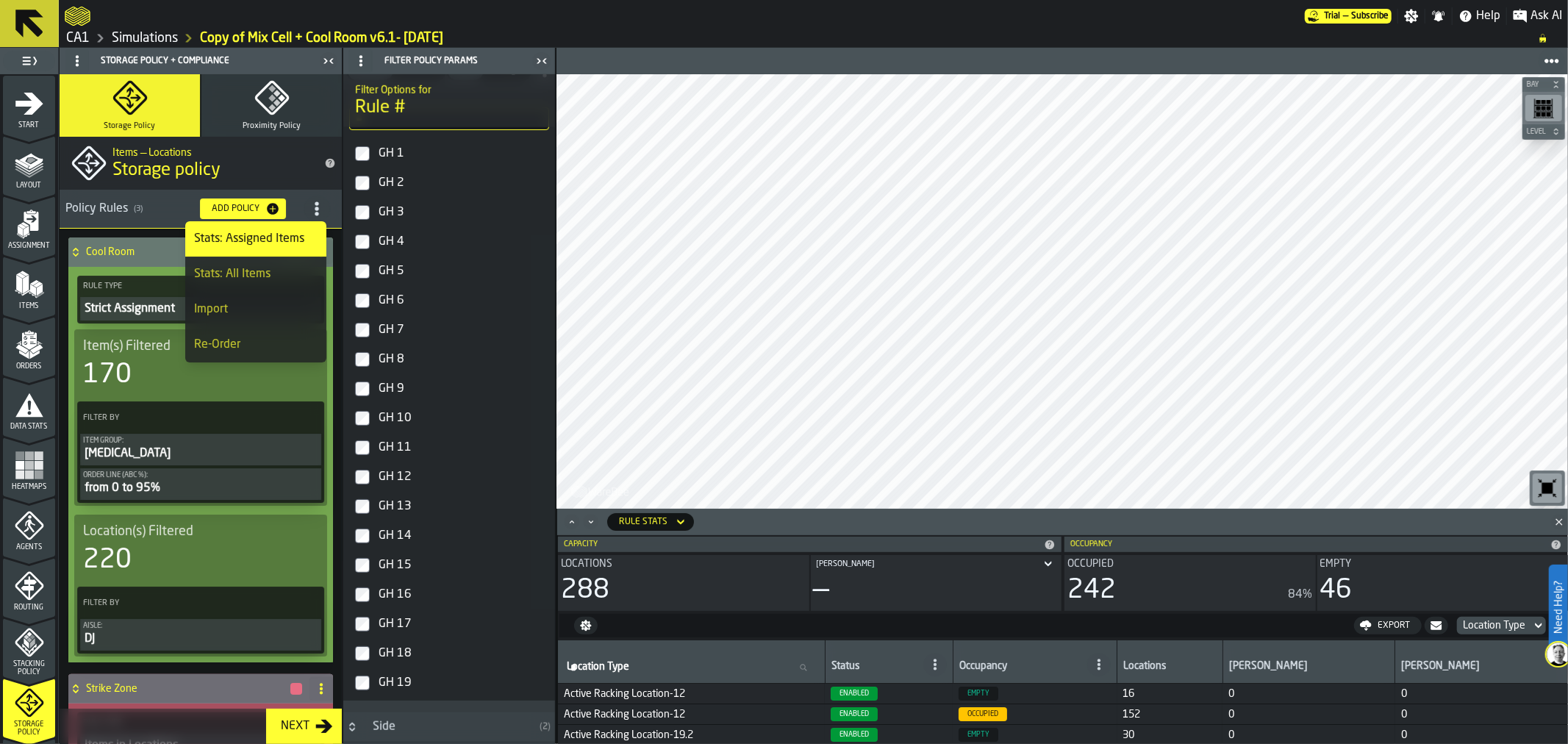
click at [236, 347] on div "Re-Order" at bounding box center [255, 345] width 123 height 18
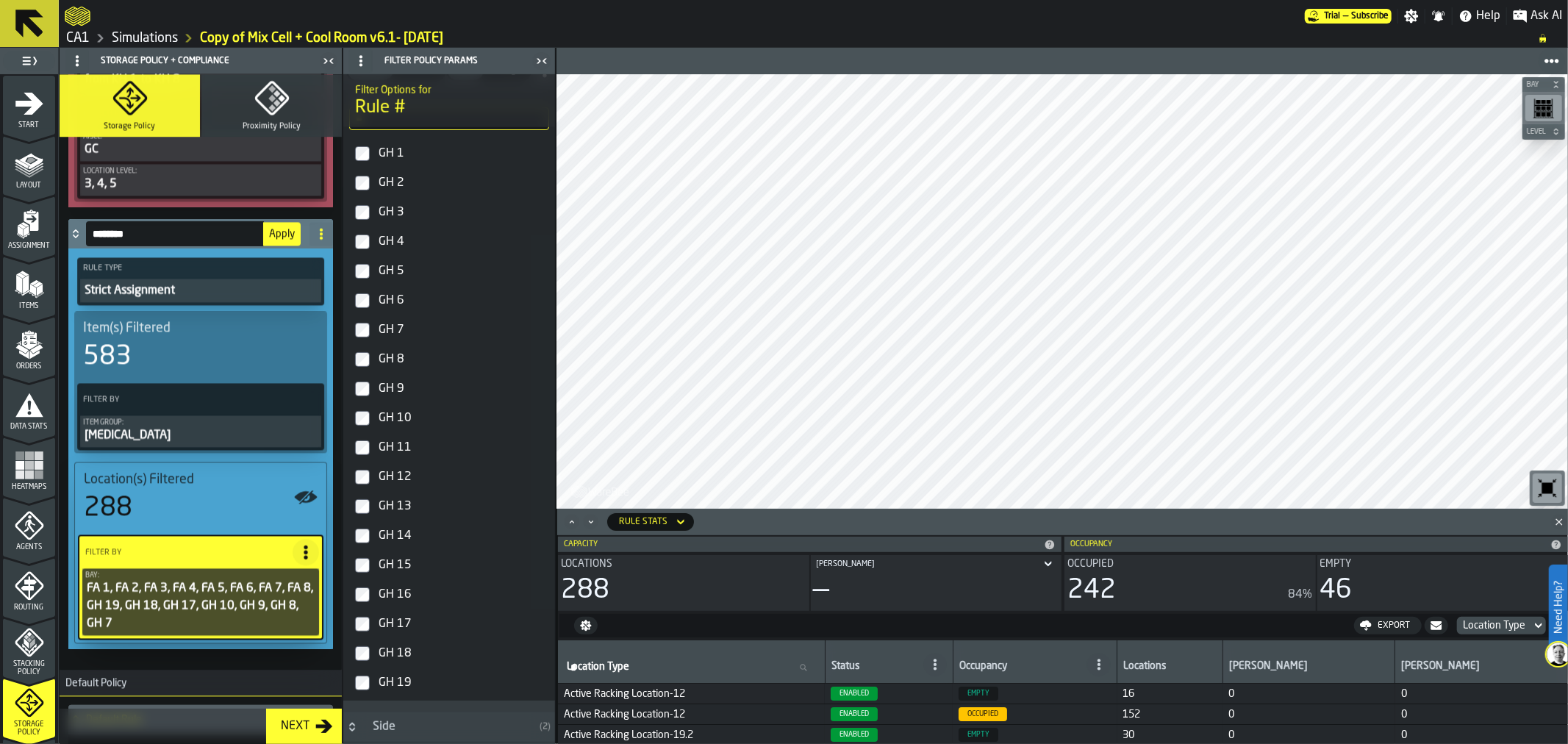
scroll to position [2612, 0]
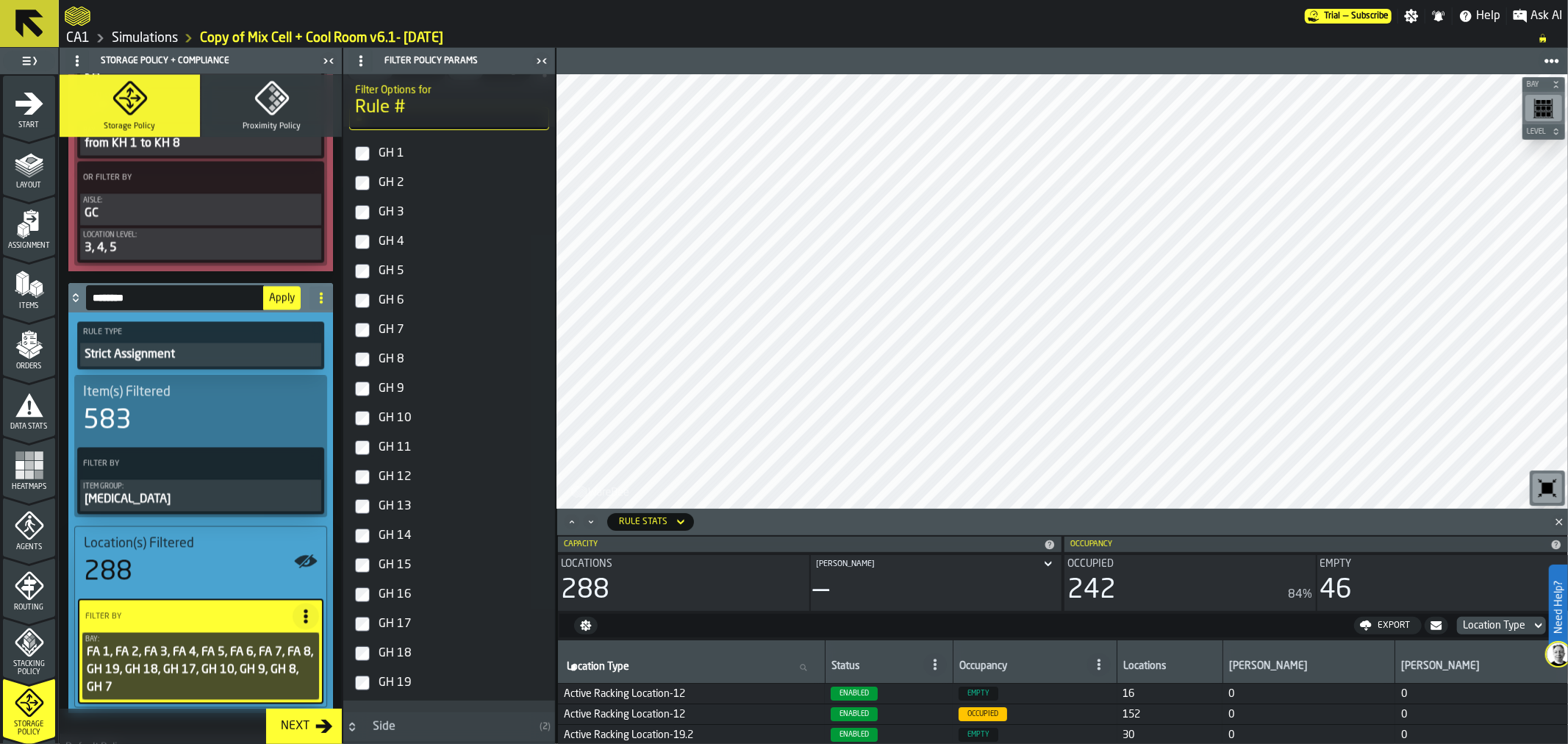
click at [327, 642] on div "Rule Type Strict Assignment Item(s) Filtered 583 Filter By Item Group: [MEDICAL…" at bounding box center [201, 512] width 265 height 400
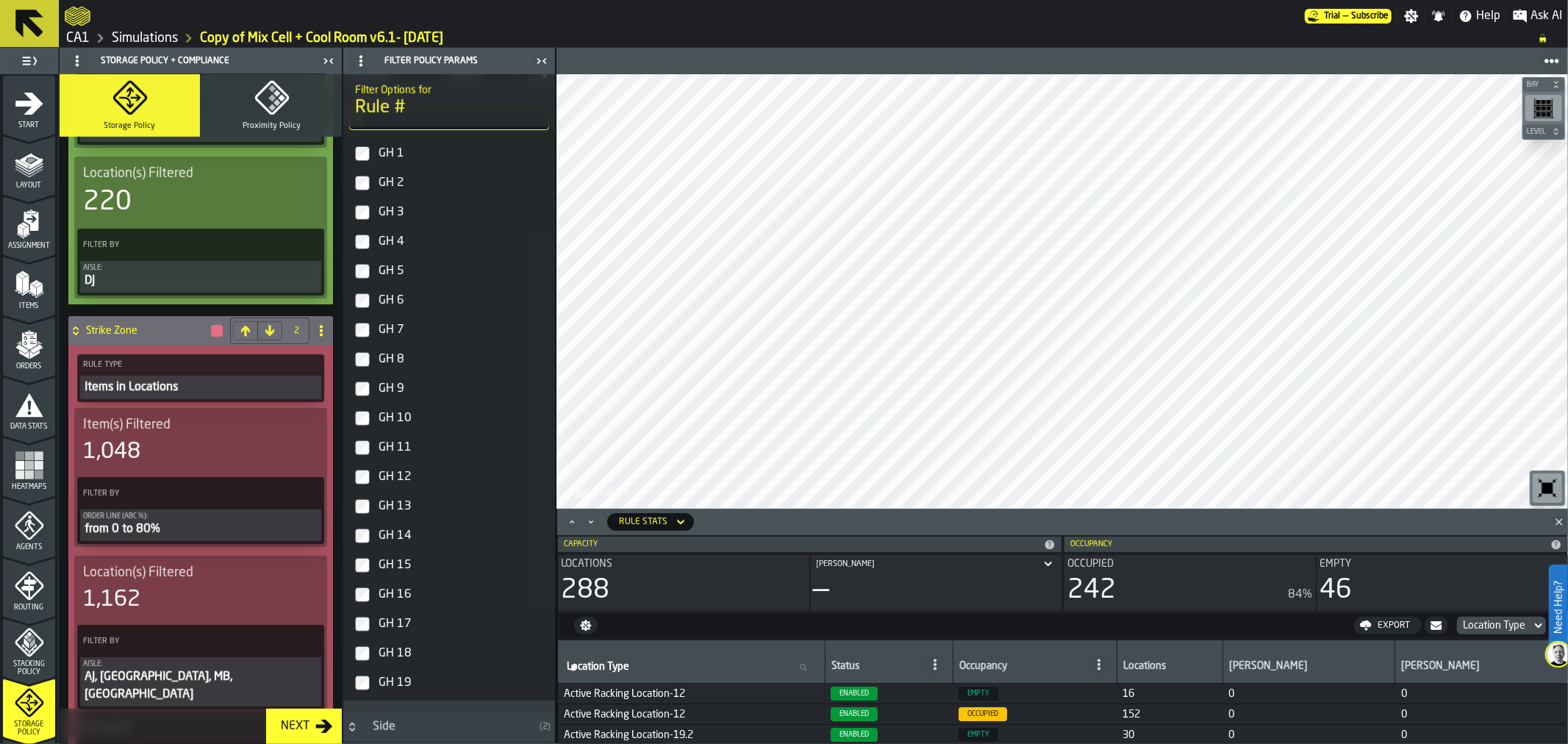
scroll to position [372, 0]
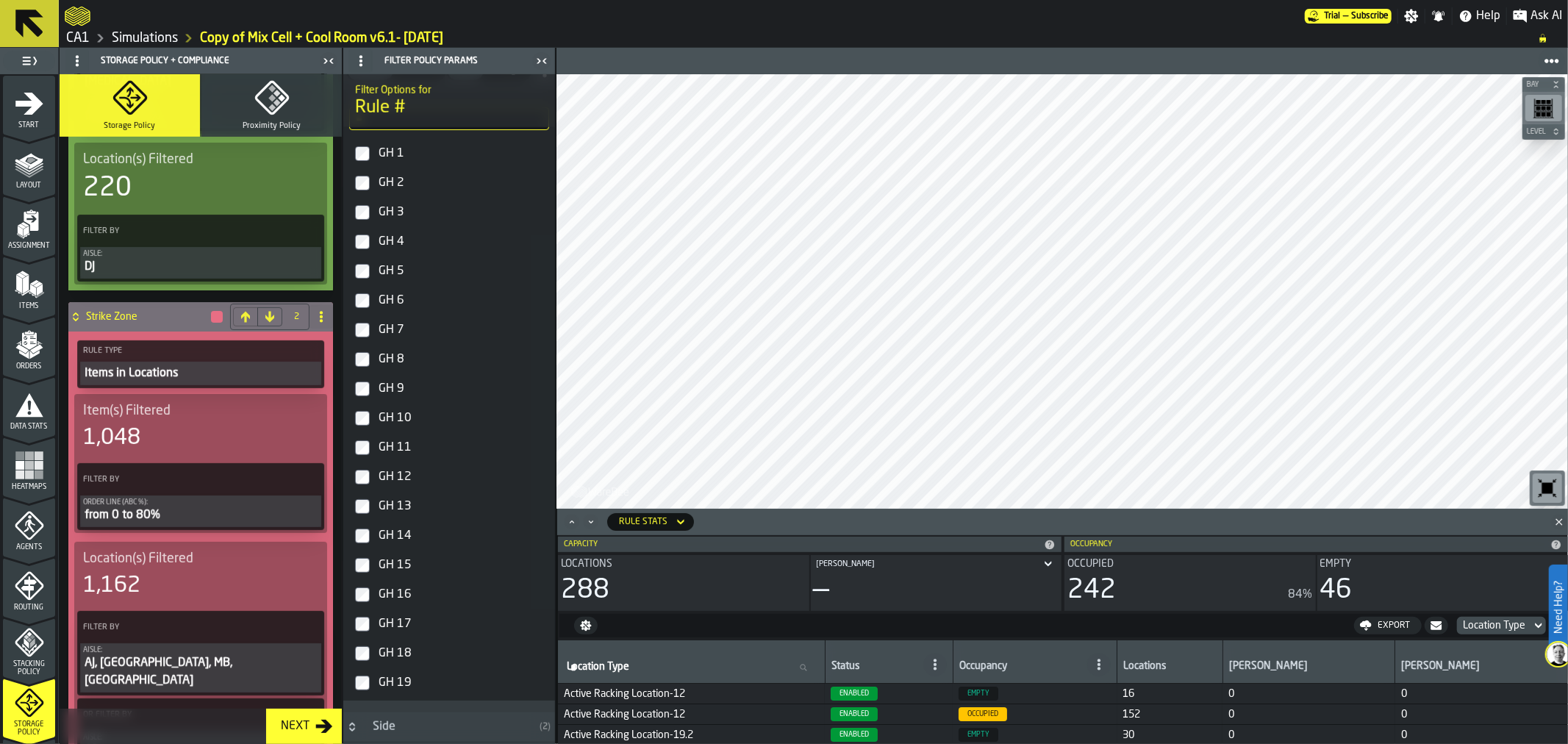
click at [269, 307] on button at bounding box center [270, 317] width 25 height 19
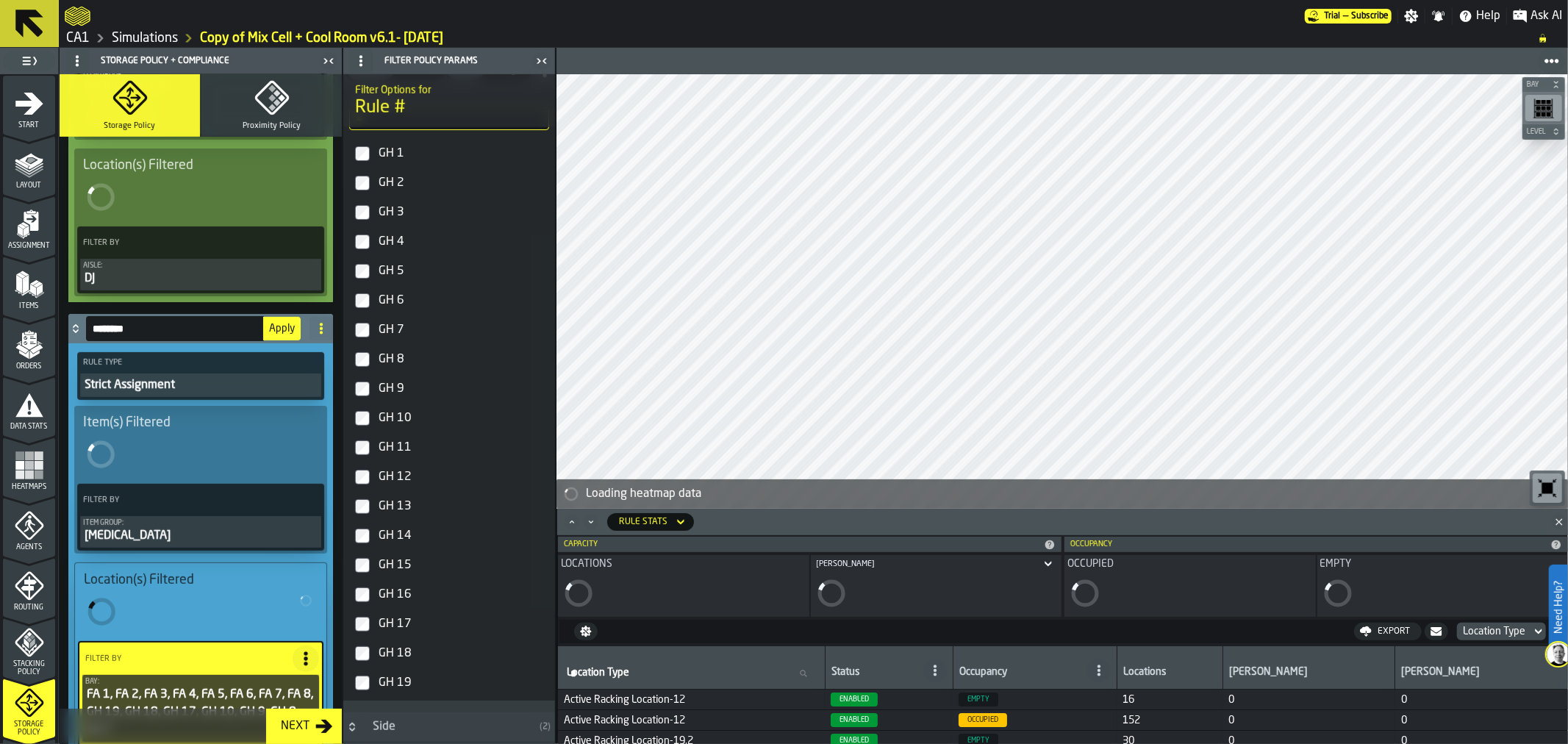
scroll to position [378, 0]
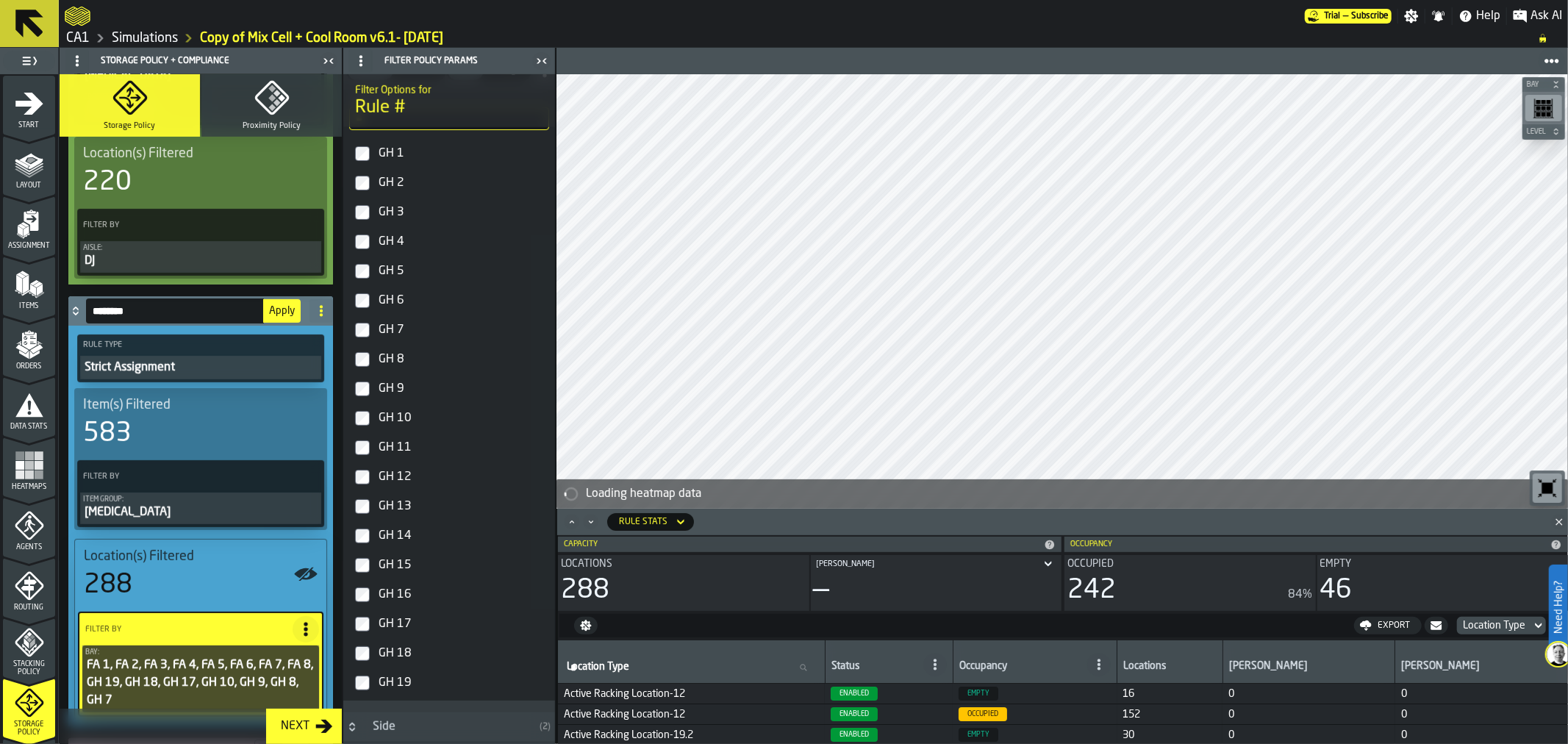
click at [280, 311] on span "Apply" at bounding box center [282, 311] width 26 height 10
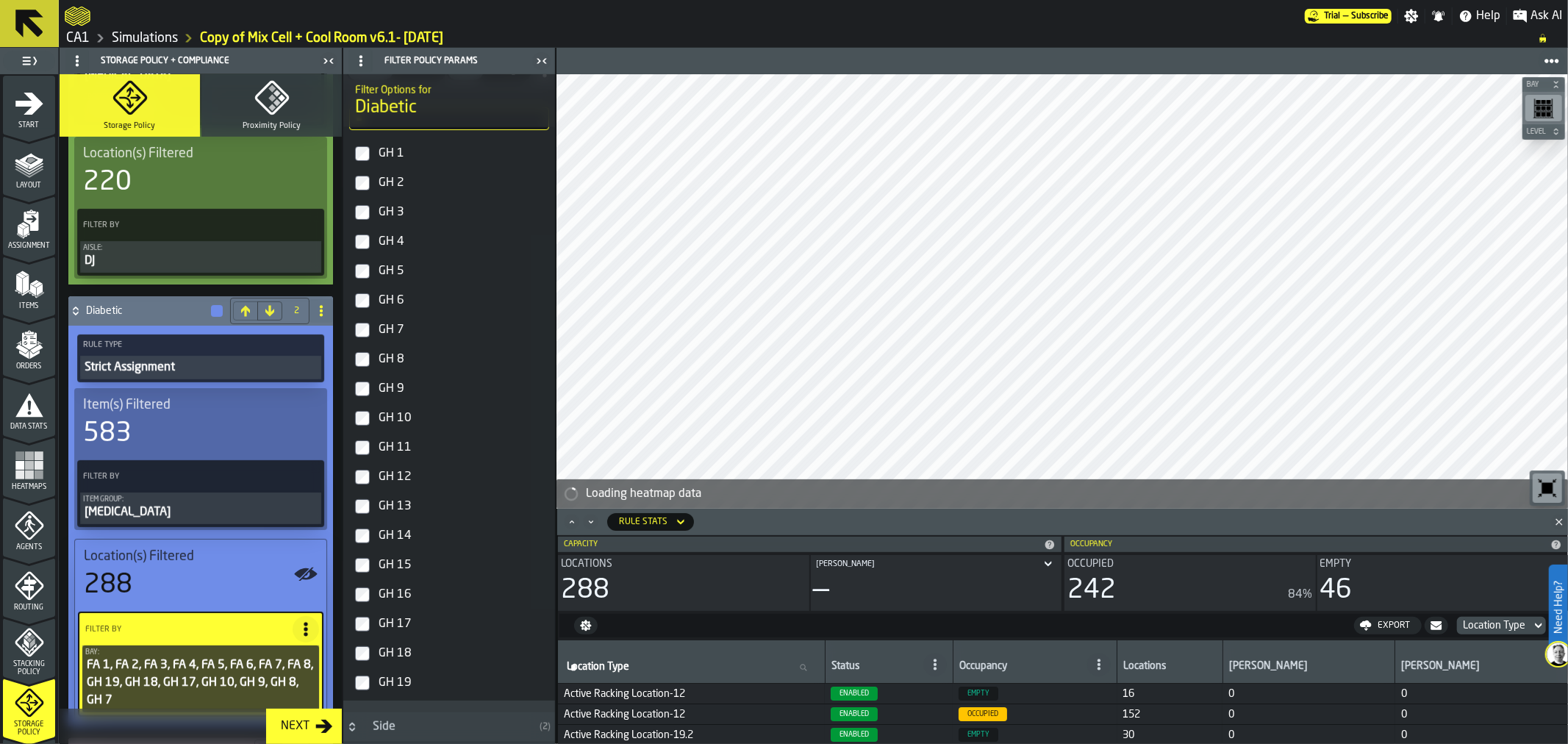
scroll to position [372, 0]
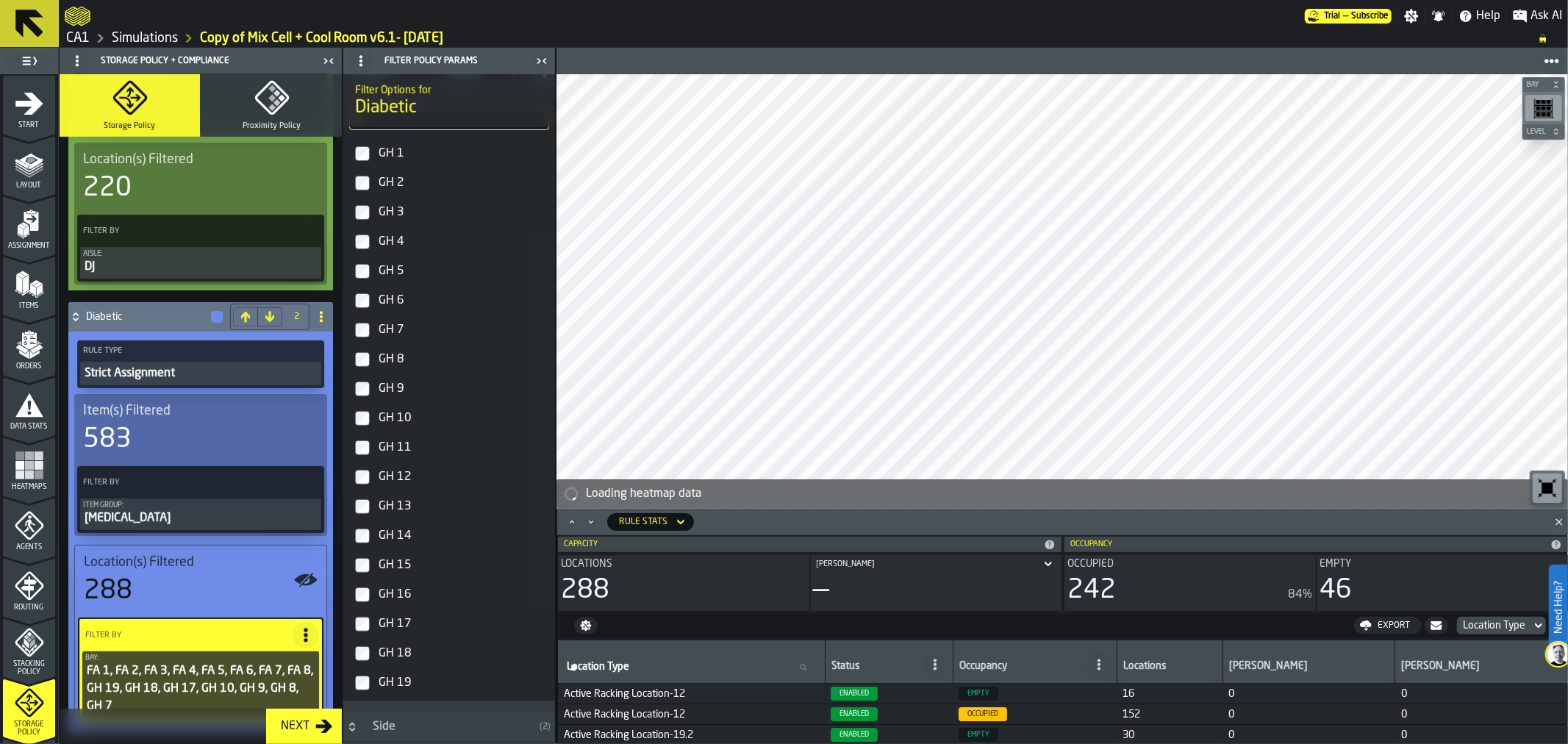
click at [593, 526] on icon "Minimize" at bounding box center [591, 522] width 15 height 15
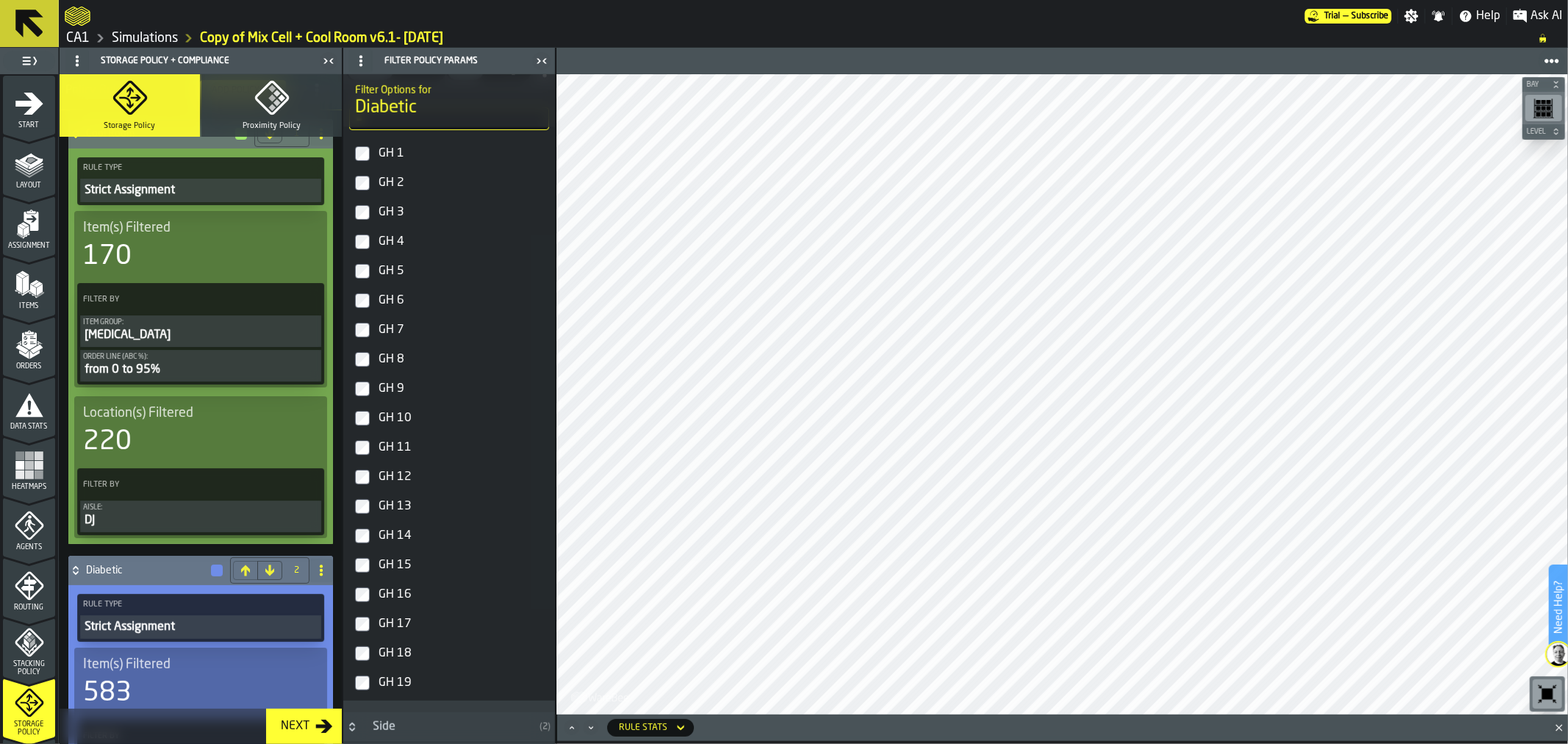
scroll to position [0, 0]
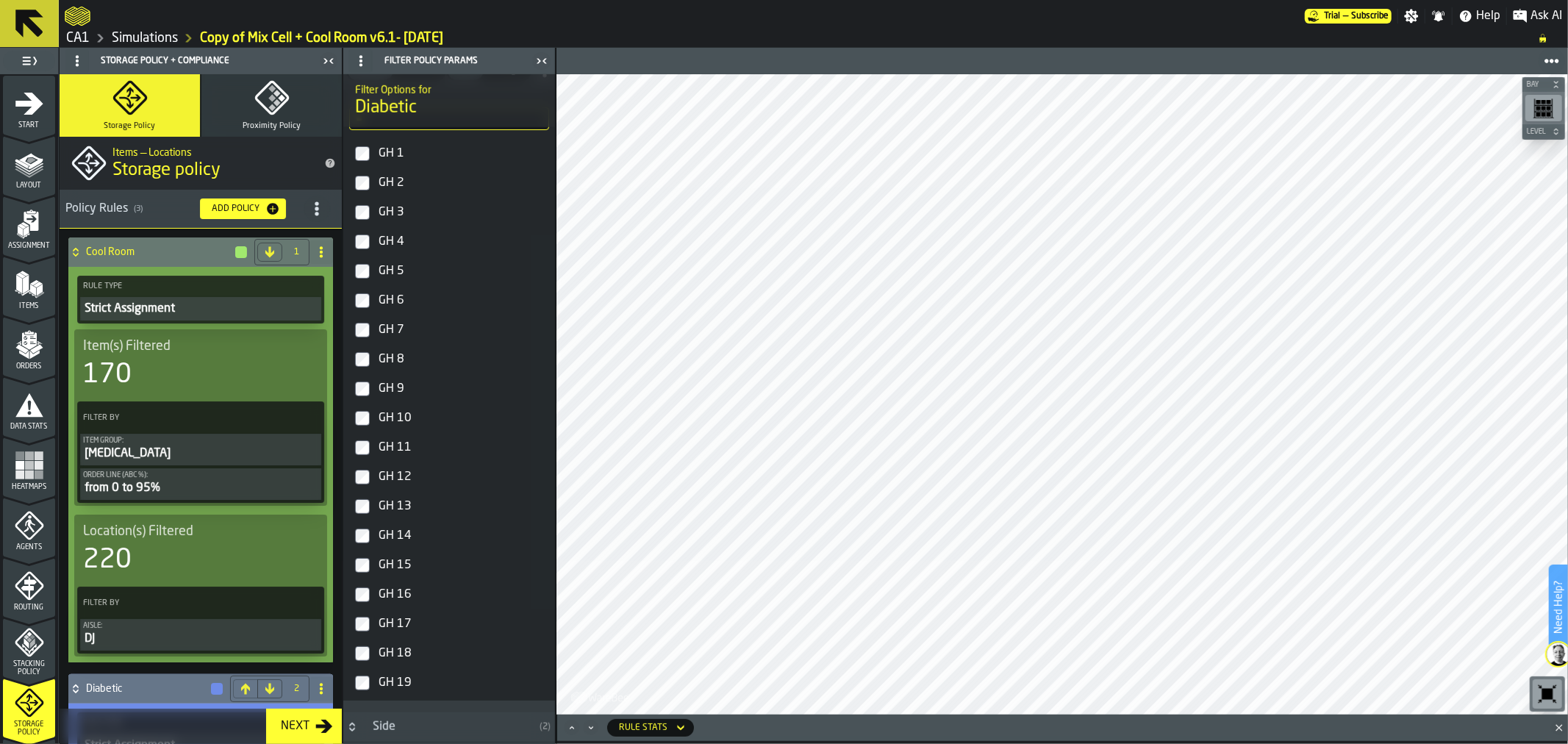
click at [267, 208] on icon "button-Add Policy" at bounding box center [273, 209] width 12 height 12
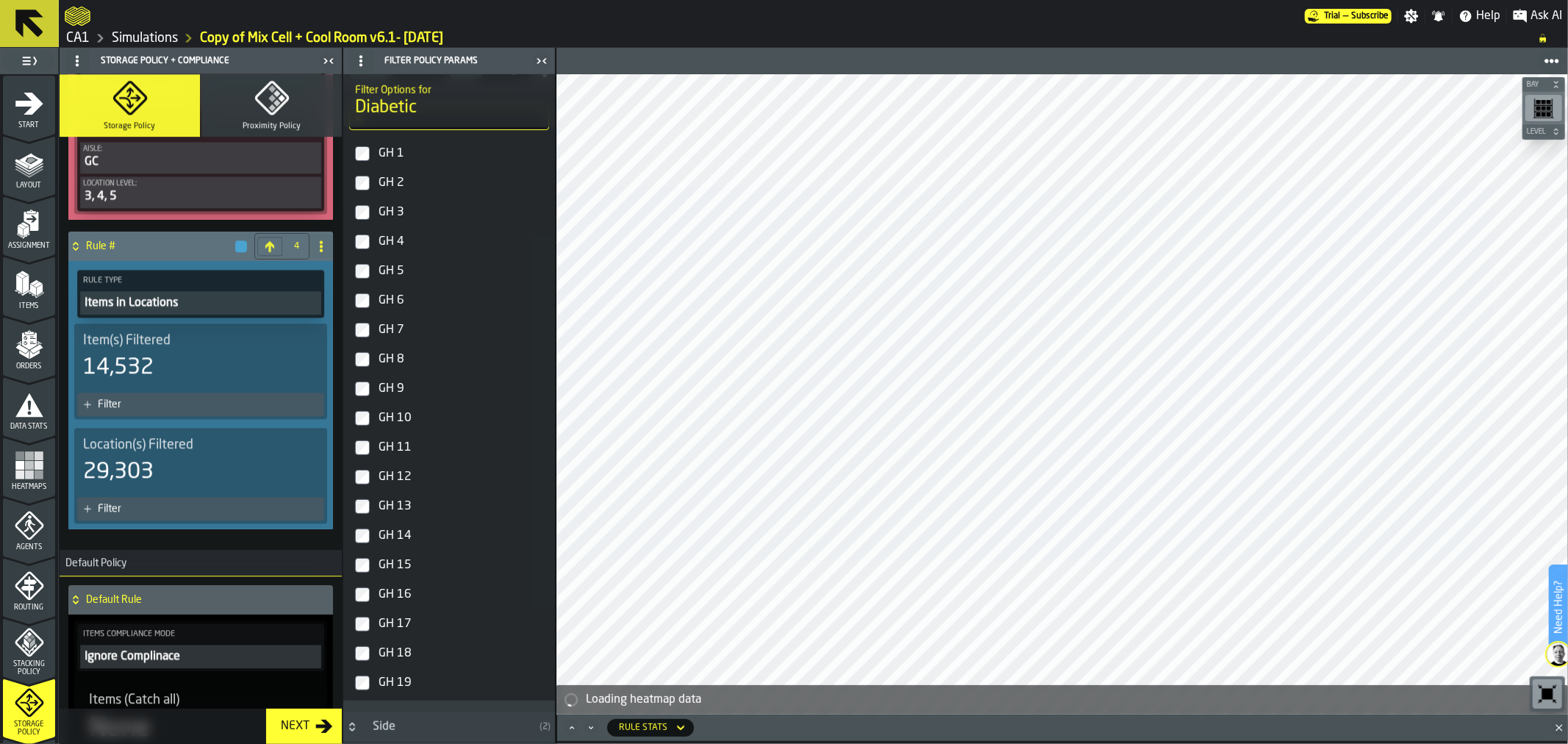
scroll to position [3110, 0]
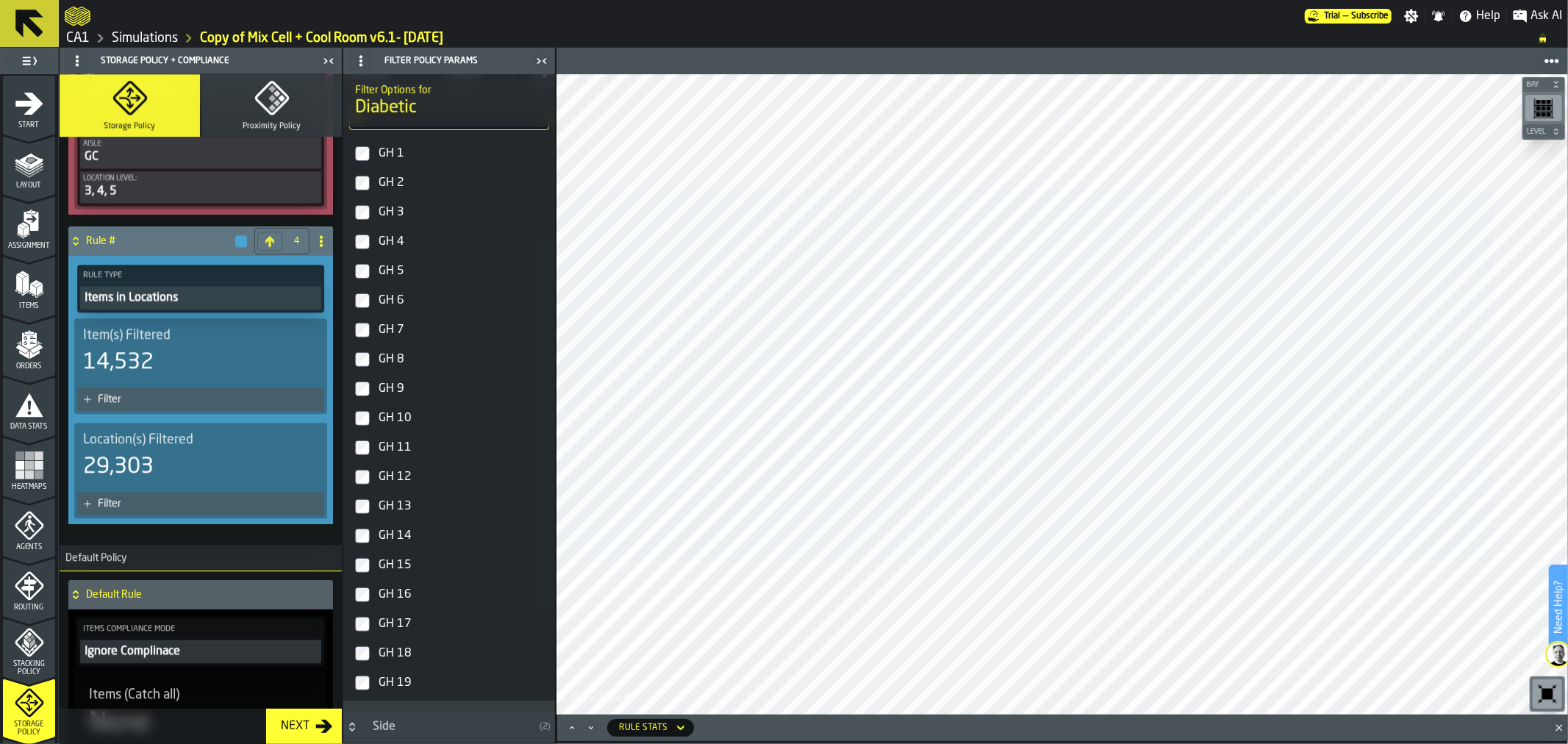
click at [322, 235] on icon at bounding box center [321, 241] width 12 height 12
click at [275, 252] on div "Rename" at bounding box center [258, 247] width 123 height 18
click at [197, 229] on input "******" at bounding box center [175, 241] width 178 height 25
click at [189, 229] on input "******" at bounding box center [175, 241] width 178 height 25
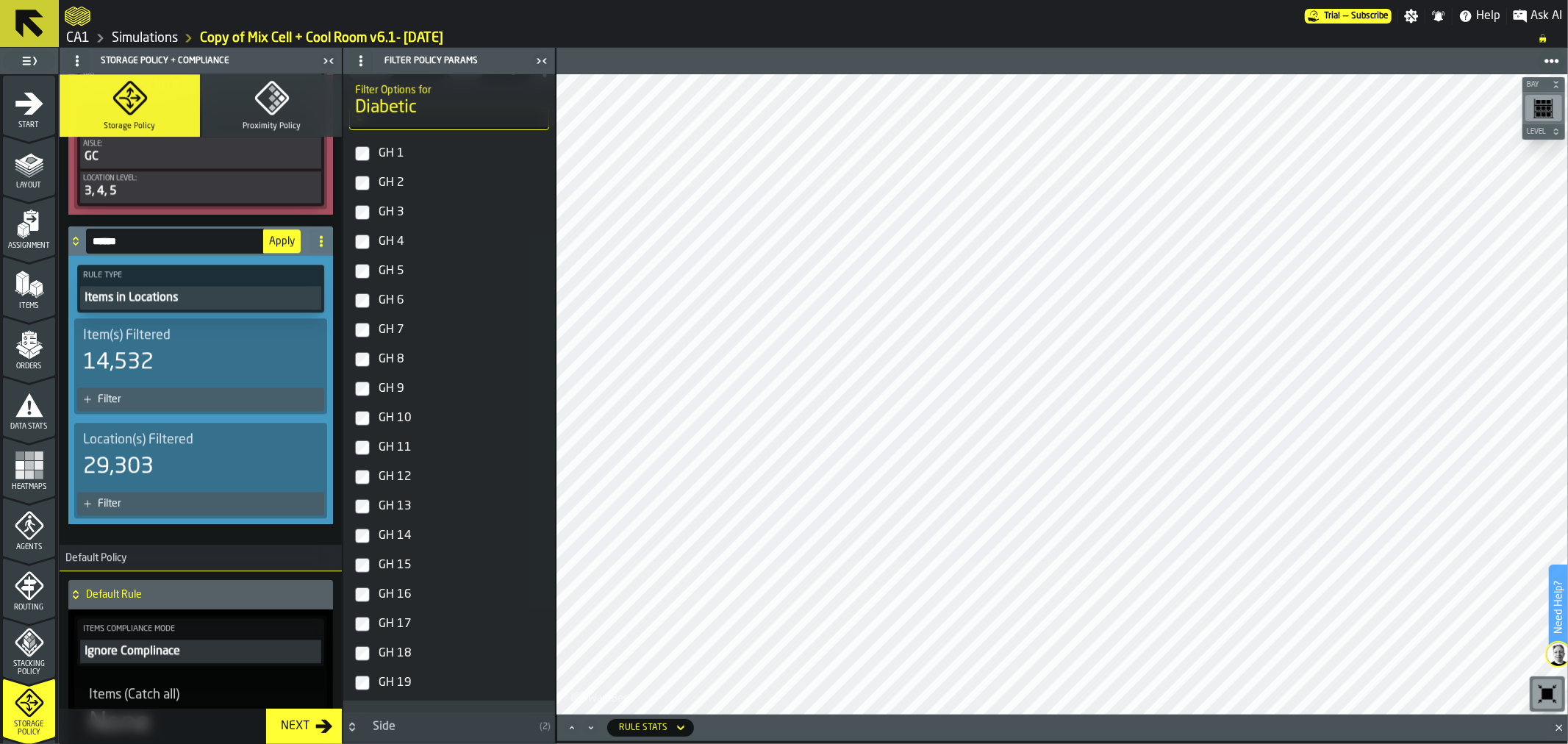
drag, startPoint x: 186, startPoint y: 223, endPoint x: 80, endPoint y: 221, distance: 106.0
click at [80, 226] on div "****** Apply" at bounding box center [186, 241] width 235 height 29
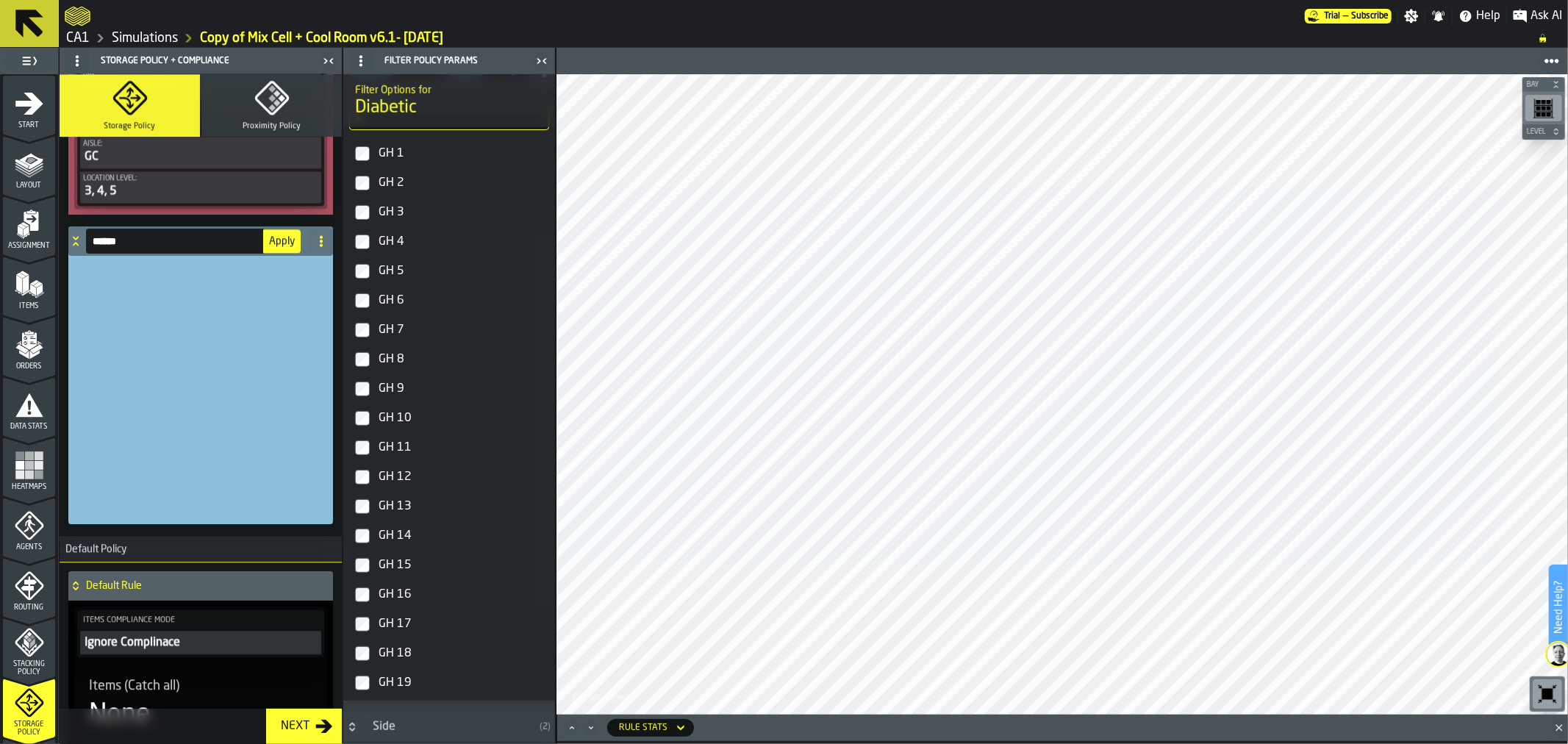
scroll to position [3091, 0]
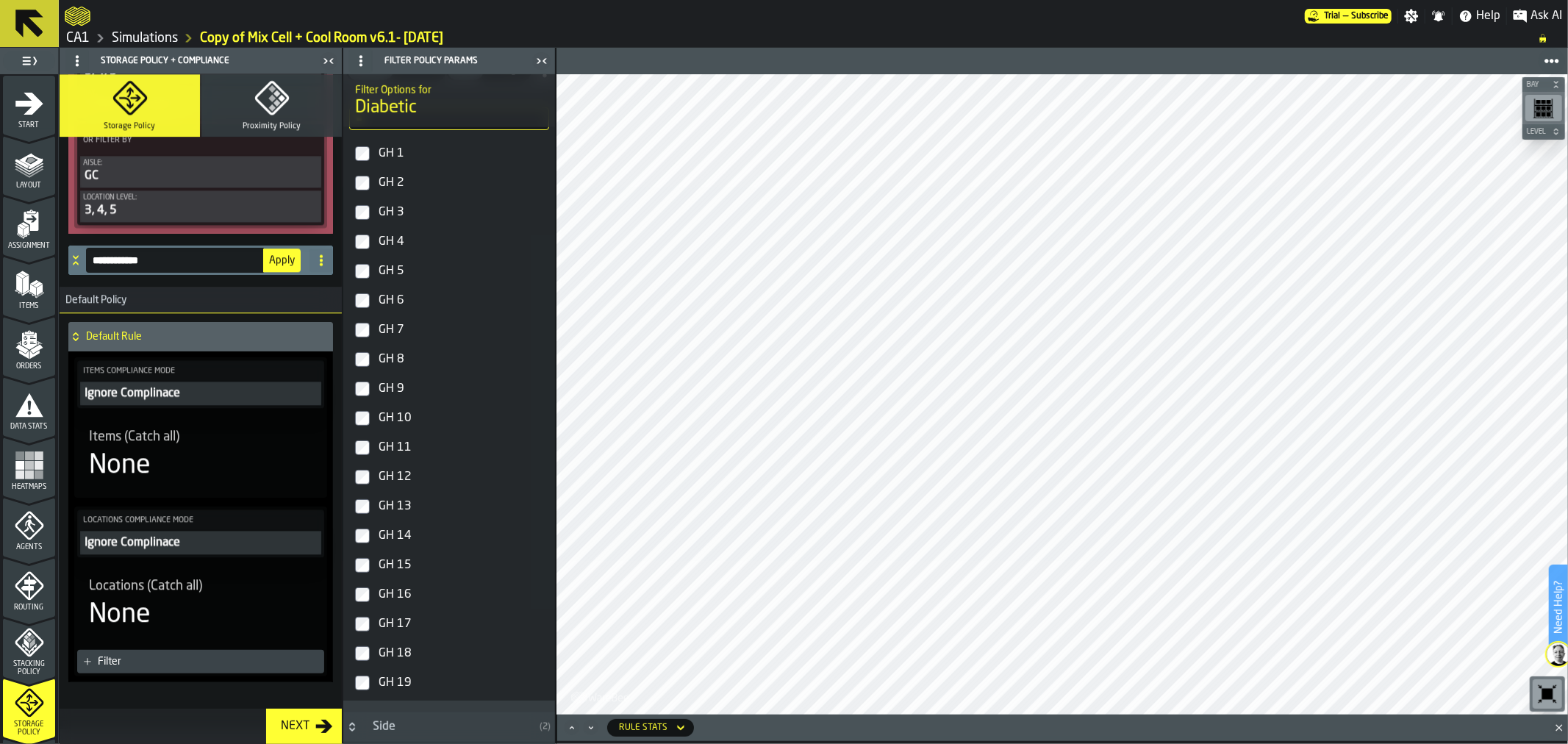
type input "**********"
click at [273, 255] on span "Apply" at bounding box center [282, 260] width 26 height 10
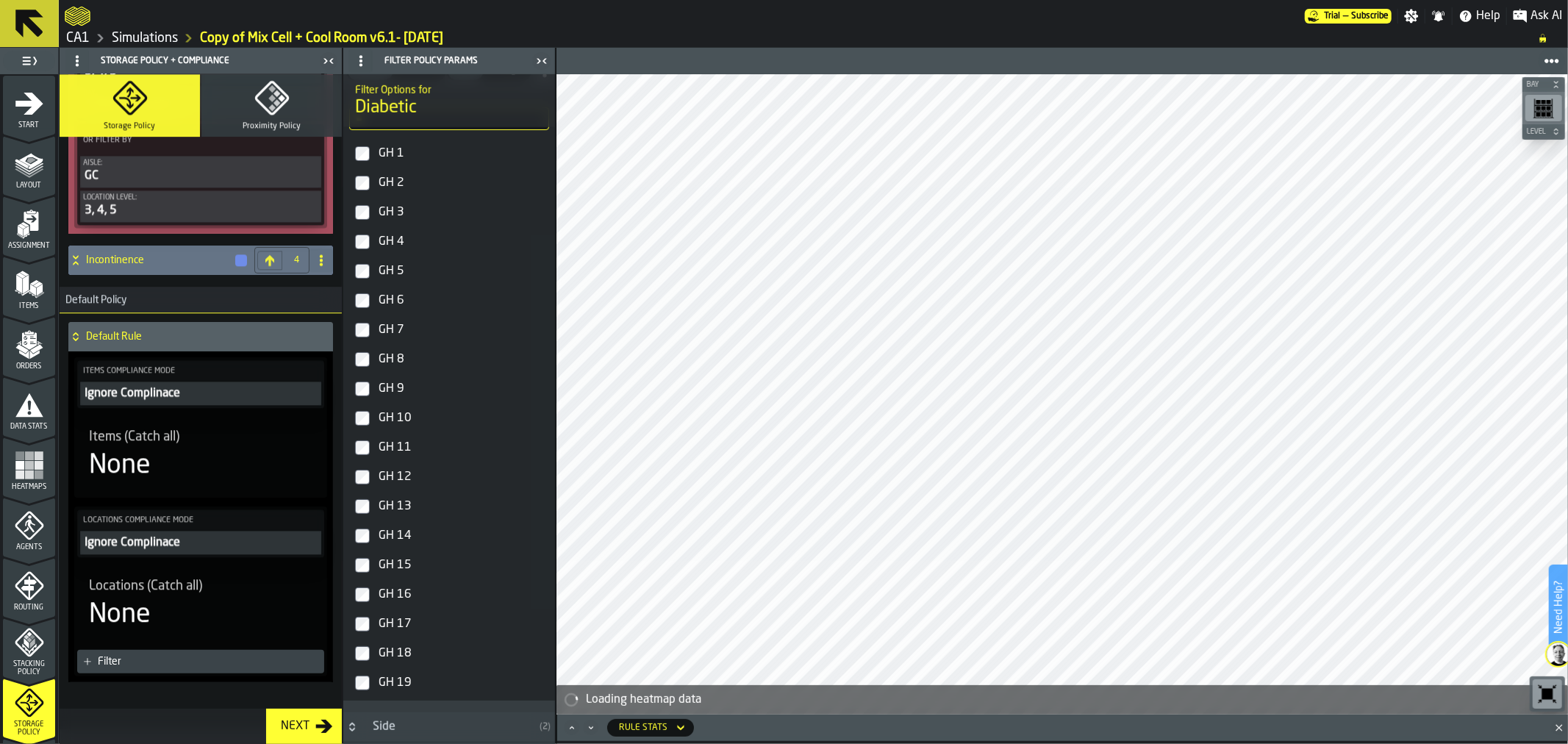
click at [74, 254] on icon at bounding box center [76, 260] width 15 height 12
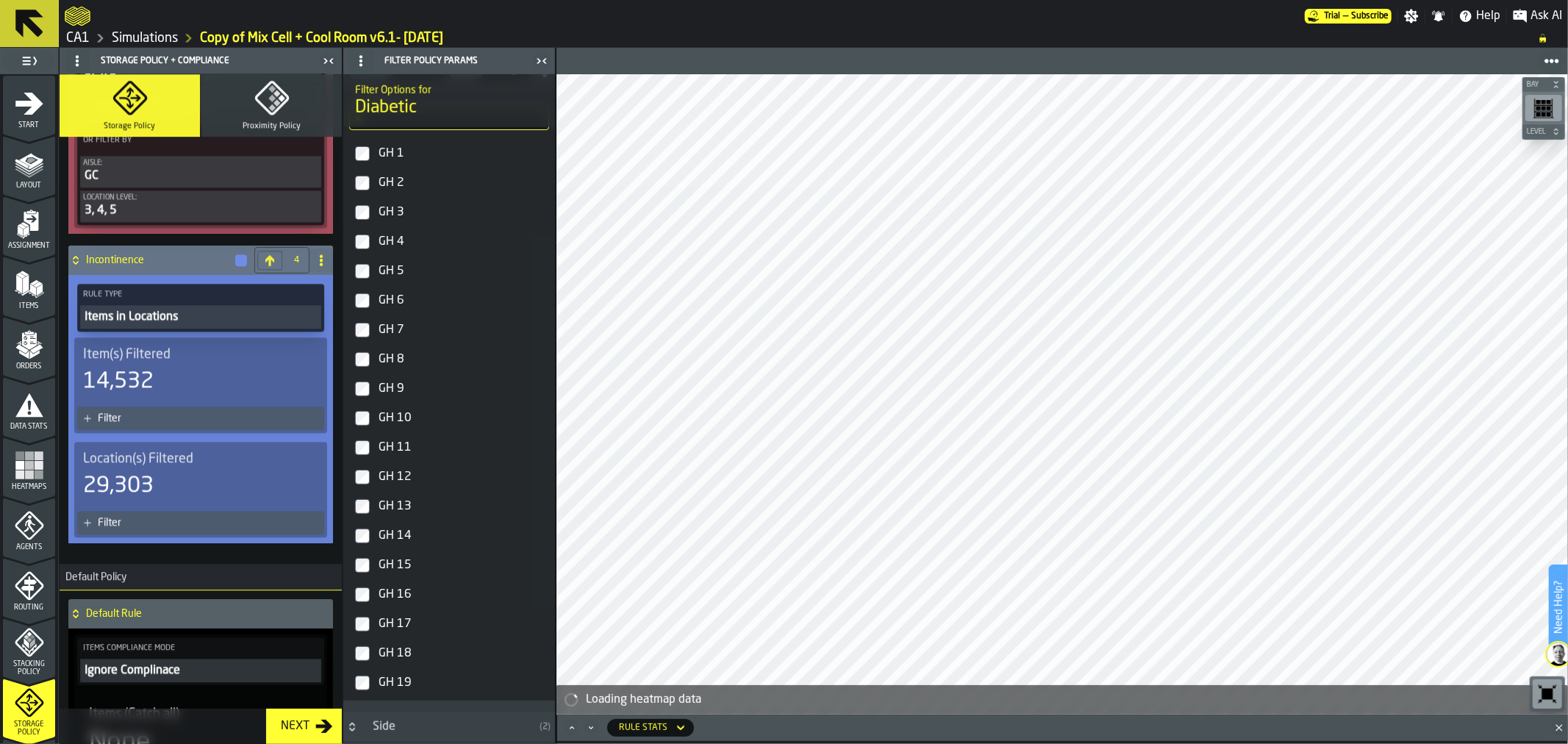
click at [207, 369] on div "Item(s) Filtered 14,532" at bounding box center [201, 371] width 247 height 55
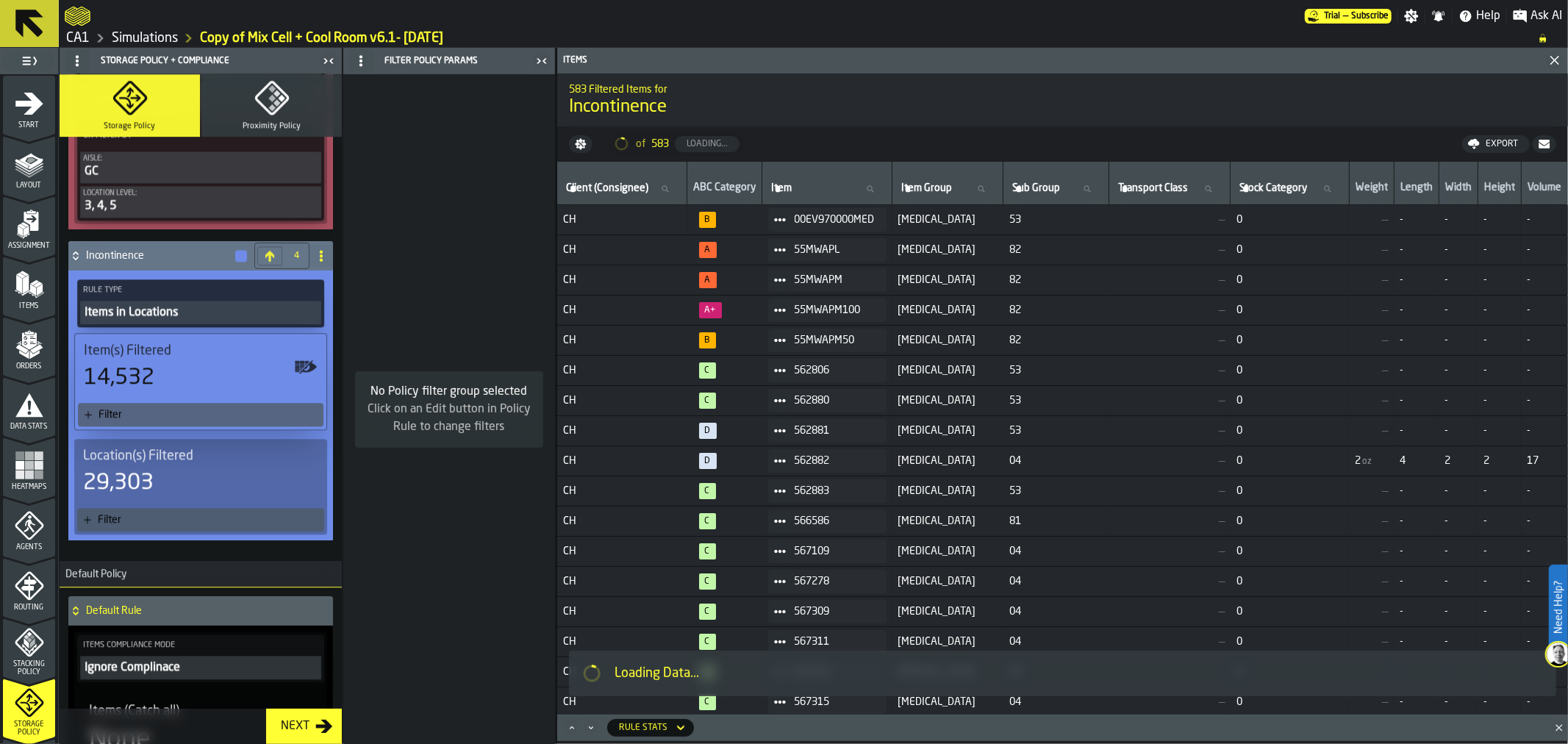
scroll to position [3088, 0]
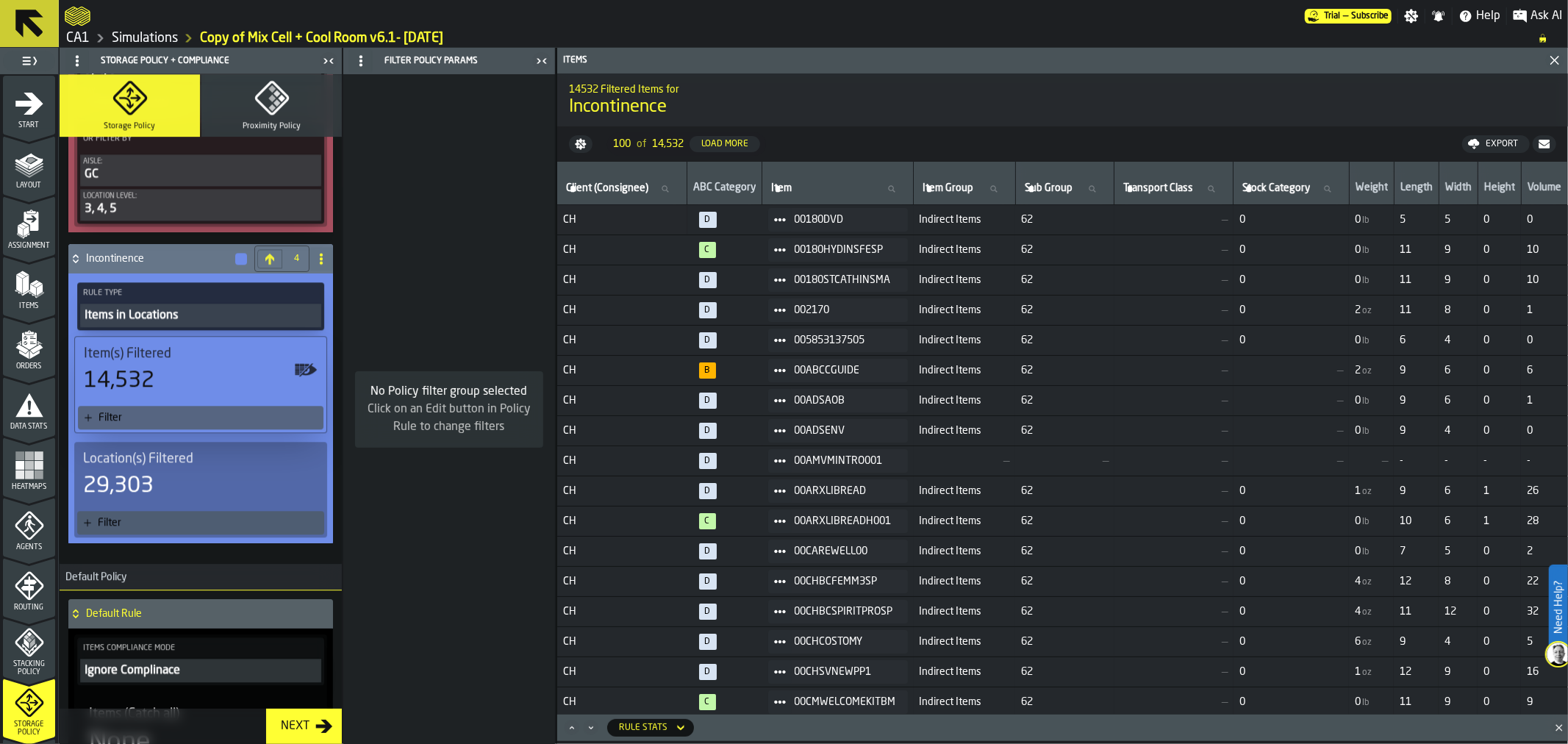
click at [223, 406] on div "Filter" at bounding box center [201, 417] width 245 height 24
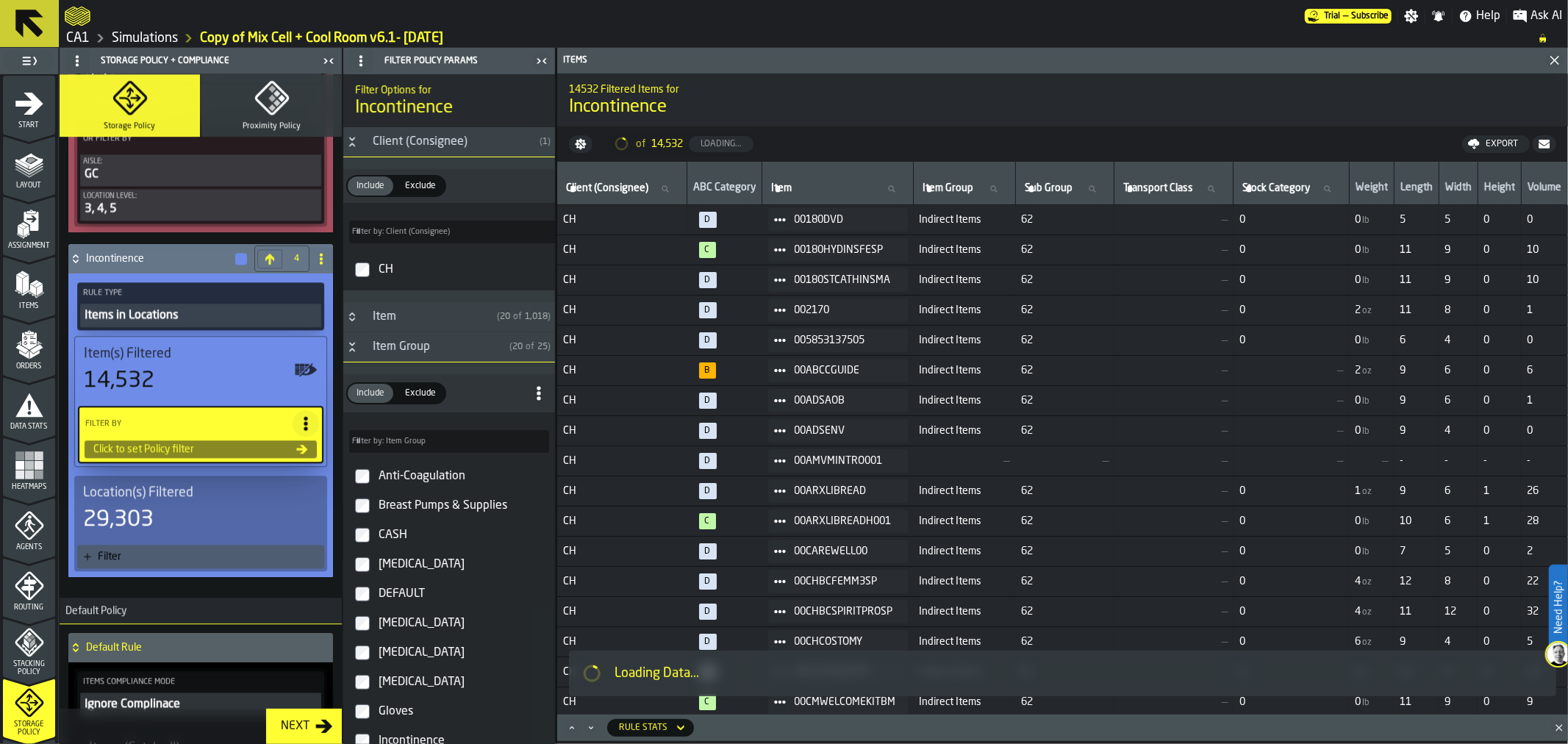
type input "*"
type input "***"
type input "*"
type input "***"
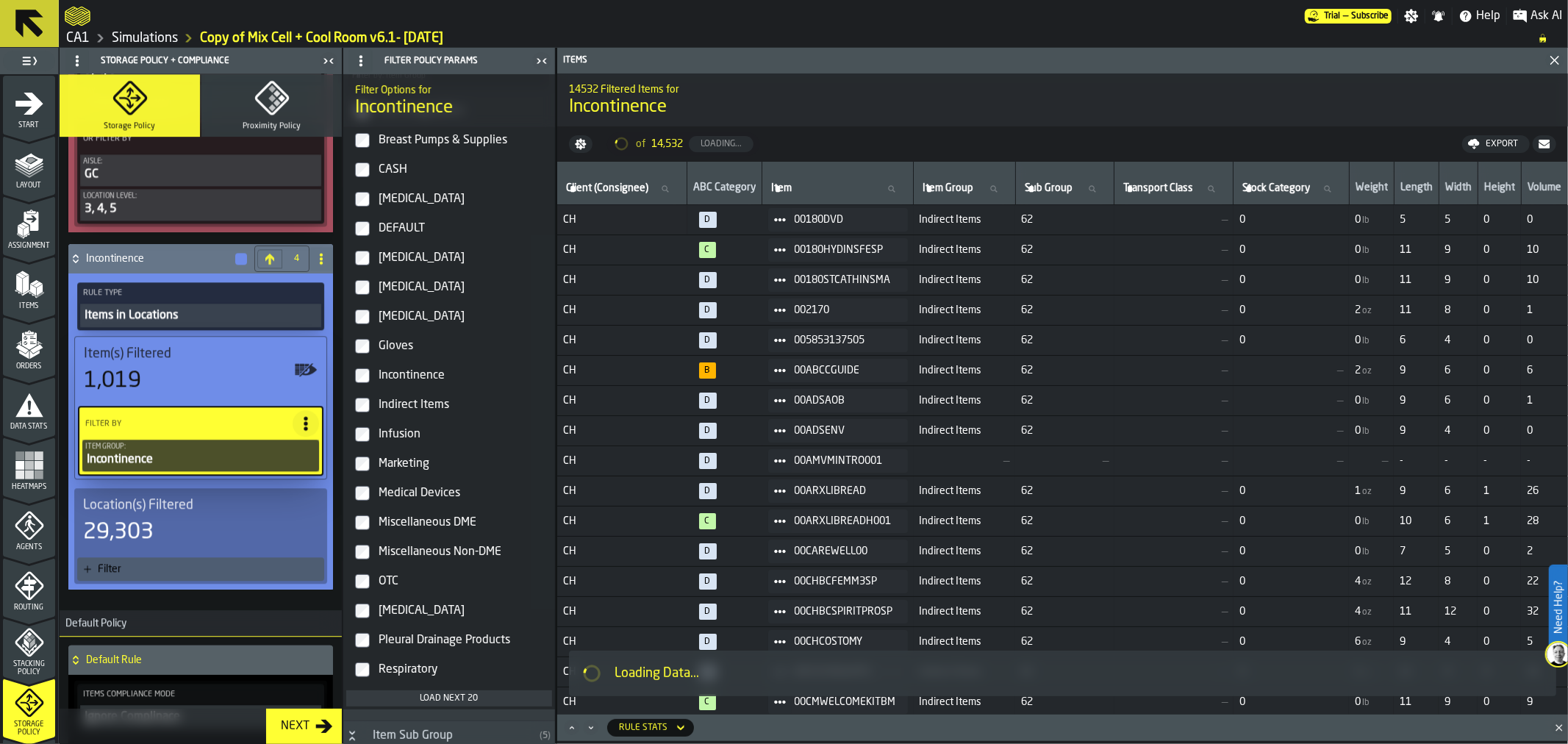
click at [226, 307] on div "Items in Locations" at bounding box center [201, 316] width 235 height 18
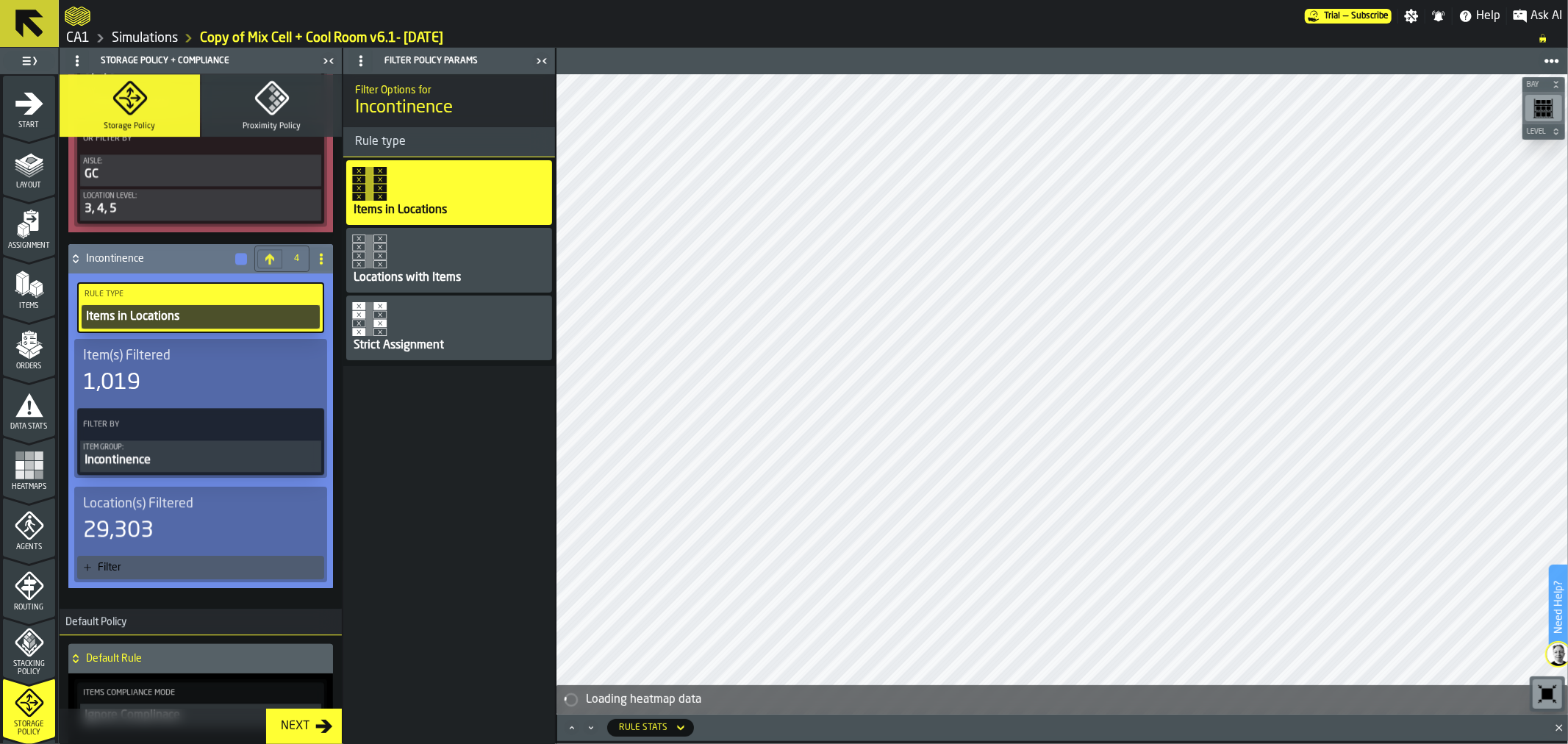
scroll to position [0, 0]
click at [391, 330] on div "Strict Assignment" at bounding box center [449, 328] width 206 height 65
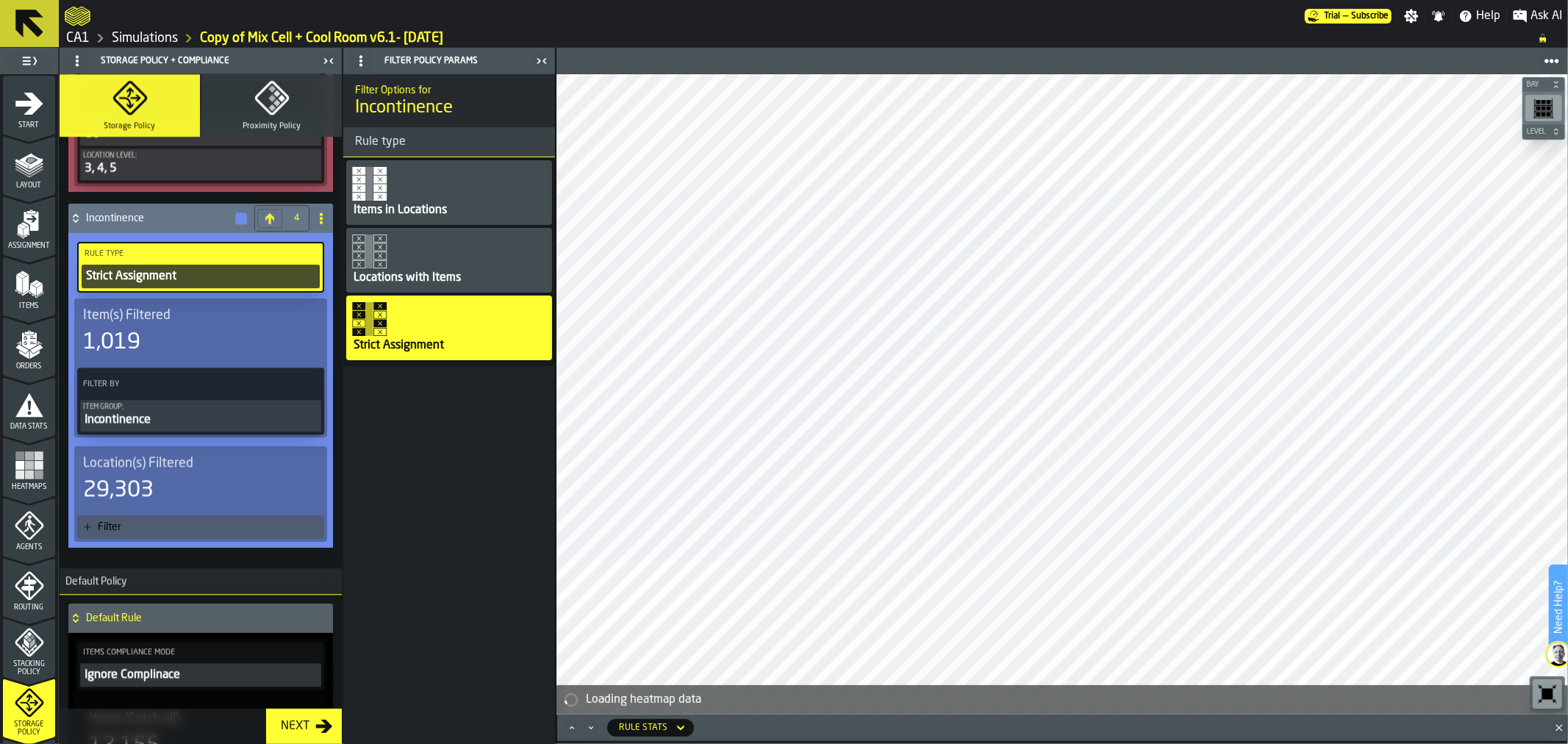
scroll to position [3088, 0]
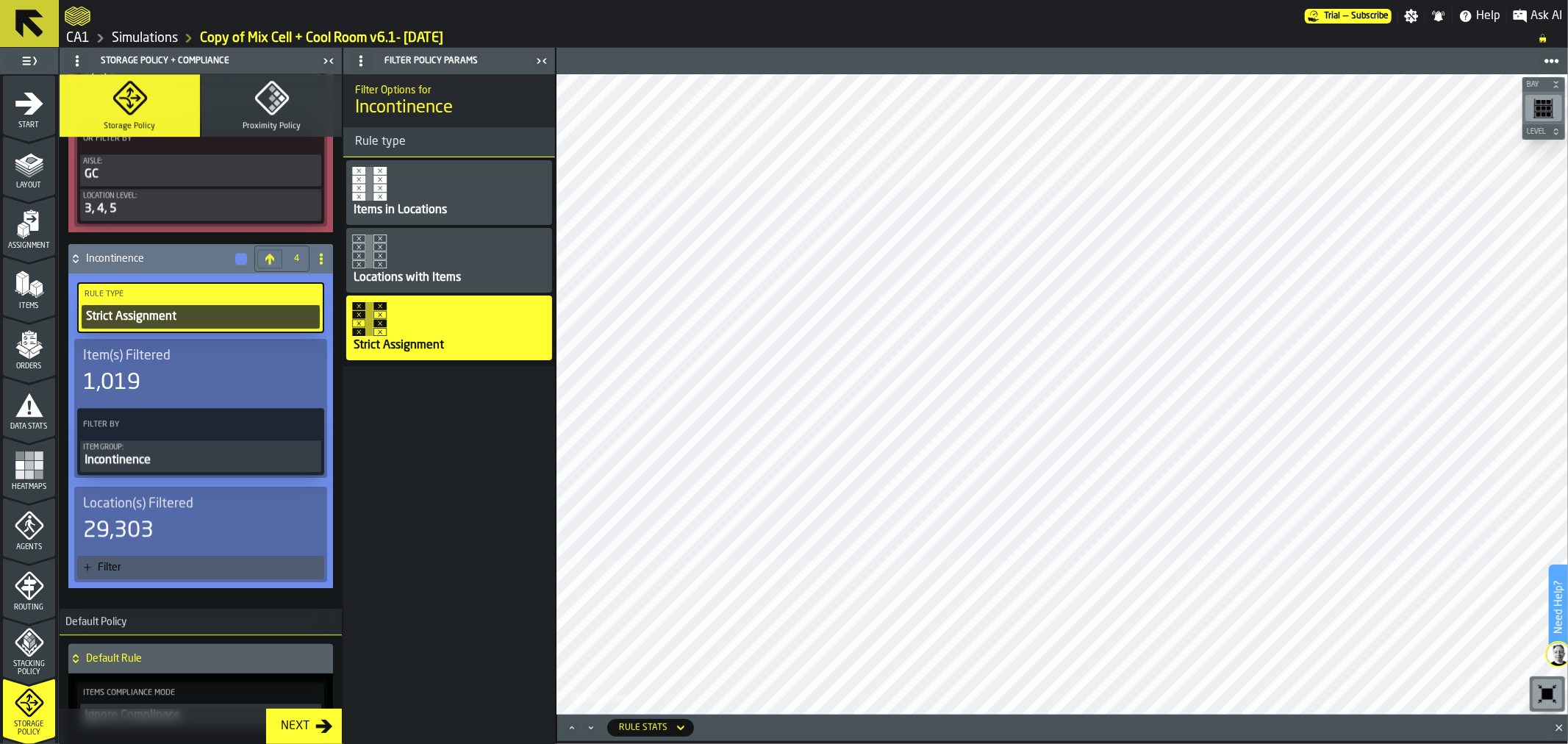
click at [223, 562] on div "Filter" at bounding box center [208, 568] width 220 height 12
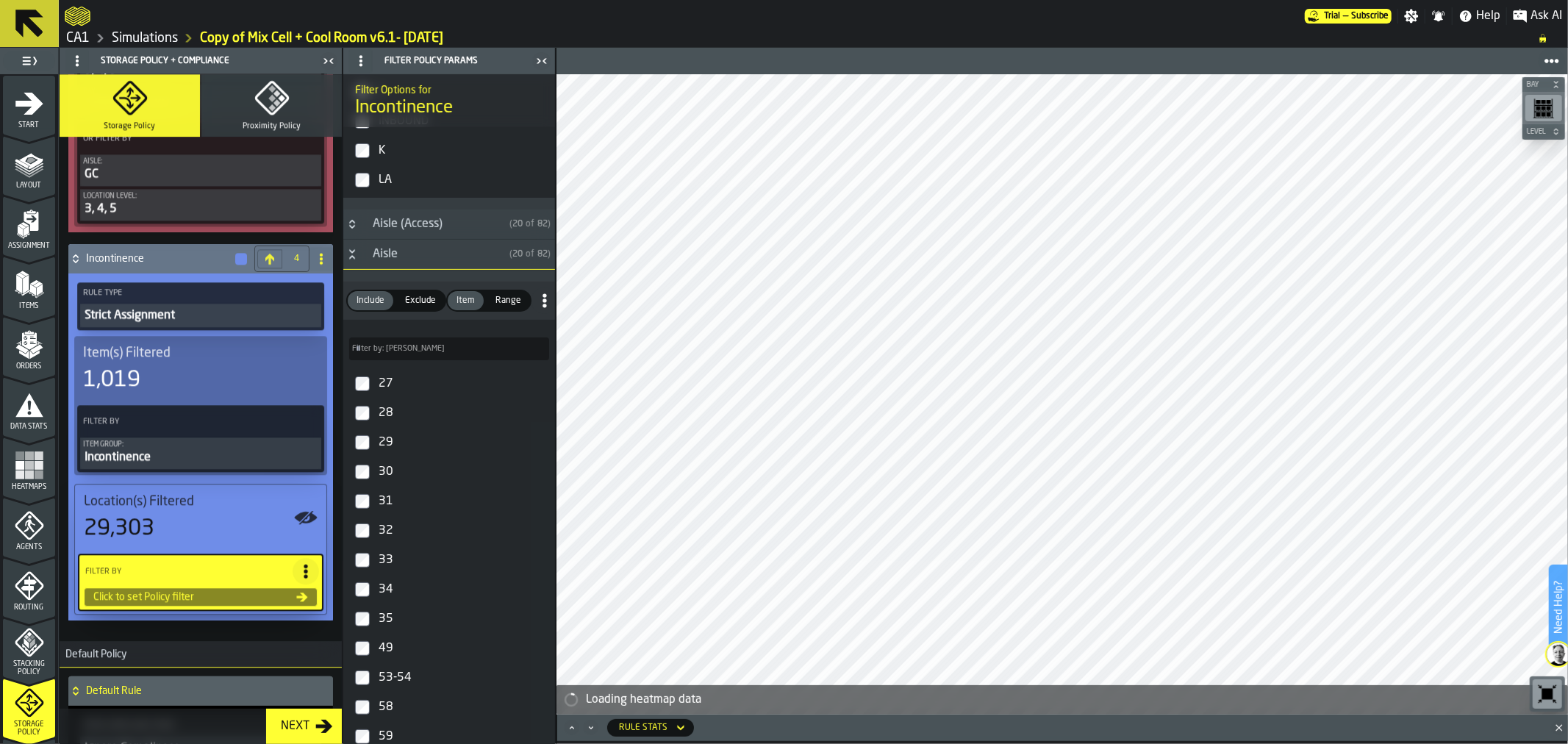
scroll to position [605, 0]
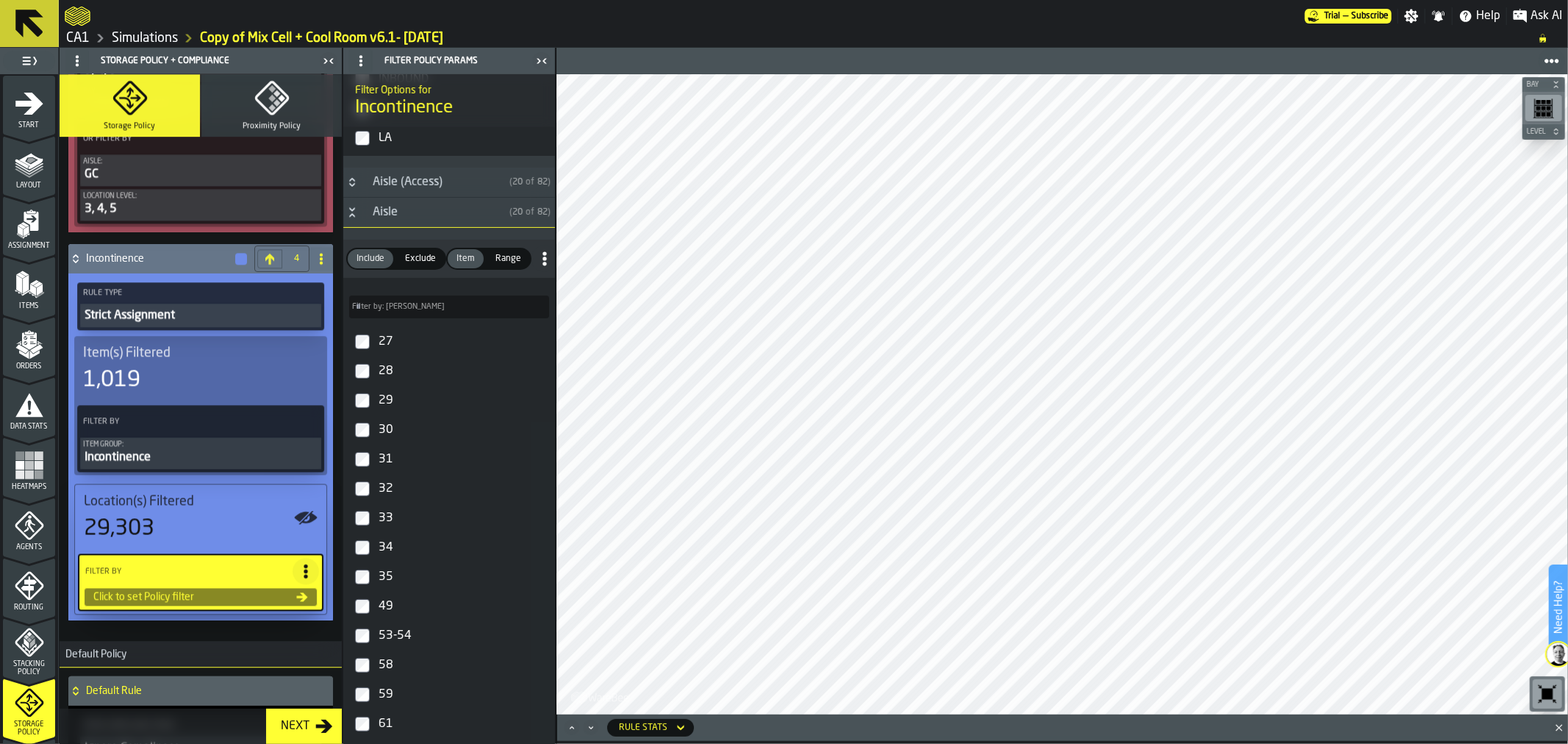
click at [446, 316] on input "Filter by: Aisle Filter by: [PERSON_NAME]" at bounding box center [449, 307] width 200 height 23
type input "*"
click at [384, 394] on div "AK" at bounding box center [461, 400] width 173 height 24
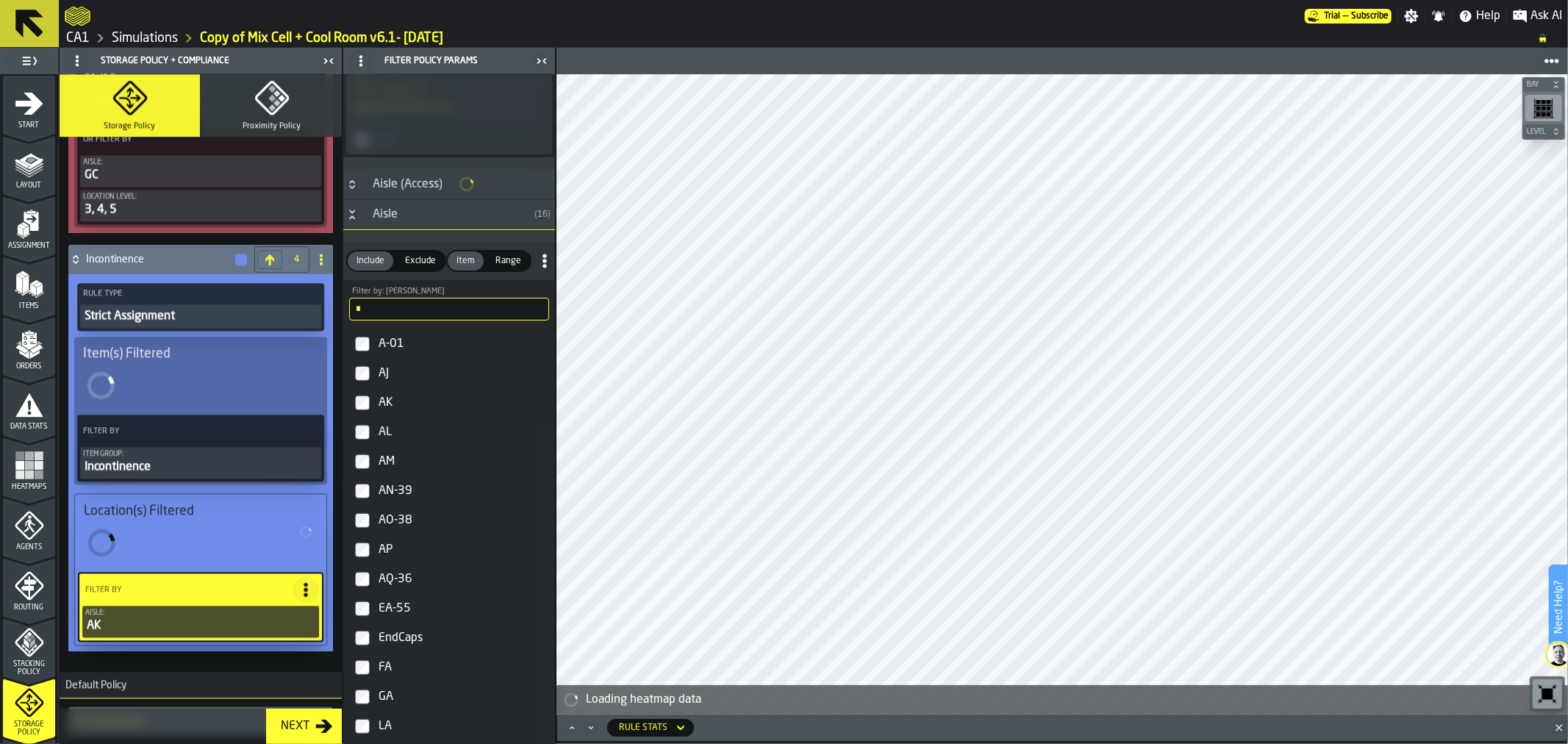
scroll to position [605, 0]
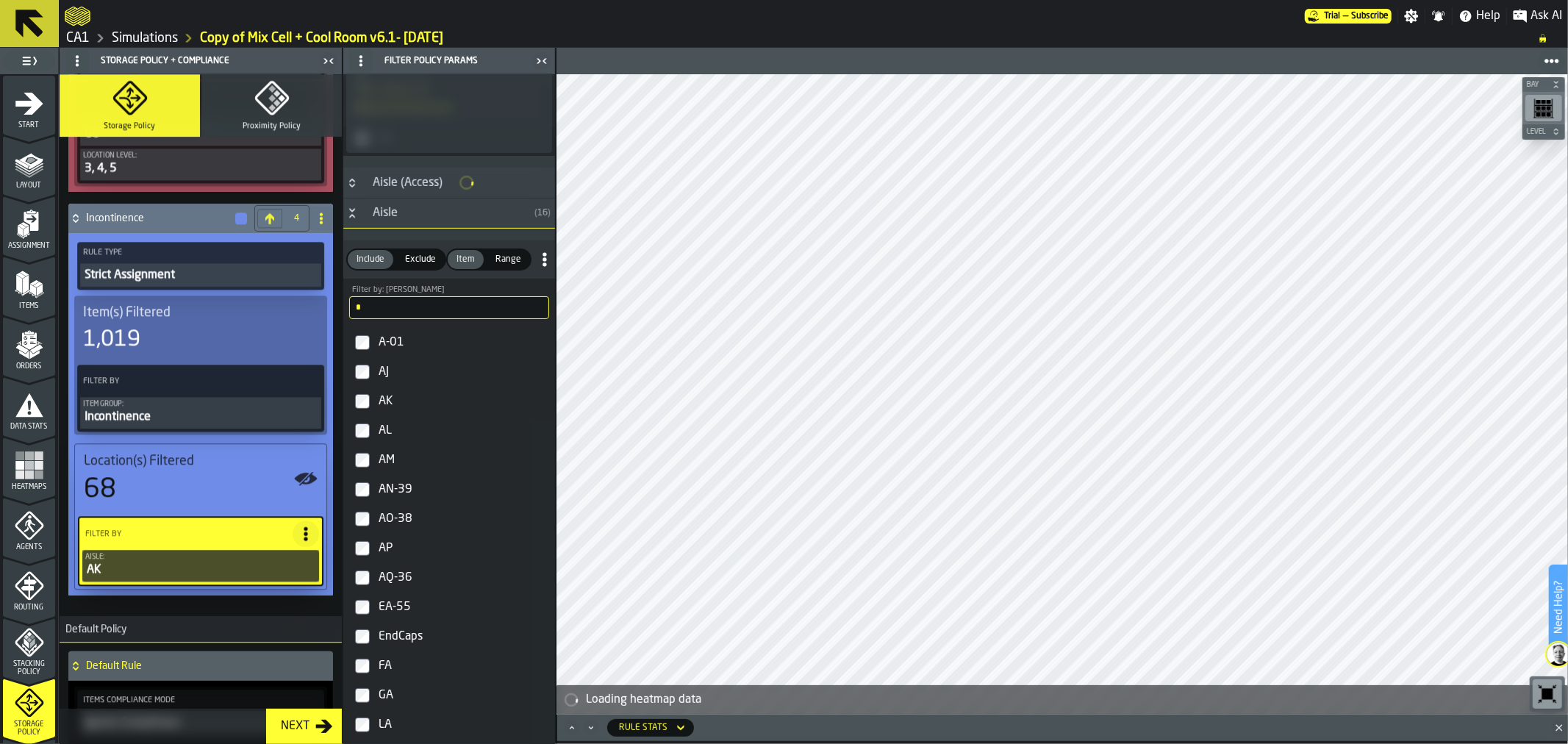
click at [374, 428] on label "AL" at bounding box center [449, 431] width 206 height 29
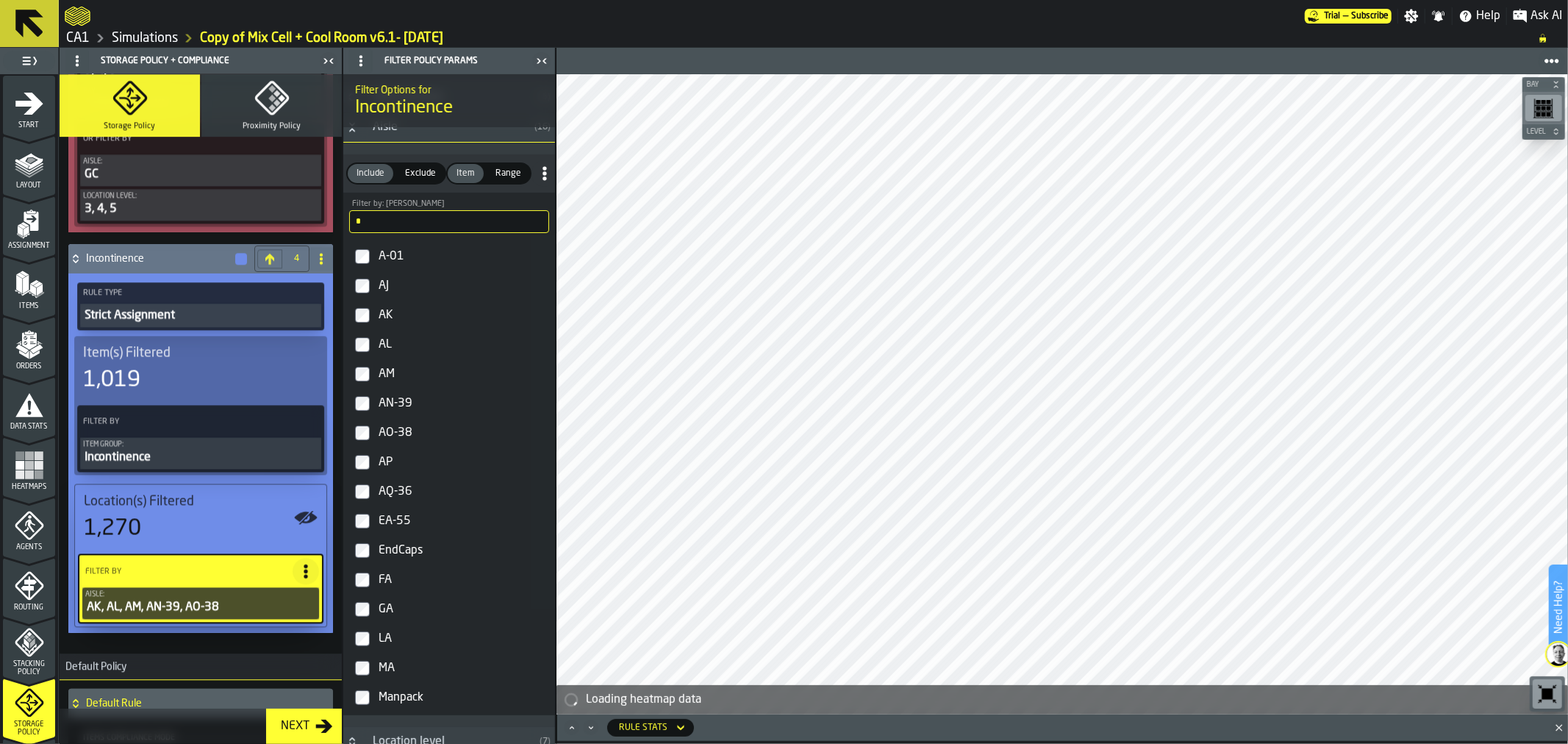
scroll to position [248, 0]
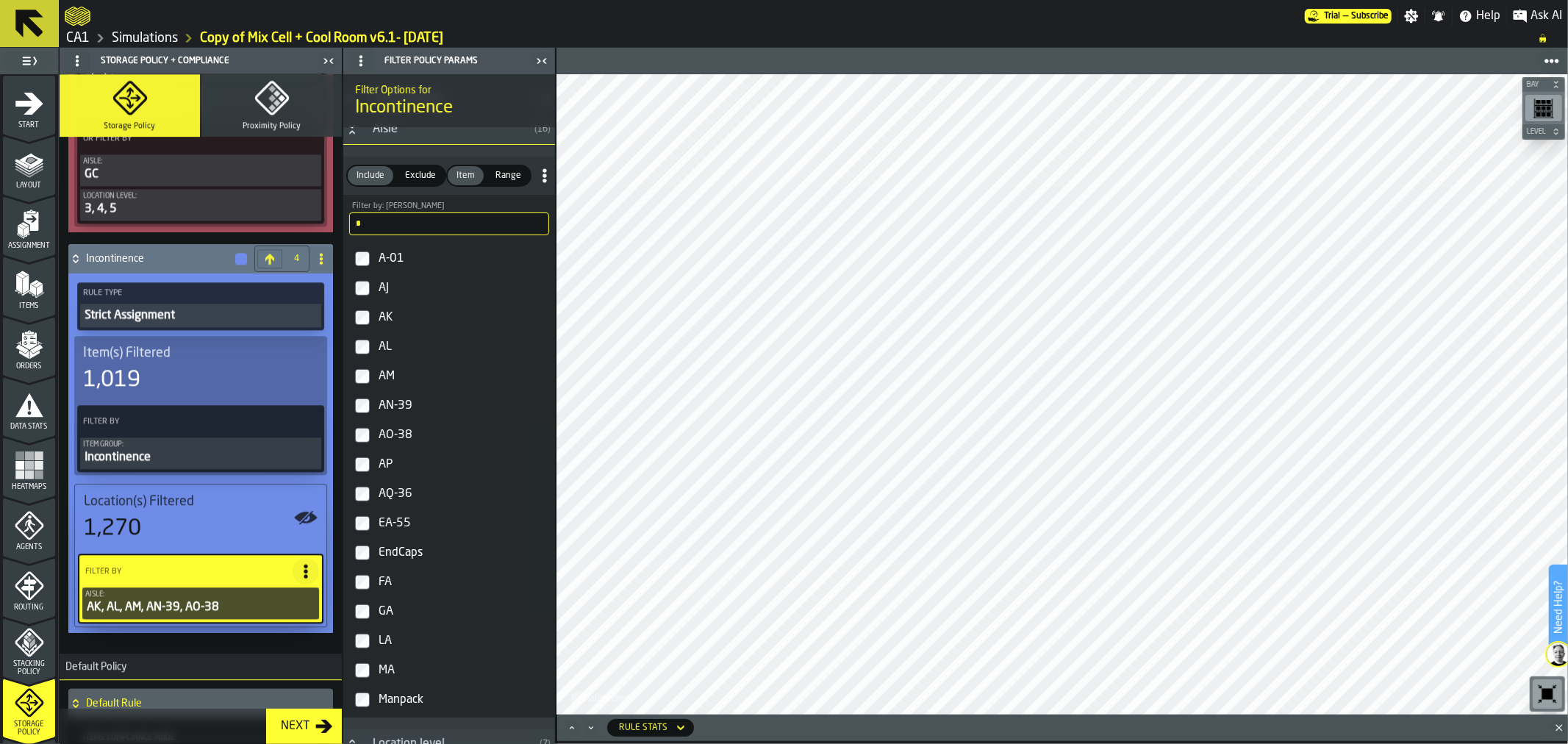
click at [265, 254] on icon at bounding box center [270, 259] width 9 height 11
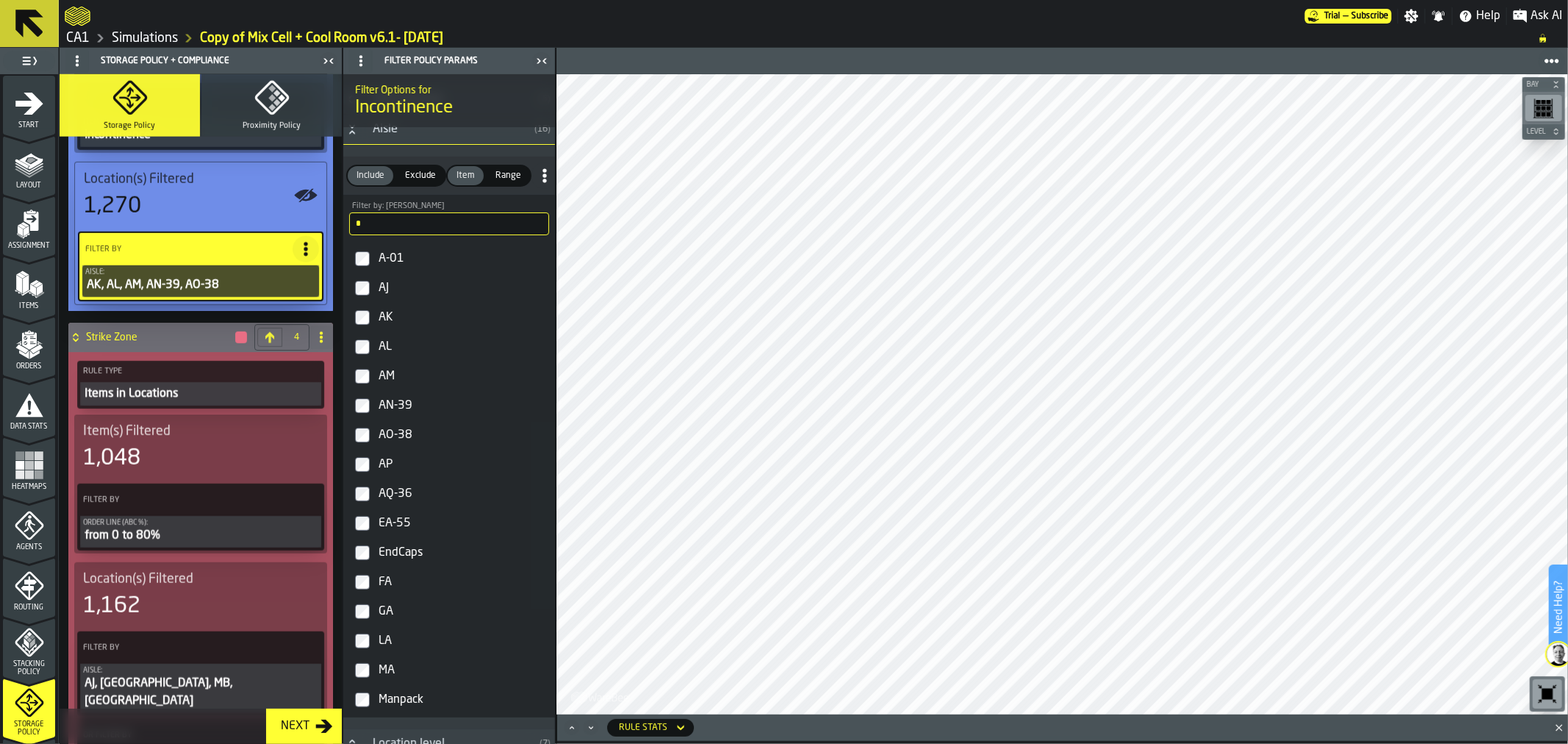
scroll to position [1224, 0]
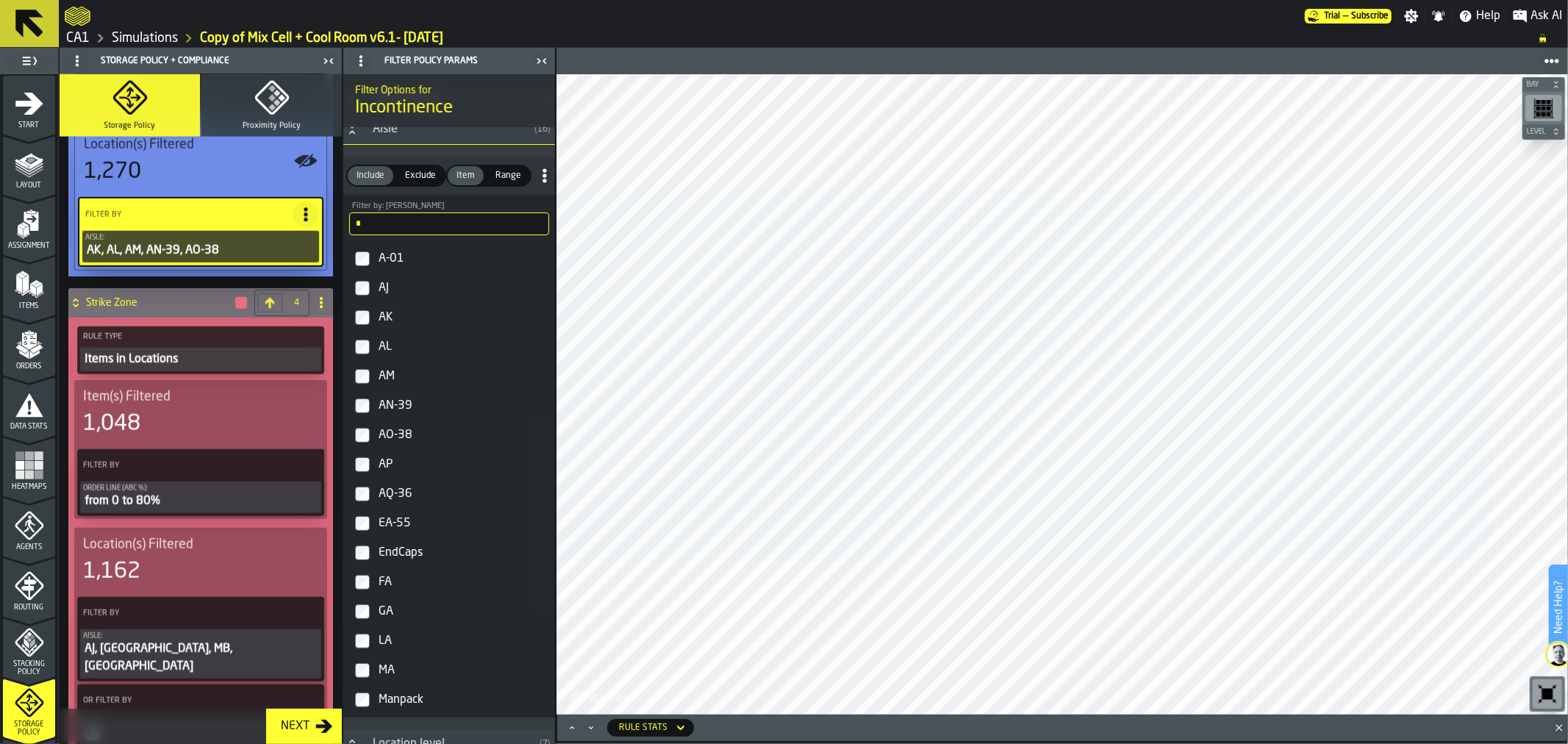
click at [238, 351] on div "Items in Locations" at bounding box center [201, 360] width 235 height 18
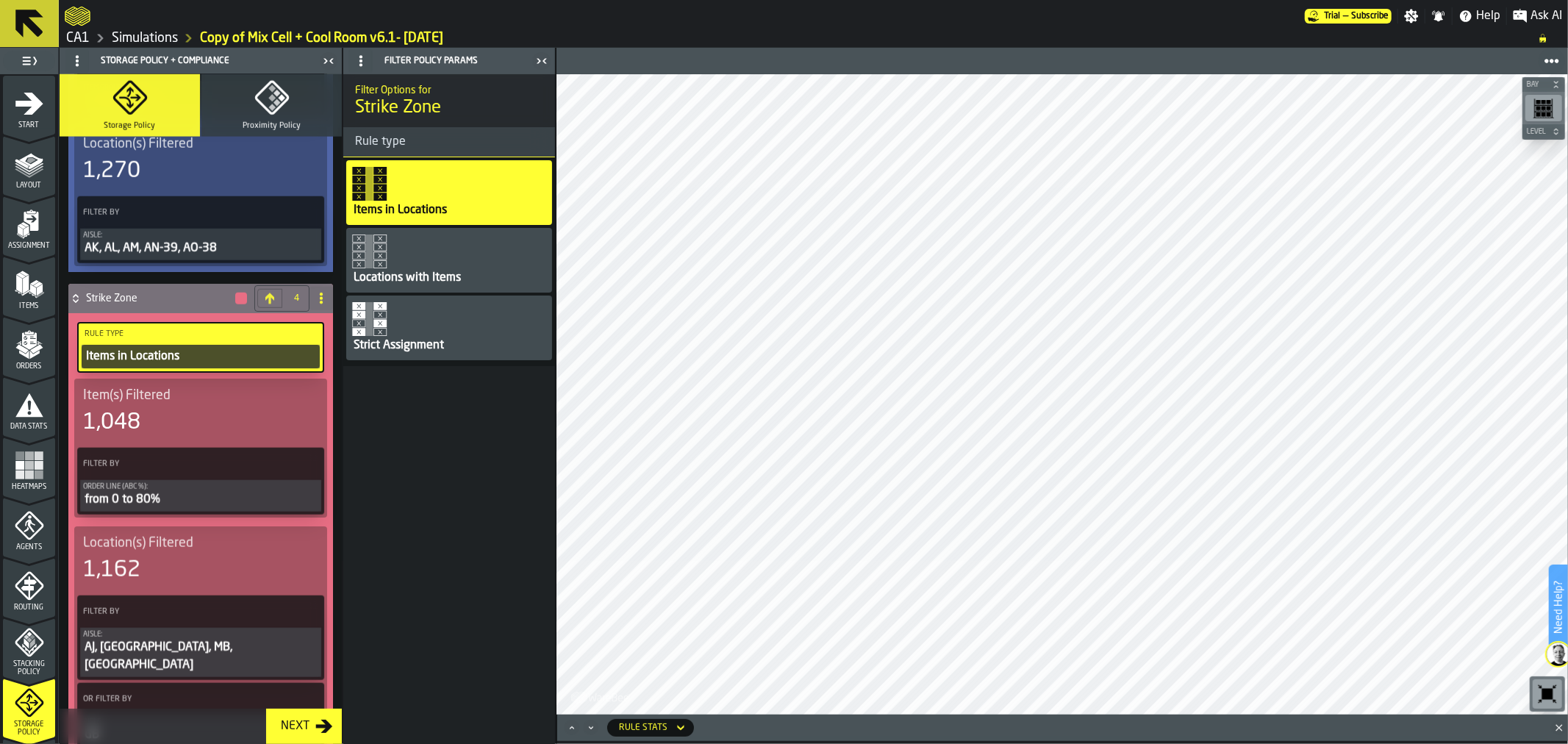
scroll to position [0, 0]
click at [464, 325] on div "Strict Assignment" at bounding box center [449, 328] width 206 height 65
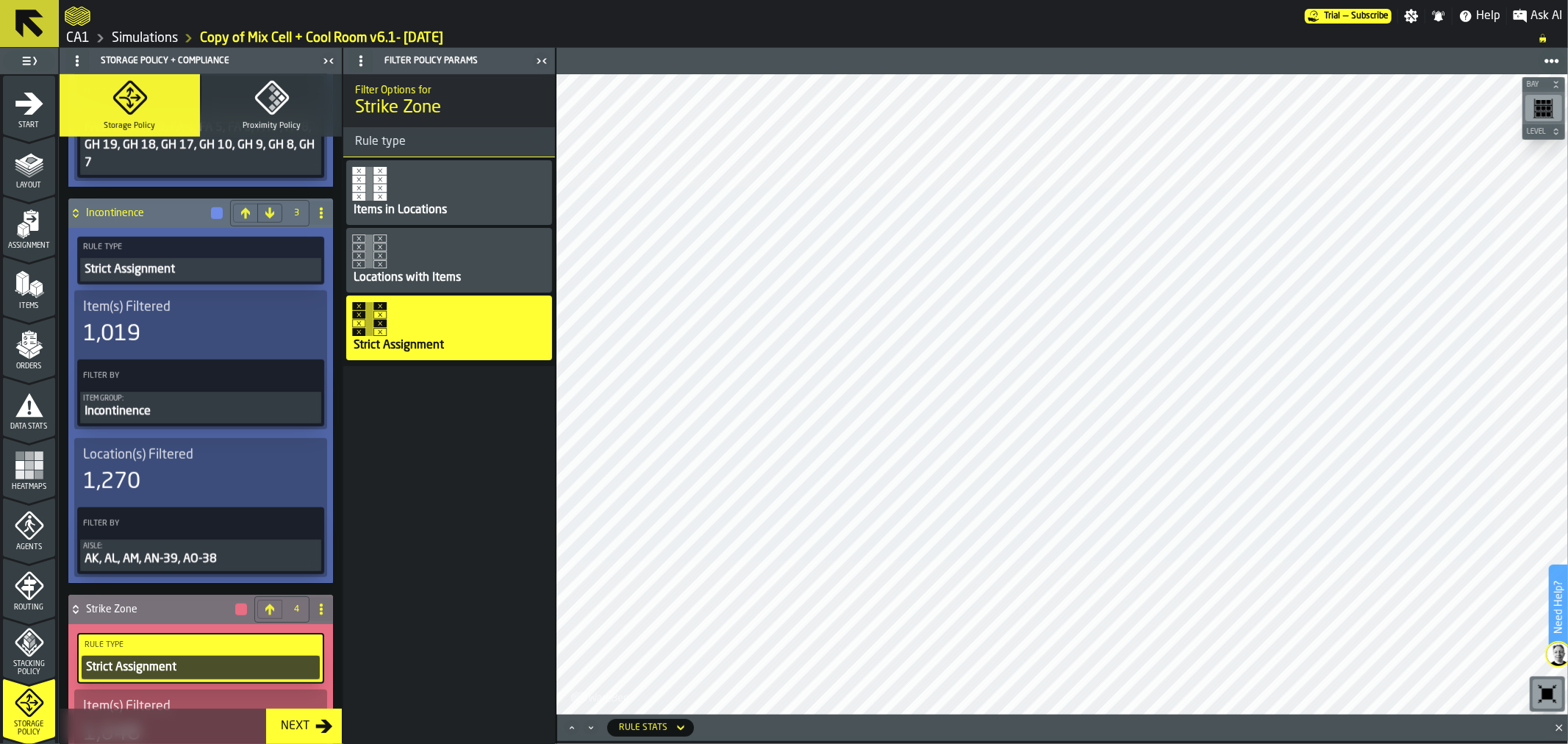
scroll to position [932, 0]
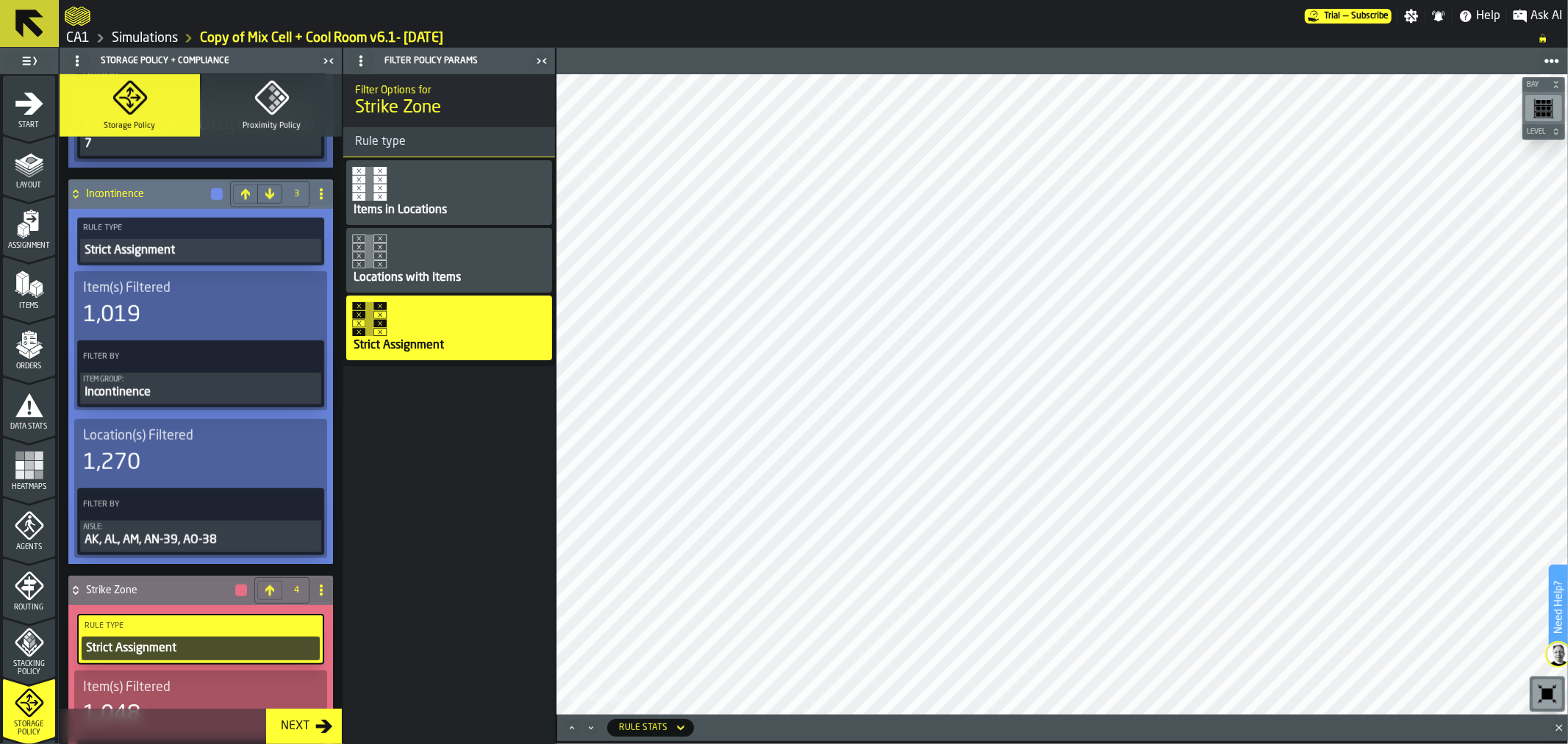
click at [155, 192] on h4 "Incontinence" at bounding box center [147, 194] width 123 height 12
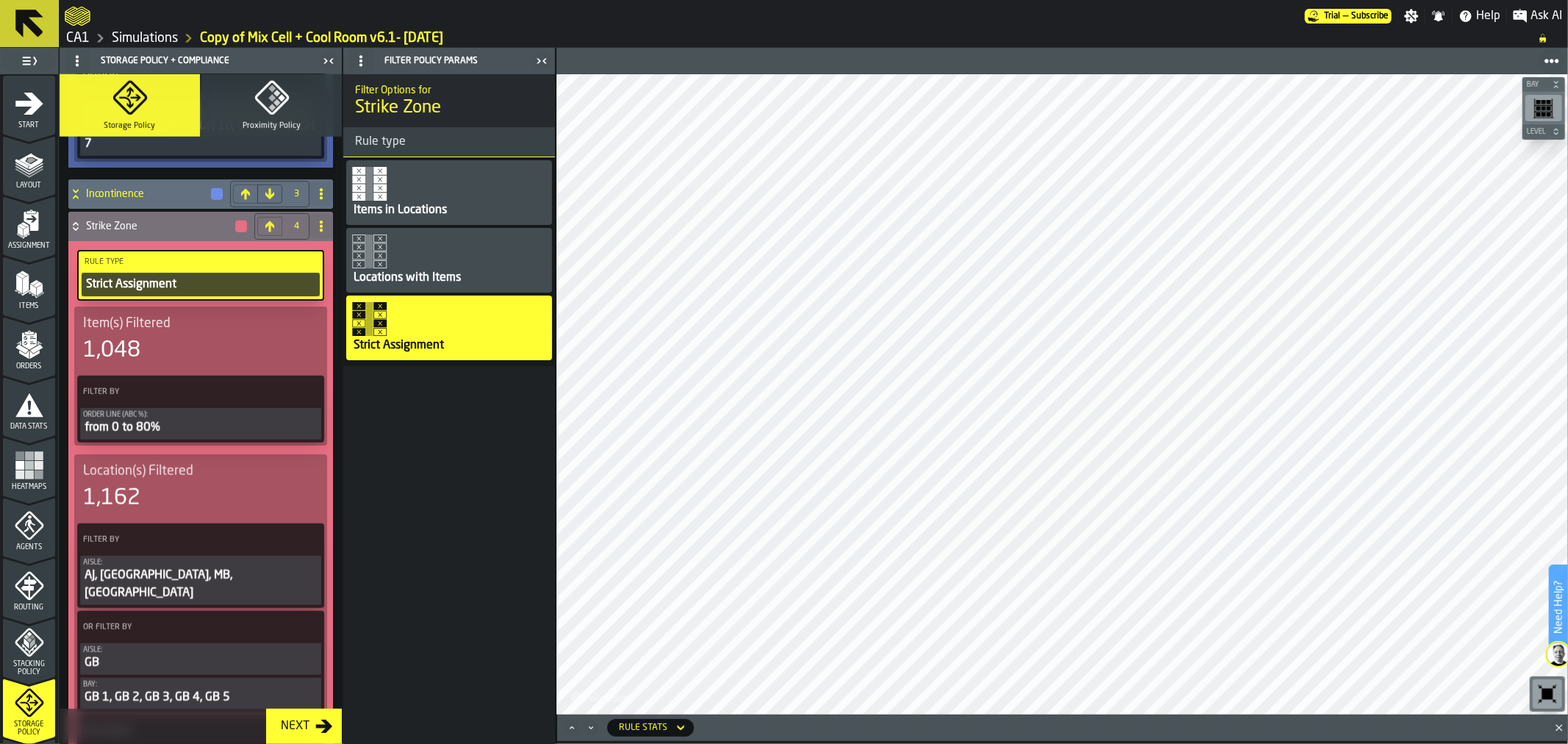
click at [78, 188] on icon at bounding box center [76, 194] width 15 height 12
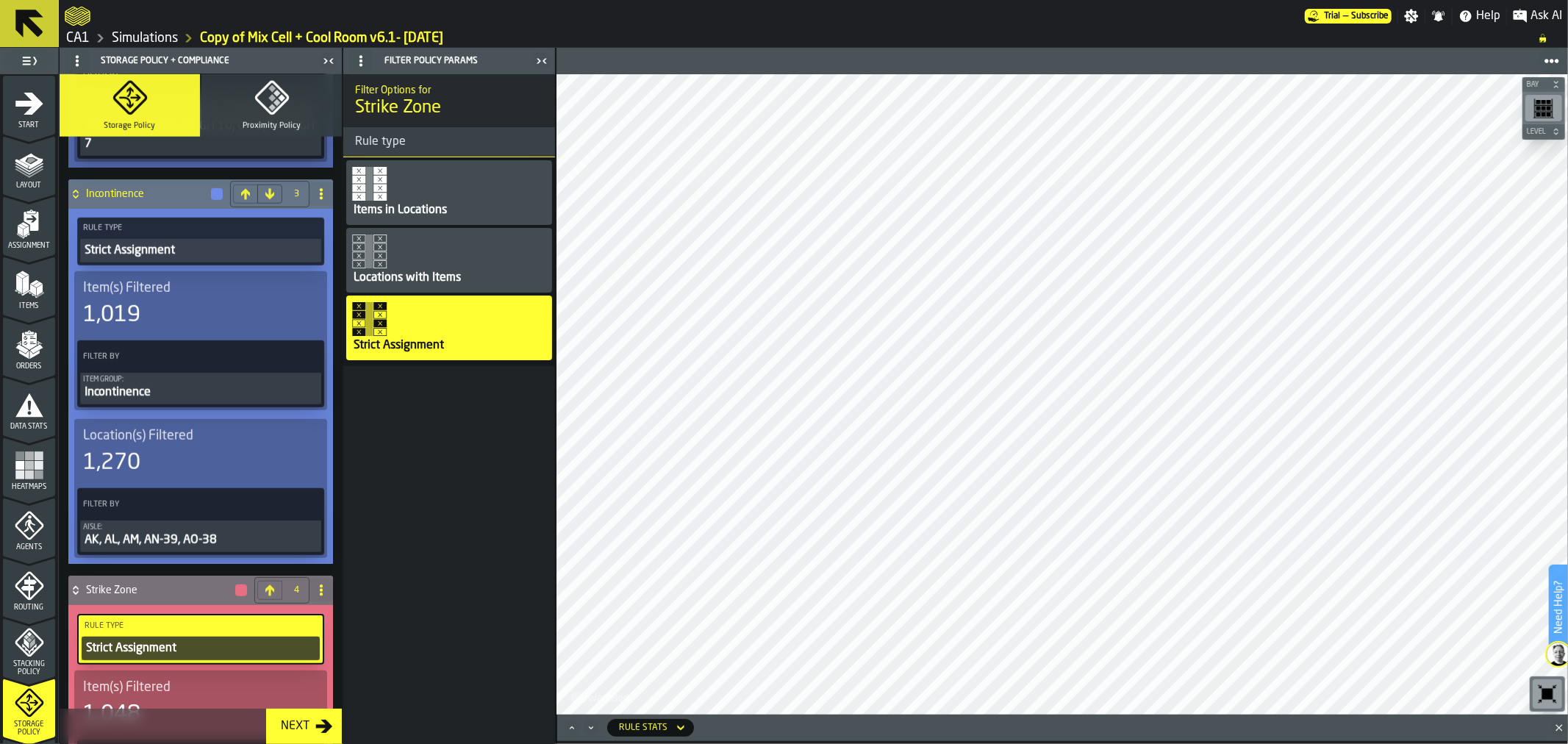
click at [233, 302] on div "1,019" at bounding box center [201, 316] width 235 height 27
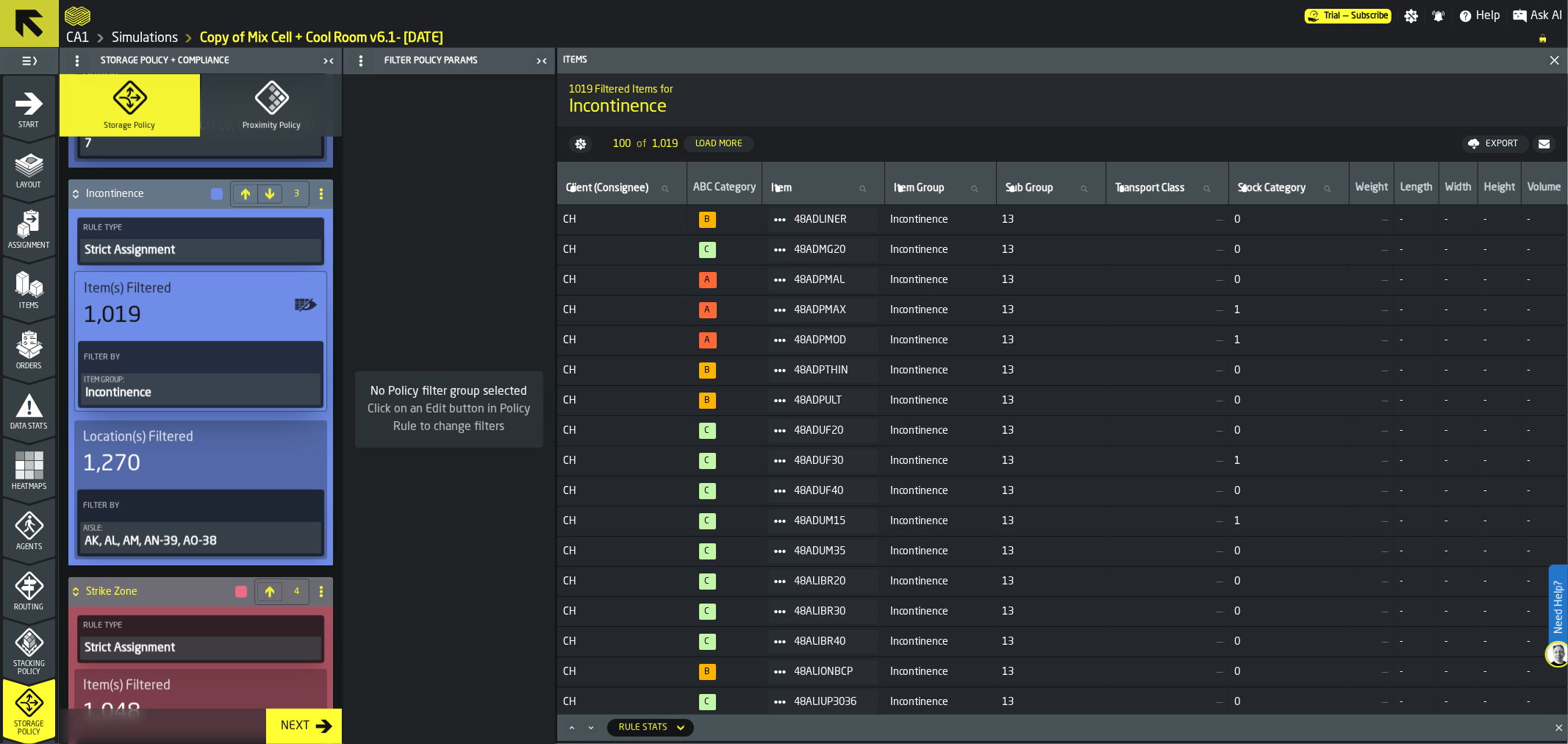
click at [231, 453] on div "1,270" at bounding box center [201, 465] width 235 height 27
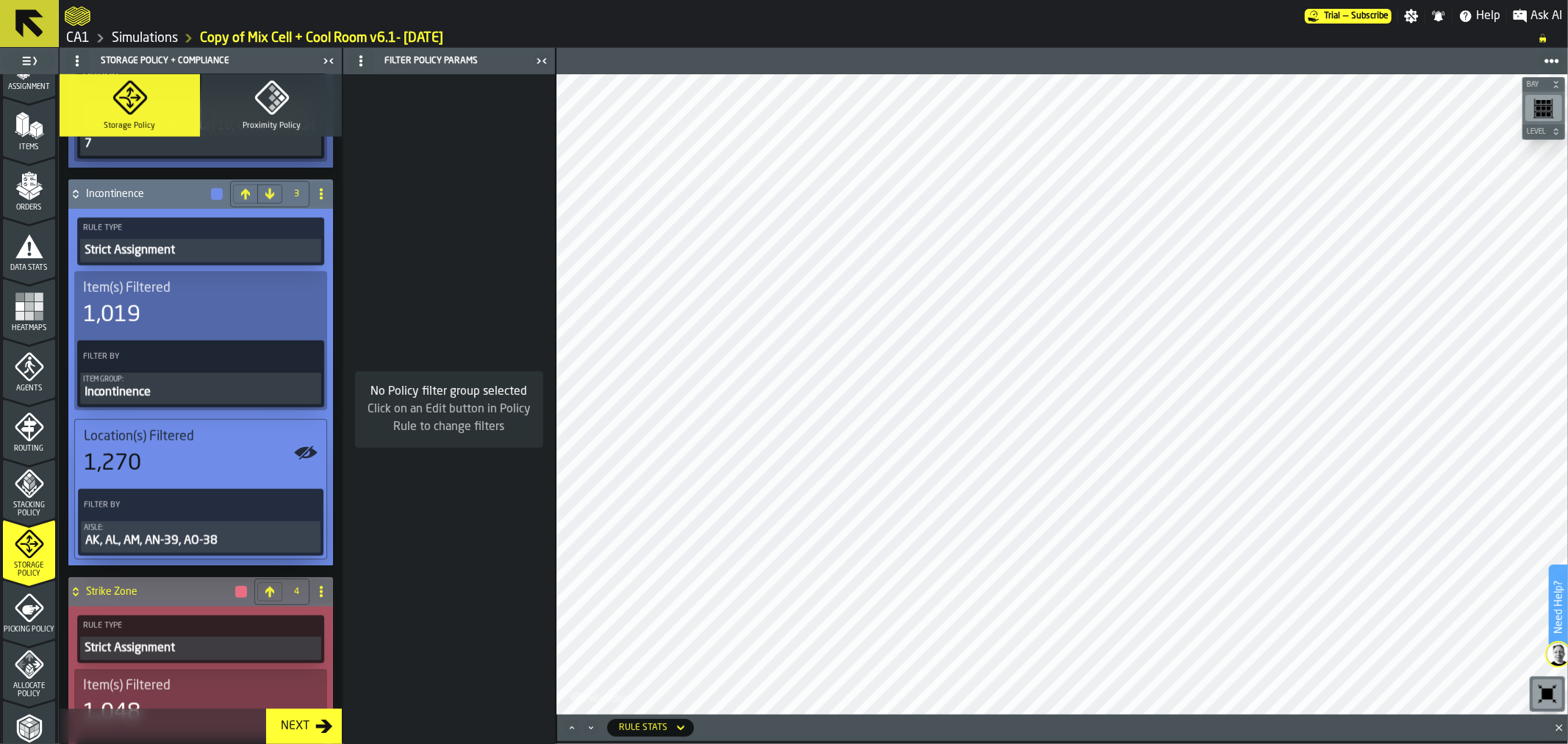
scroll to position [159, 0]
click at [33, 608] on icon "menu Picking Policy" at bounding box center [29, 608] width 29 height 29
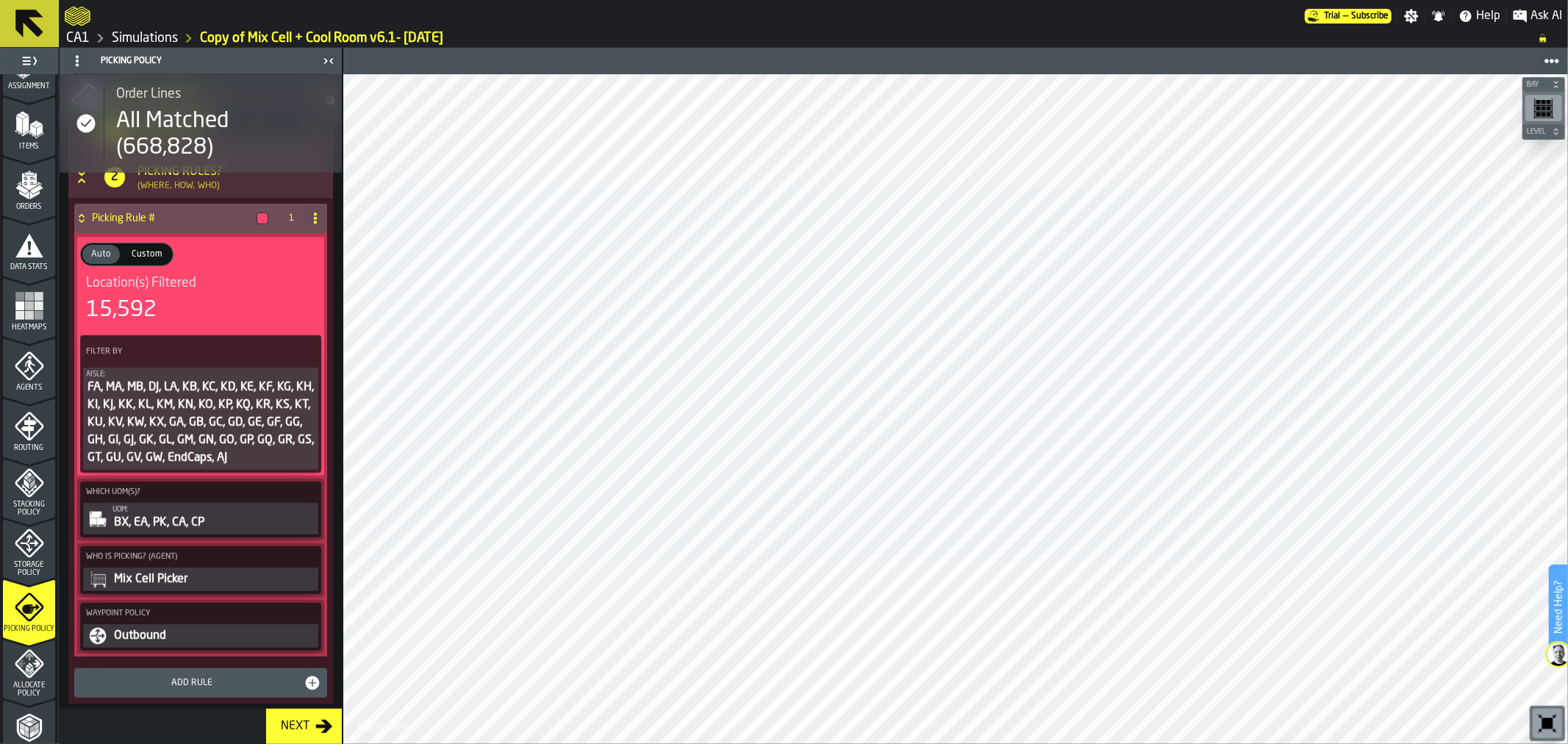
scroll to position [391, 0]
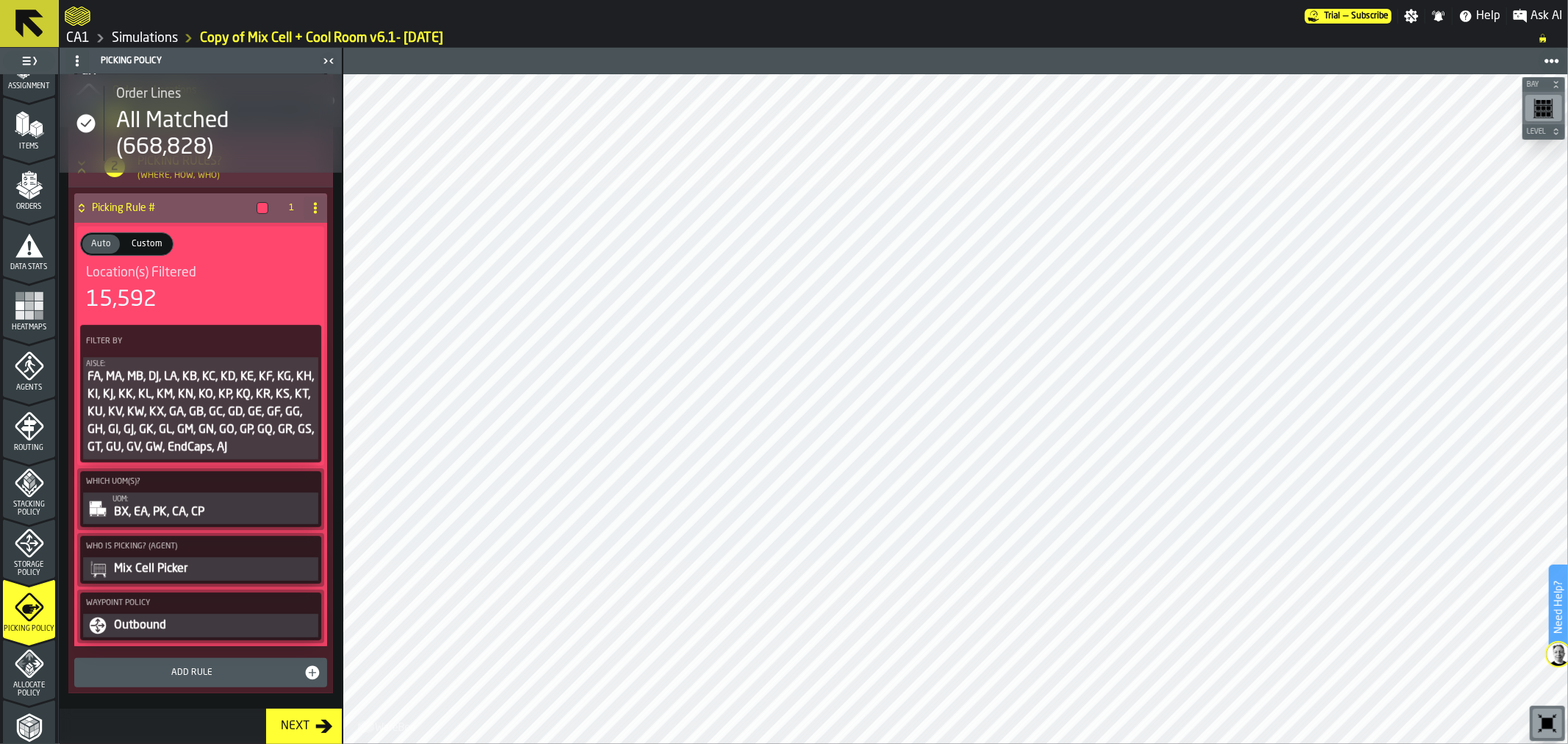
click at [240, 413] on div "FA, MA, MB, DJ, LA, KB, KC, KD, KE, KF, KG, KH, KI, KJ, KK, KL, KM, KN, KO, KP,…" at bounding box center [201, 412] width 229 height 88
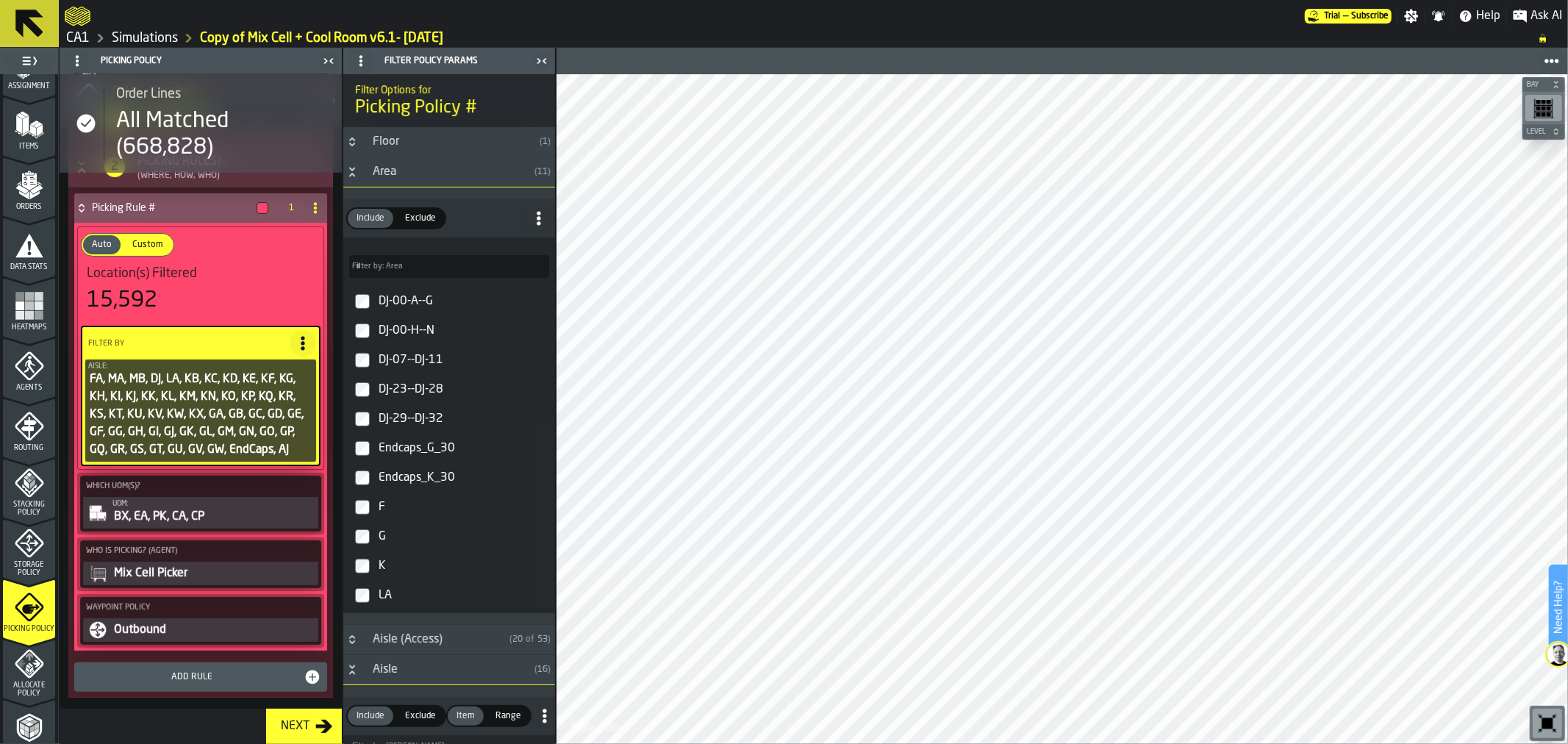
click at [0, 0] on icon "PolicyFilterItem-Aisle" at bounding box center [0, 0] width 0 height 0
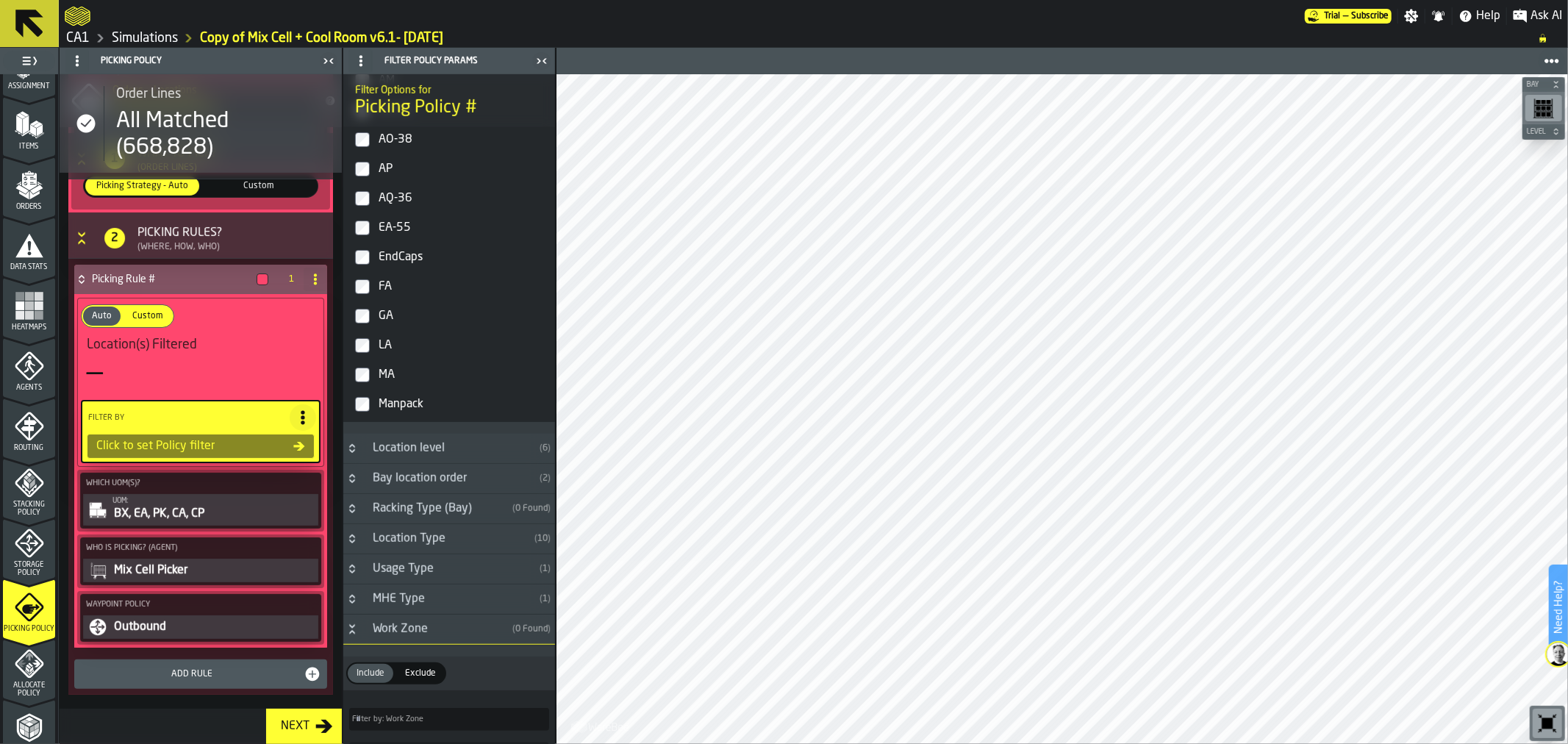
scroll to position [870, 0]
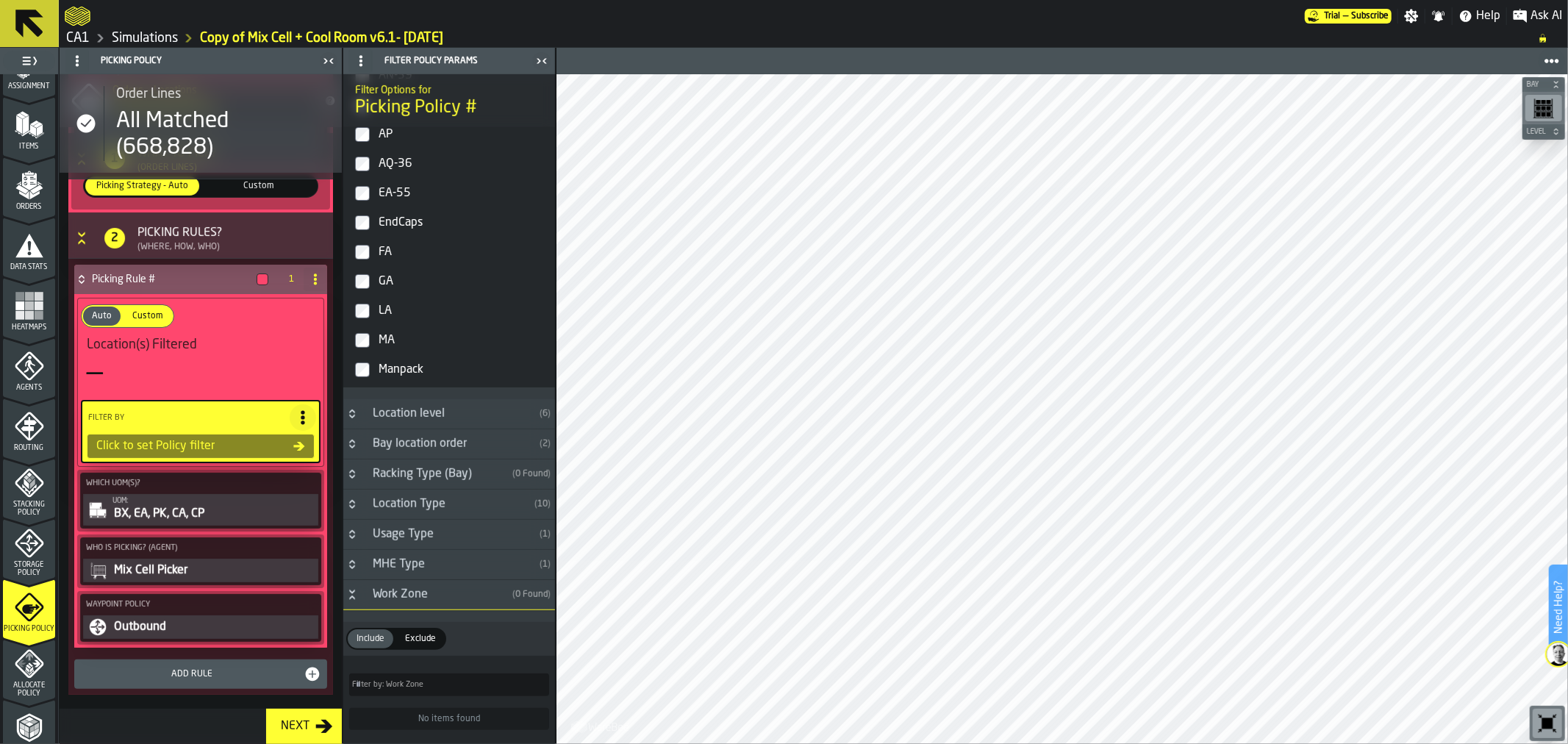
click at [413, 511] on div "Location Type" at bounding box center [445, 504] width 164 height 18
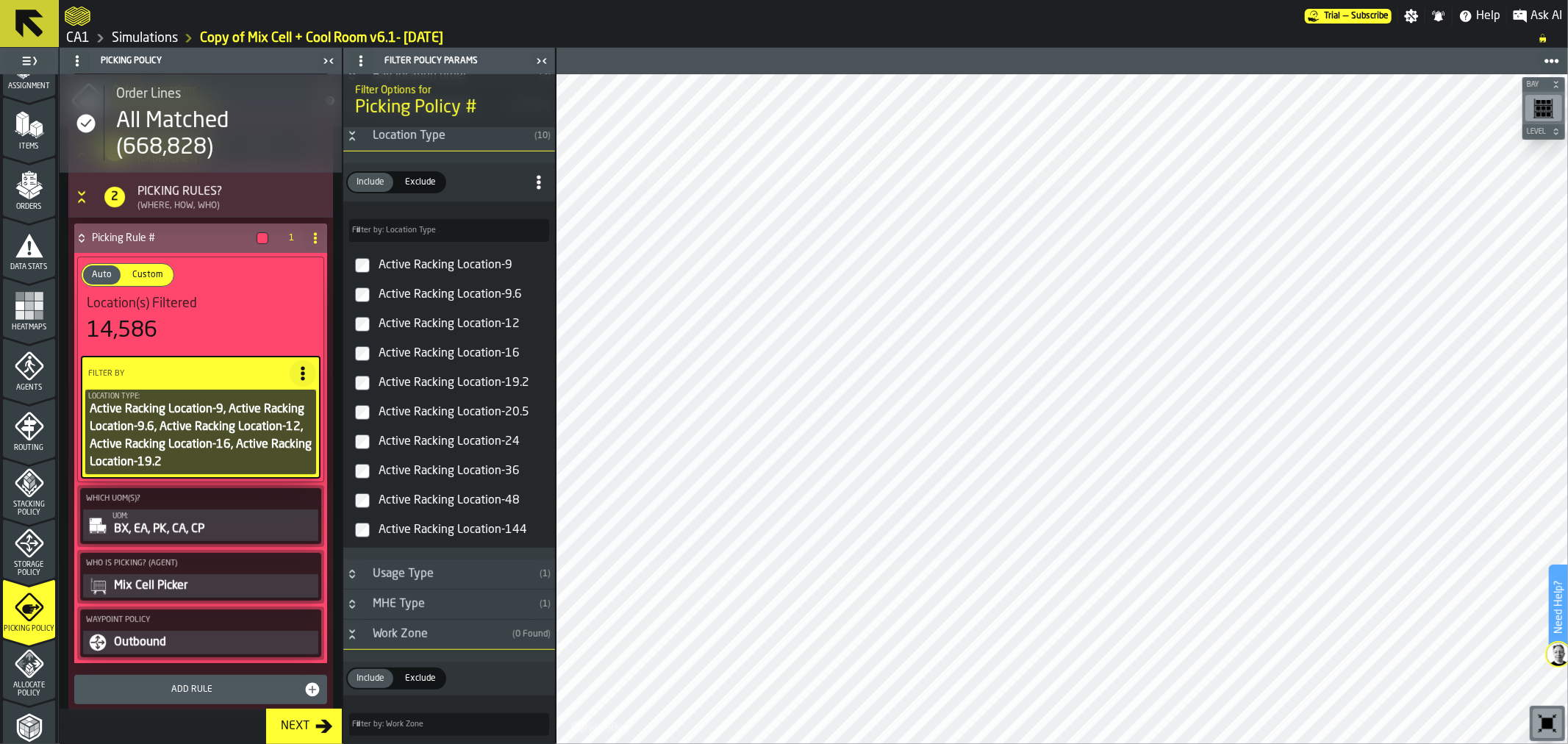
scroll to position [755, 0]
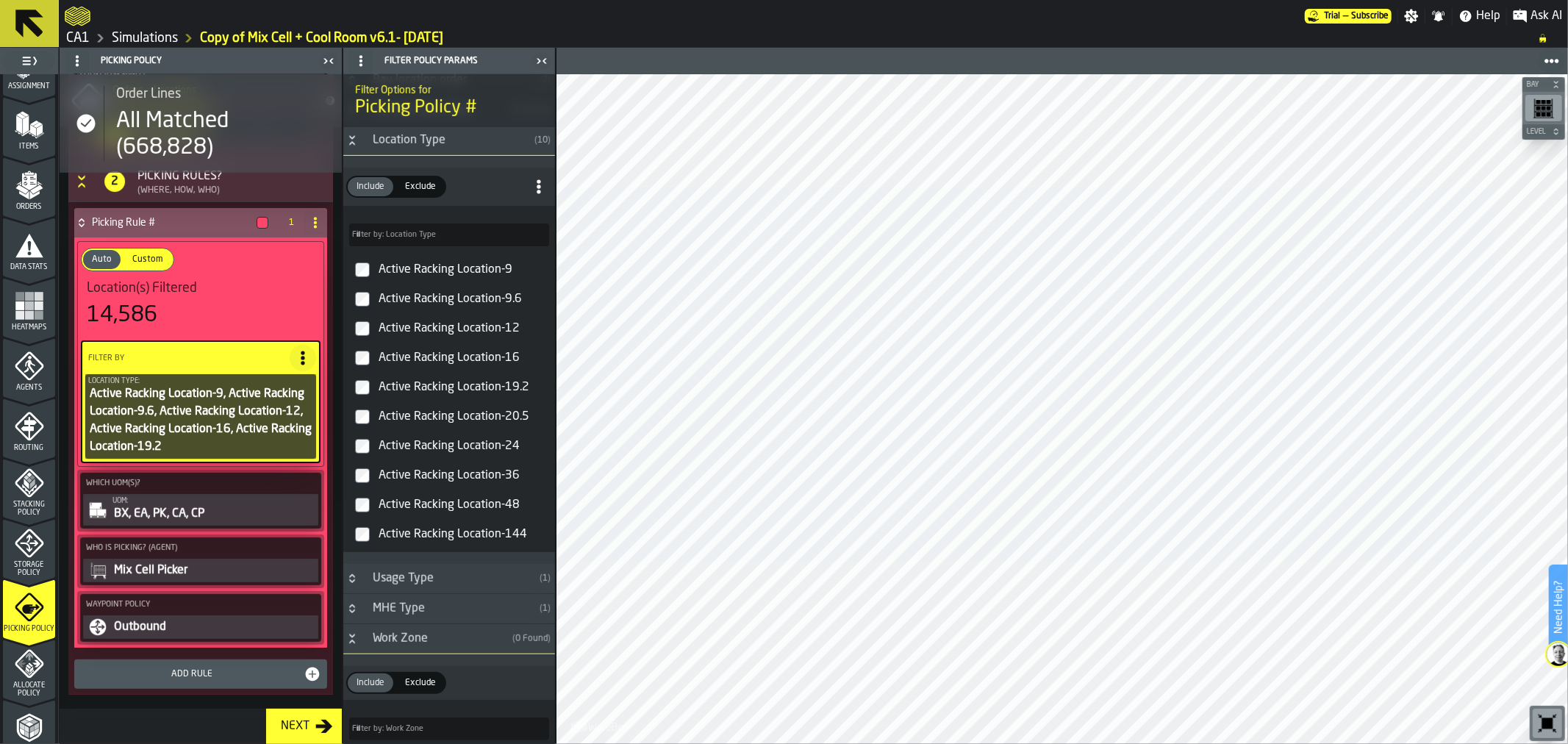
click at [364, 409] on label "Active Racking Location-20.5" at bounding box center [449, 417] width 206 height 29
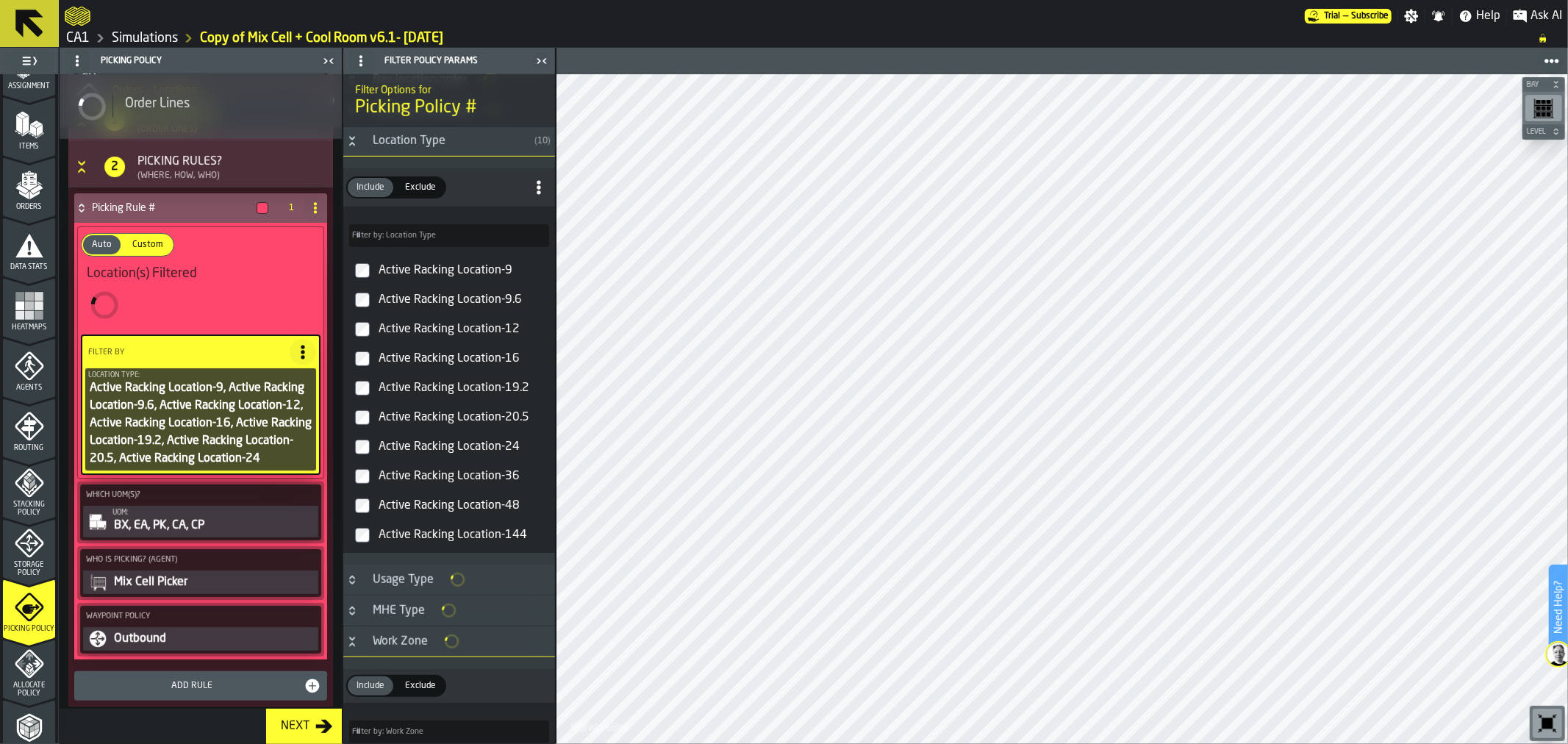
scroll to position [0, 0]
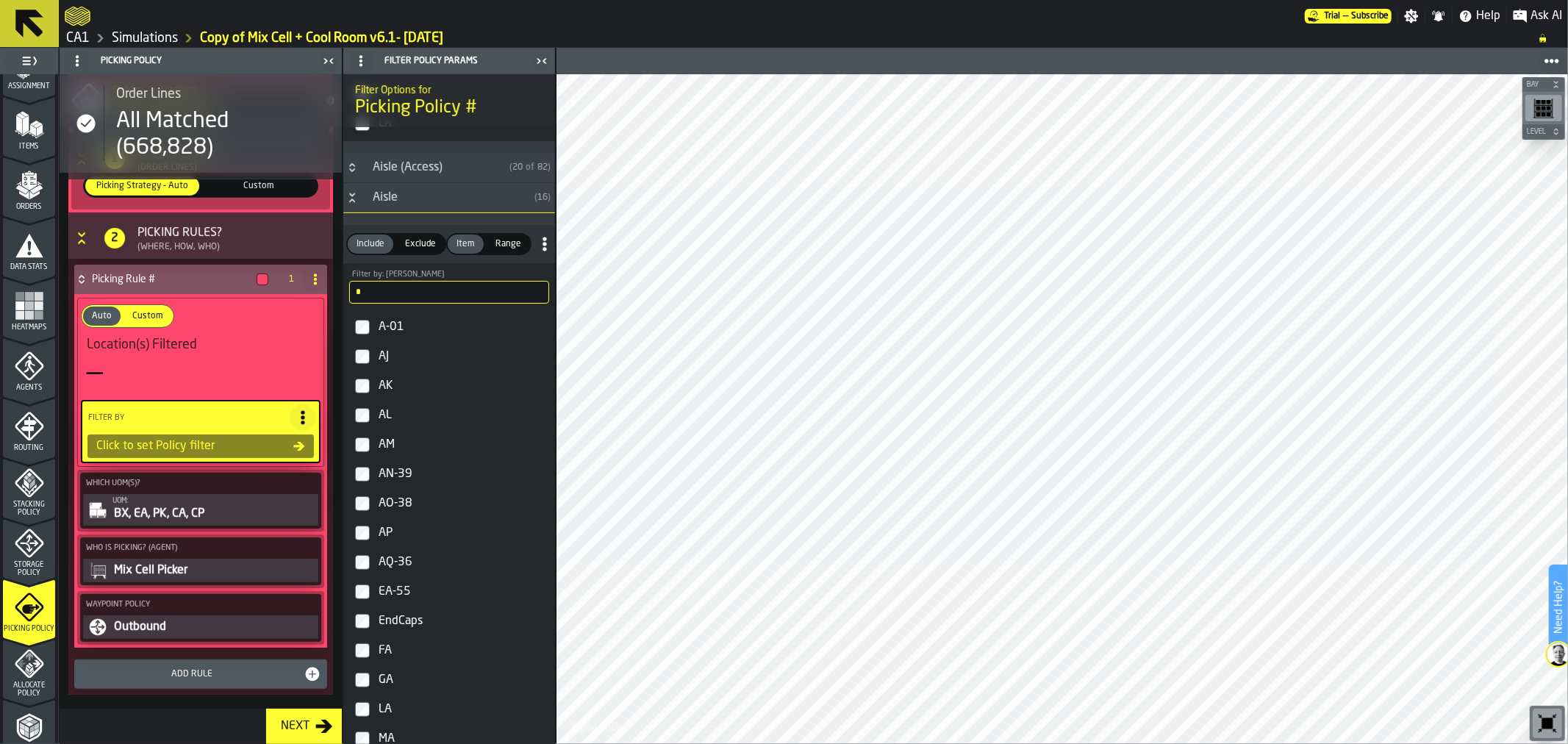
click at [461, 290] on input "*" at bounding box center [449, 292] width 200 height 23
click at [374, 355] on label "AJ" at bounding box center [449, 357] width 206 height 29
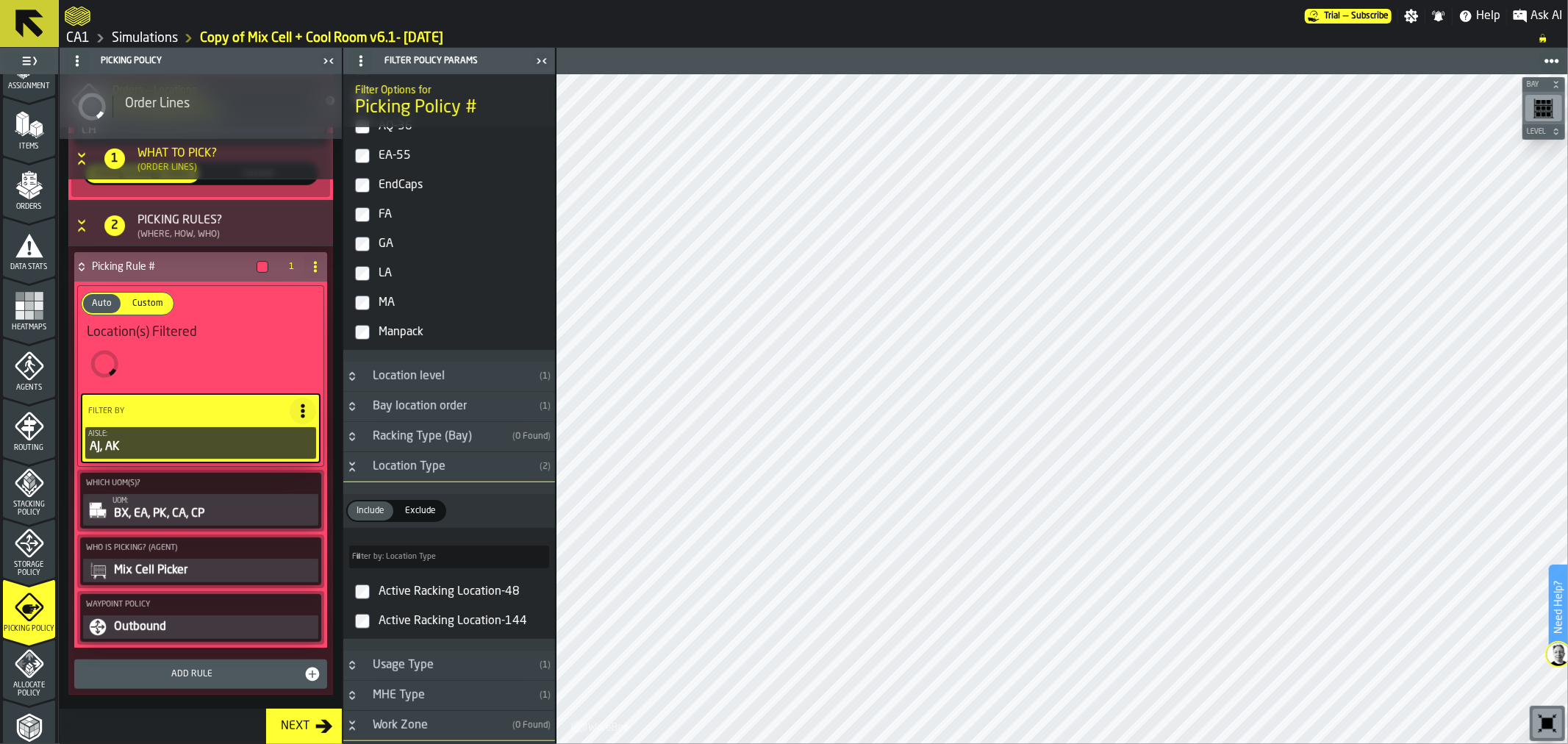
click at [362, 413] on h3 "Bay location order ( 1 )" at bounding box center [449, 406] width 212 height 30
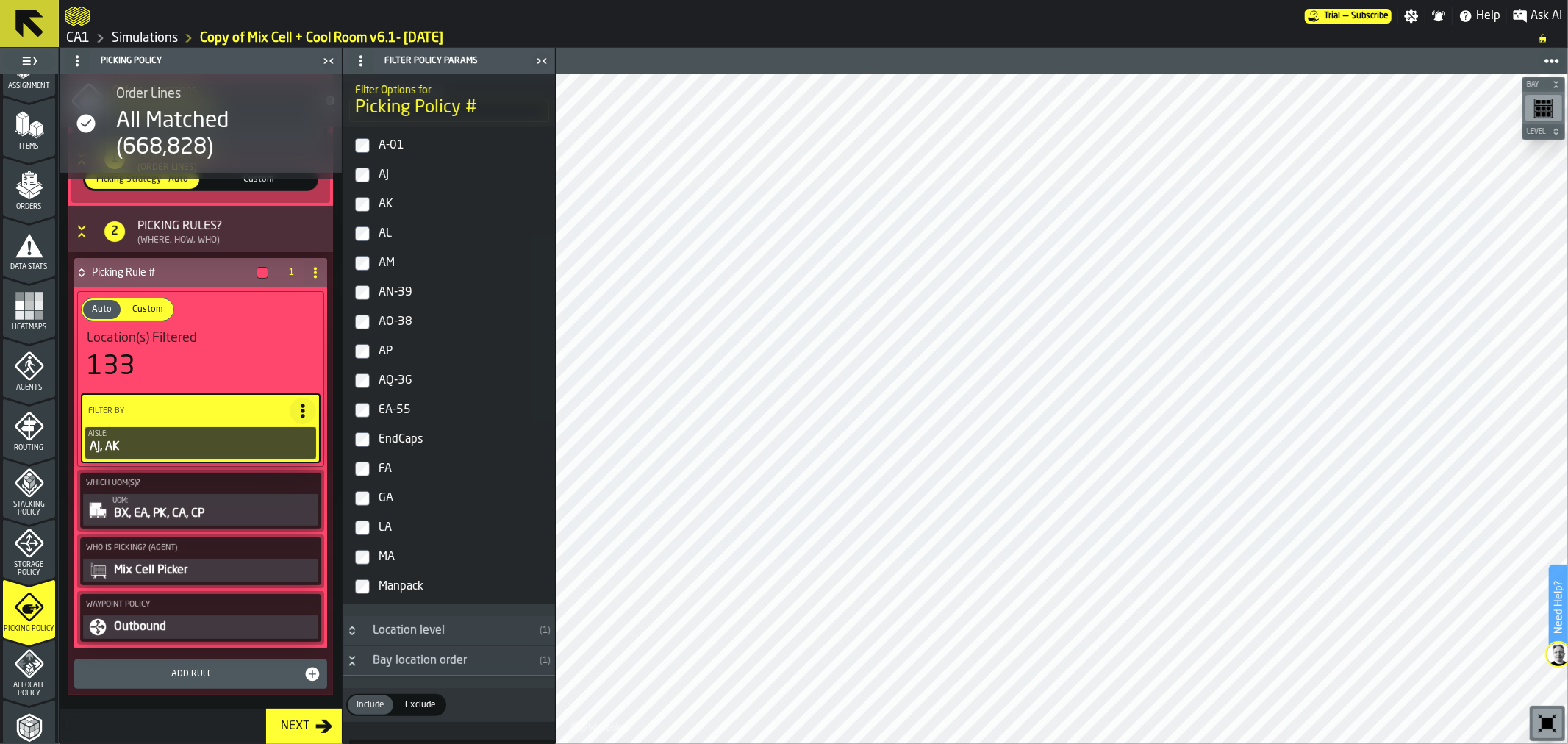
click at [400, 237] on div "AL" at bounding box center [461, 234] width 173 height 24
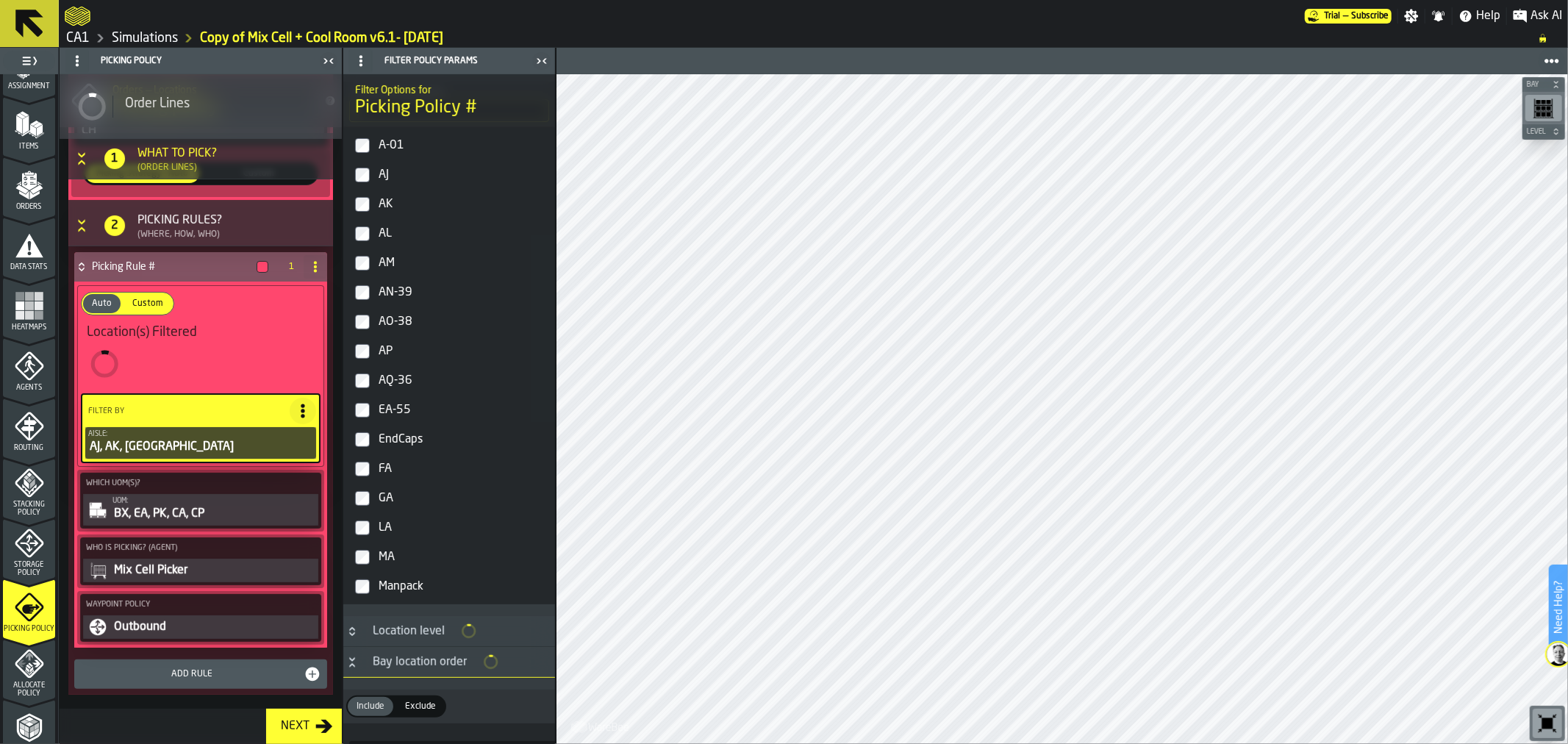
click at [377, 267] on div "AM" at bounding box center [461, 263] width 173 height 24
click at [363, 373] on label "AQ-36" at bounding box center [449, 380] width 206 height 29
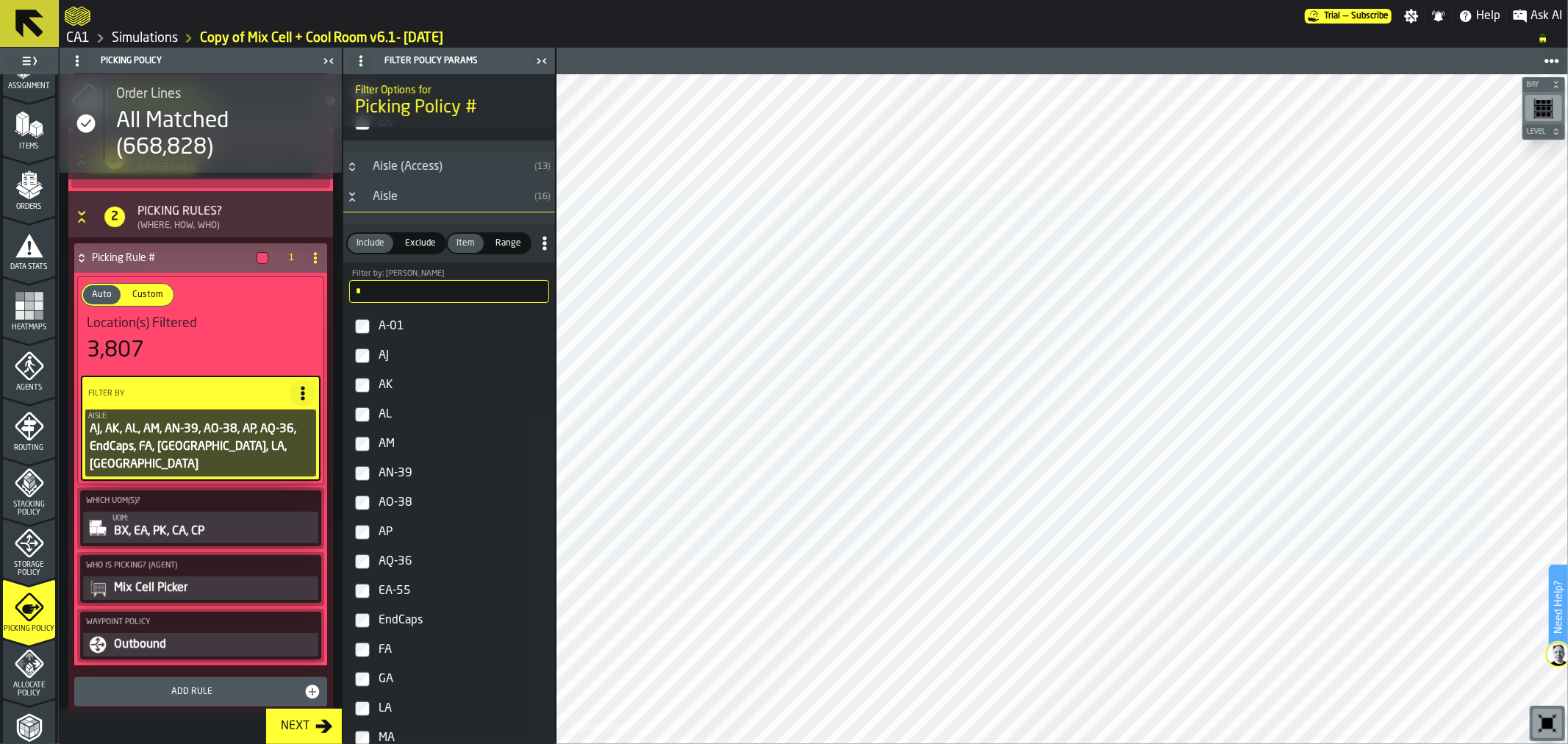
click at [470, 303] on input "*" at bounding box center [449, 291] width 200 height 23
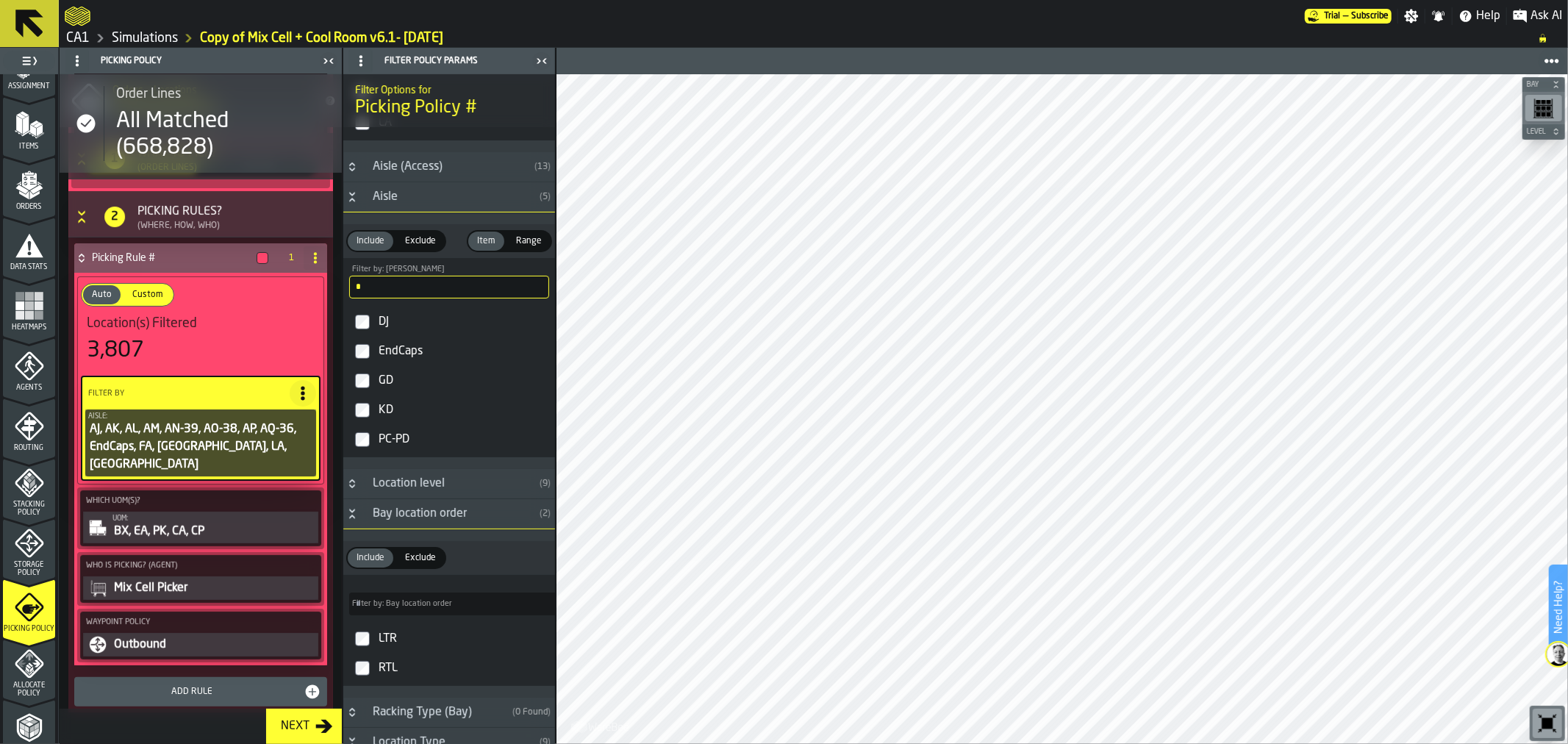
type input "*"
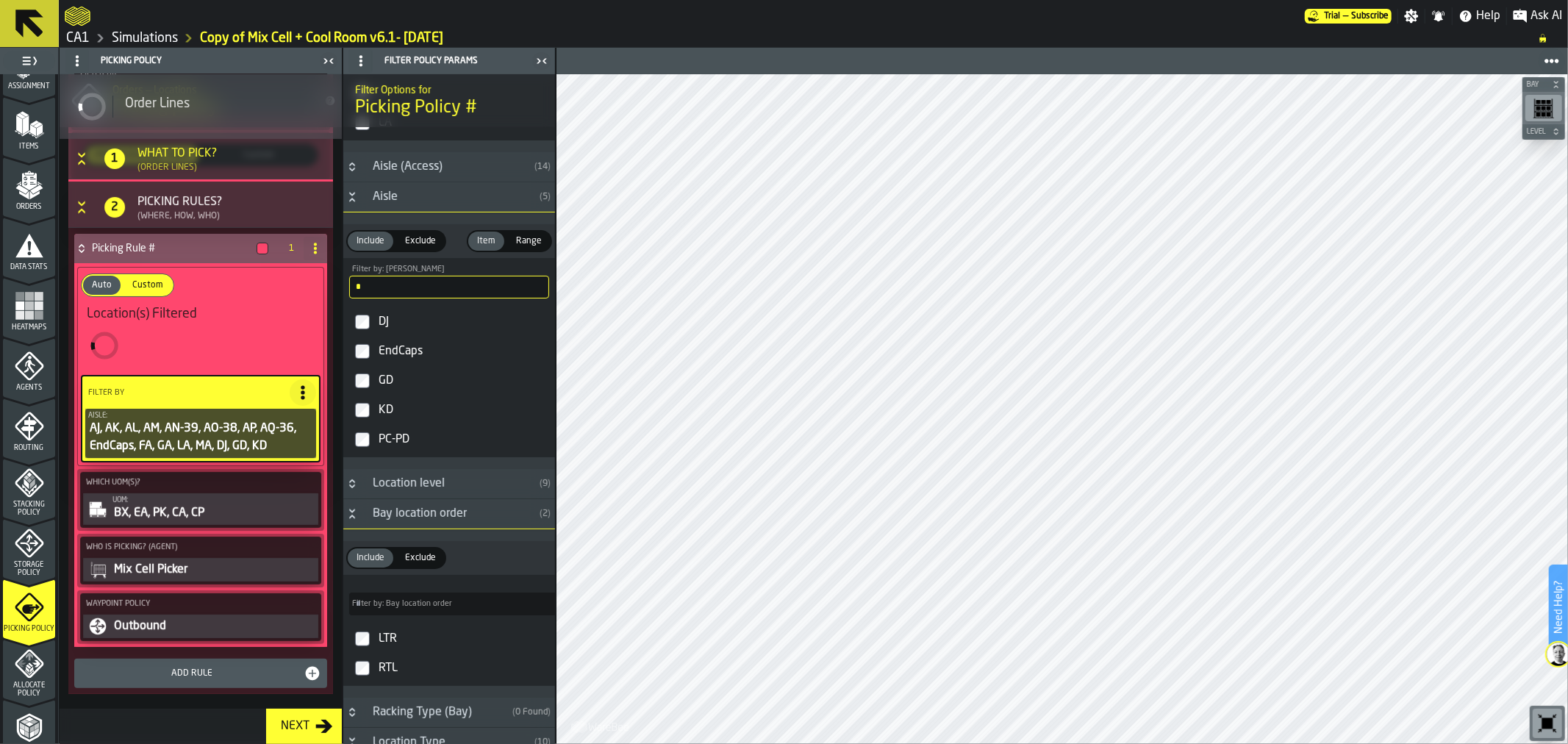
click at [415, 291] on input "*" at bounding box center [449, 287] width 200 height 23
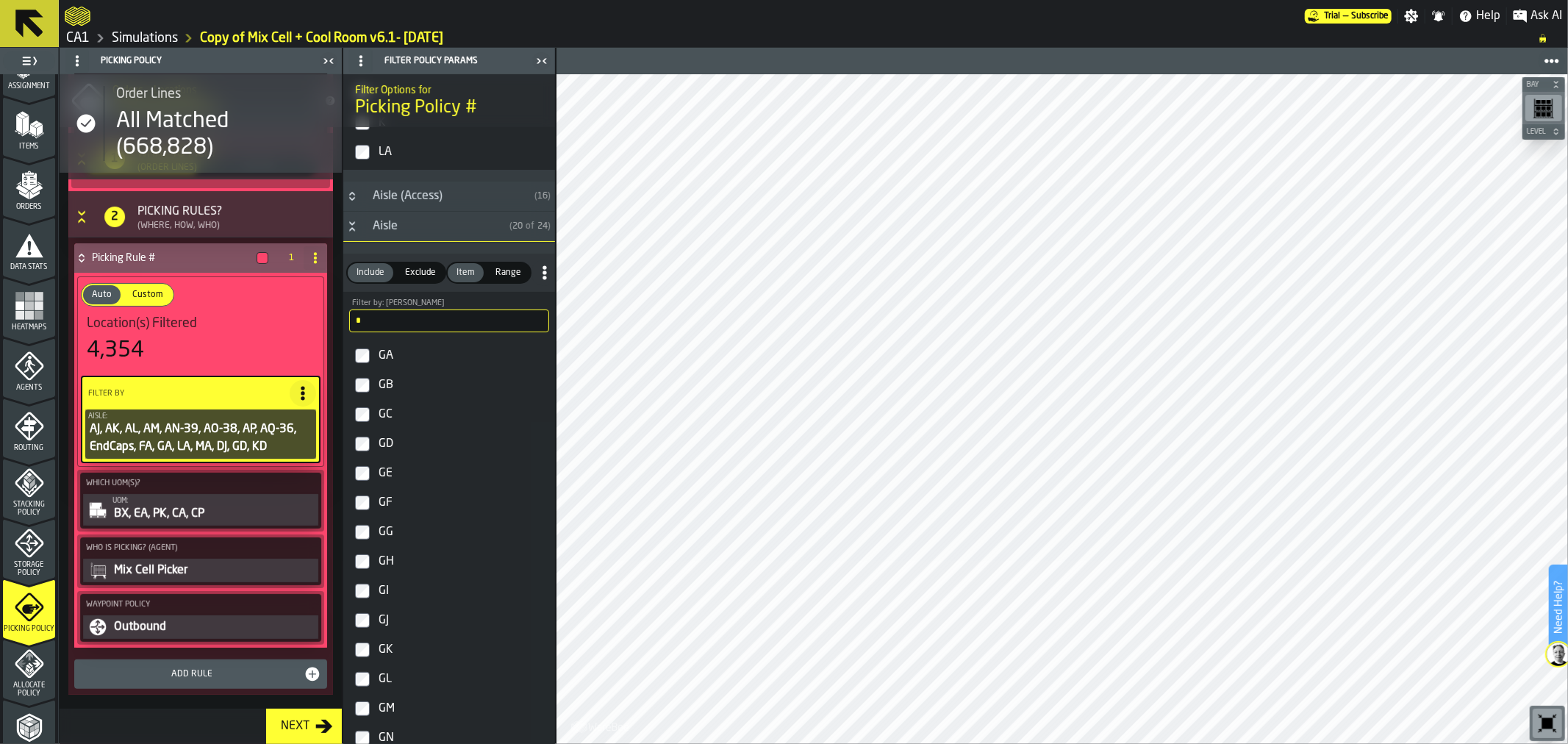
click at [367, 375] on label "GB" at bounding box center [449, 385] width 206 height 29
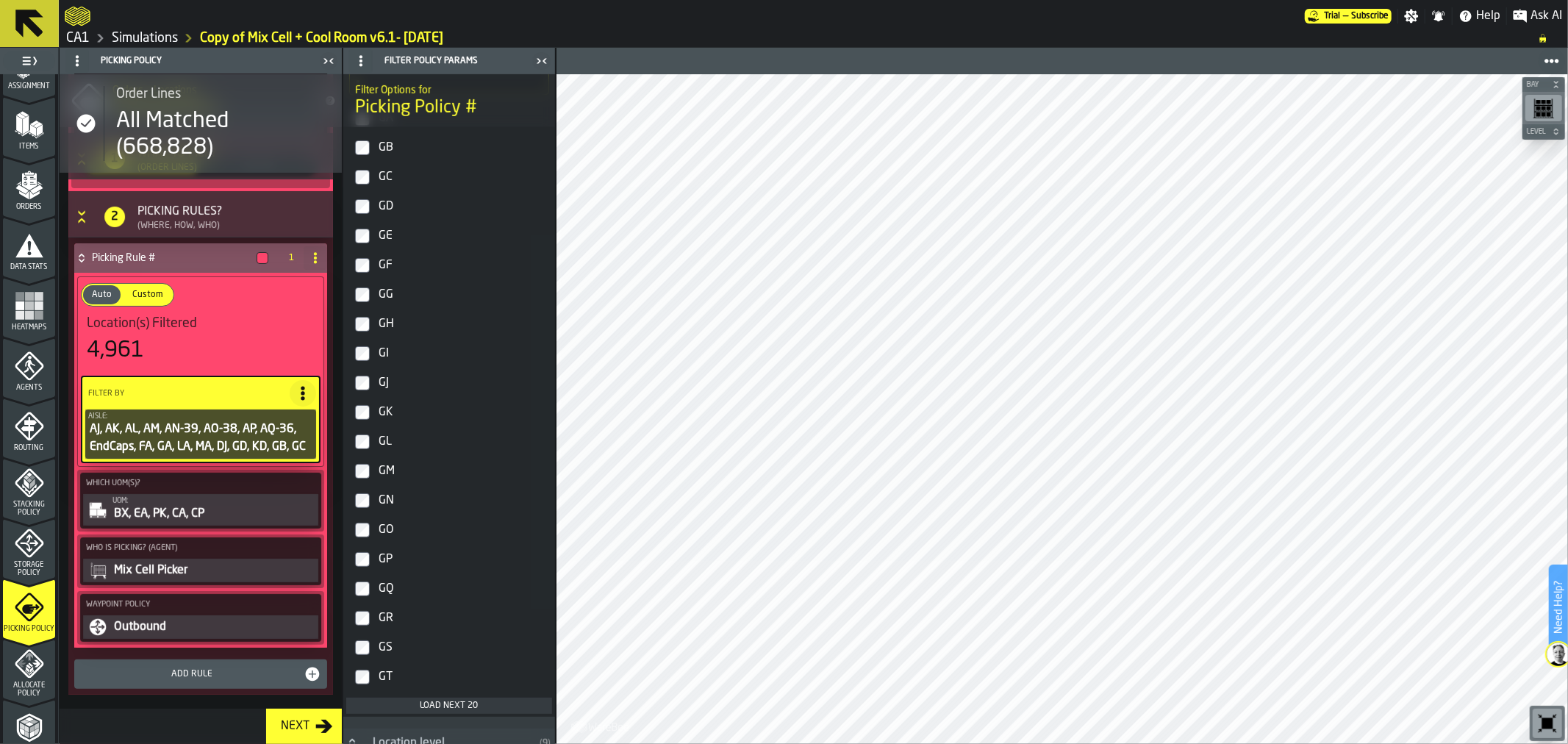
scroll to position [704, 0]
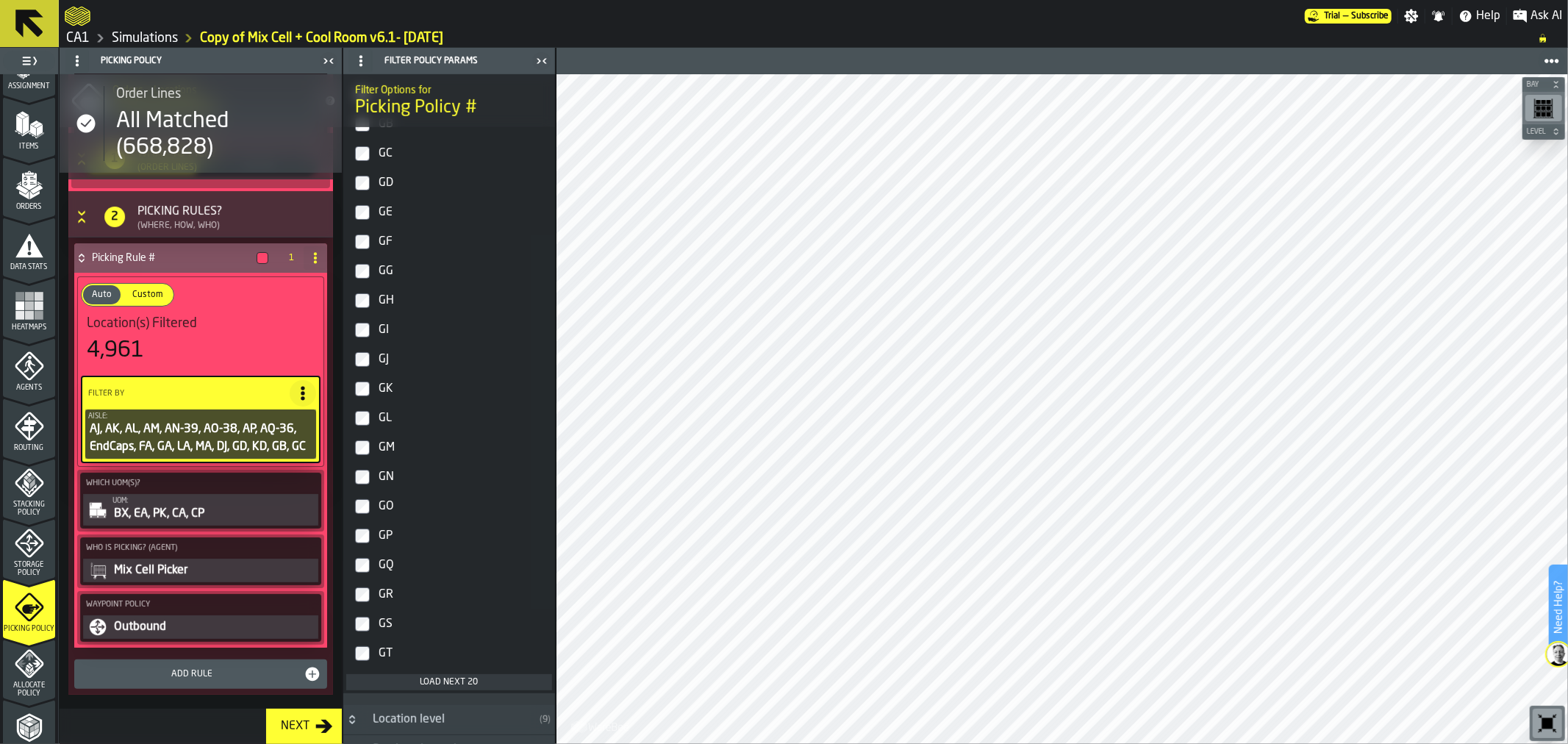
click at [382, 223] on div "GE" at bounding box center [461, 212] width 173 height 24
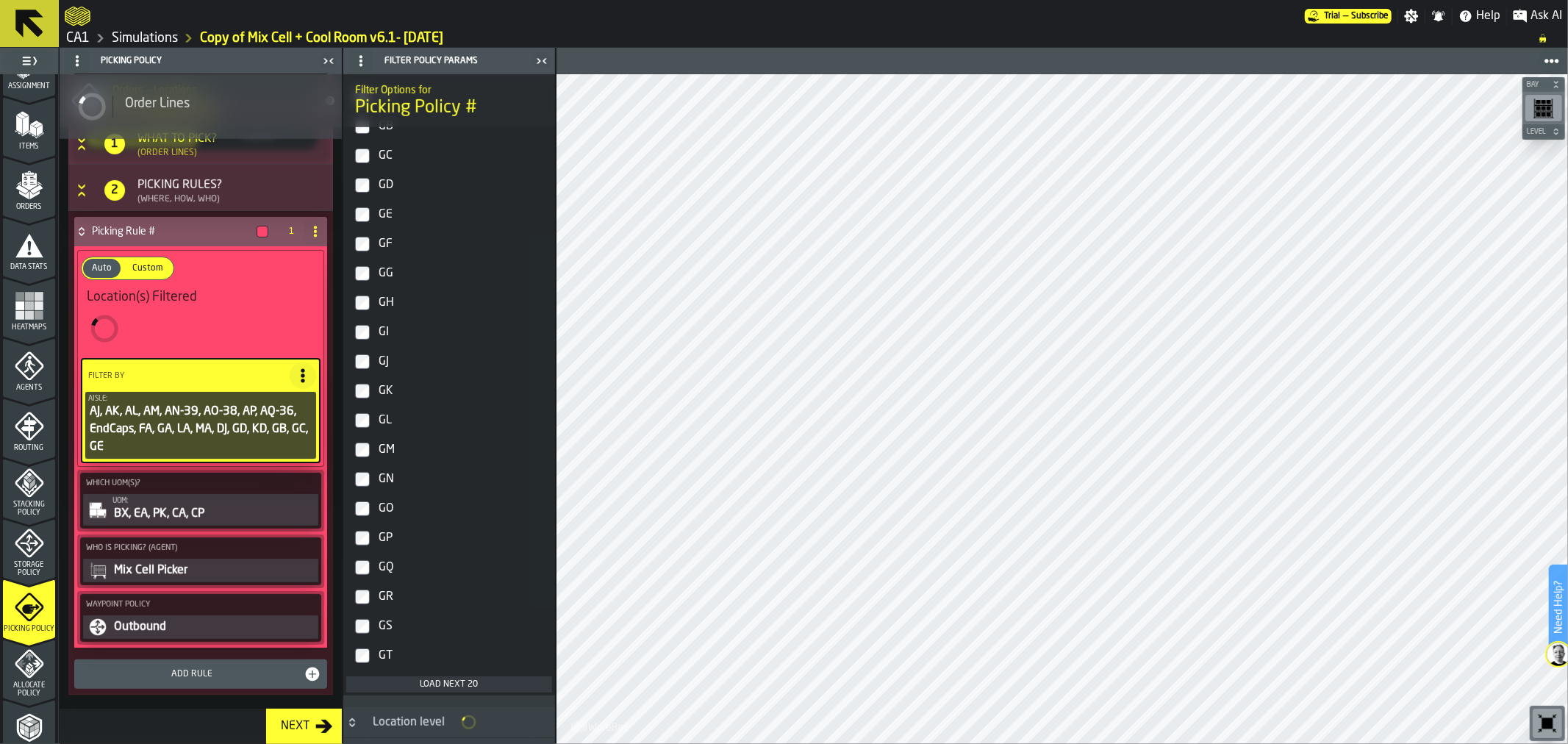
scroll to position [706, 0]
click at [375, 240] on div "GF" at bounding box center [461, 242] width 173 height 24
click at [369, 271] on label "GG" at bounding box center [449, 271] width 206 height 29
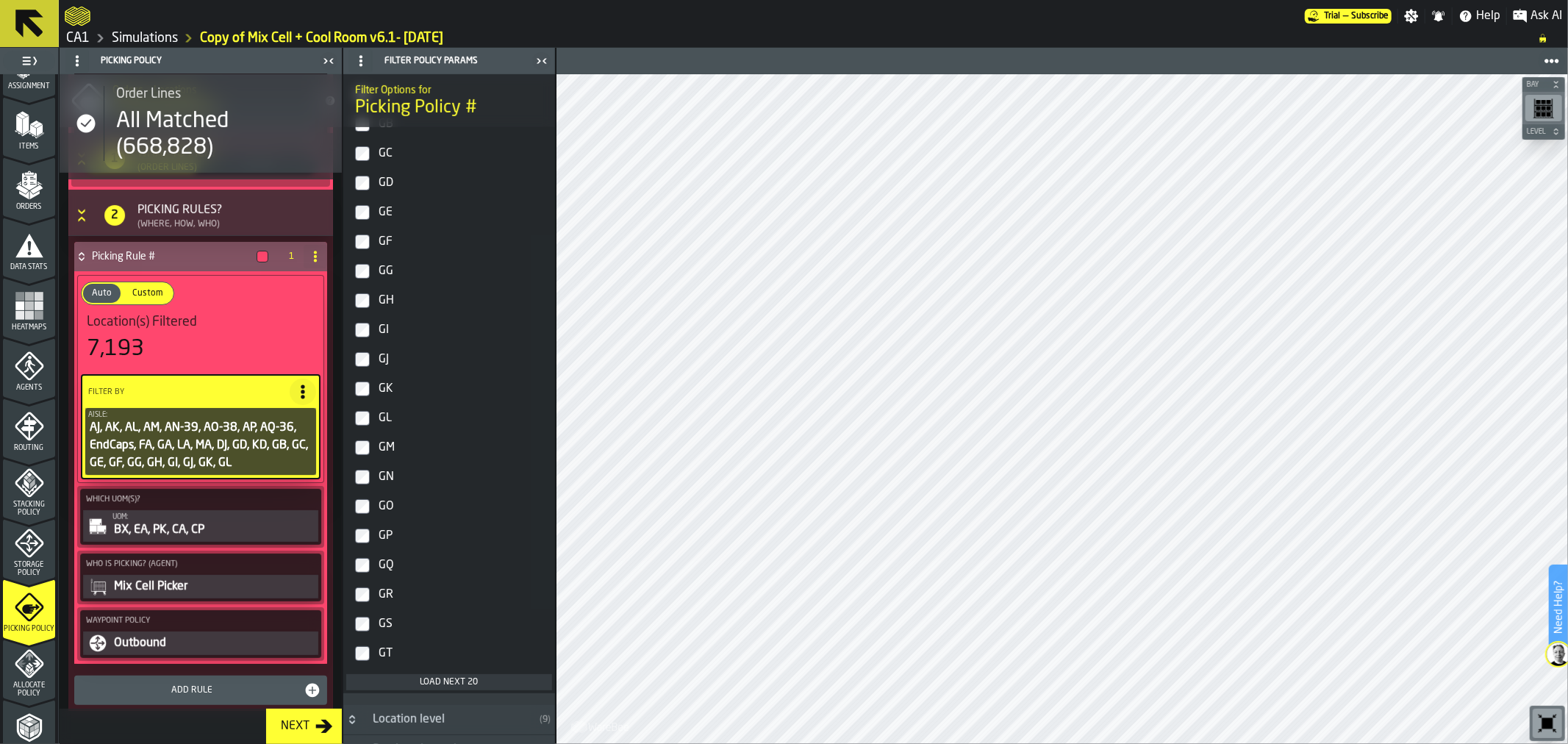
scroll to position [358, 0]
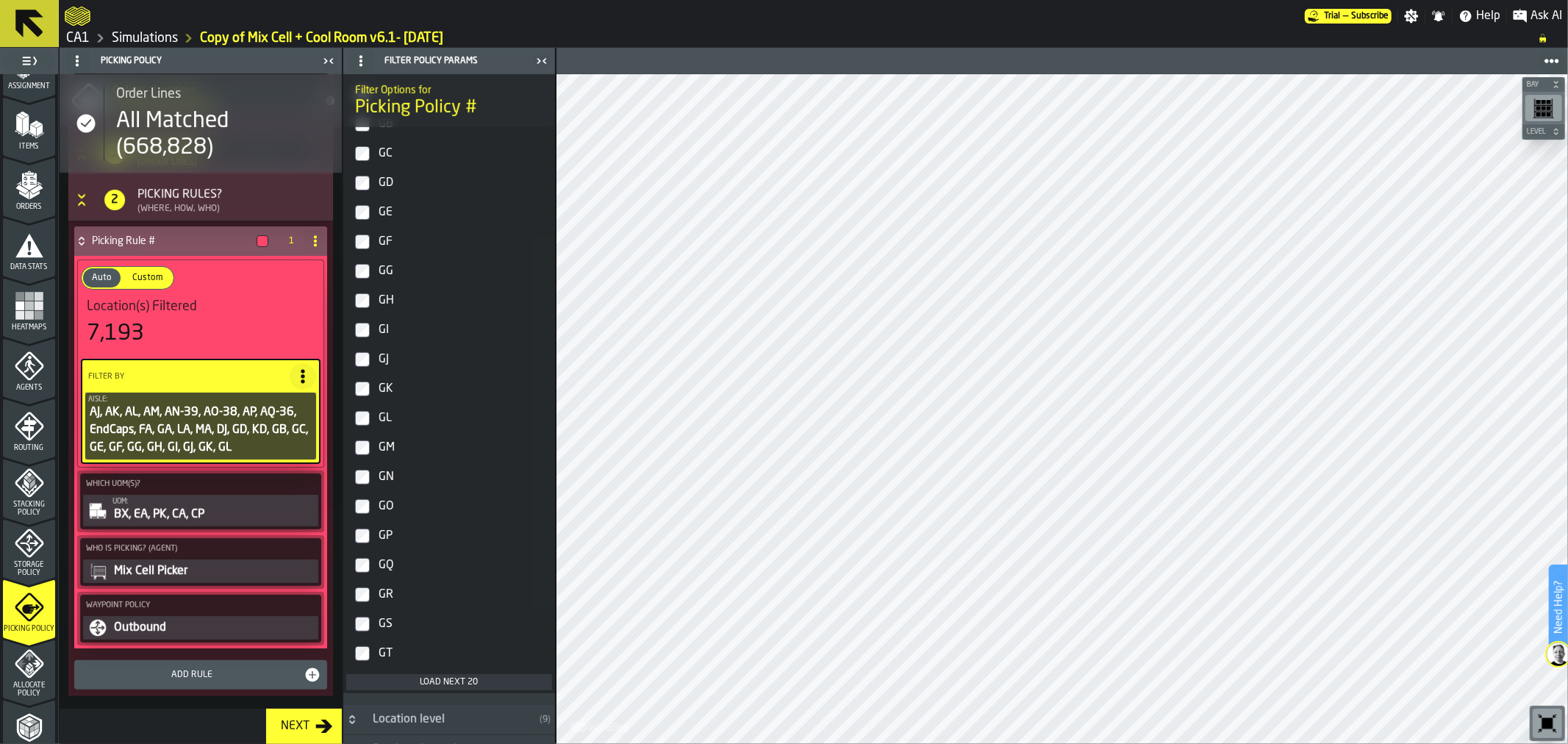
click at [437, 681] on div "Load next 20" at bounding box center [449, 682] width 194 height 10
click at [365, 487] on label "GN" at bounding box center [449, 477] width 206 height 29
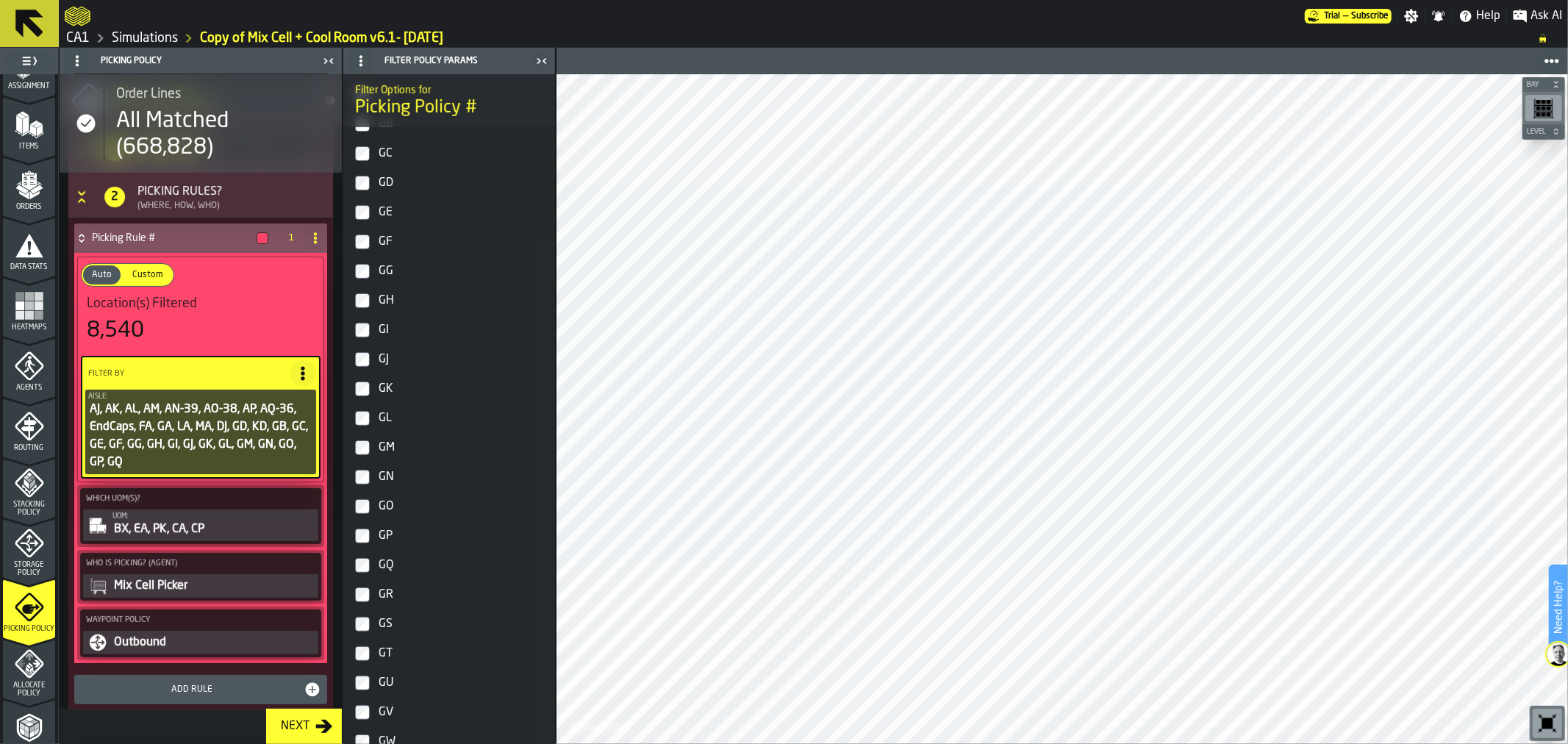
scroll to position [376, 0]
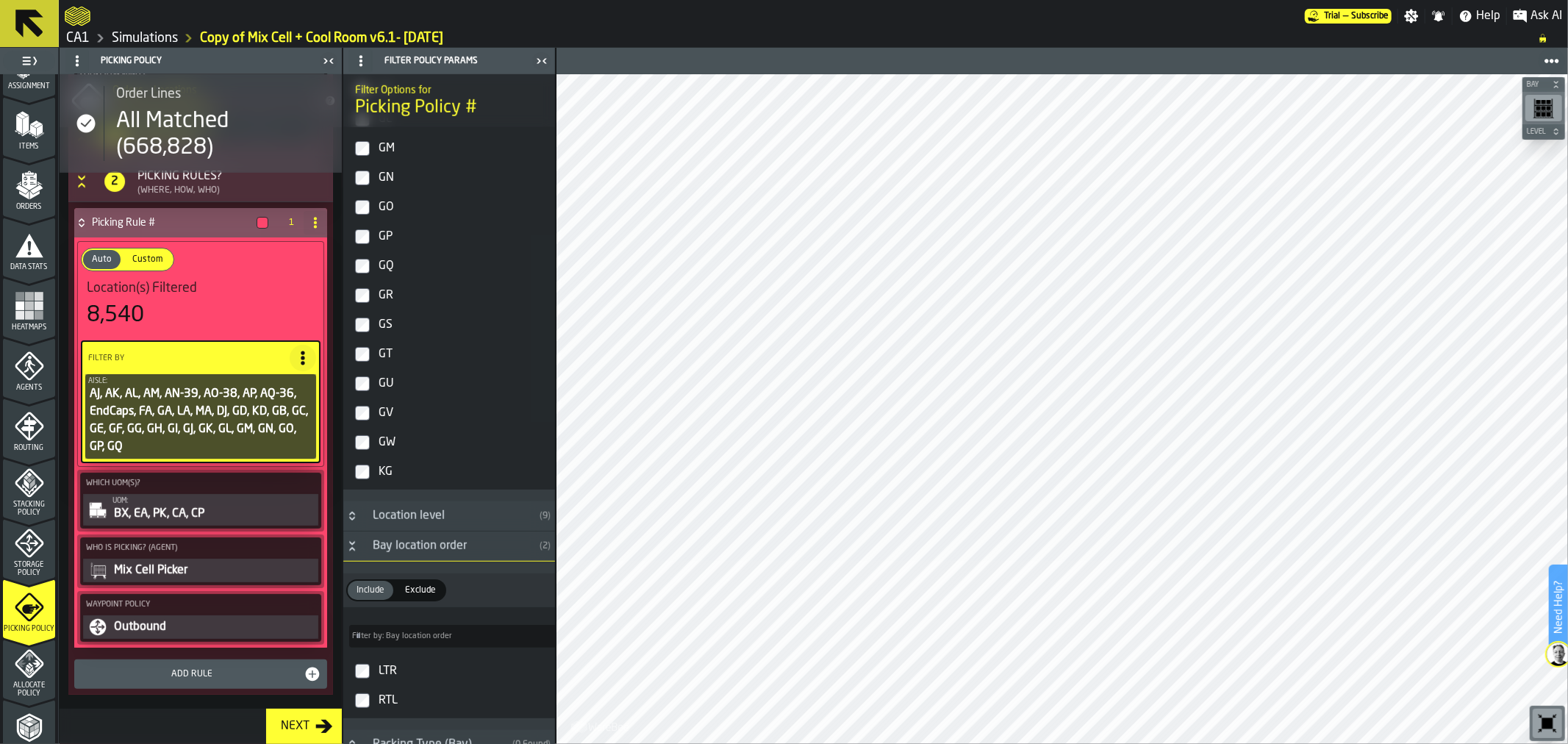
click at [371, 303] on label "GR" at bounding box center [449, 296] width 206 height 29
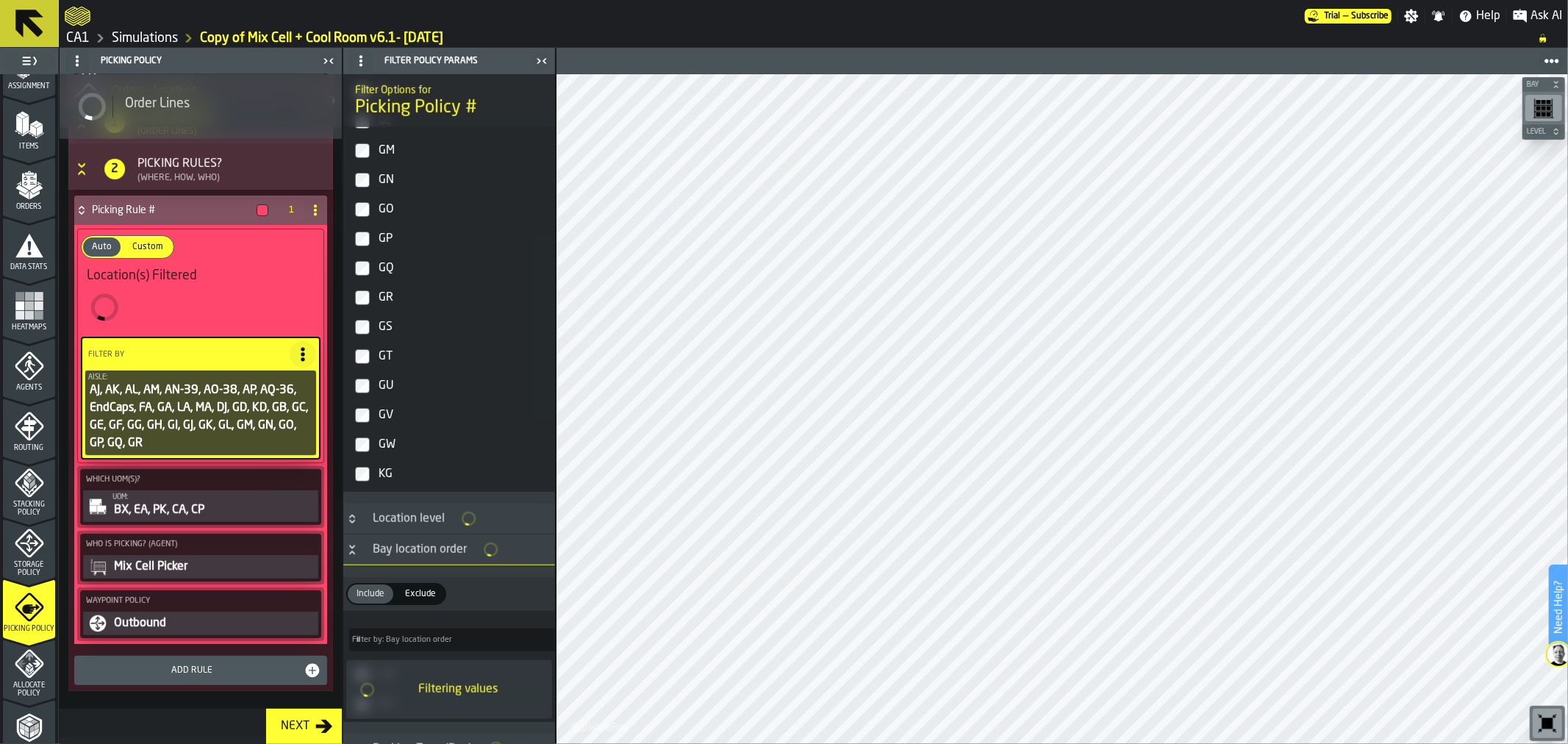
scroll to position [361, 0]
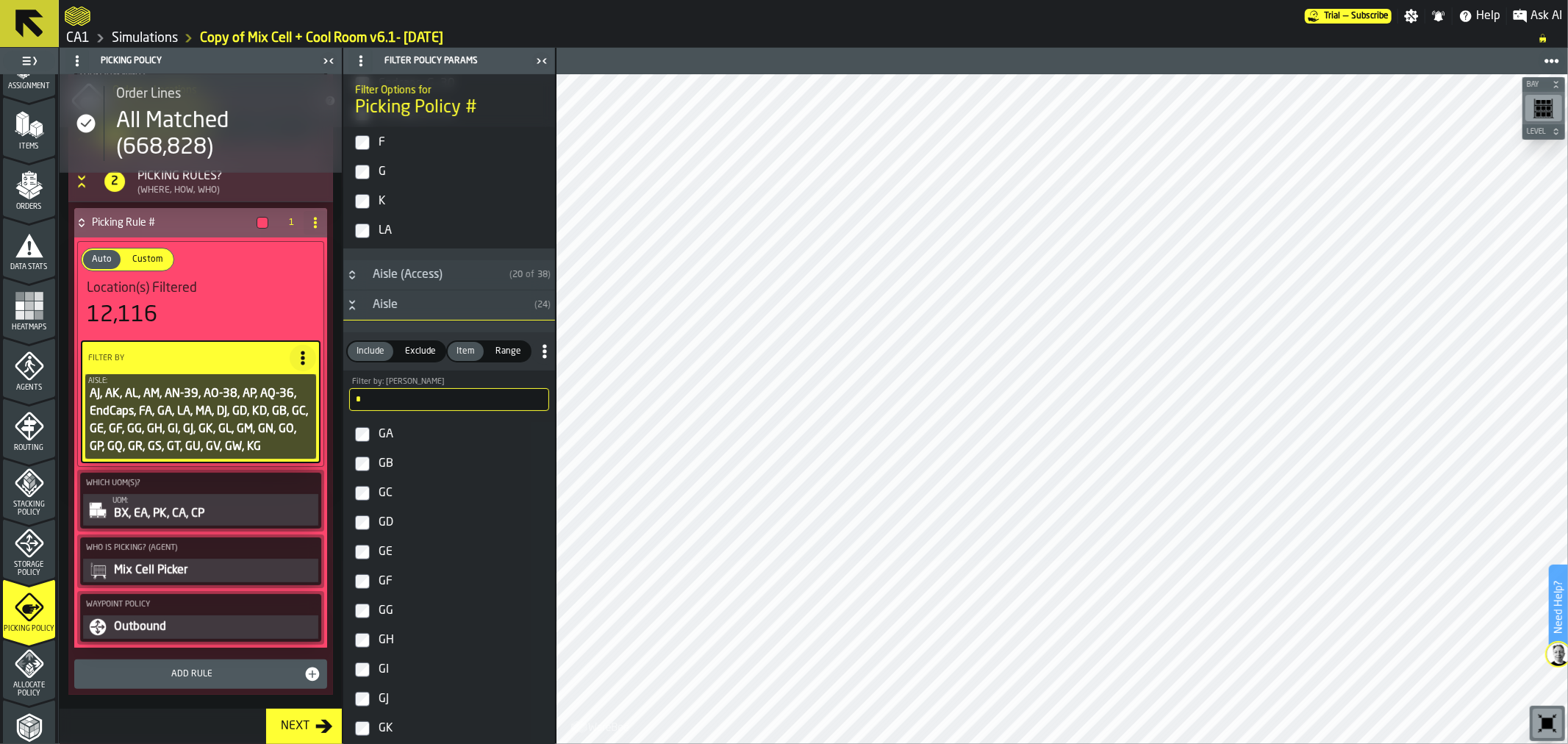
click at [451, 394] on input "*" at bounding box center [449, 399] width 200 height 23
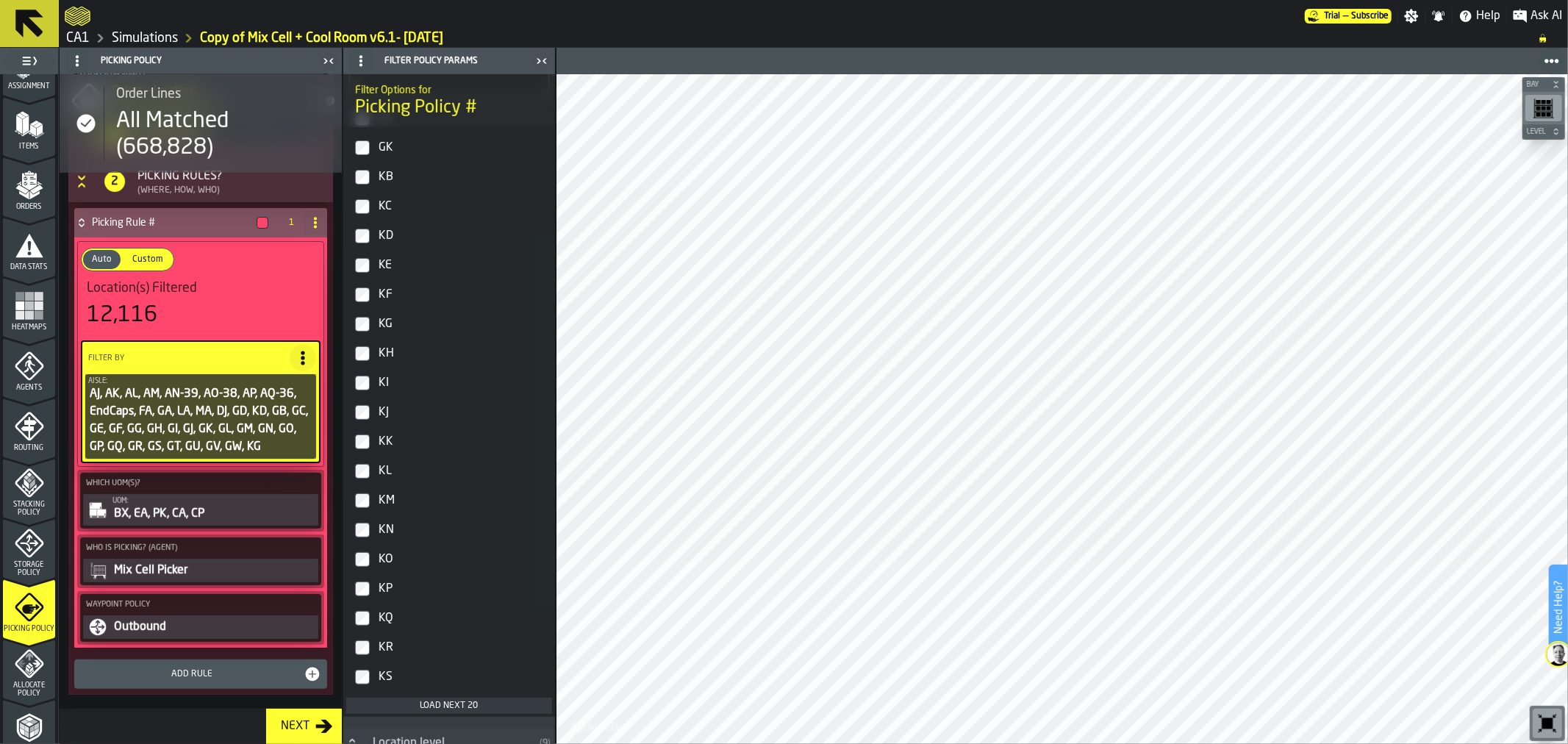
scroll to position [689, 0]
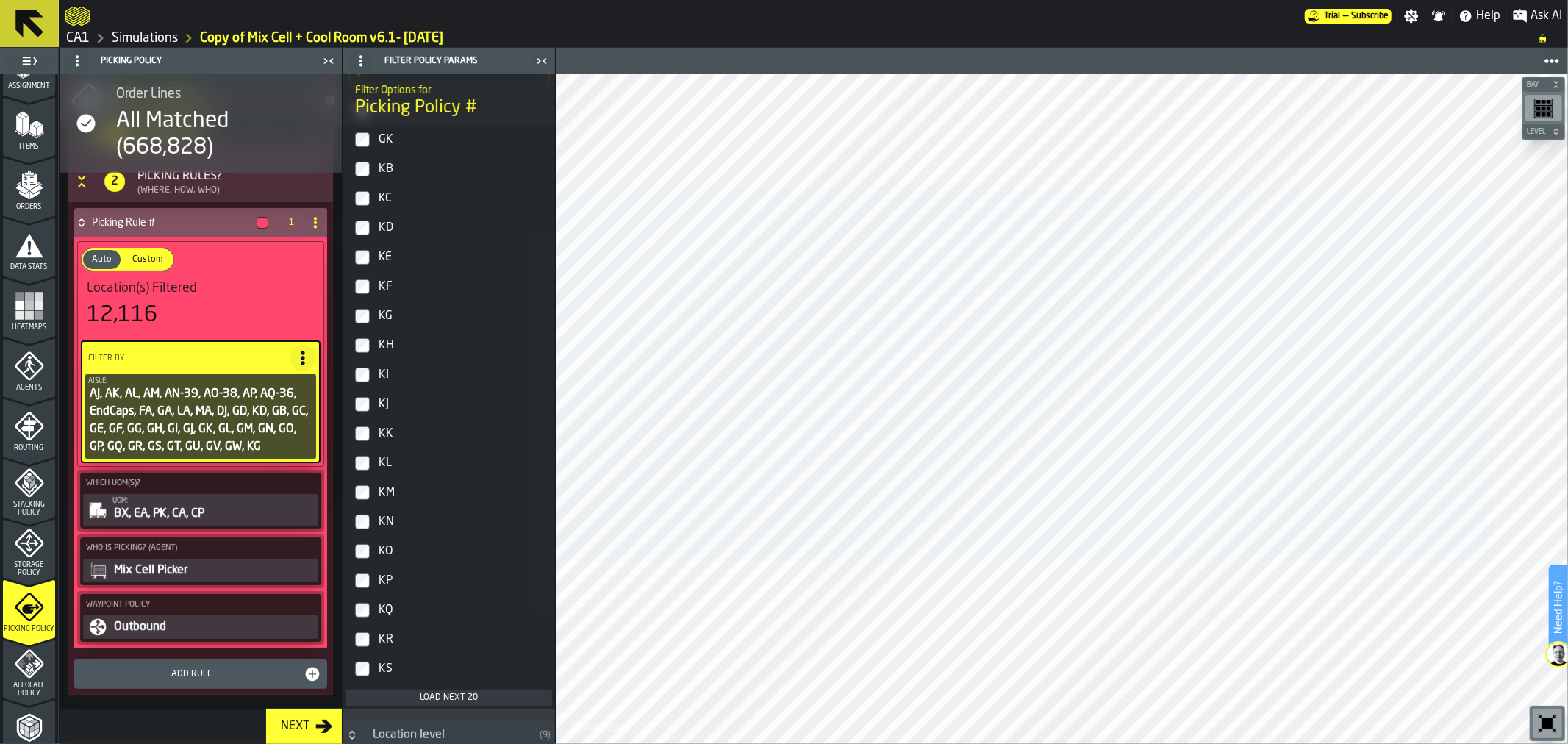
click at [394, 171] on div "KB" at bounding box center [461, 169] width 173 height 24
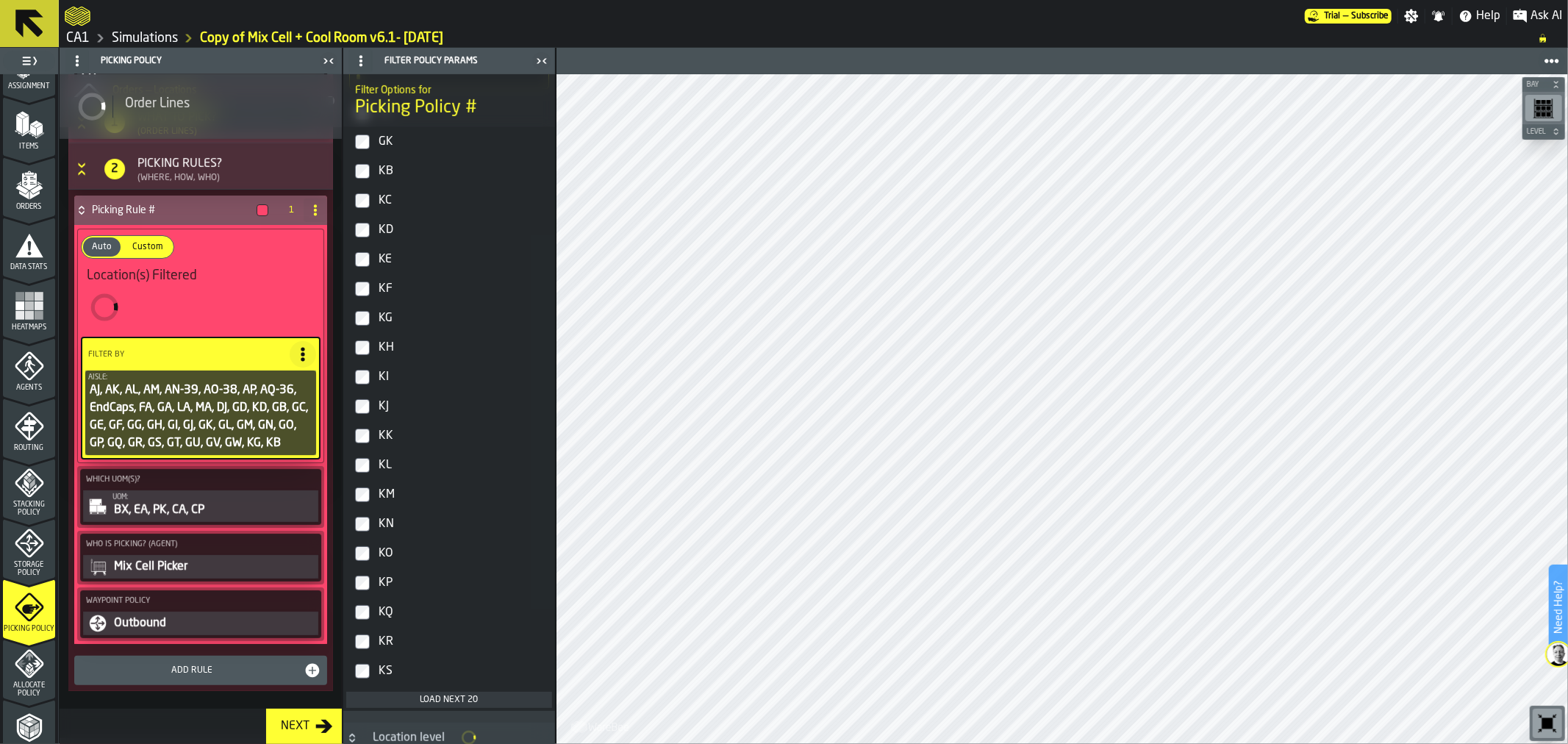
scroll to position [692, 0]
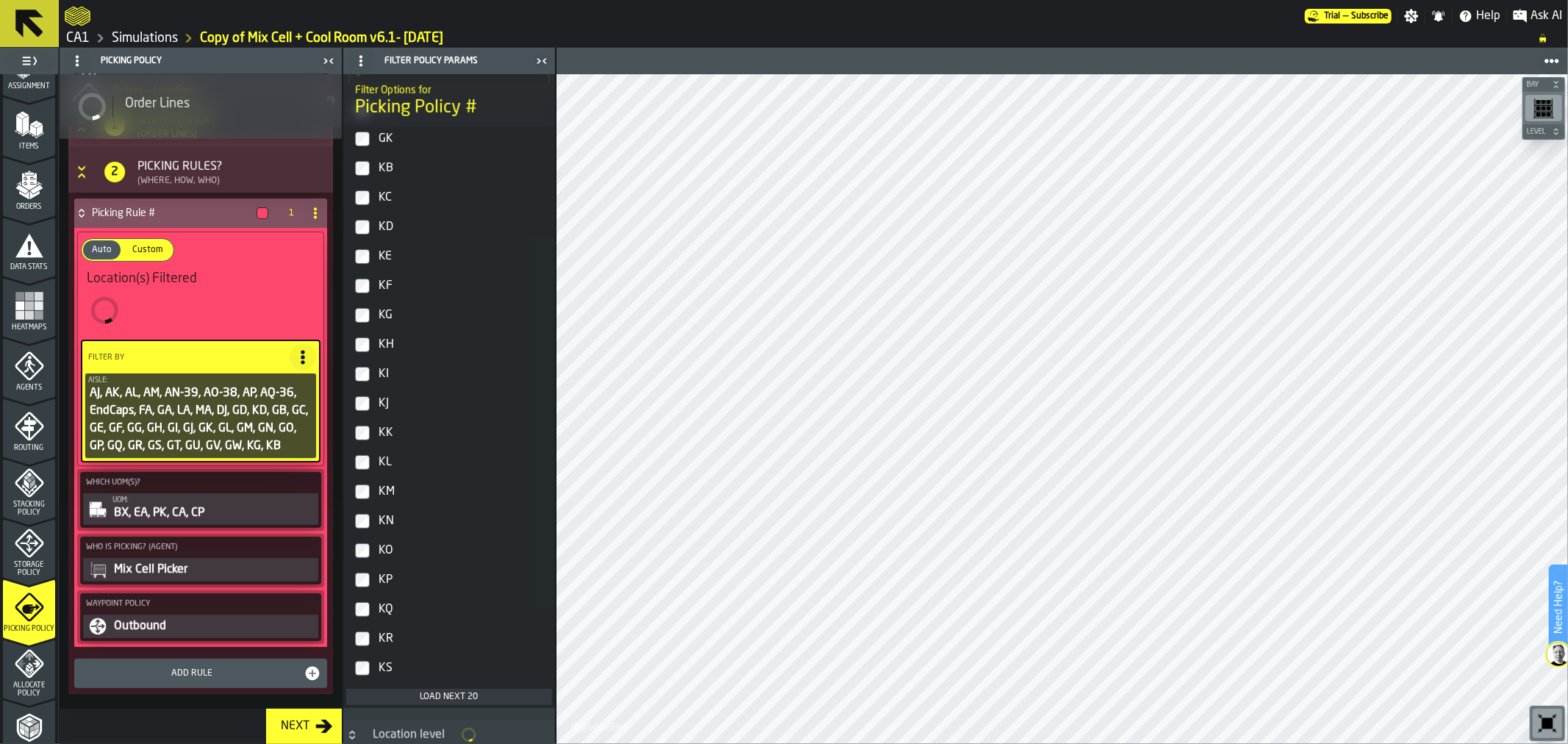
click at [377, 198] on div "KC" at bounding box center [461, 198] width 173 height 24
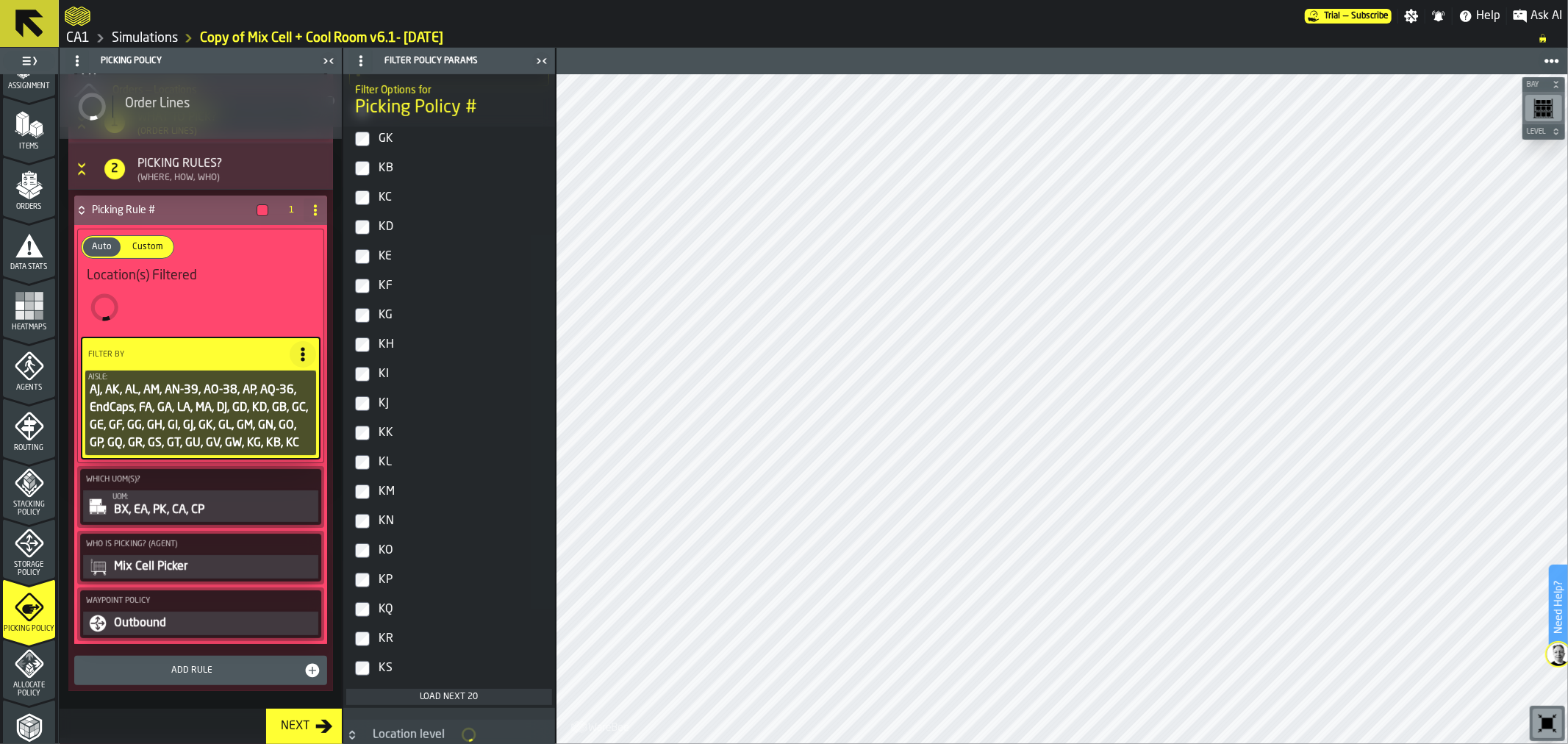
click at [379, 254] on div "KE" at bounding box center [461, 257] width 173 height 24
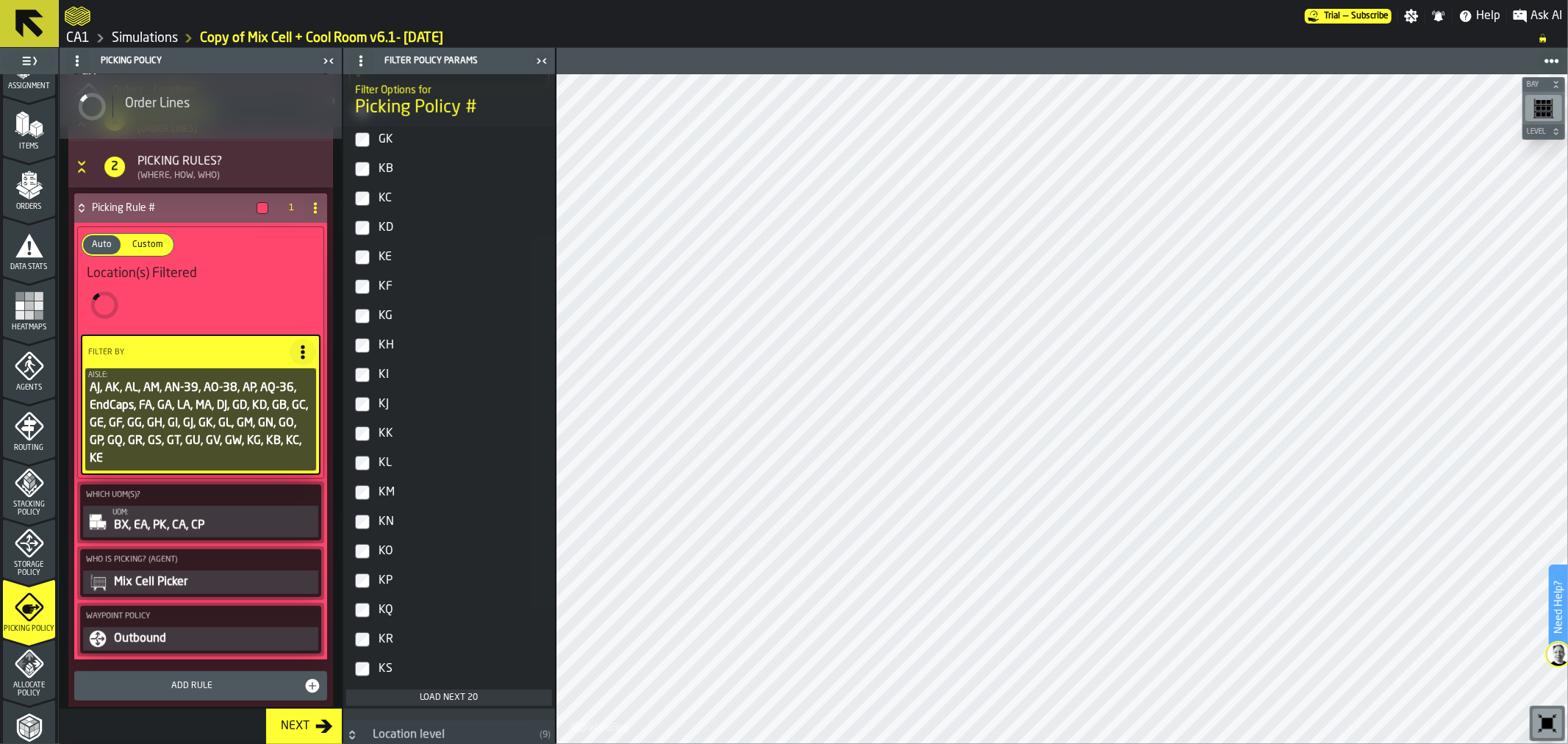
click at [380, 281] on div "KF" at bounding box center [461, 287] width 173 height 24
click at [383, 346] on div "KH" at bounding box center [461, 346] width 173 height 24
click at [380, 379] on div "KI" at bounding box center [461, 375] width 173 height 24
click at [363, 571] on label "KP" at bounding box center [449, 581] width 206 height 29
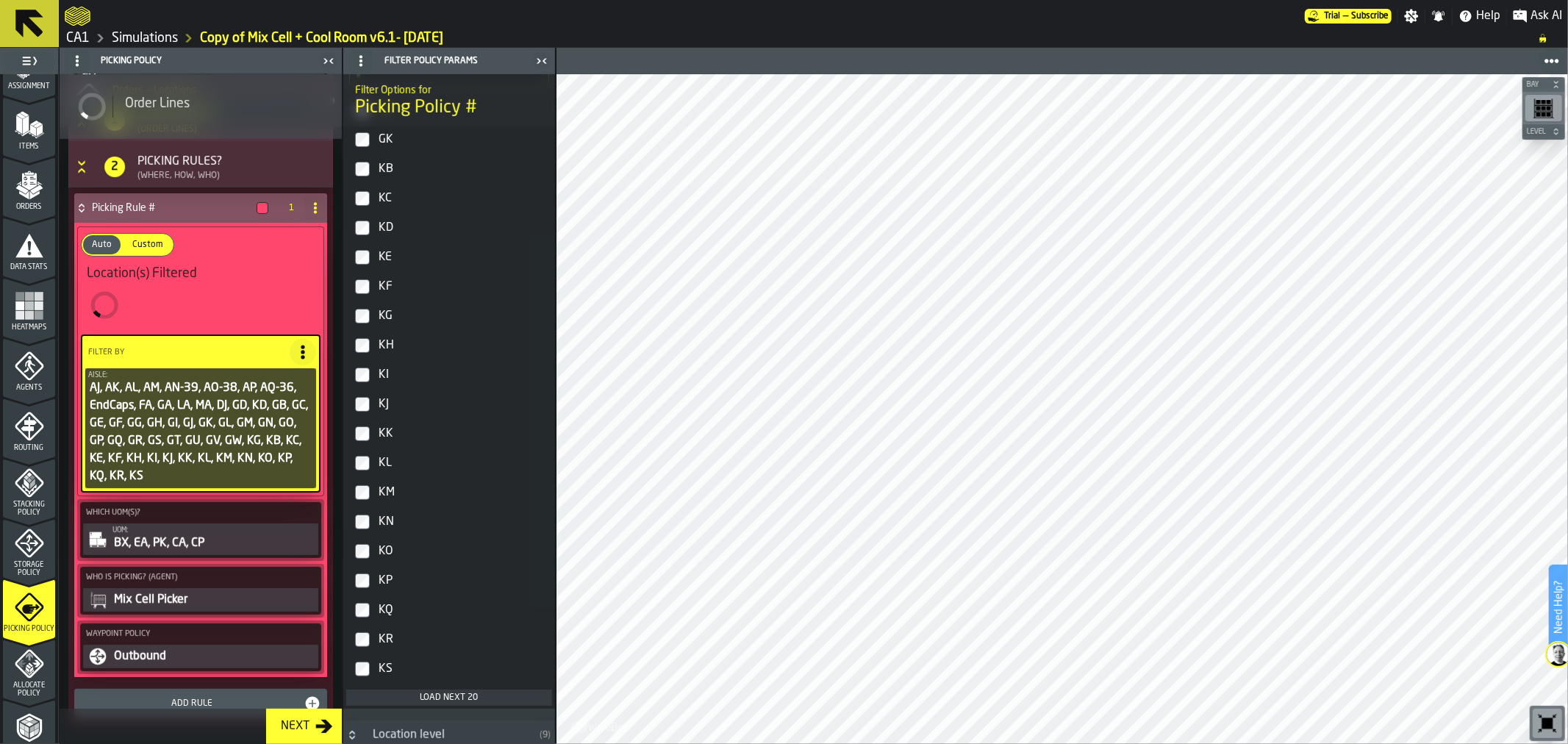
click at [442, 698] on div "Load next 20" at bounding box center [449, 698] width 194 height 10
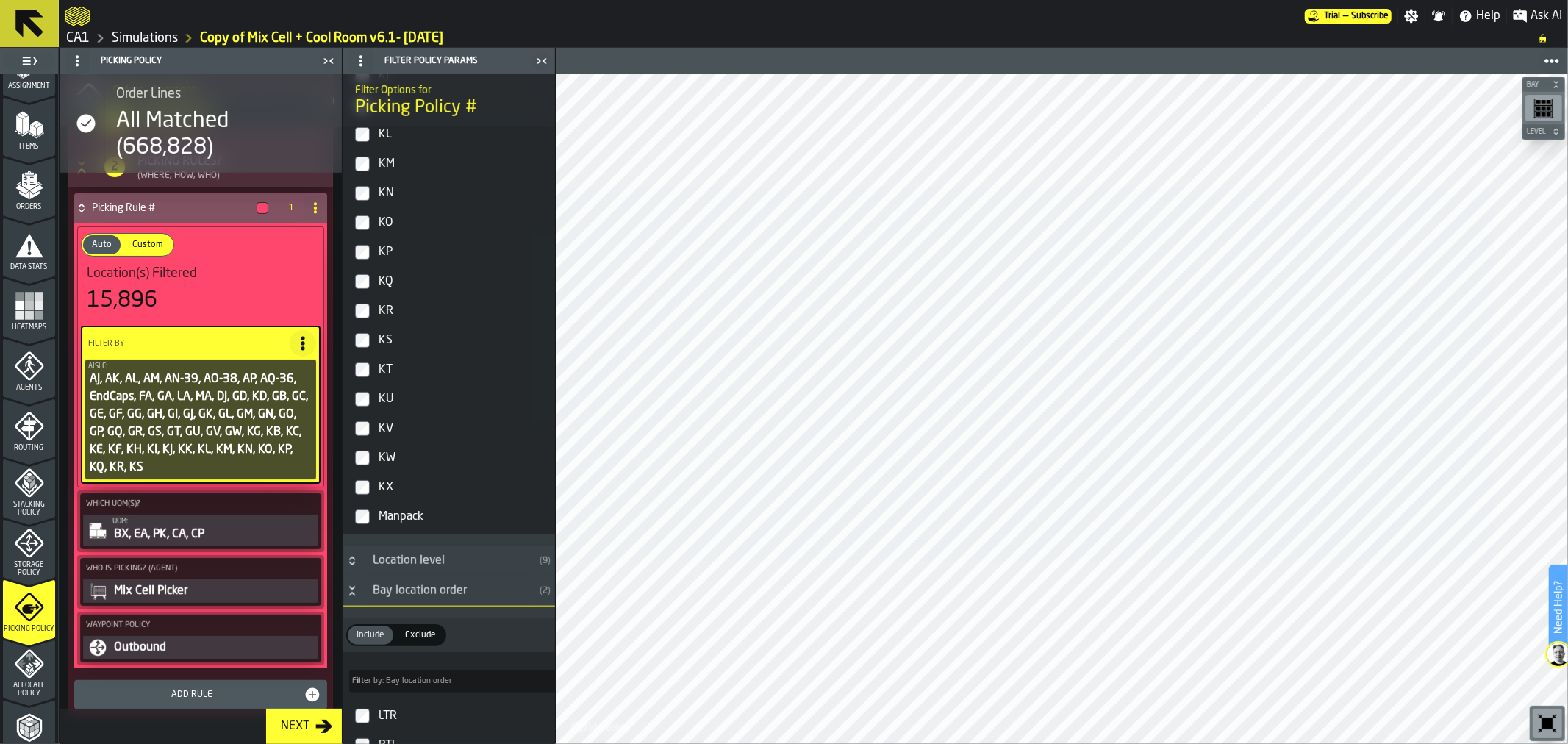
scroll to position [1026, 0]
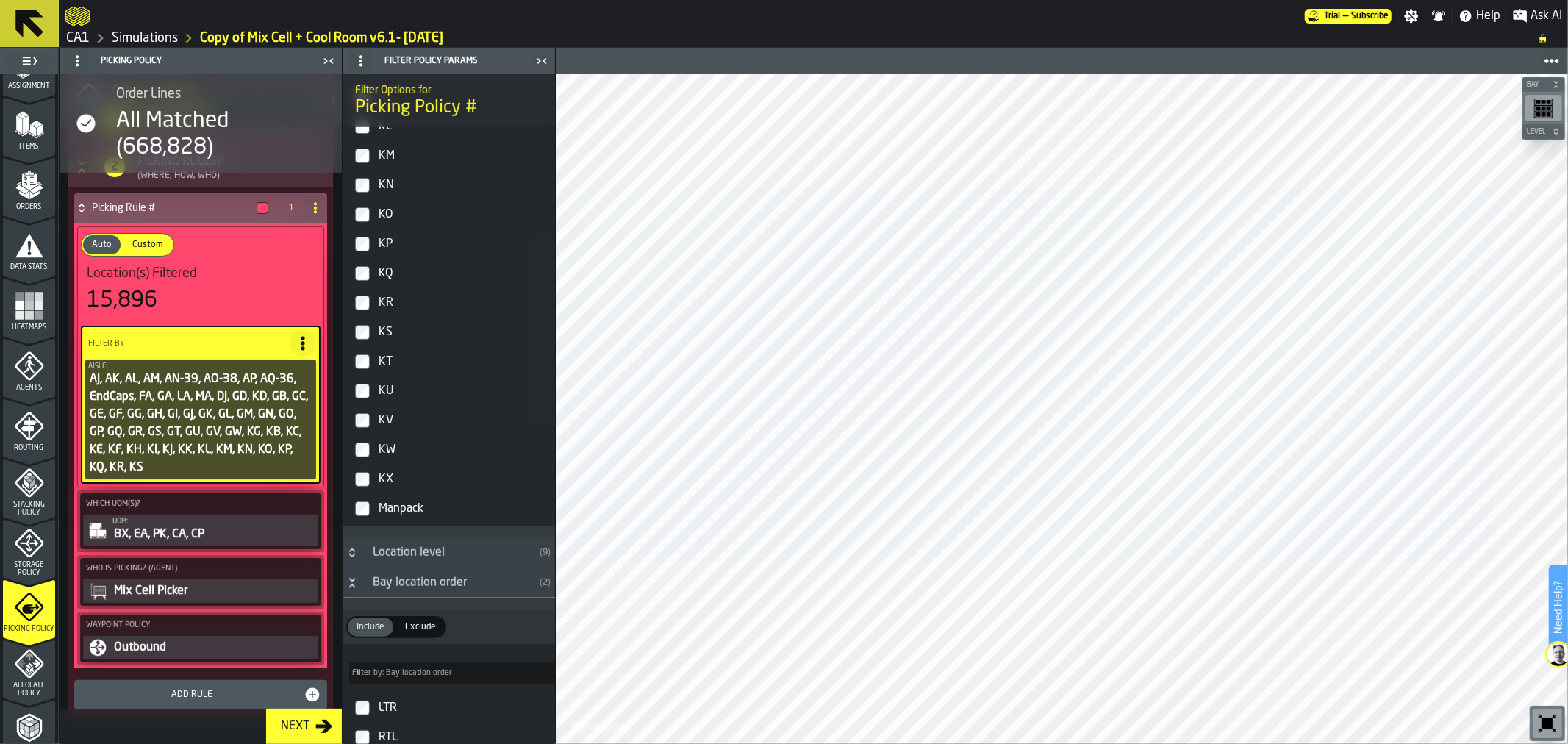
click at [403, 364] on div "KT" at bounding box center [461, 362] width 173 height 24
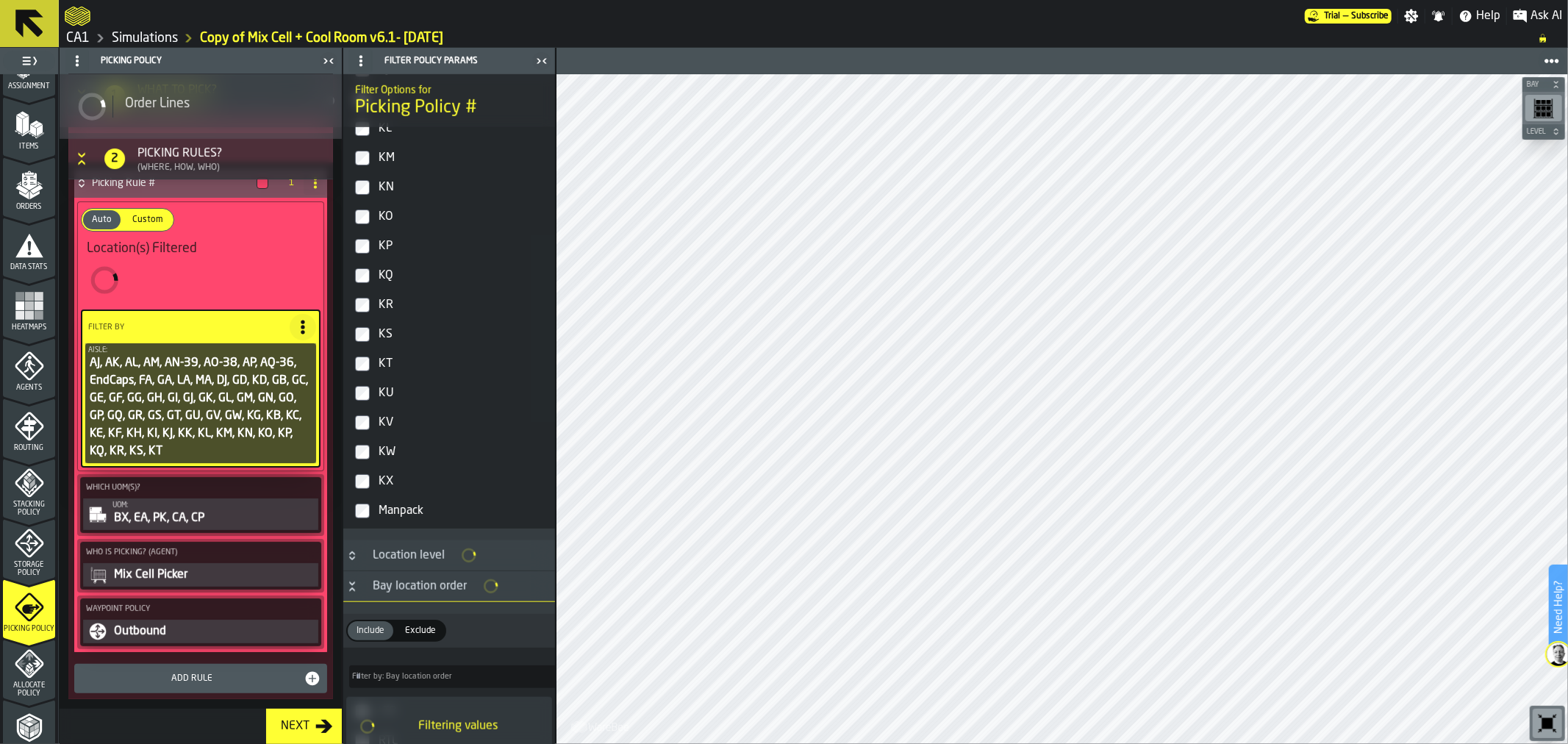
scroll to position [1028, 0]
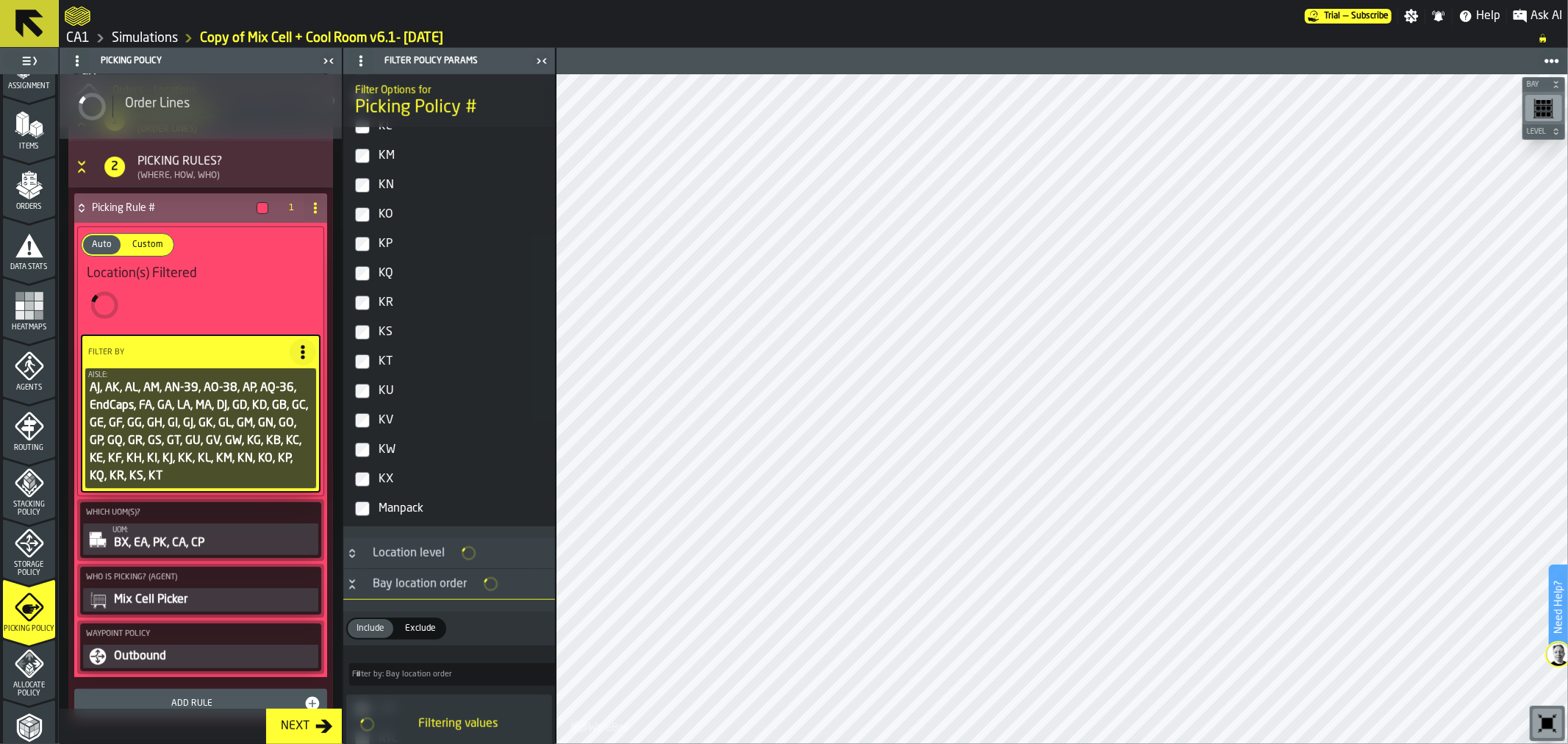
click at [394, 388] on div "KU" at bounding box center [461, 391] width 173 height 24
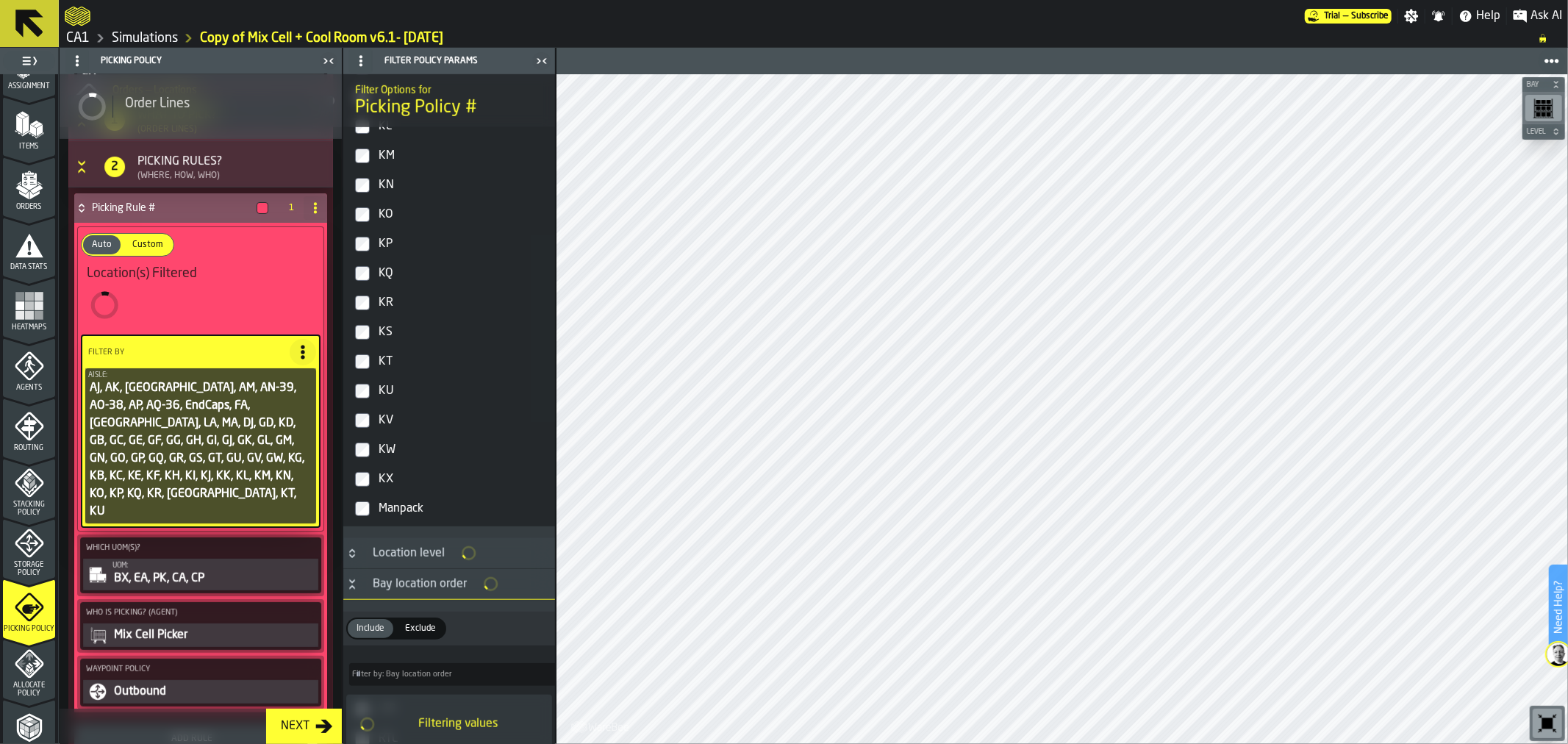
click at [386, 422] on div "KV" at bounding box center [461, 420] width 173 height 24
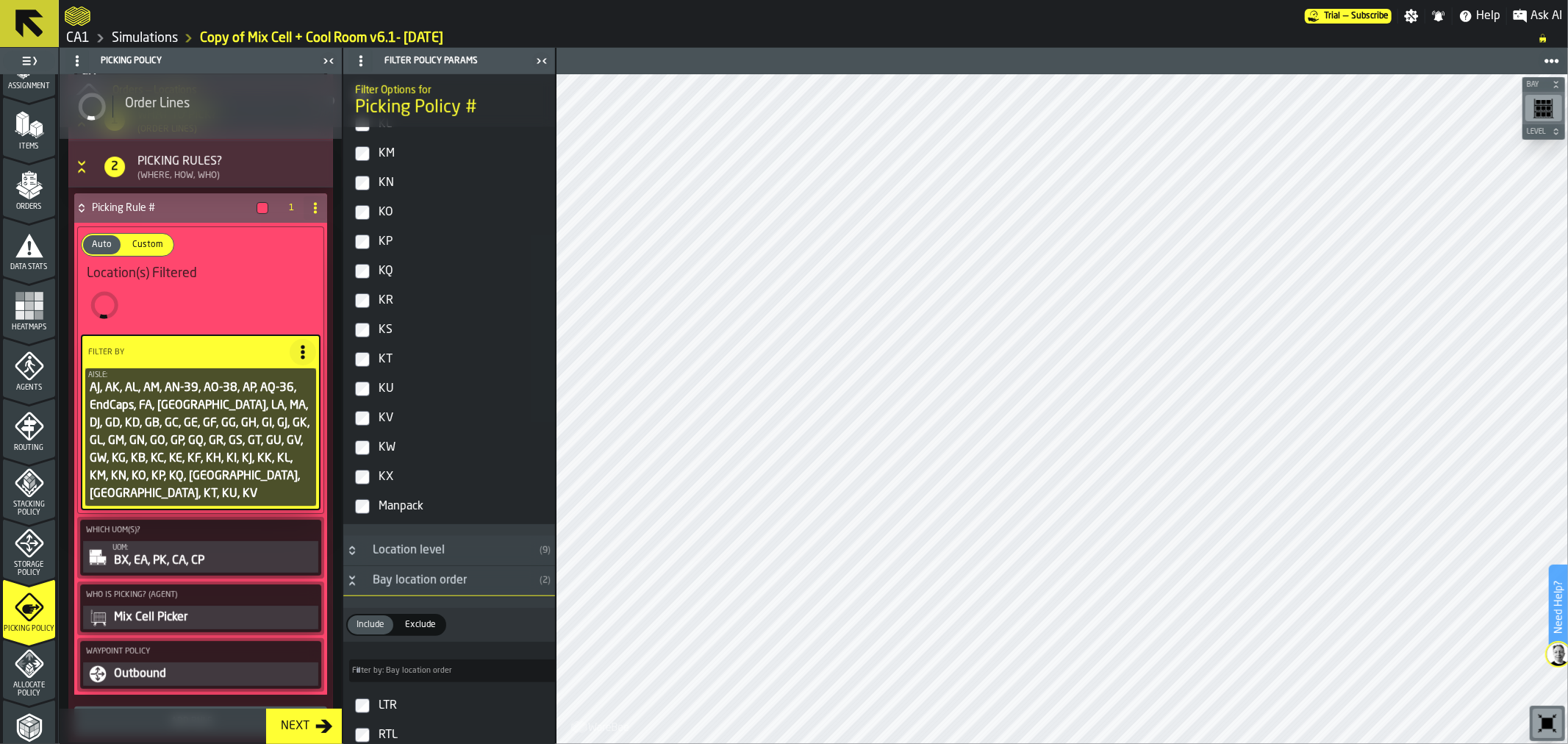
scroll to position [1026, 0]
click at [387, 450] on div "KW" at bounding box center [461, 450] width 173 height 24
click at [386, 480] on div "KX" at bounding box center [461, 479] width 173 height 24
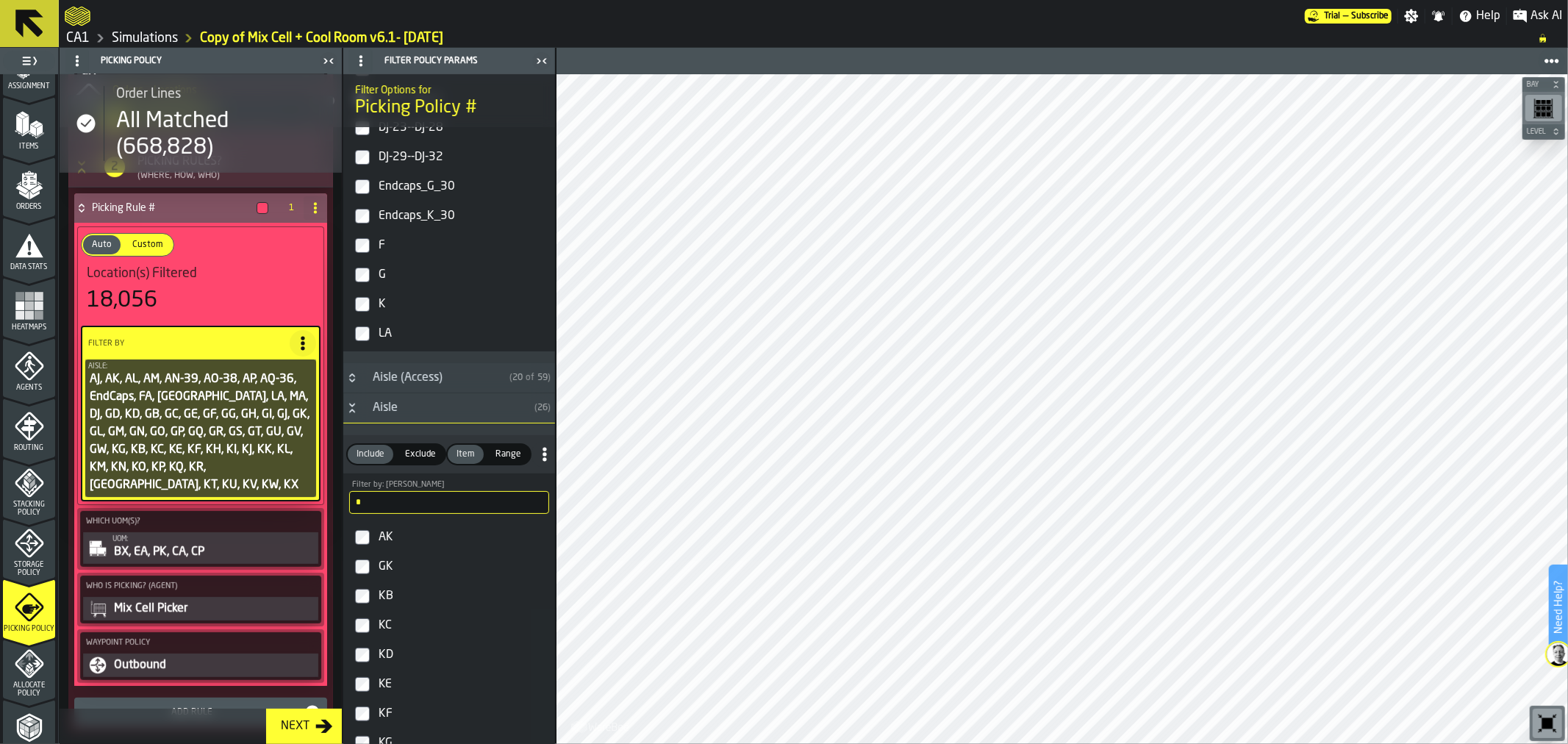
scroll to position [266, 0]
click at [394, 504] on input "*" at bounding box center [449, 498] width 200 height 23
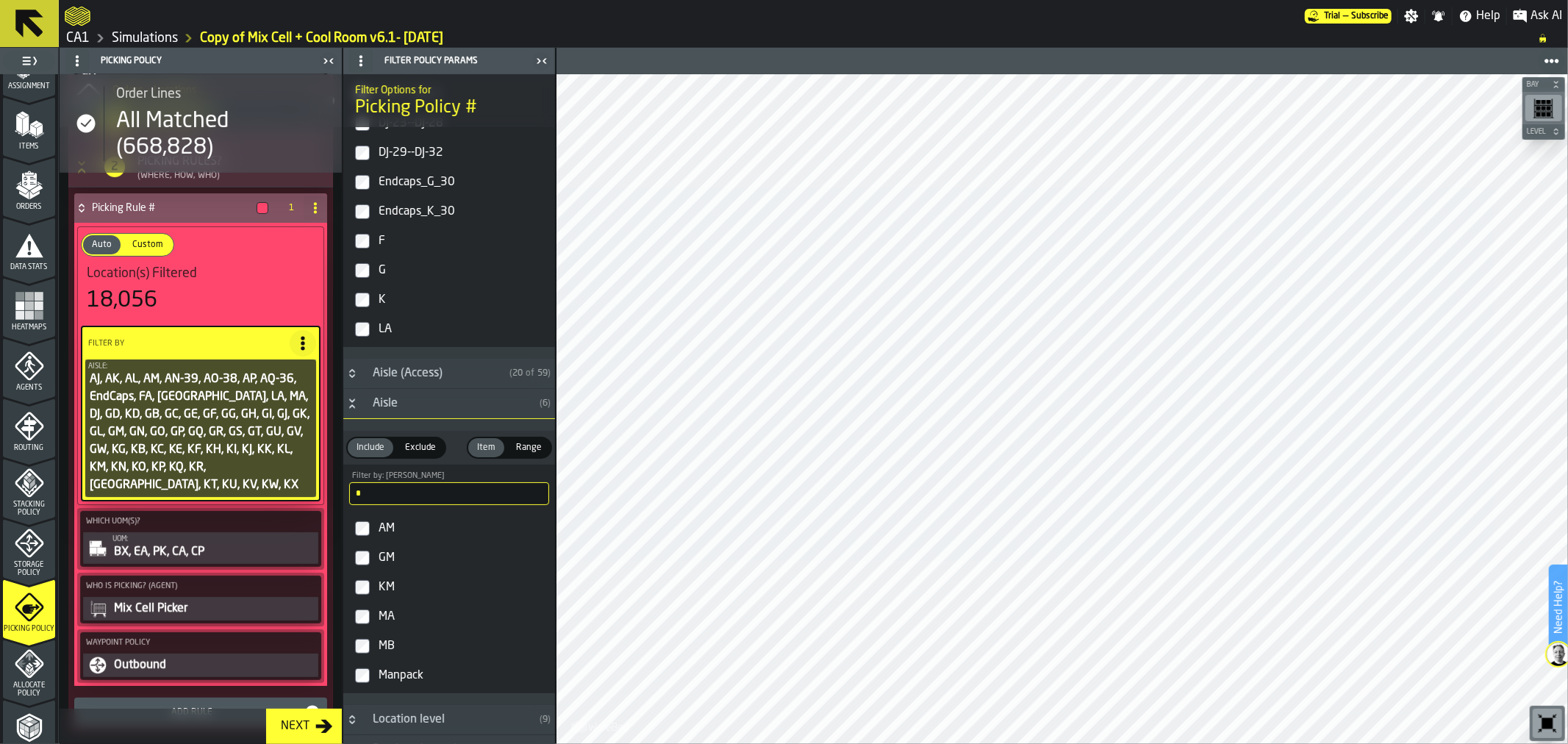
type input "*"
click at [387, 652] on div "MB" at bounding box center [461, 646] width 173 height 24
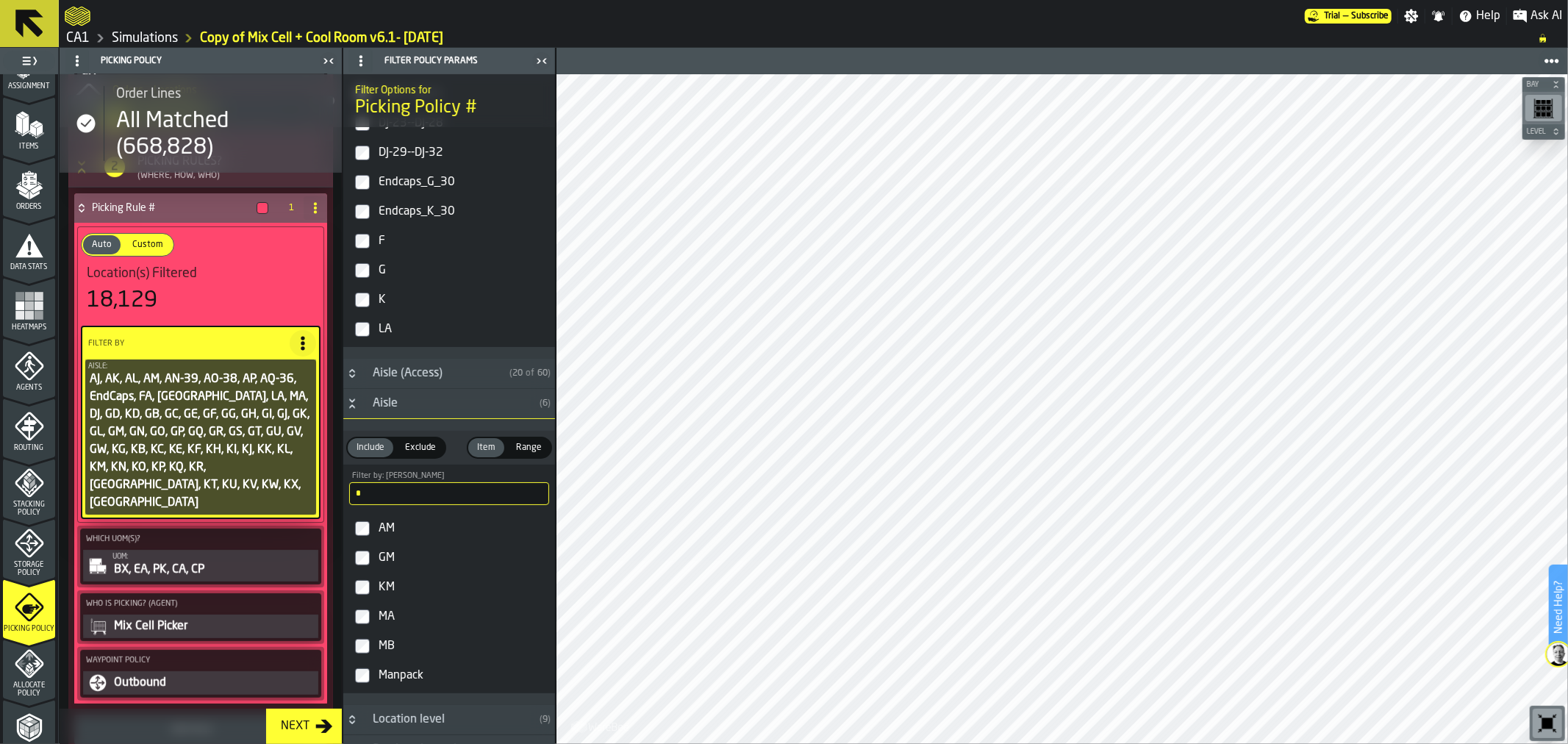
click at [449, 496] on input "*" at bounding box center [449, 493] width 200 height 23
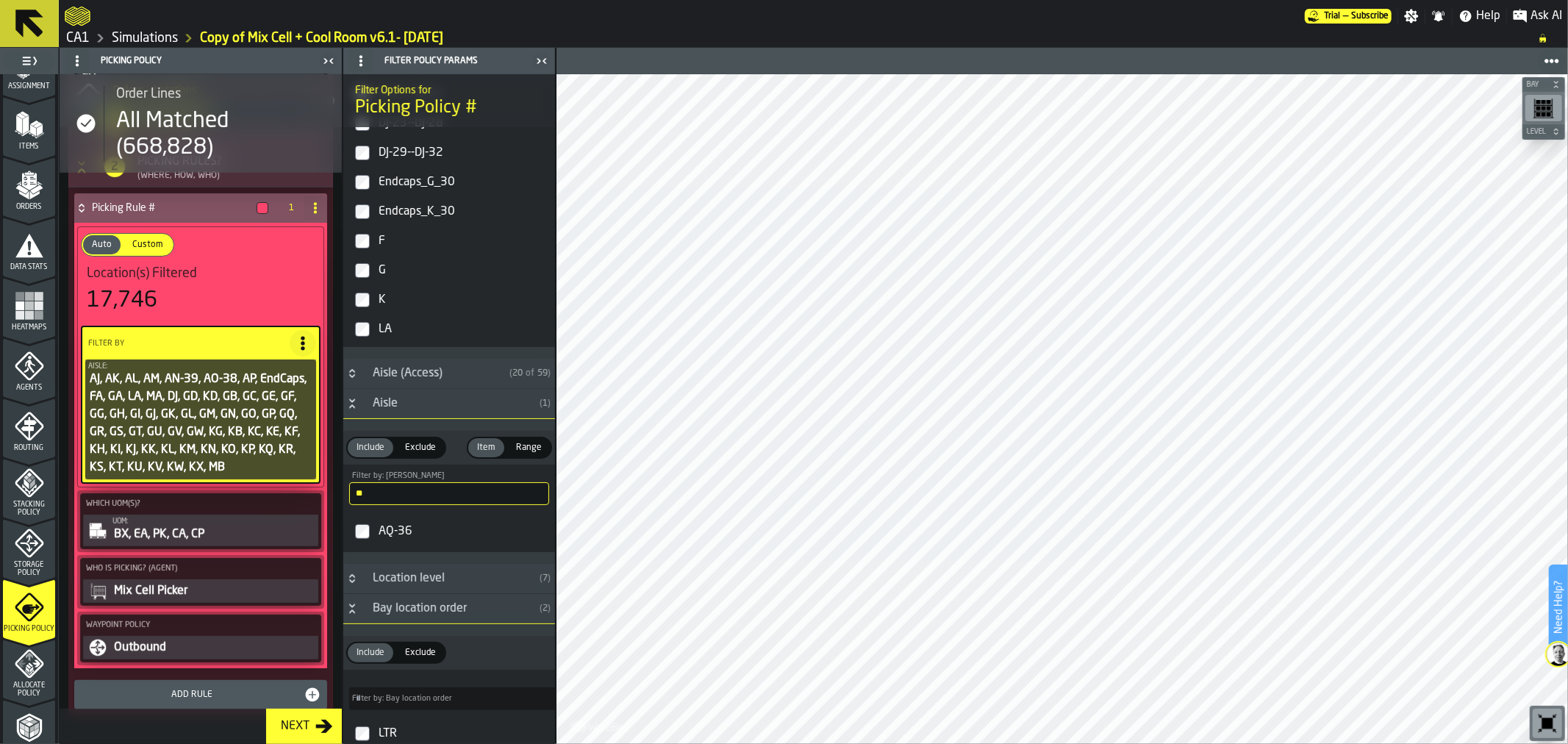
click at [397, 533] on div "AQ-36" at bounding box center [461, 532] width 173 height 24
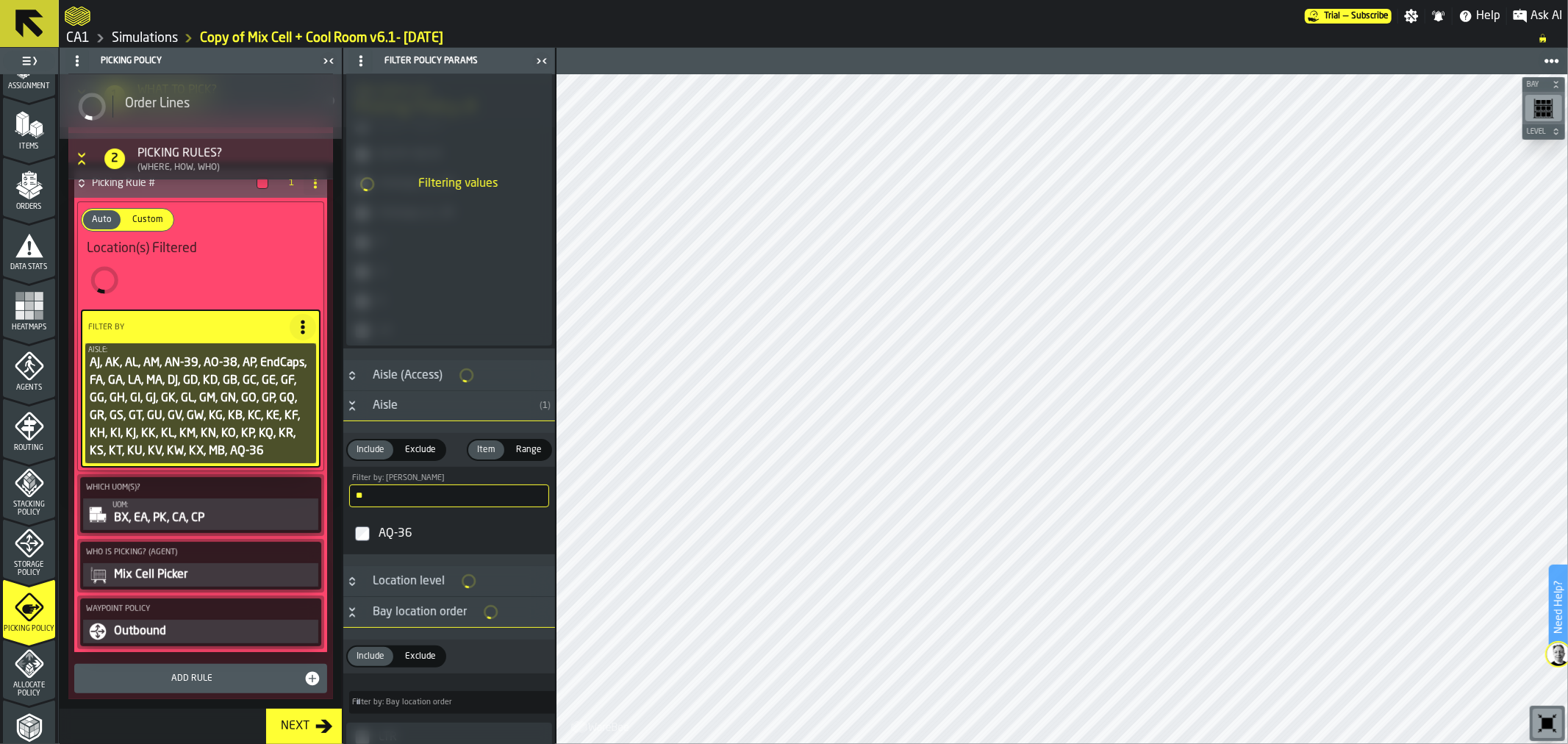
scroll to position [268, 0]
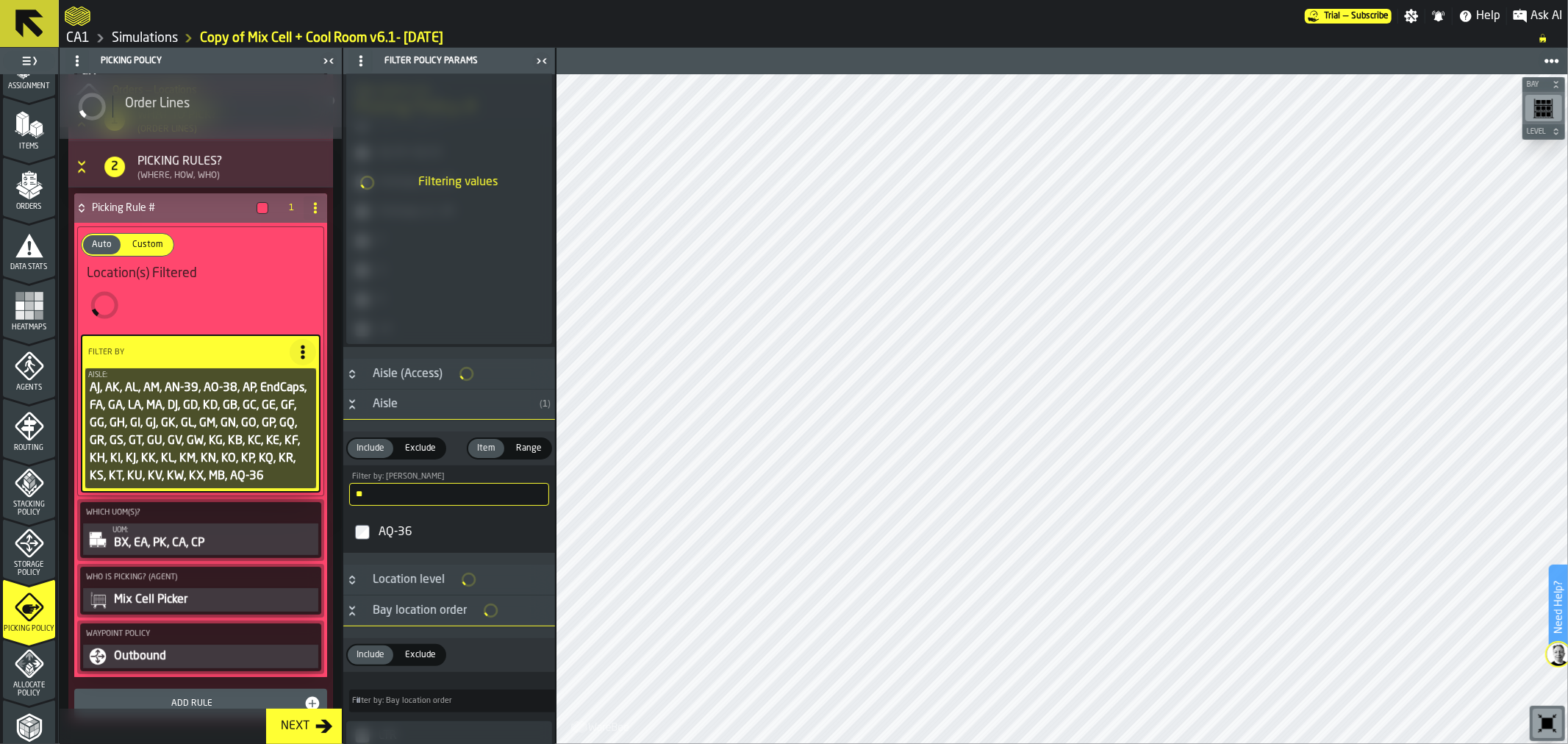
click at [419, 504] on input "**" at bounding box center [449, 494] width 200 height 23
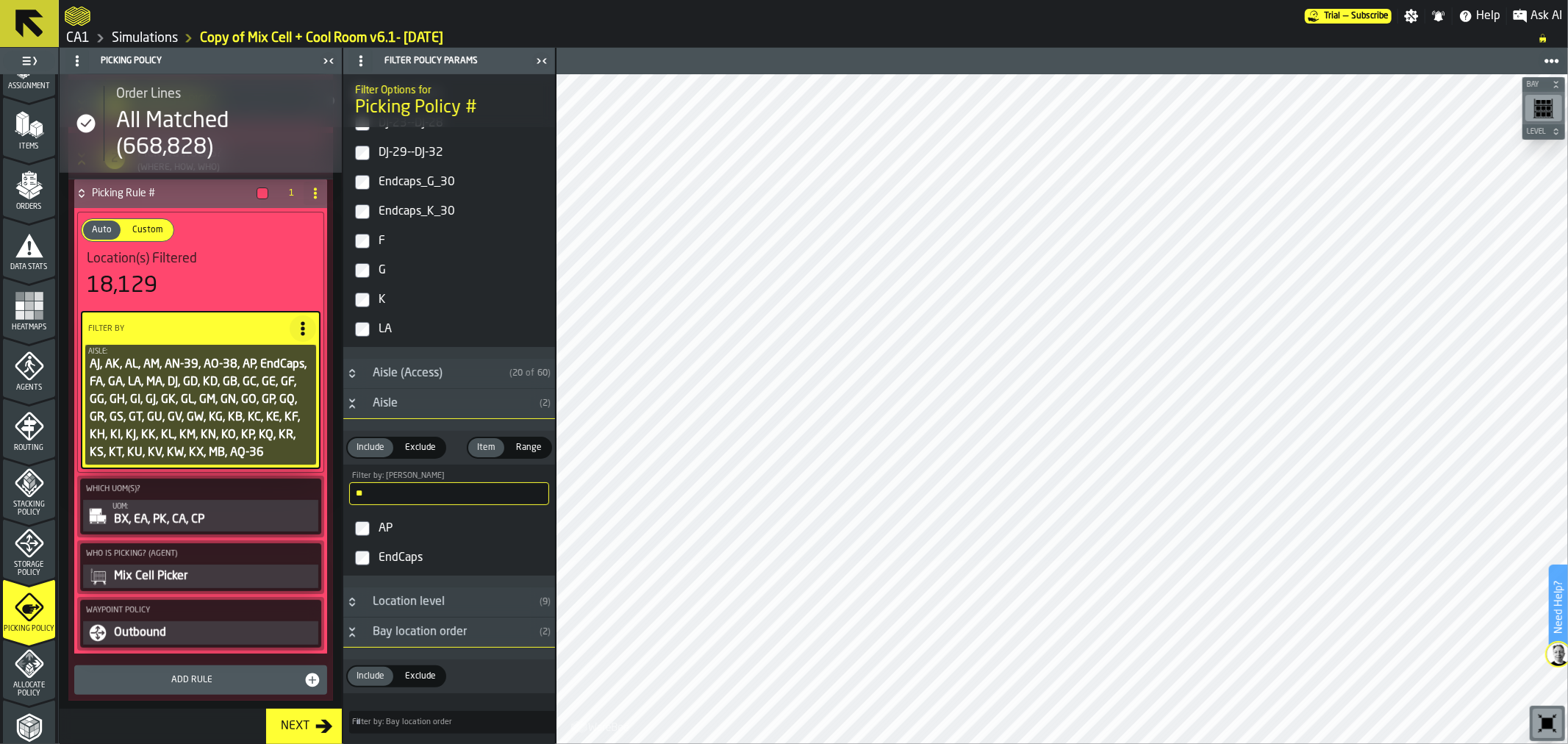
scroll to position [411, 0]
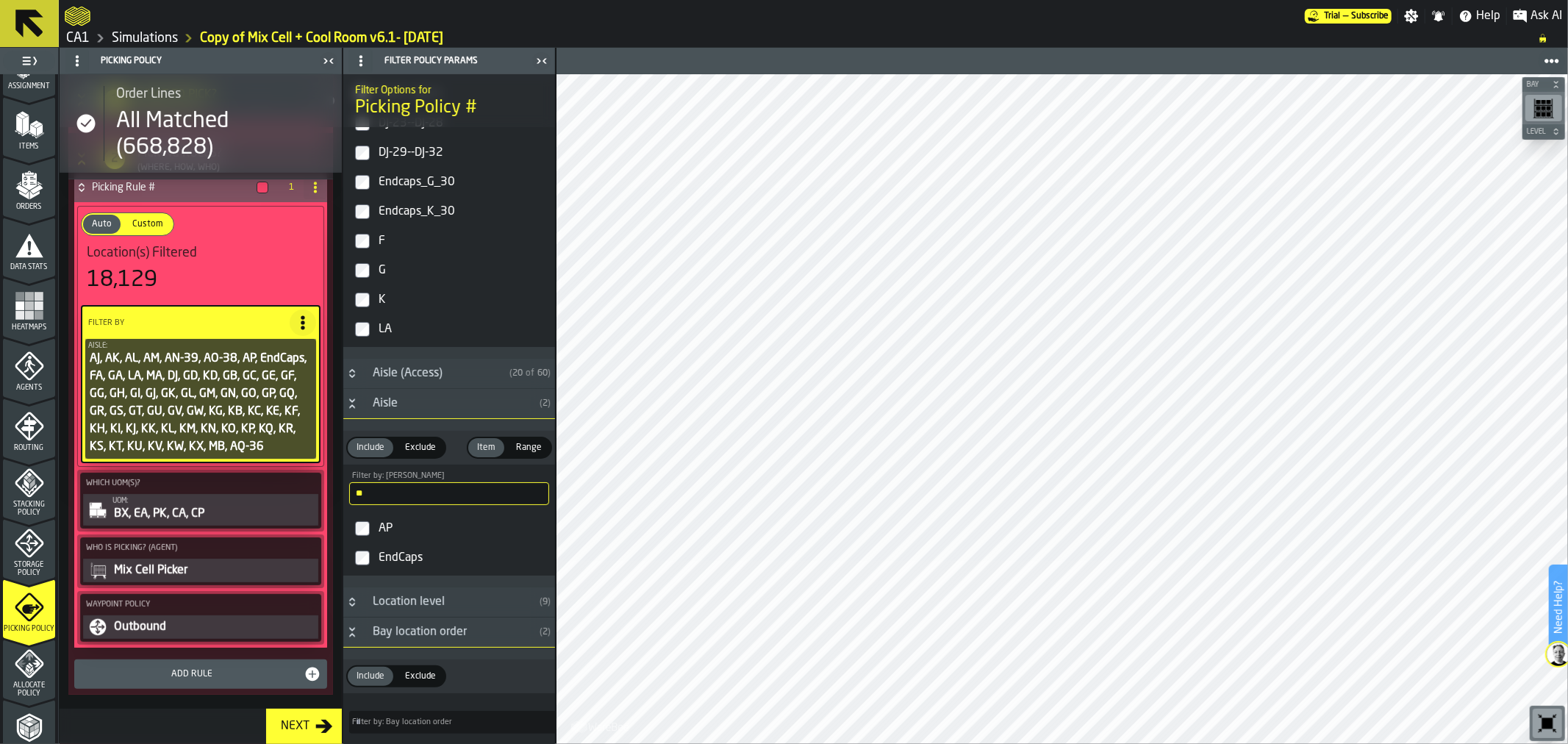
type input "**"
click at [311, 723] on div "Next" at bounding box center [295, 726] width 41 height 18
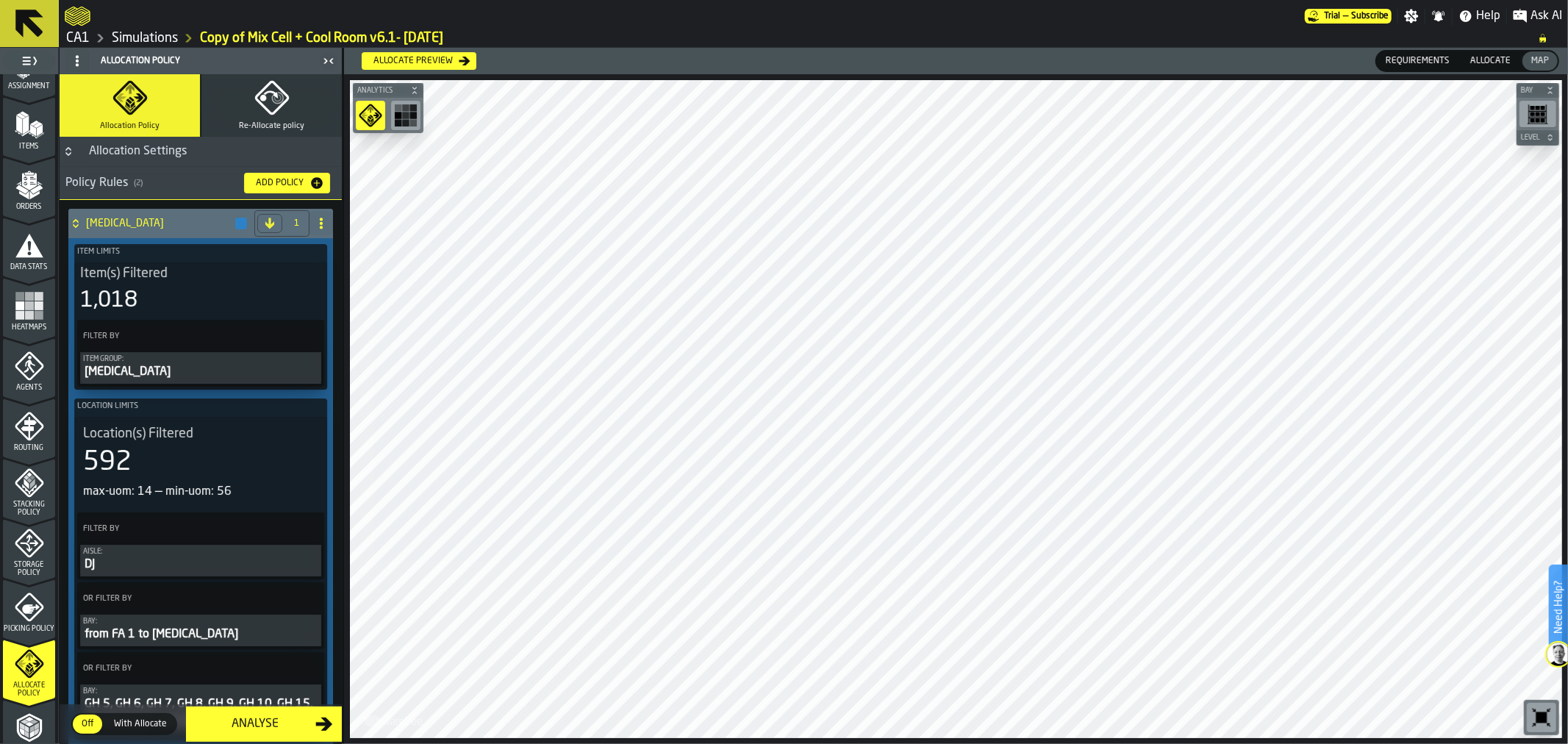
drag, startPoint x: 337, startPoint y: 160, endPoint x: 336, endPoint y: 256, distance: 96.0
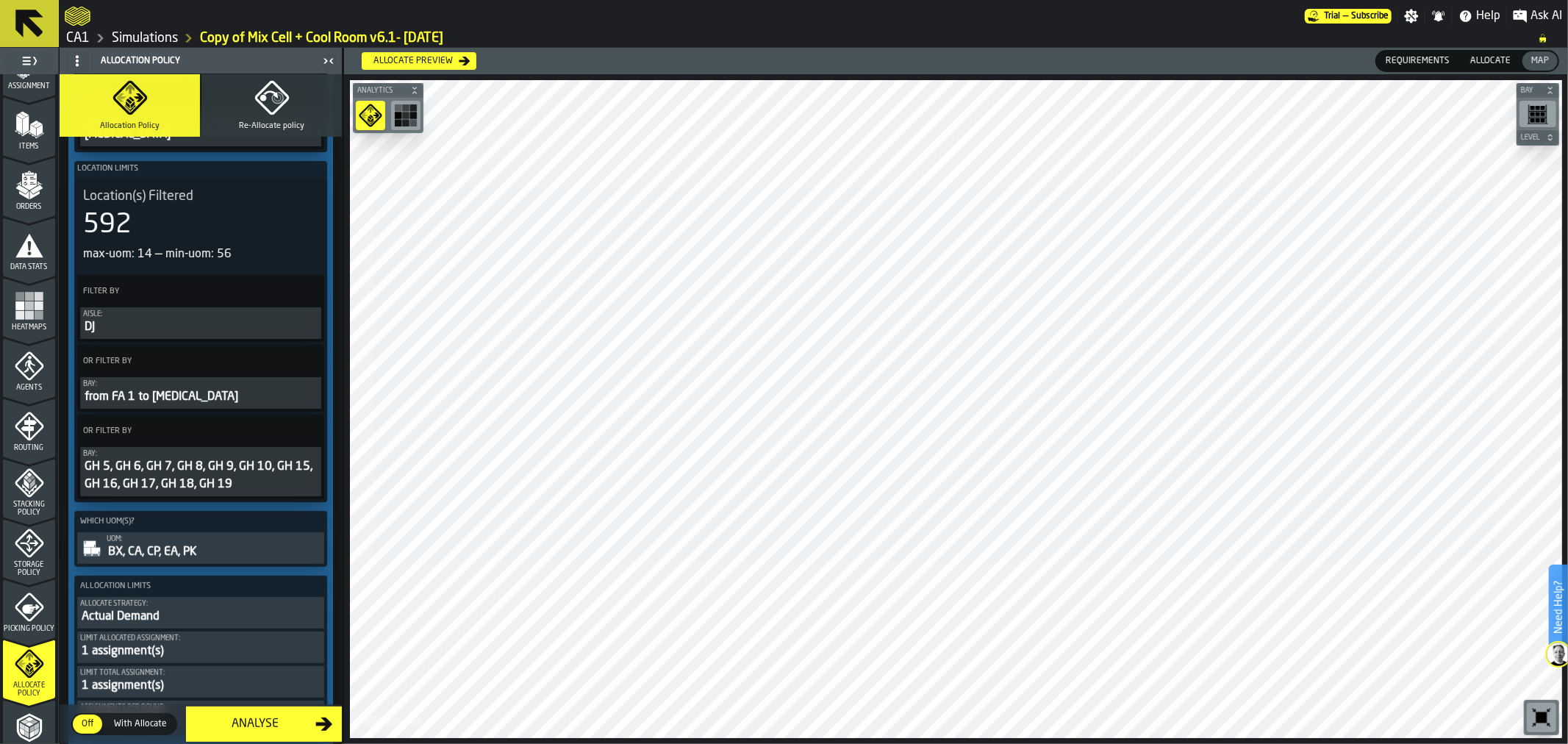
scroll to position [214, 0]
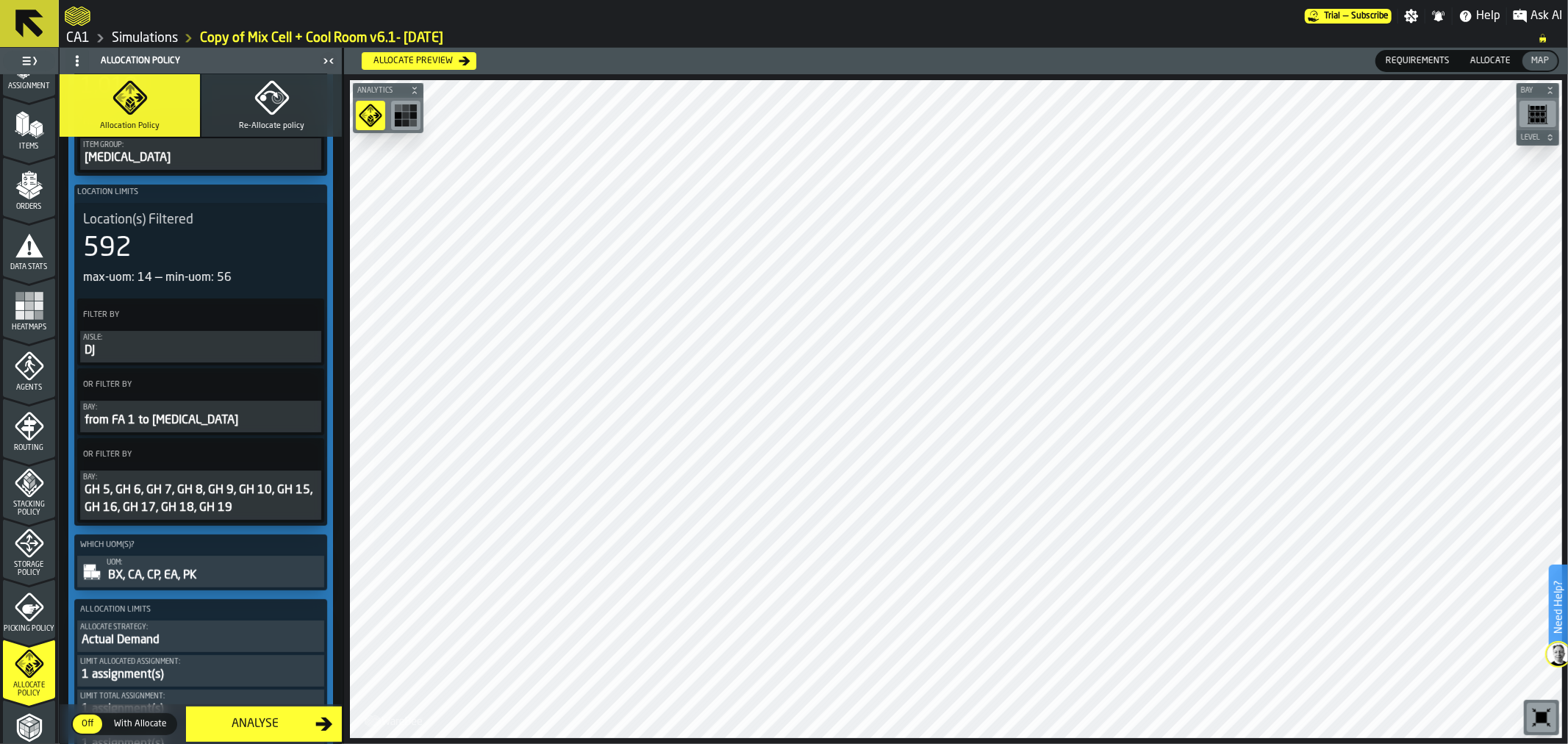
click at [260, 246] on div "592" at bounding box center [201, 248] width 235 height 29
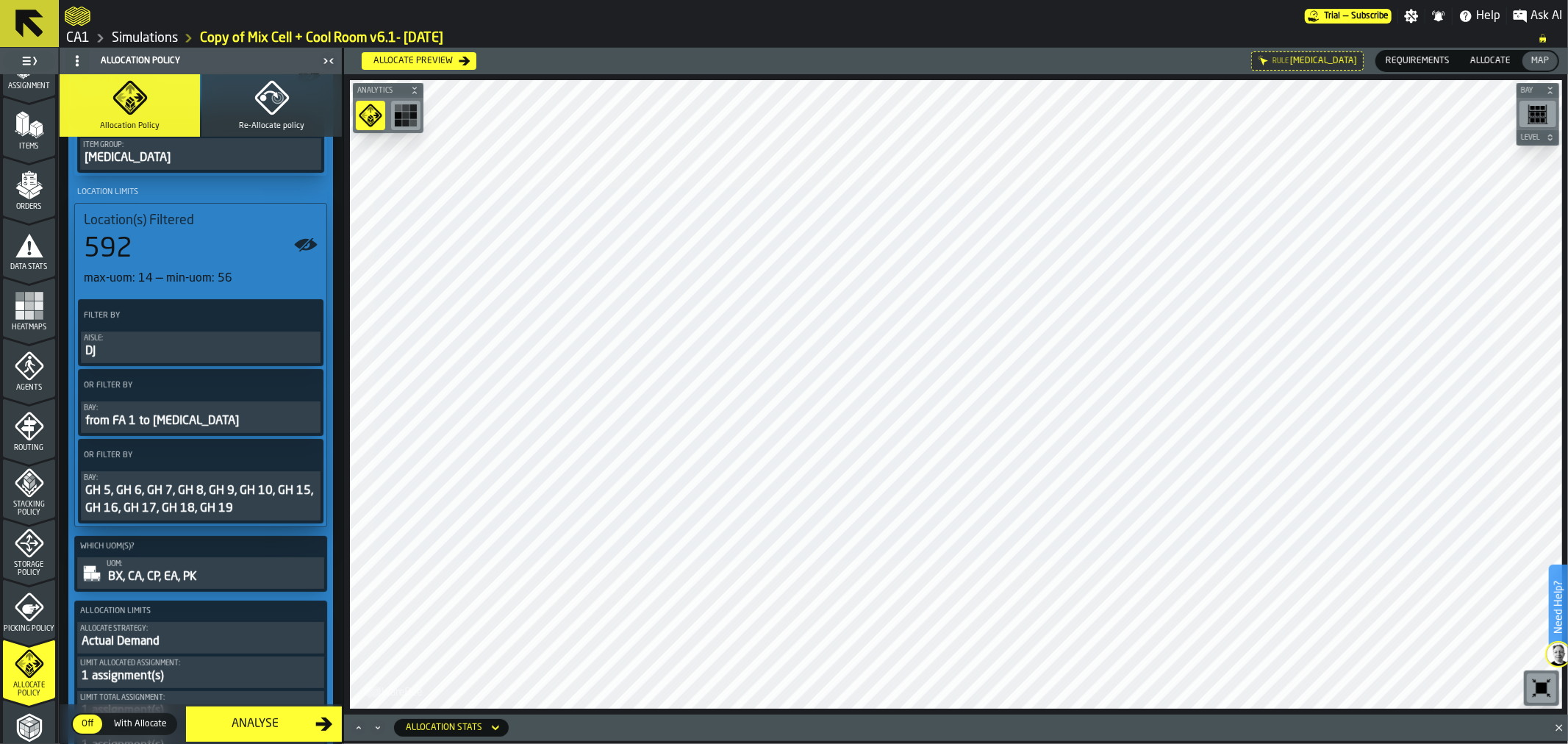
click at [203, 504] on div "GH 5, GH 6, GH 7, GH 8, GH 9, GH 10, GH 15, GH 16, GH 17, GH 18, GH 19" at bounding box center [201, 500] width 234 height 35
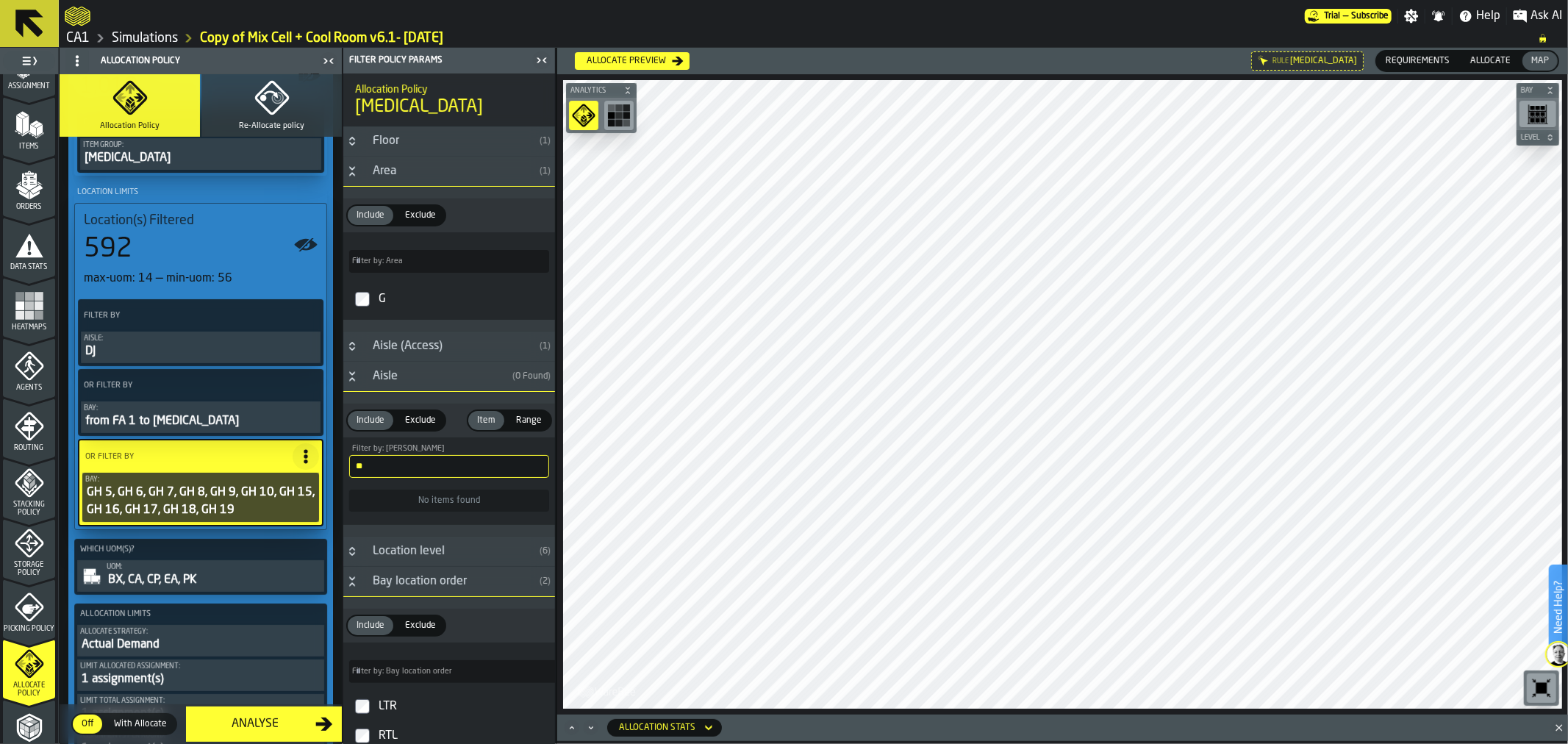
drag, startPoint x: 550, startPoint y: 251, endPoint x: 560, endPoint y: 388, distance: 137.4
click at [560, 388] on main "1 Start 2 Layout 3 Assignment 4 Items 5 Orders 6 Data Stats 7 Heatmaps 8 Agents…" at bounding box center [784, 396] width 1568 height 696
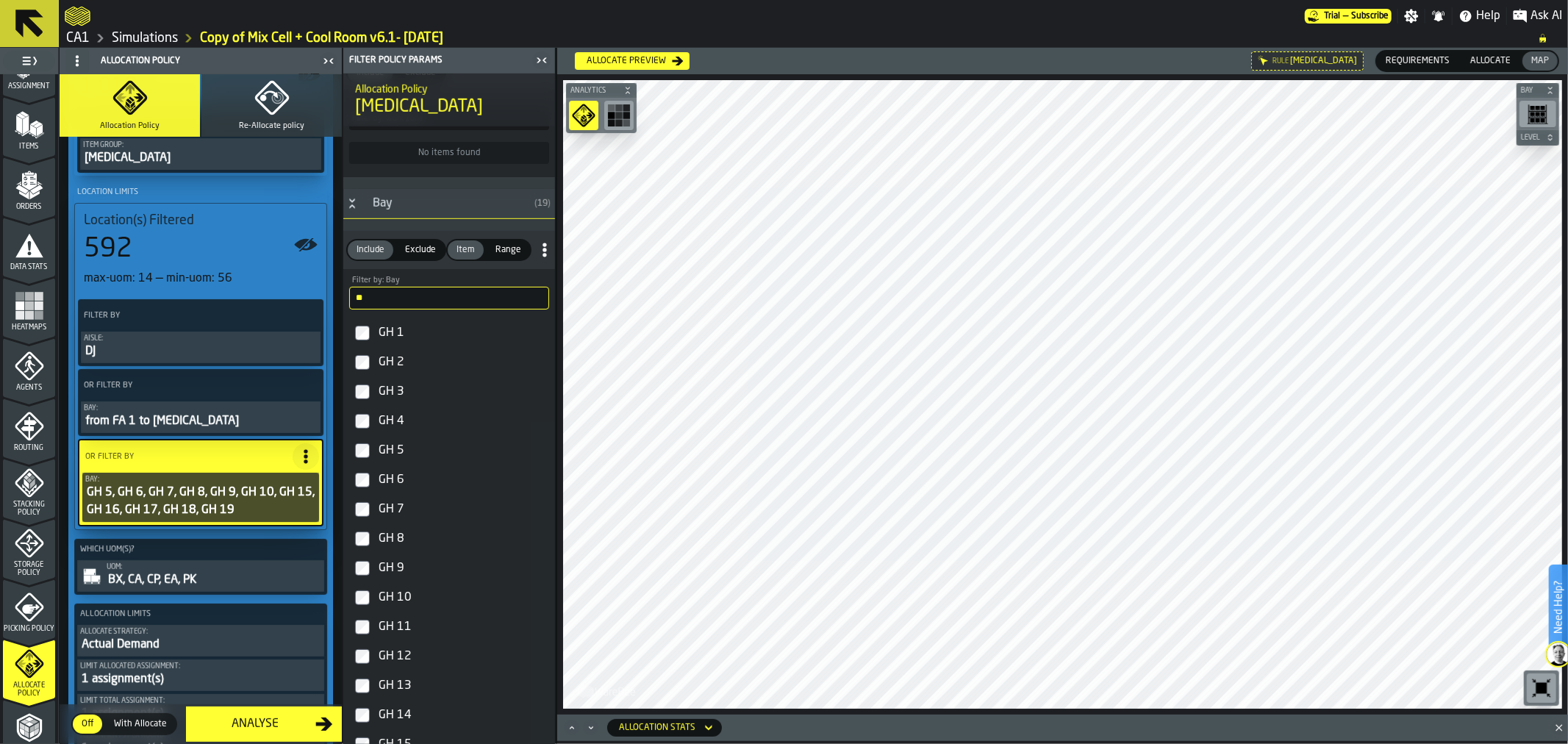
scroll to position [1043, 0]
click at [377, 460] on div "GH 5" at bounding box center [461, 448] width 173 height 24
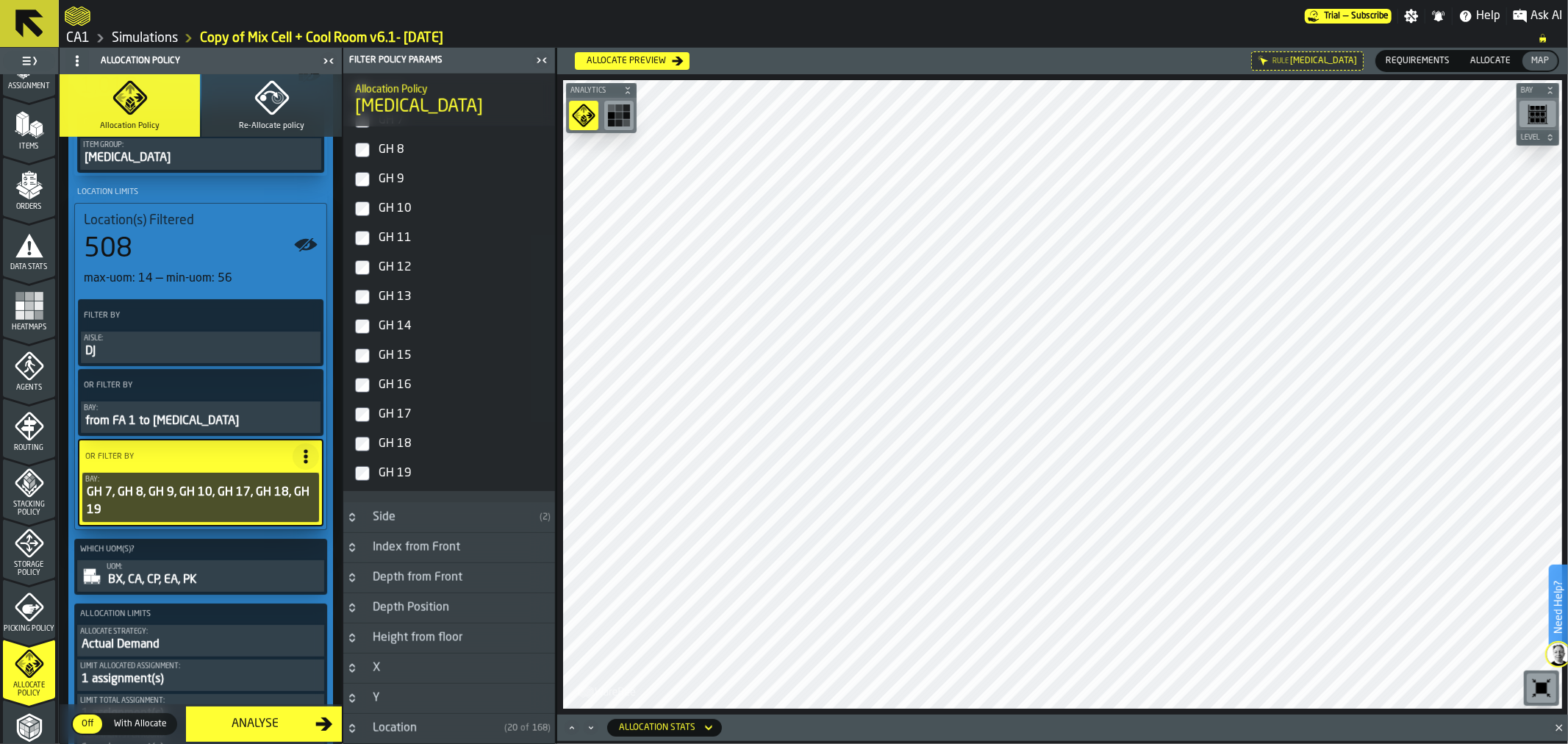
scroll to position [0, 0]
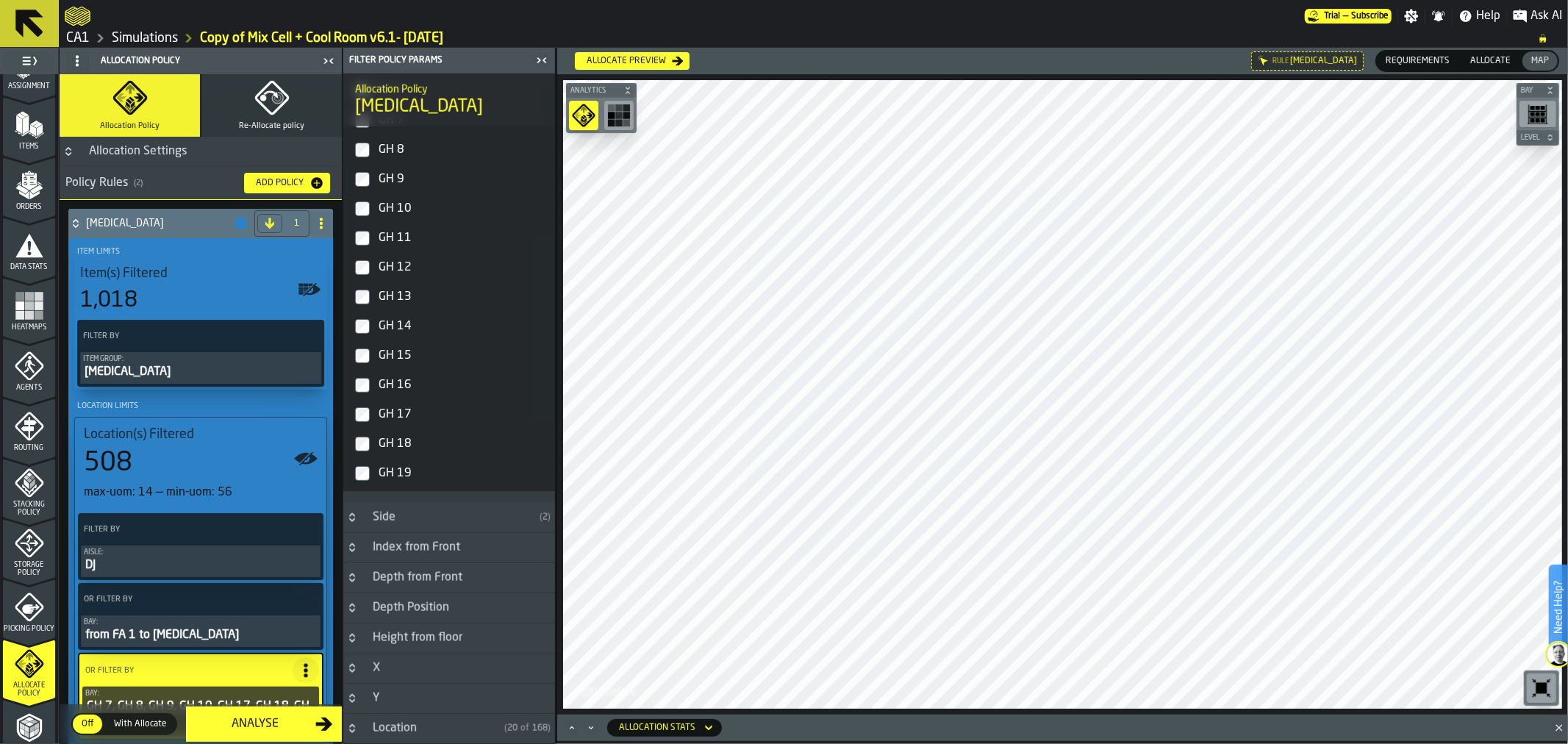
click at [320, 218] on circle at bounding box center [321, 219] width 3 height 3
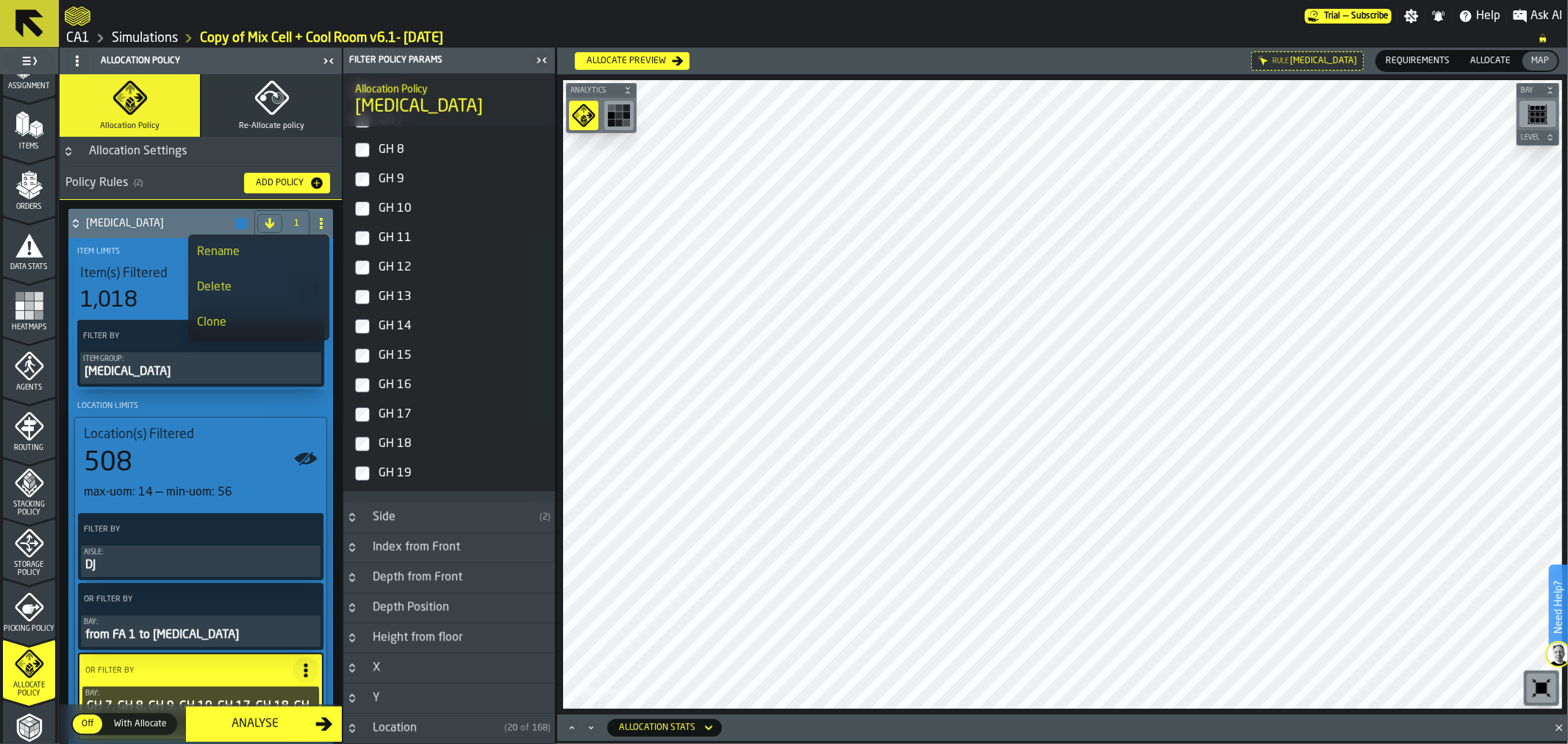
click at [282, 279] on div "Delete" at bounding box center [258, 288] width 123 height 18
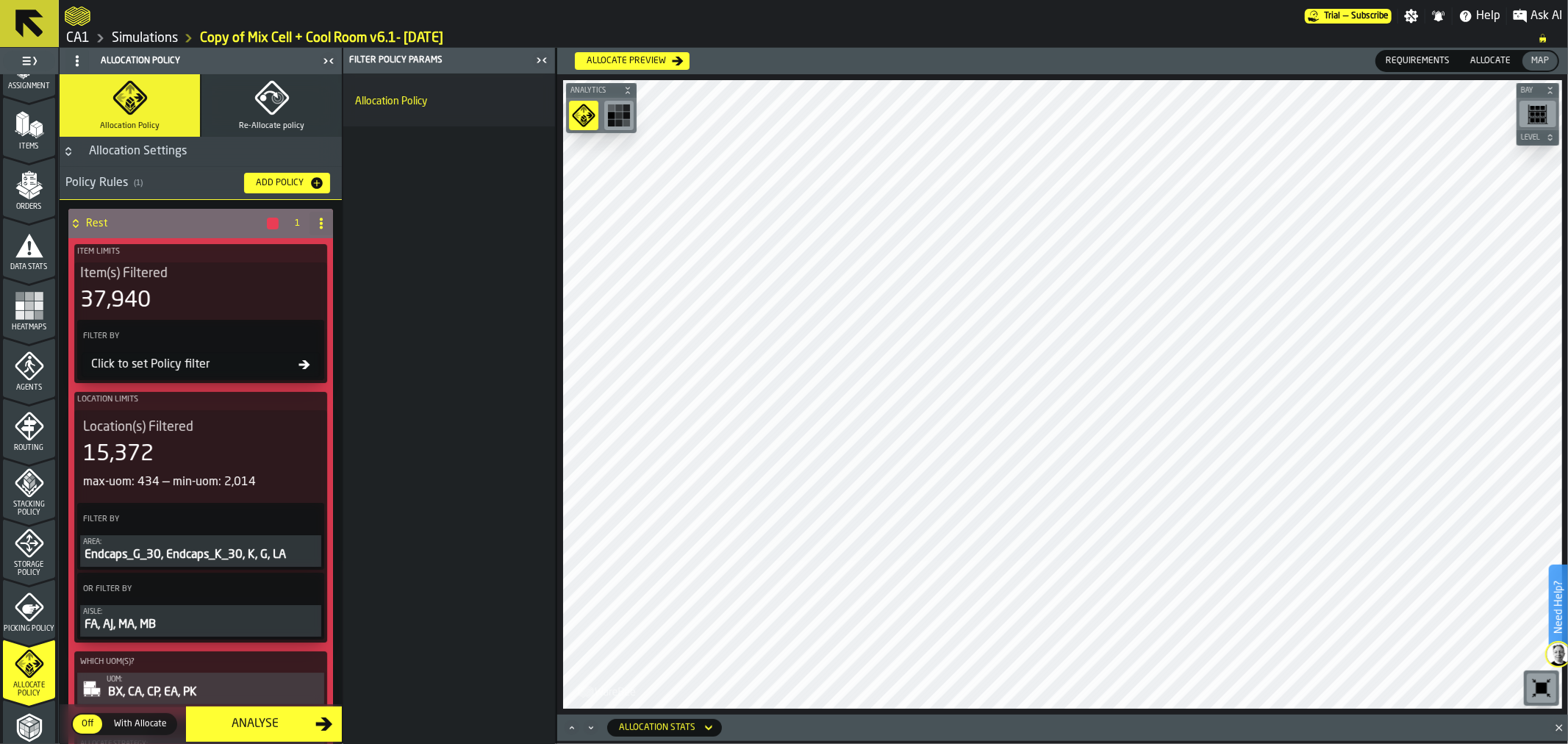
click at [0, 0] on icon "PolicyFilterItem-Area" at bounding box center [0, 0] width 0 height 0
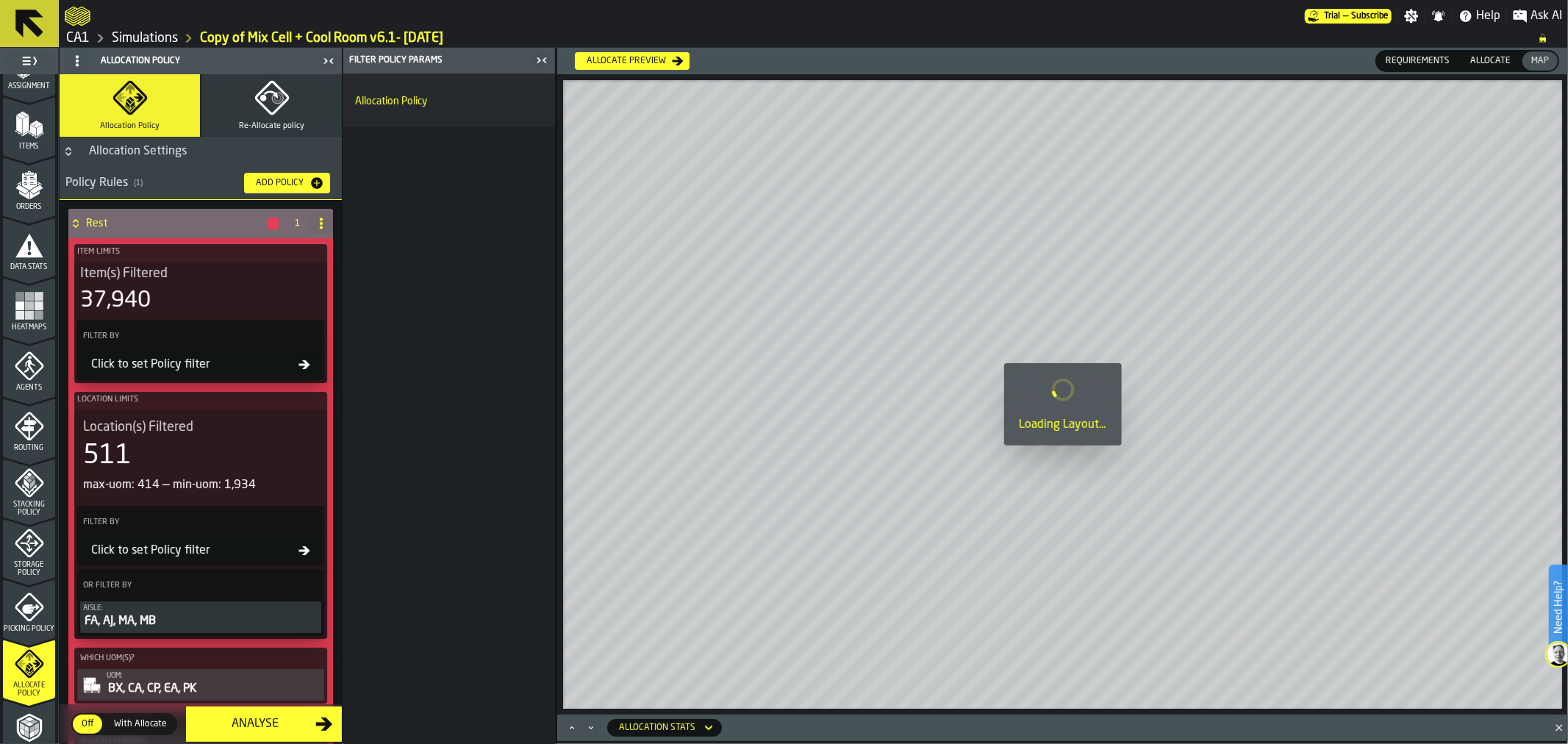
click at [0, 0] on icon "PolicyFilterItem-Aisle" at bounding box center [0, 0] width 0 height 0
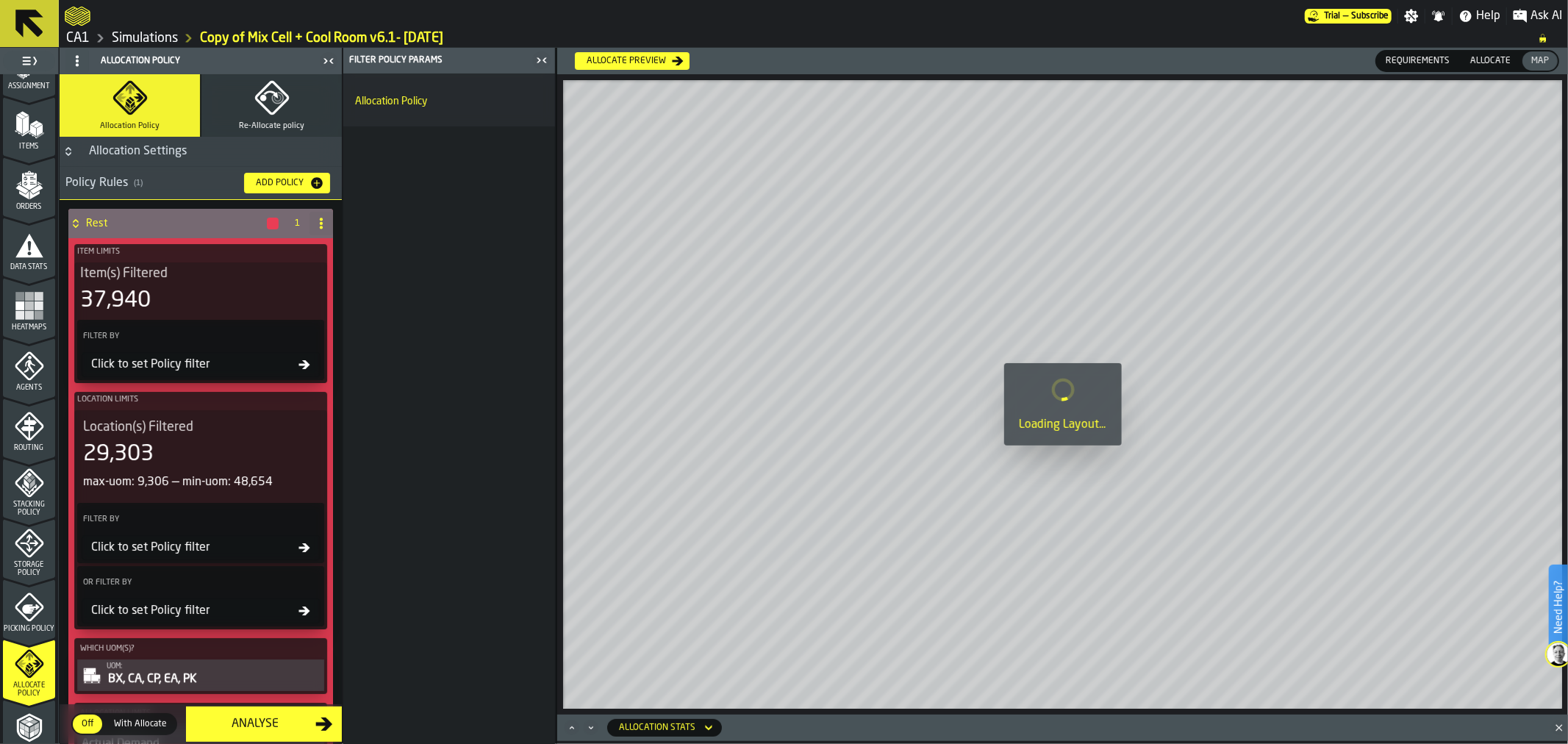
click at [318, 225] on icon at bounding box center [321, 223] width 12 height 12
click at [263, 275] on li "Delete" at bounding box center [258, 288] width 141 height 35
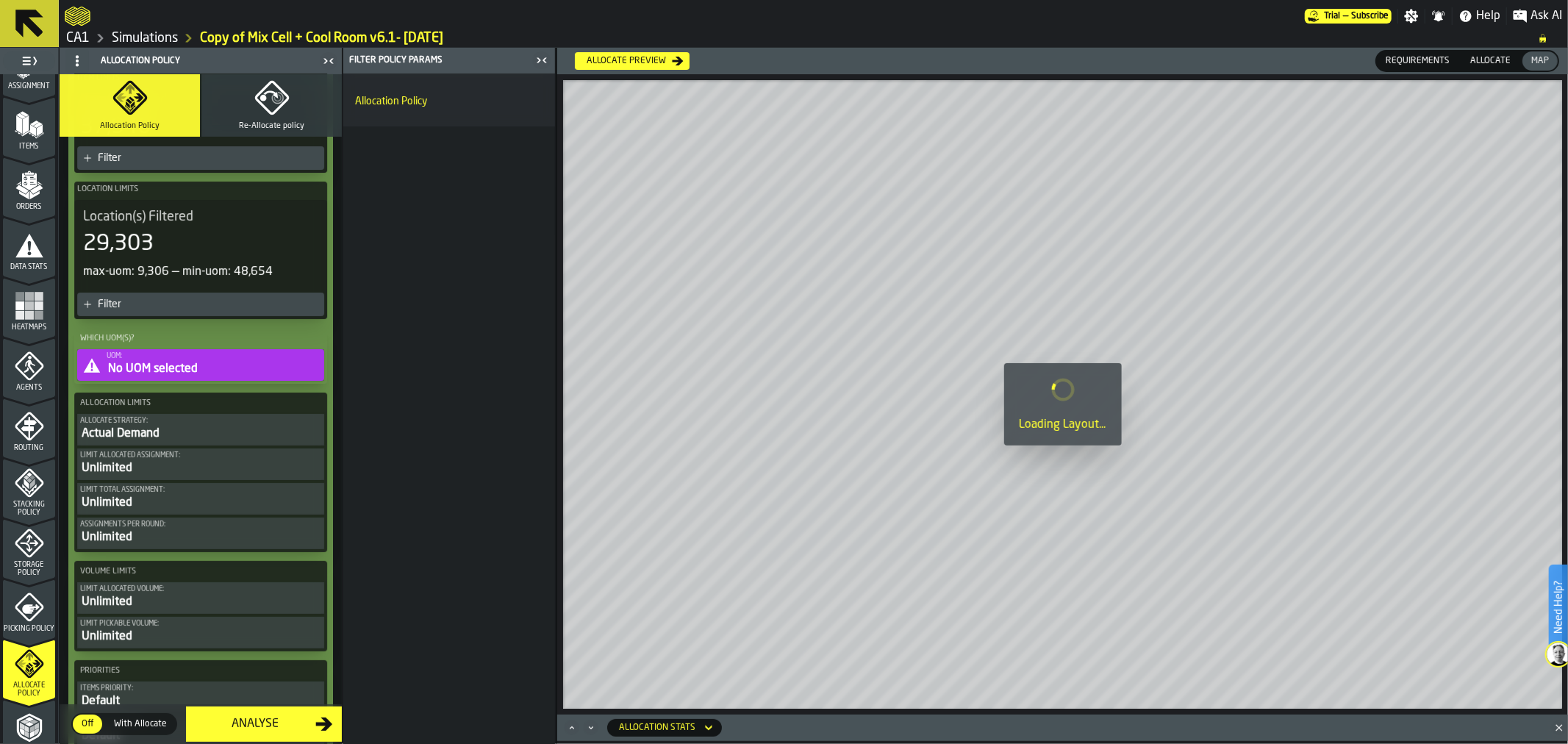
scroll to position [315, 0]
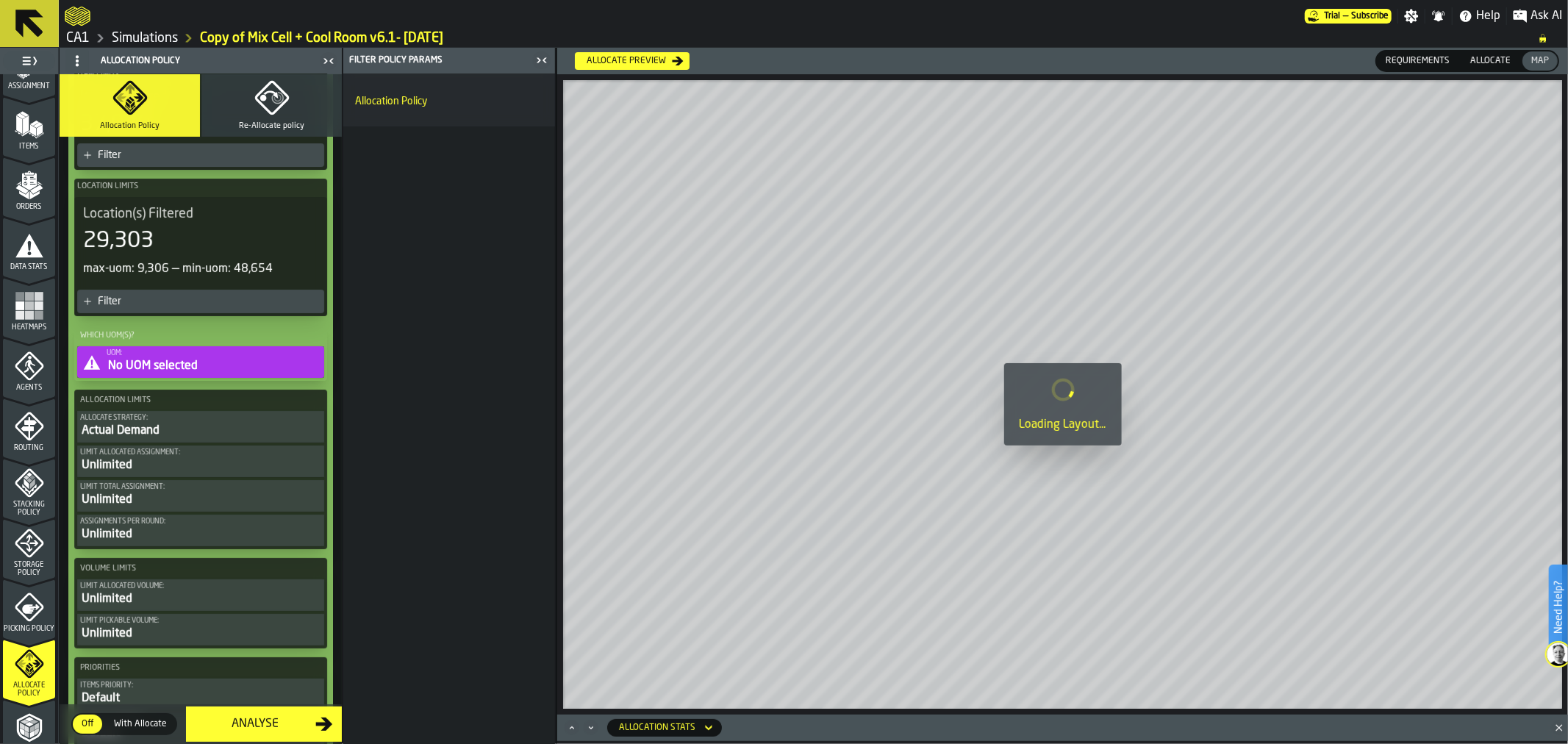
click at [246, 361] on div "No UOM selected" at bounding box center [214, 366] width 215 height 18
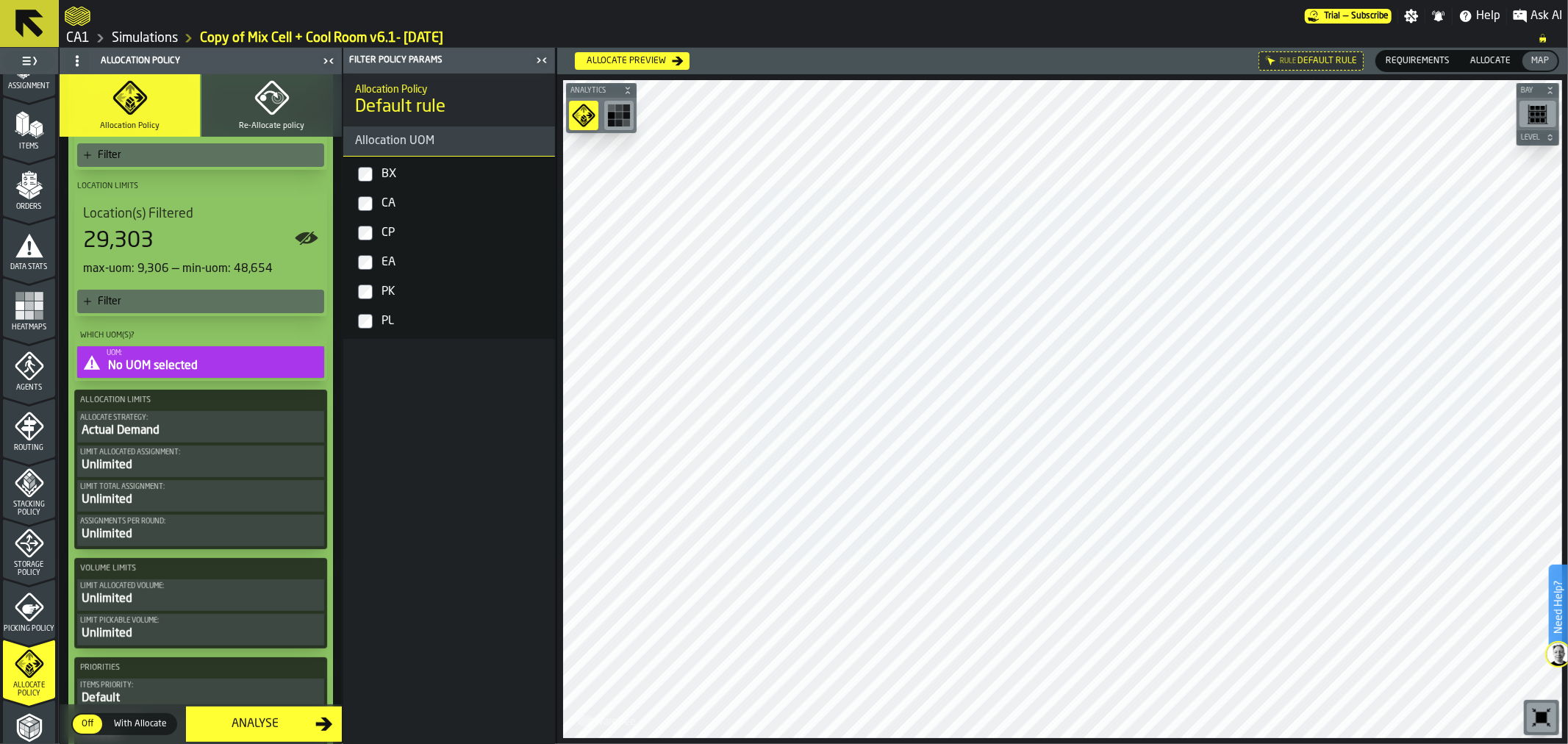
click at [369, 181] on label "BX" at bounding box center [449, 174] width 206 height 29
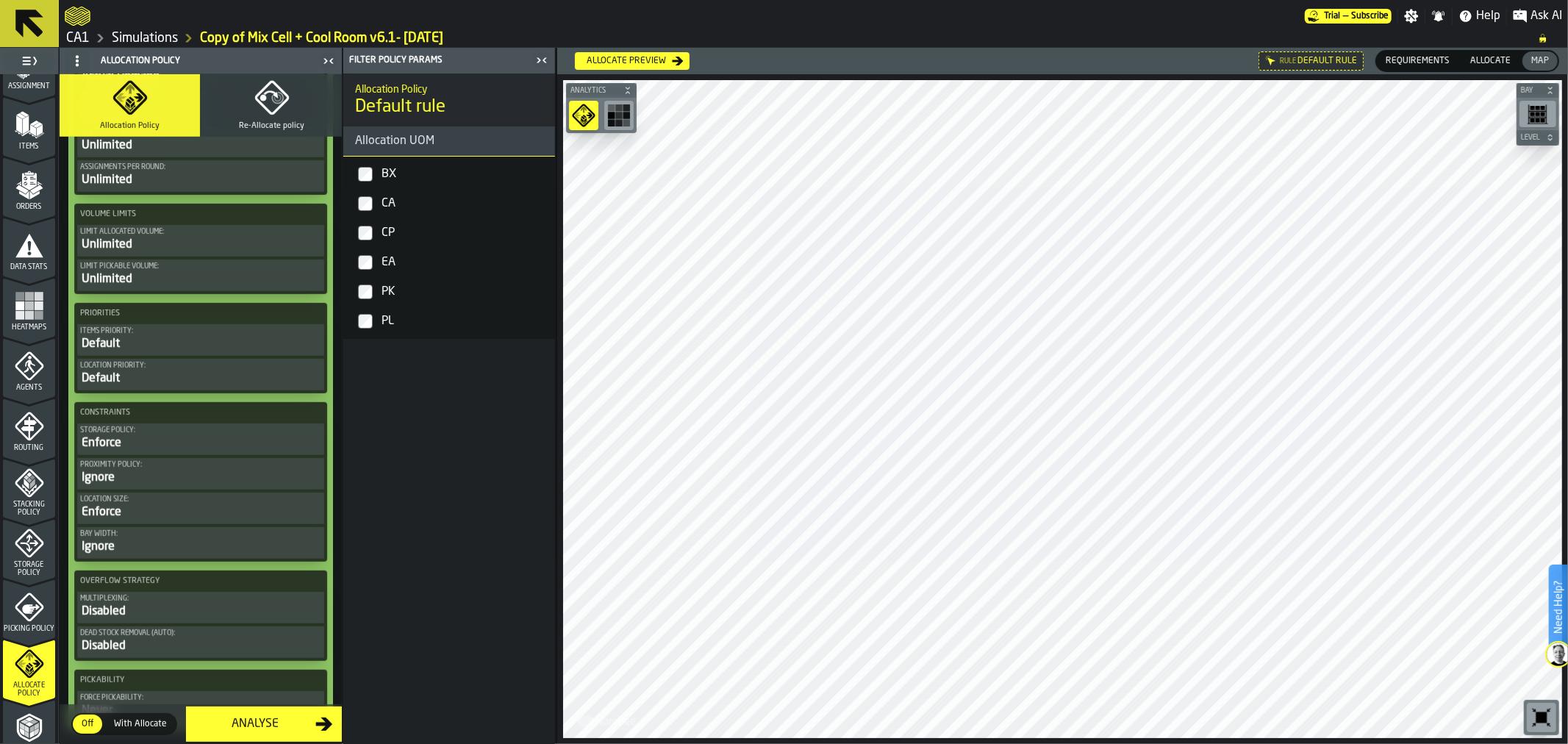
scroll to position [737, 0]
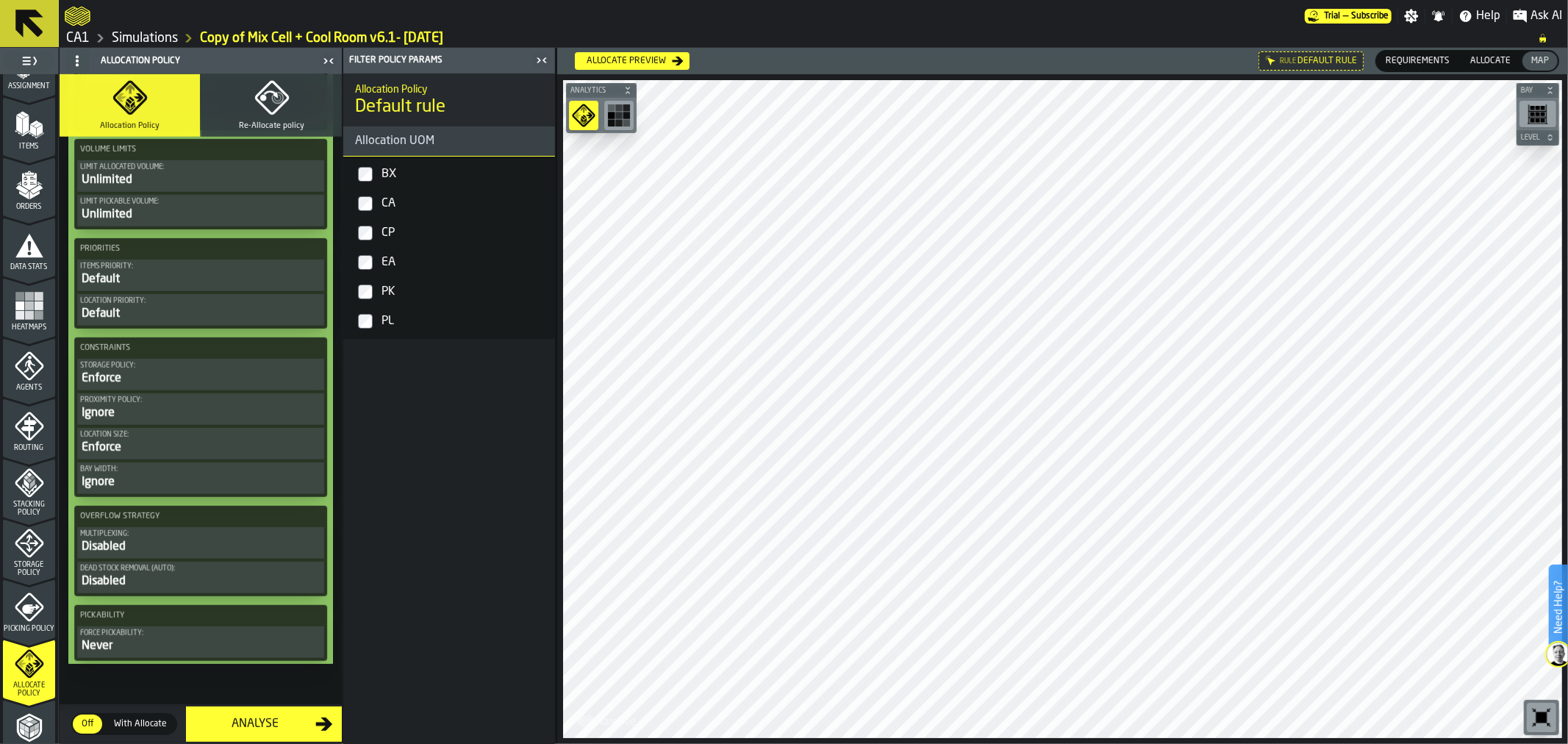
click at [307, 725] on div "Analyse" at bounding box center [255, 724] width 121 height 18
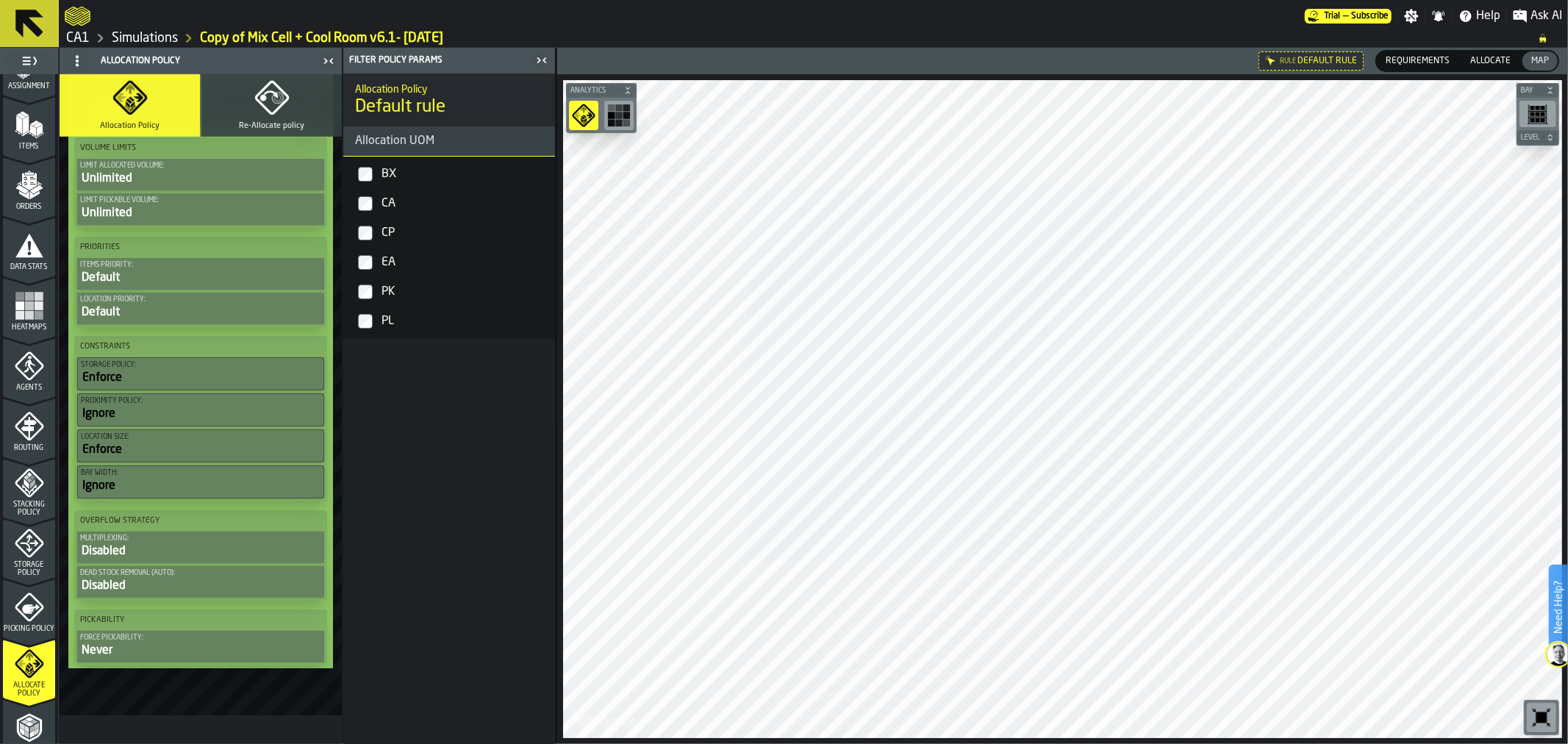
scroll to position [416, 0]
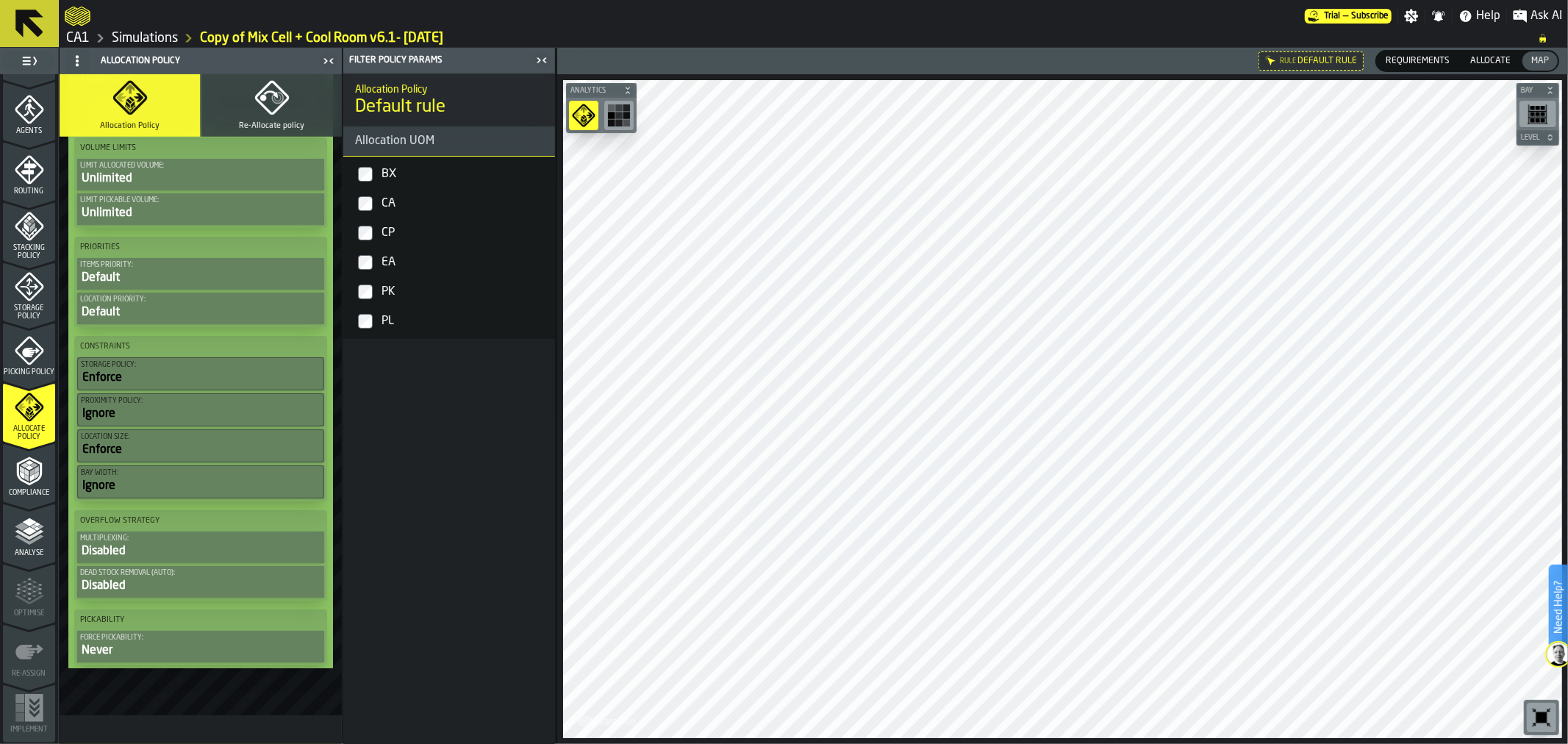
click at [32, 554] on span "Analyse" at bounding box center [29, 553] width 52 height 8
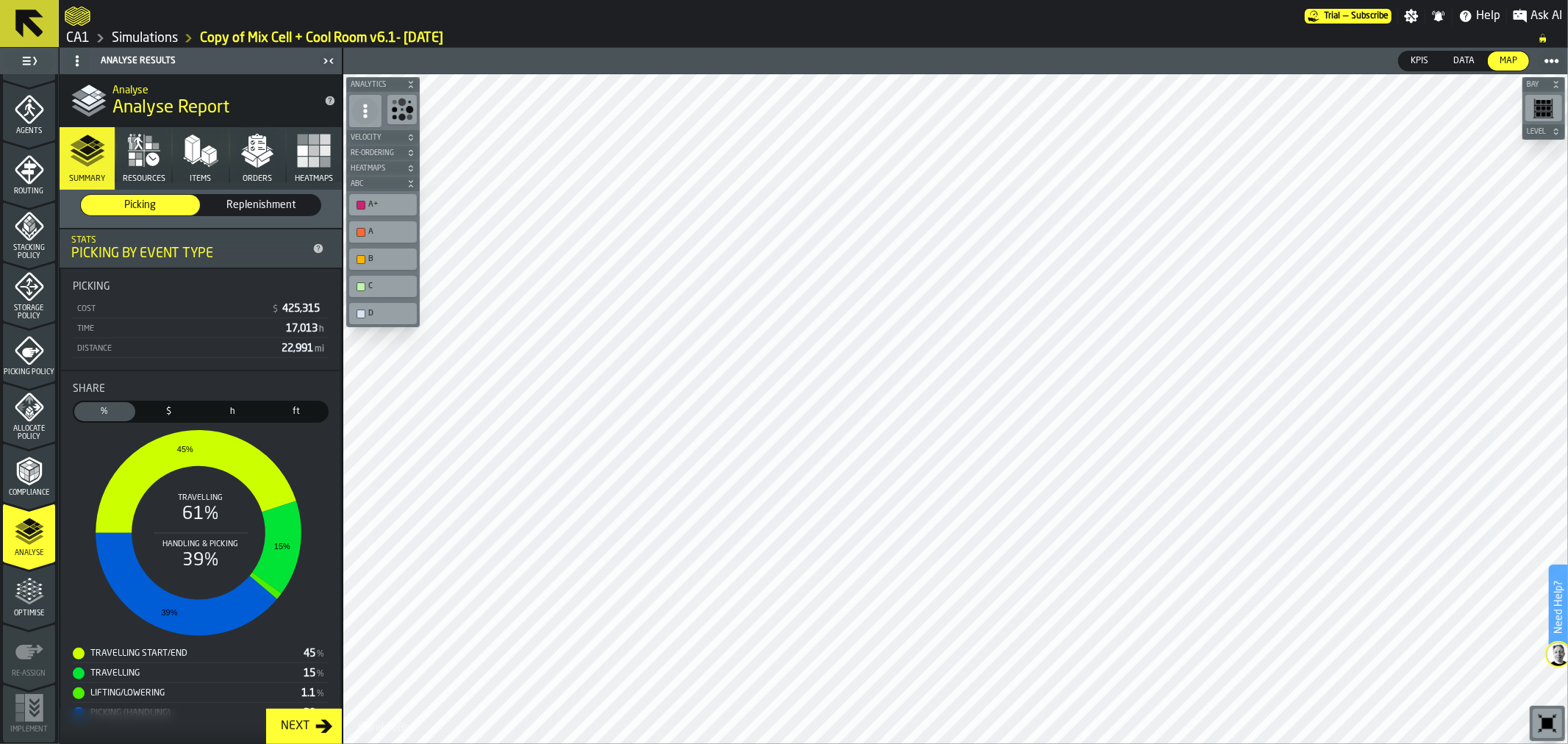
scroll to position [246, 0]
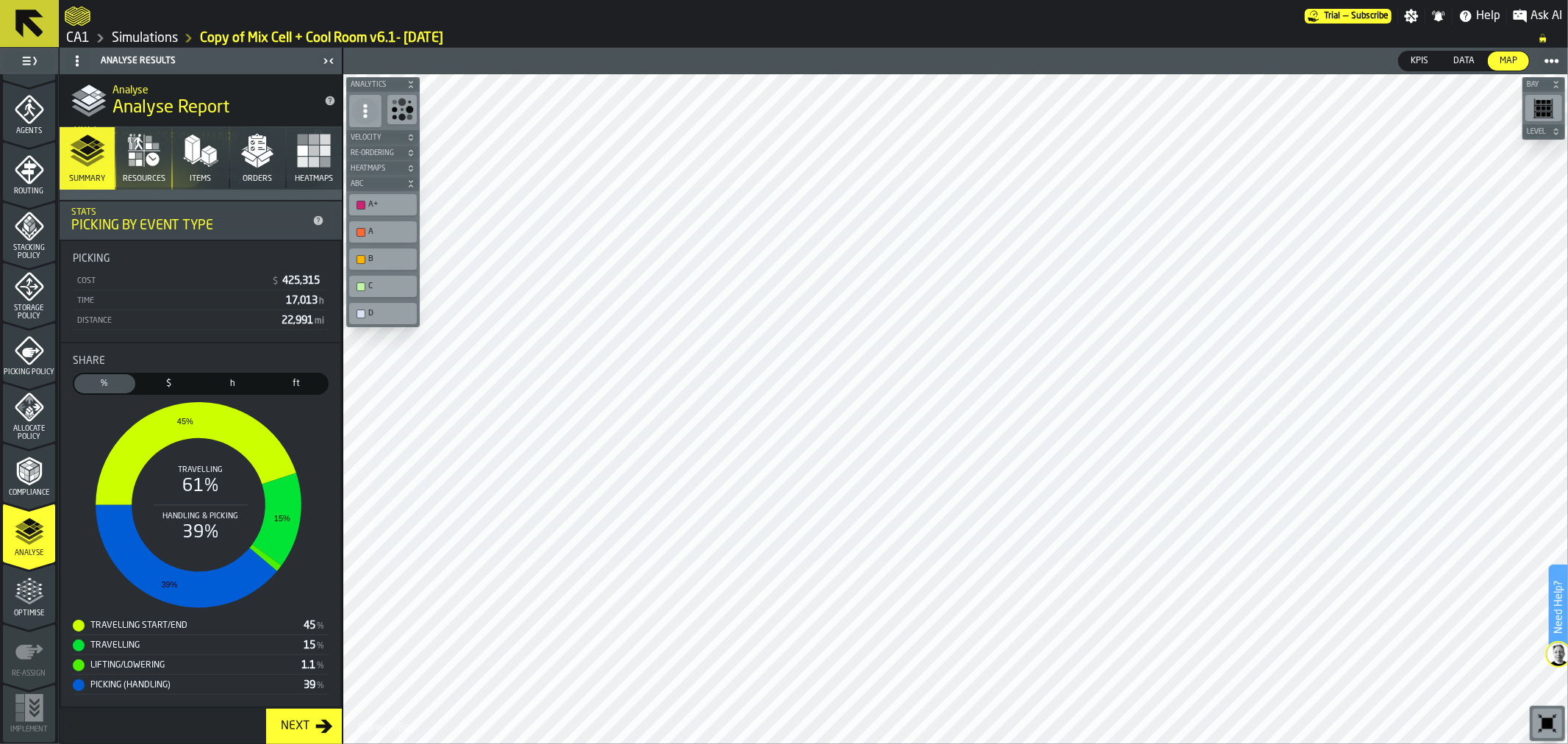
click at [324, 730] on icon "button-Next" at bounding box center [324, 726] width 18 height 18
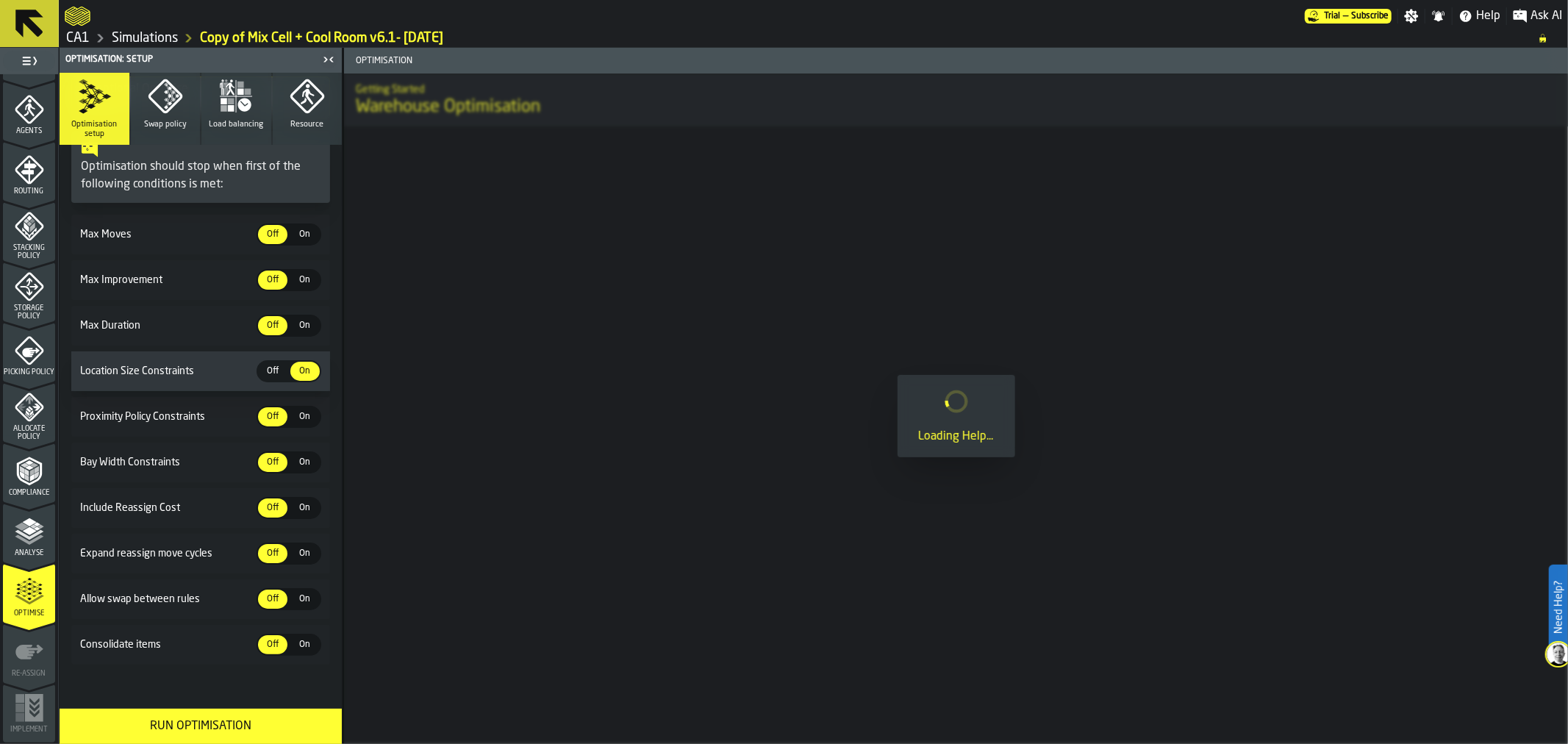
scroll to position [201, 0]
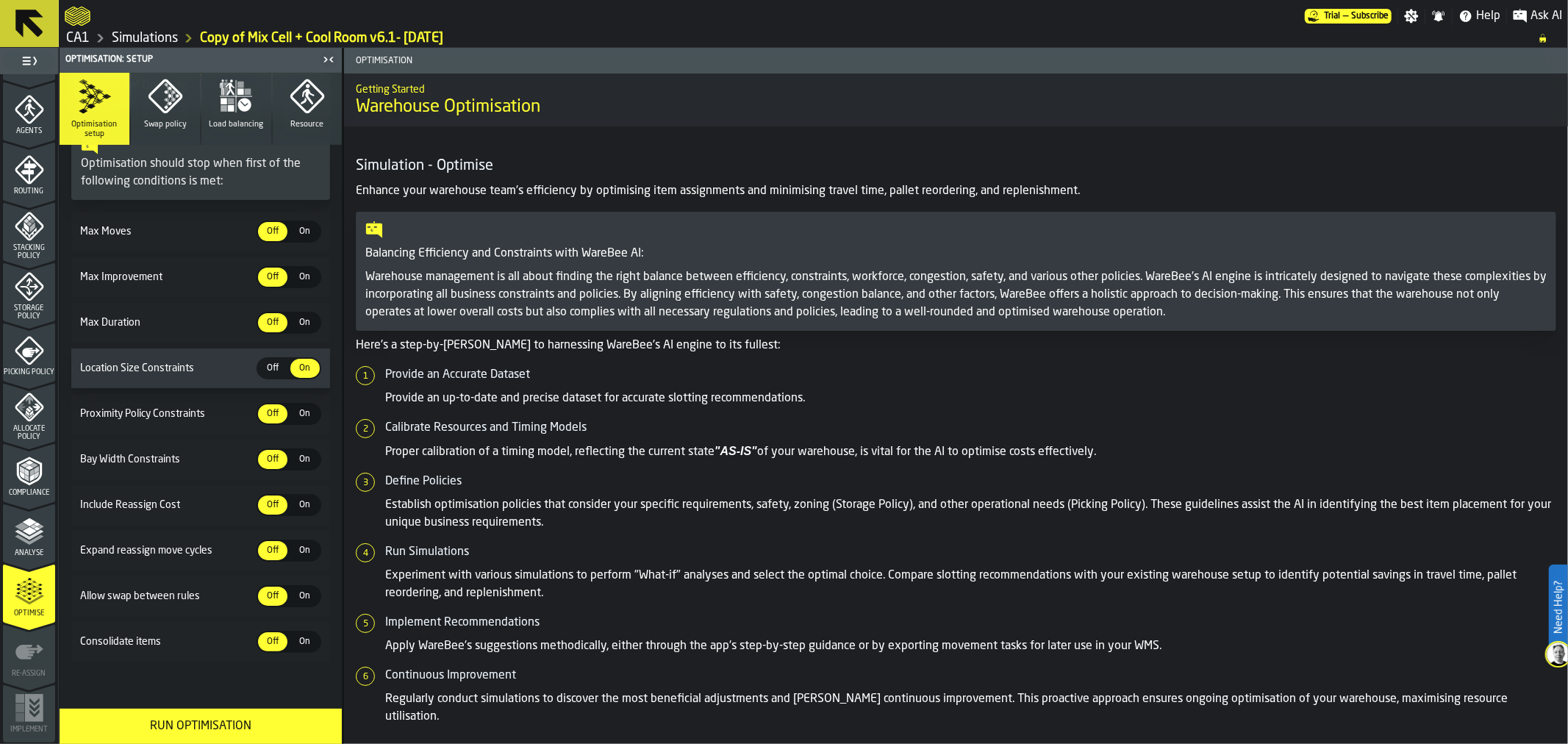
click at [262, 716] on button "Run Optimisation" at bounding box center [201, 726] width 282 height 35
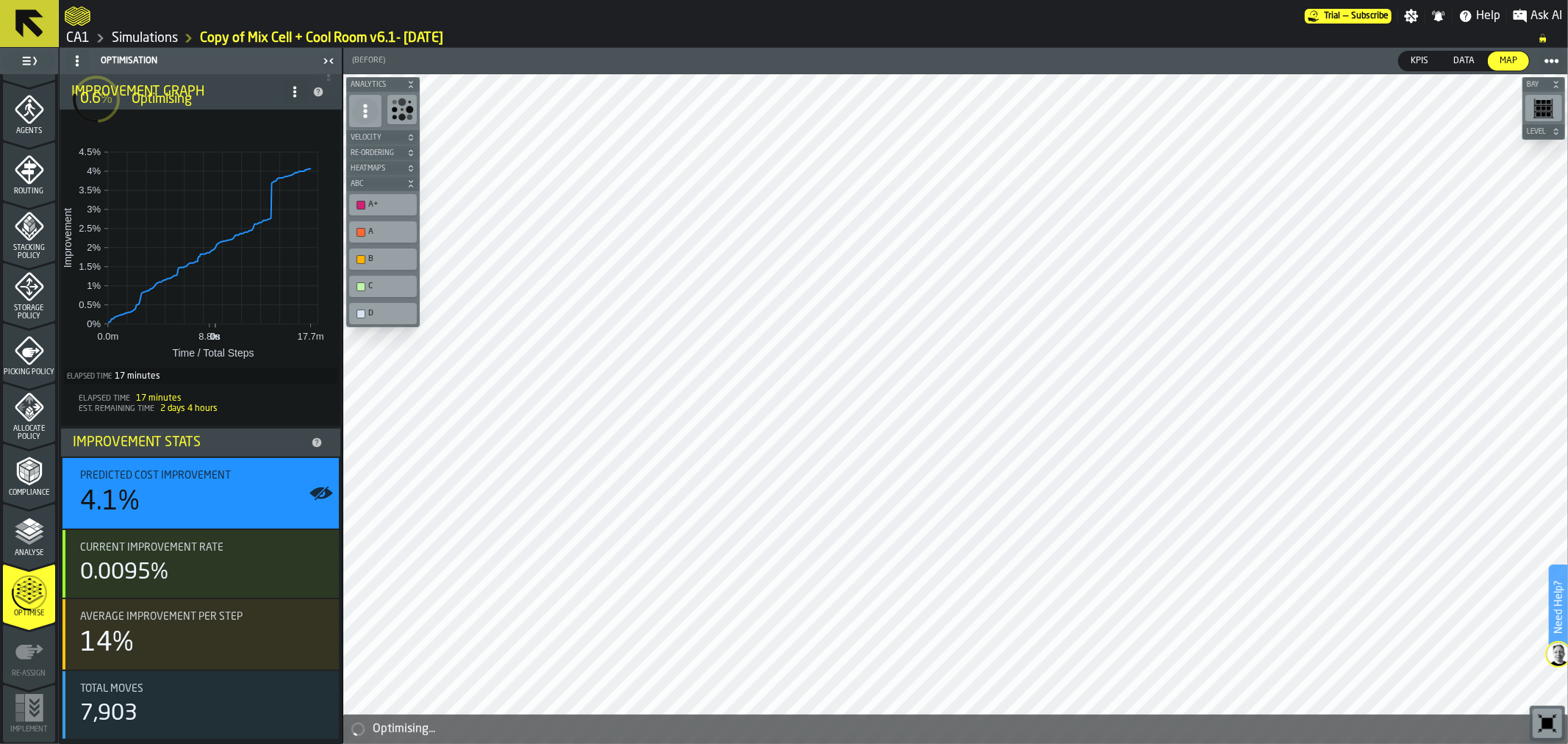
scroll to position [0, 0]
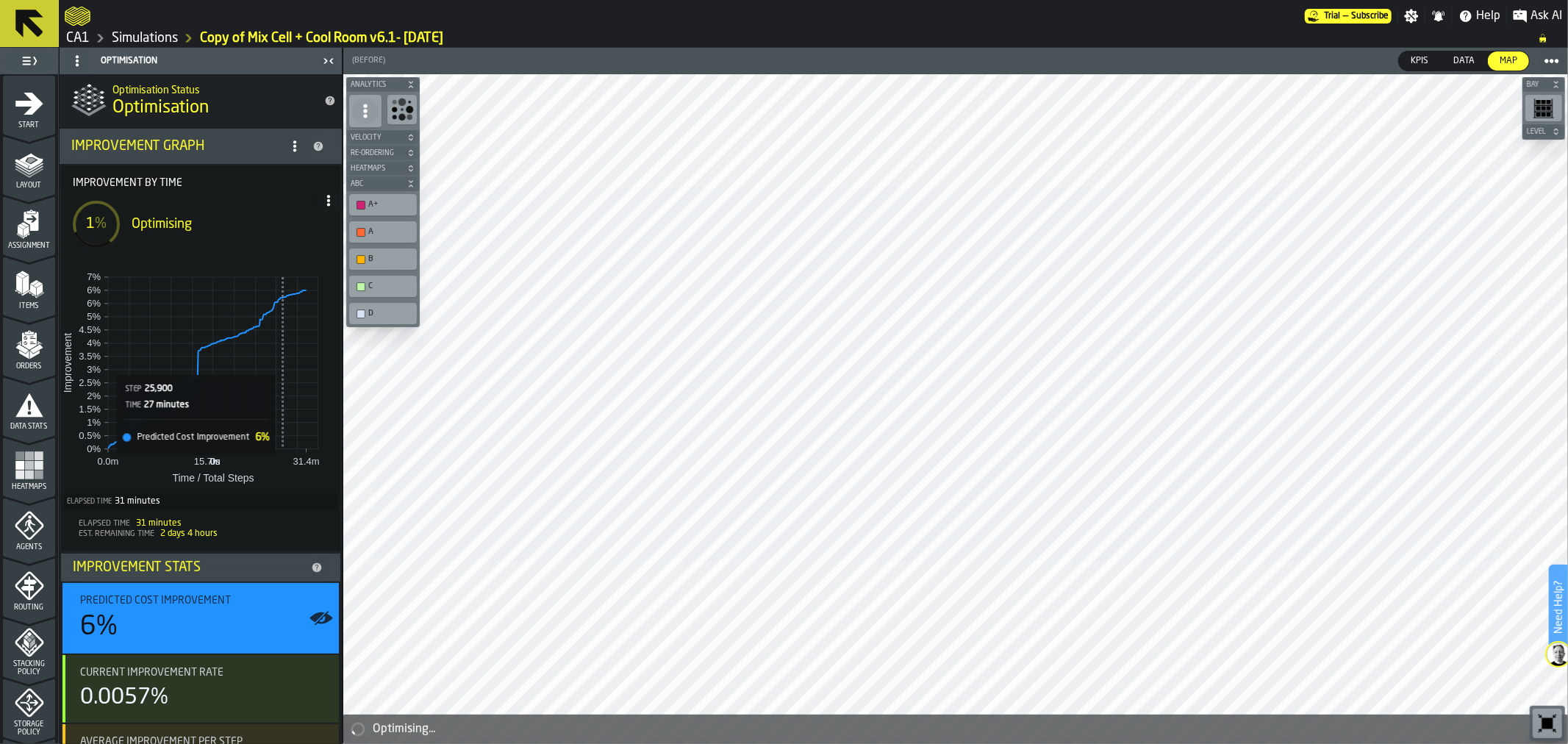
scroll to position [416, 0]
